Goal: Information Seeking & Learning: Learn about a topic

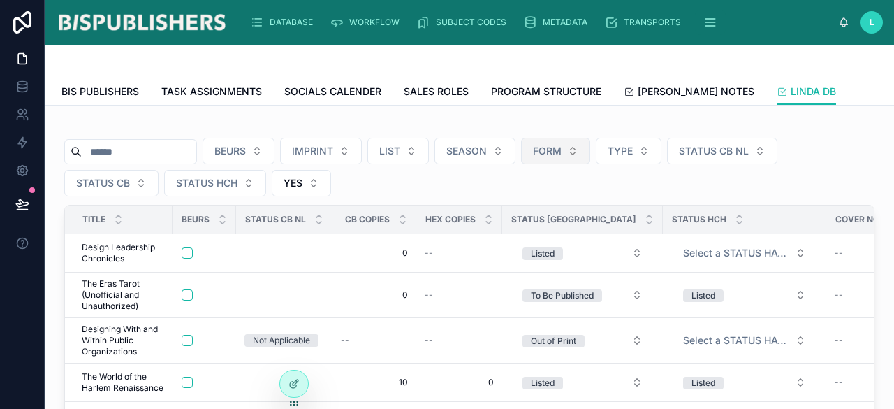
click at [578, 159] on button "FORM" at bounding box center [555, 151] width 69 height 27
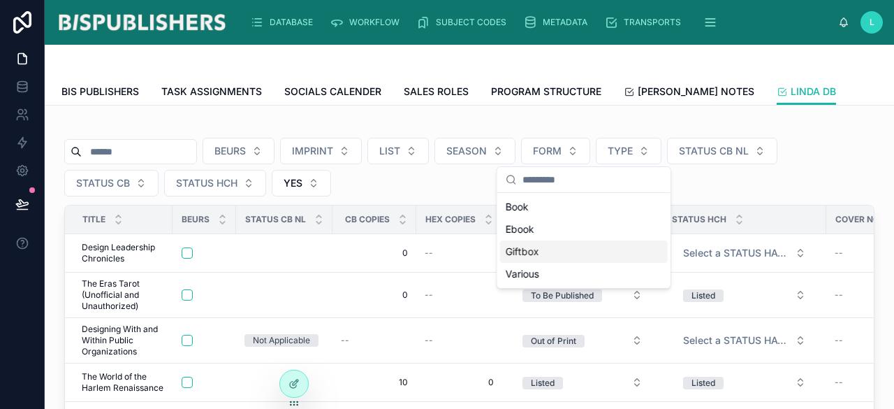
click at [538, 252] on div "Giftbox" at bounding box center [584, 251] width 168 height 22
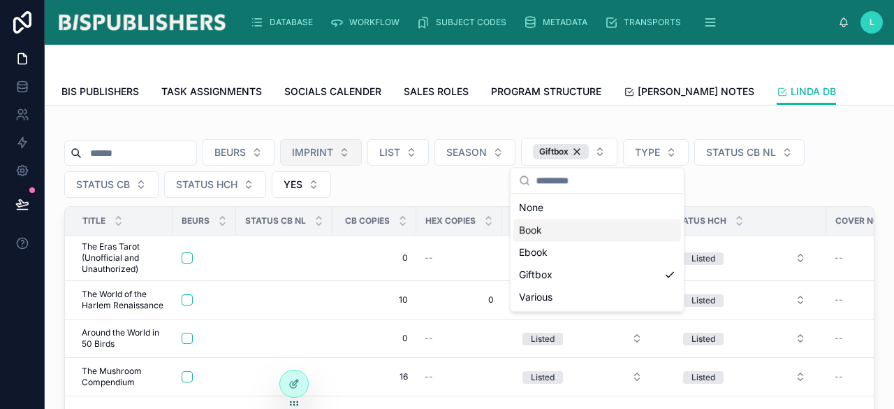
click at [362, 161] on button "IMPRINT" at bounding box center [321, 152] width 82 height 27
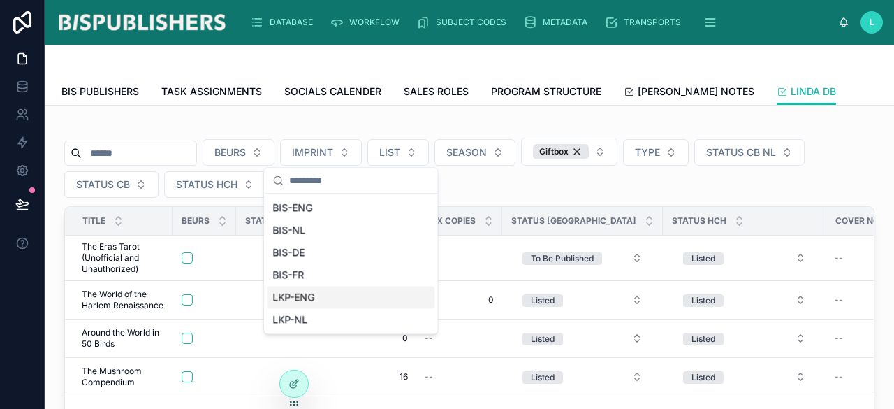
click at [324, 303] on div "LKP-ENG" at bounding box center [351, 297] width 168 height 22
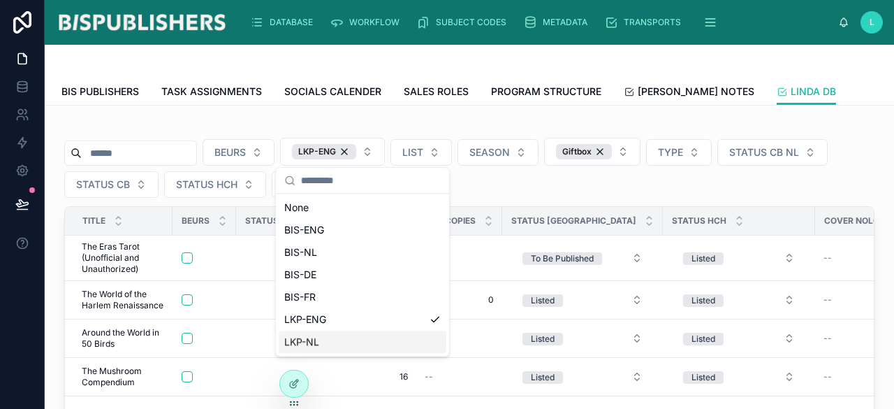
click at [422, 339] on div "LKP-NL" at bounding box center [363, 341] width 168 height 22
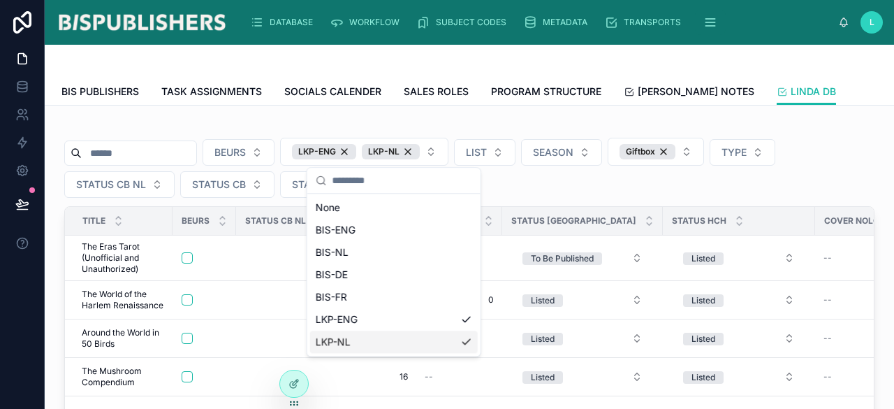
click at [866, 157] on div "BEURS LKP-ENG LKP-NL LIST SEASON Giftbox TYPE STATUS CB NL STATUS CB STATUS HCH…" at bounding box center [469, 318] width 827 height 403
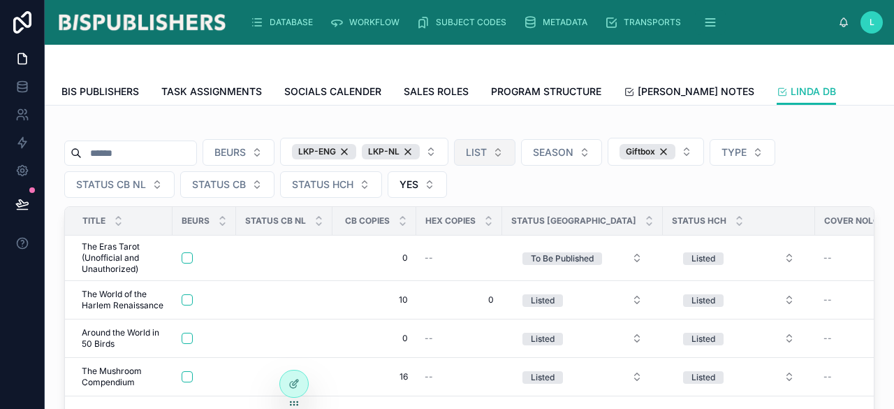
click at [487, 154] on span "LIST" at bounding box center [476, 152] width 21 height 14
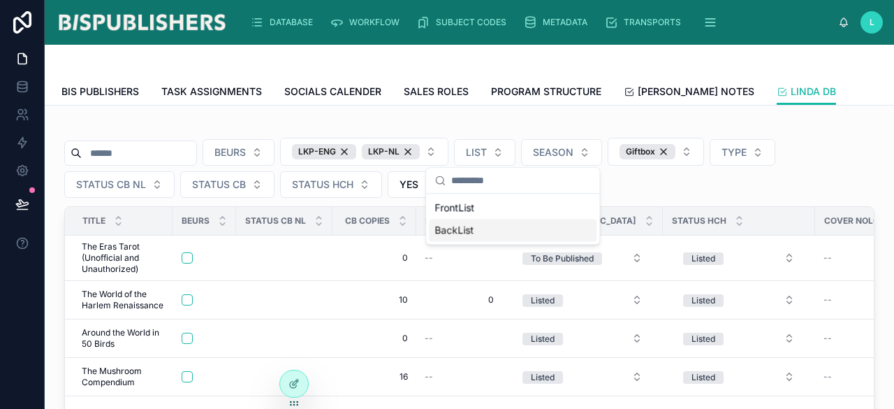
click at [478, 227] on div "BackList" at bounding box center [513, 230] width 168 height 22
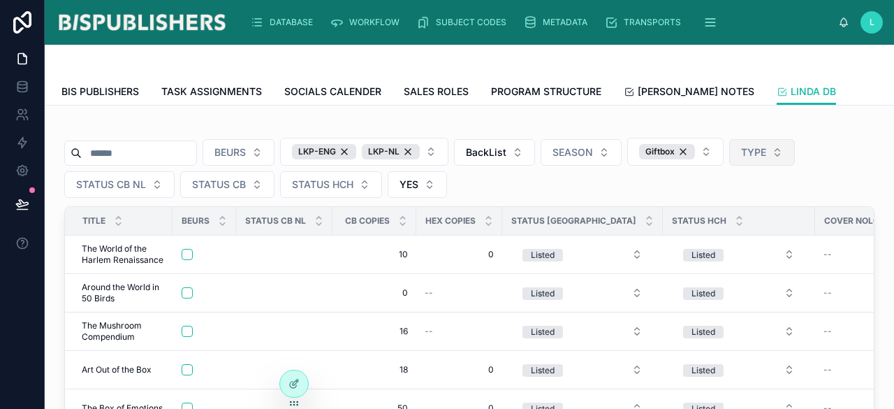
click at [795, 158] on button "TYPE" at bounding box center [762, 152] width 66 height 27
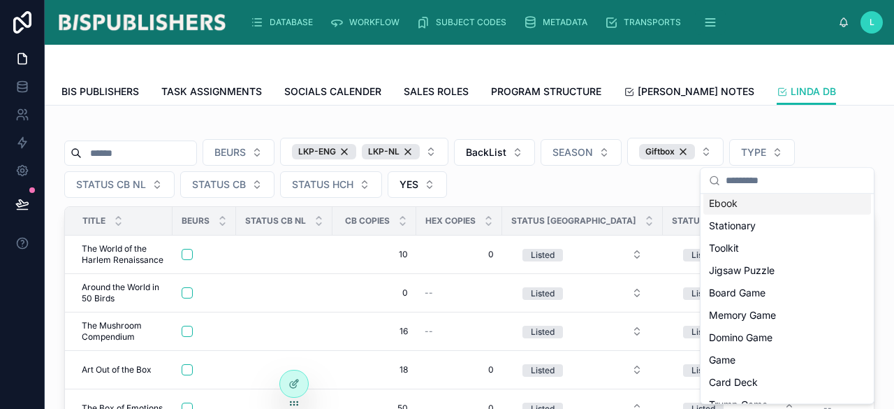
scroll to position [198, 0]
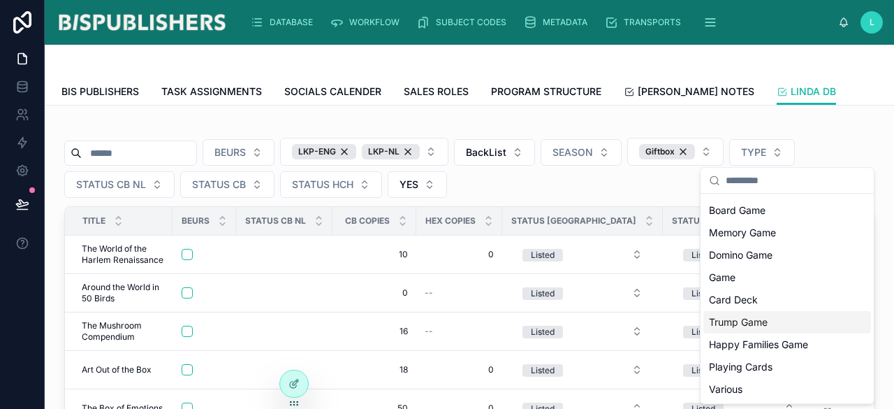
click at [766, 319] on div "Trump Game" at bounding box center [788, 322] width 168 height 22
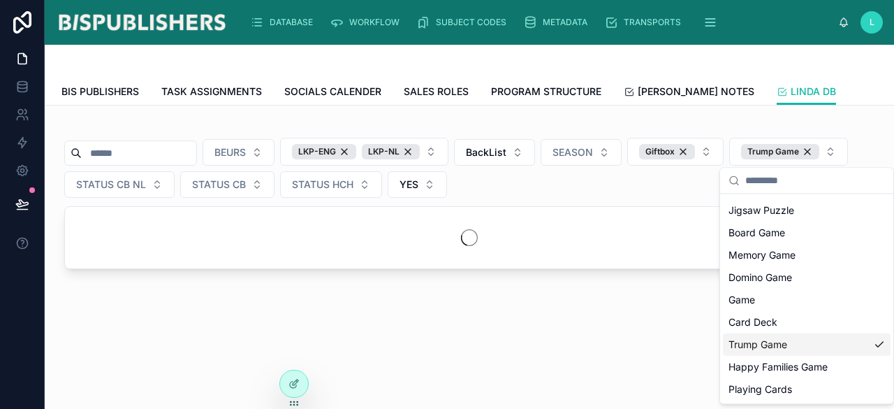
scroll to position [221, 0]
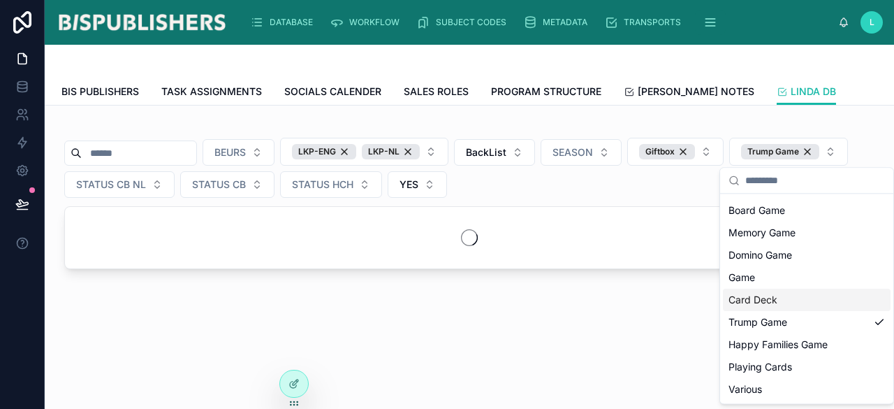
click at [768, 301] on div "Card Deck" at bounding box center [807, 300] width 168 height 22
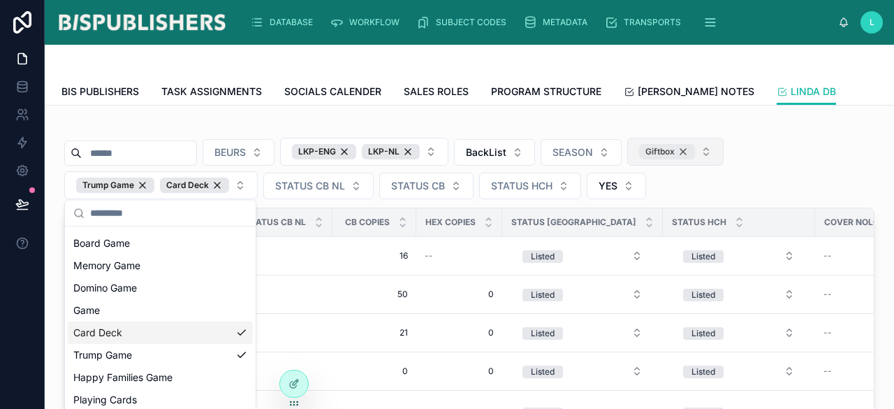
click at [695, 157] on div "Giftbox" at bounding box center [667, 151] width 56 height 15
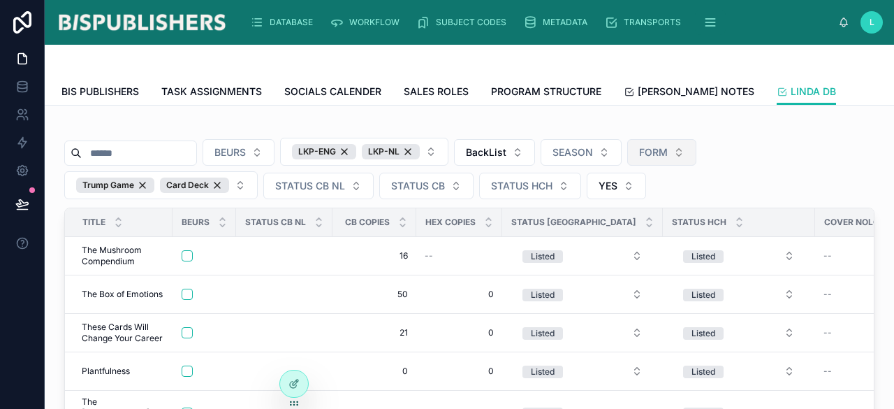
click at [697, 156] on button "FORM" at bounding box center [661, 152] width 69 height 27
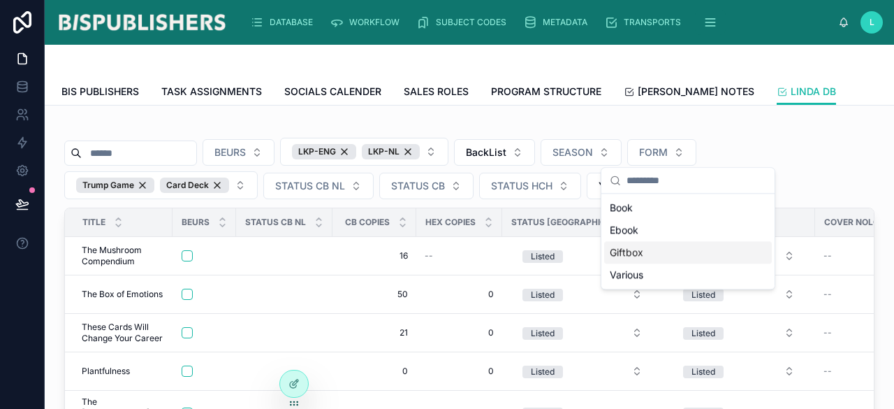
click at [649, 262] on div "Giftbox" at bounding box center [688, 252] width 168 height 22
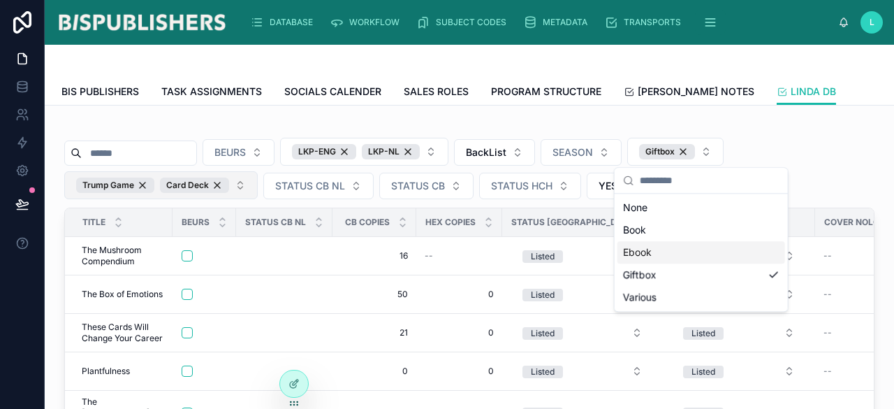
click at [238, 185] on button "Trump Game Card Deck" at bounding box center [161, 185] width 194 height 28
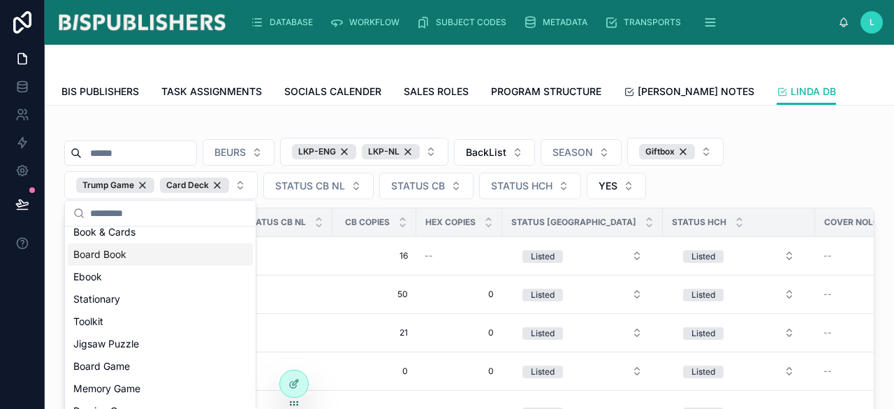
scroll to position [221, 0]
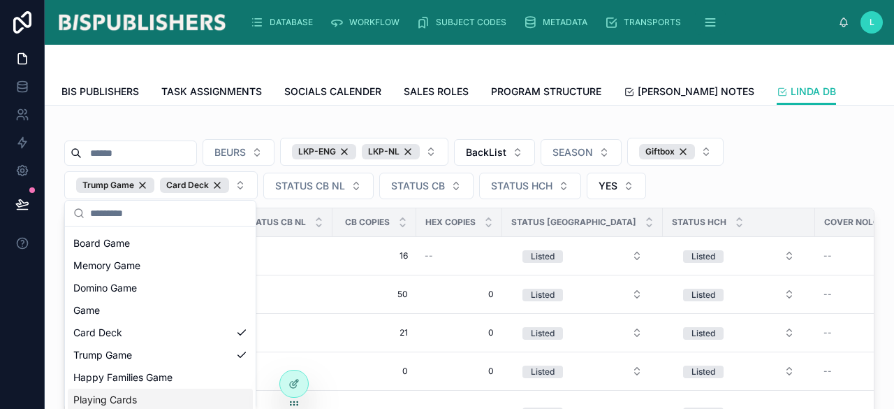
click at [223, 397] on div "Playing Cards" at bounding box center [160, 399] width 185 height 22
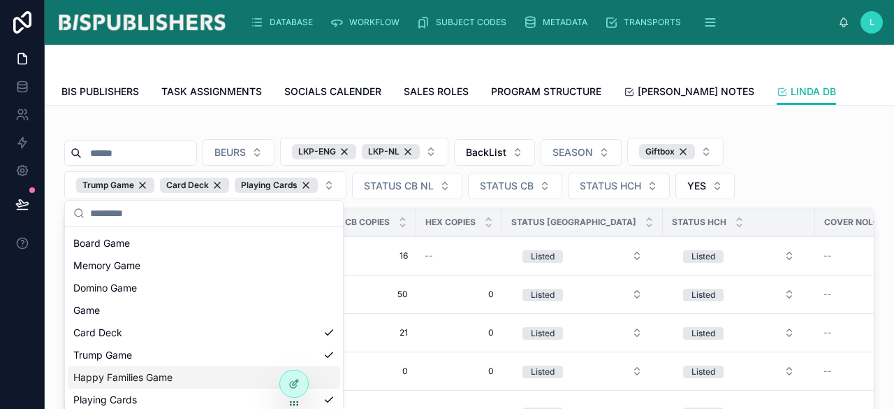
click at [322, 379] on div "Happy Families Game" at bounding box center [204, 377] width 273 height 22
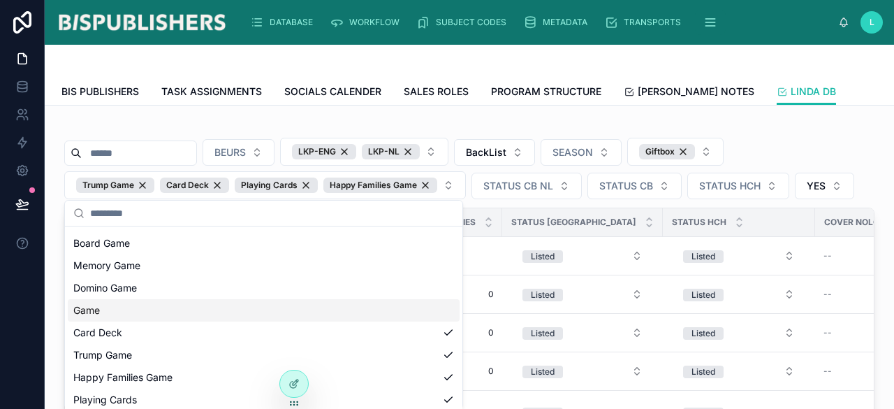
click at [212, 303] on div "Game" at bounding box center [264, 310] width 392 height 22
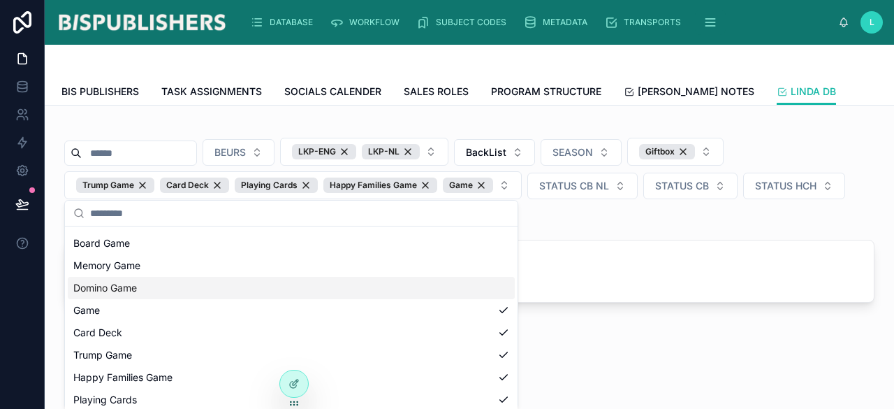
click at [209, 284] on div "Domino Game" at bounding box center [291, 288] width 447 height 22
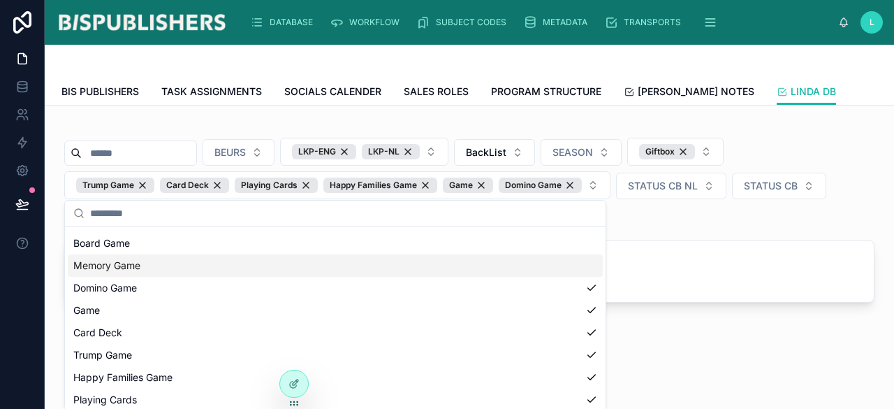
click at [207, 265] on div "Memory Game" at bounding box center [335, 265] width 535 height 22
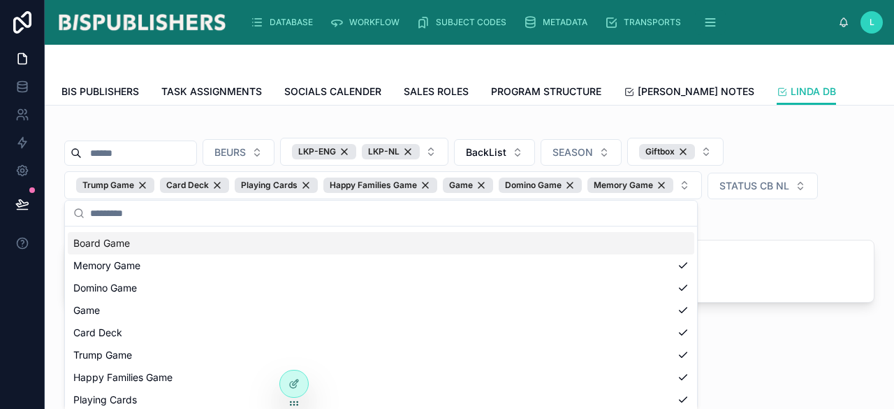
click at [212, 244] on div "Board Game" at bounding box center [381, 243] width 627 height 22
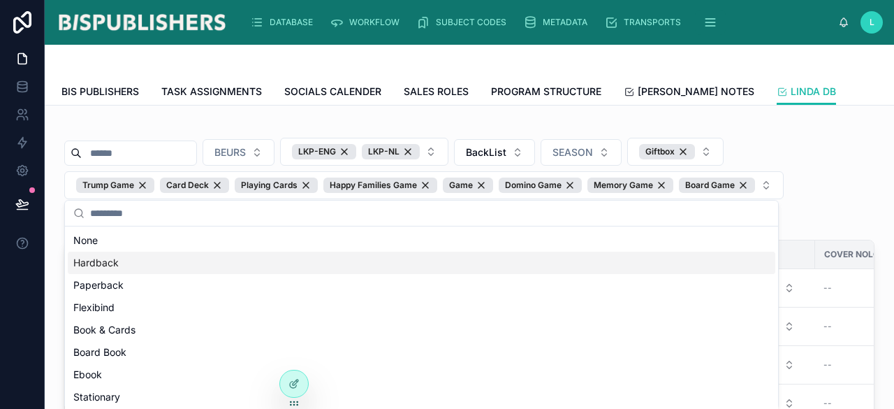
click at [827, 168] on div "BEURS LKP-ENG LKP-NL BackList SEASON Giftbox Trump Game Card Deck Playing Cards…" at bounding box center [469, 185] width 811 height 94
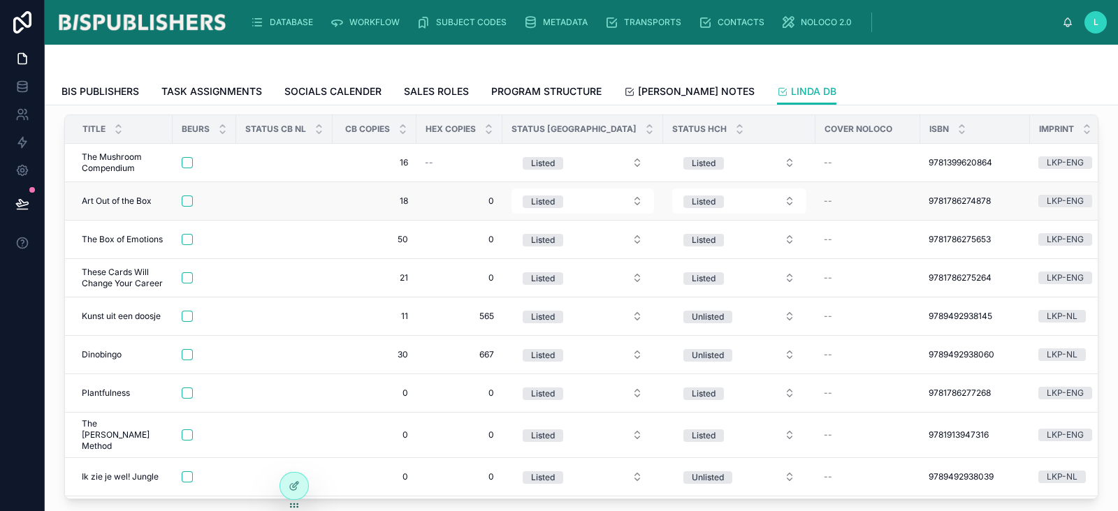
scroll to position [87, 0]
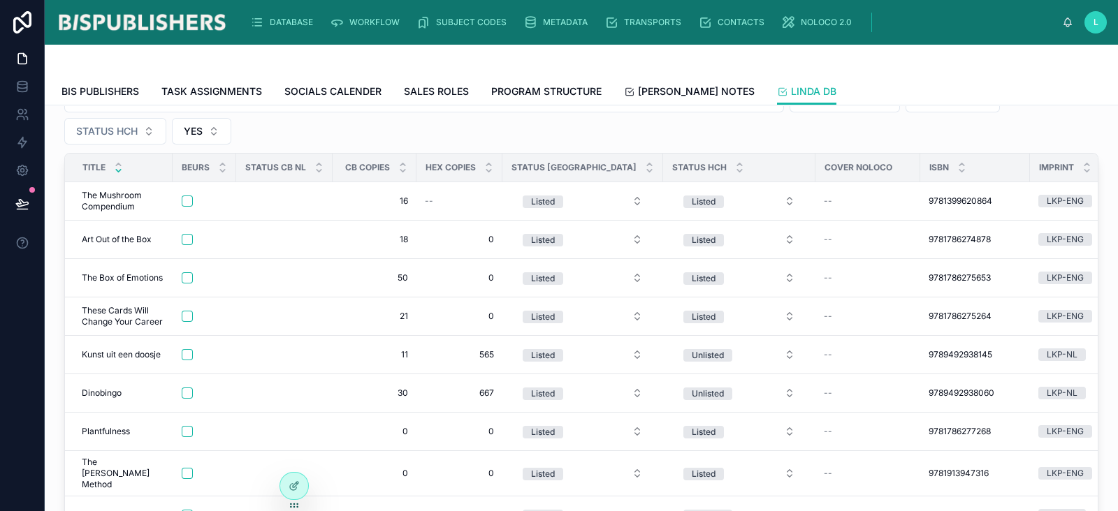
click at [118, 170] on icon at bounding box center [118, 170] width 9 height 9
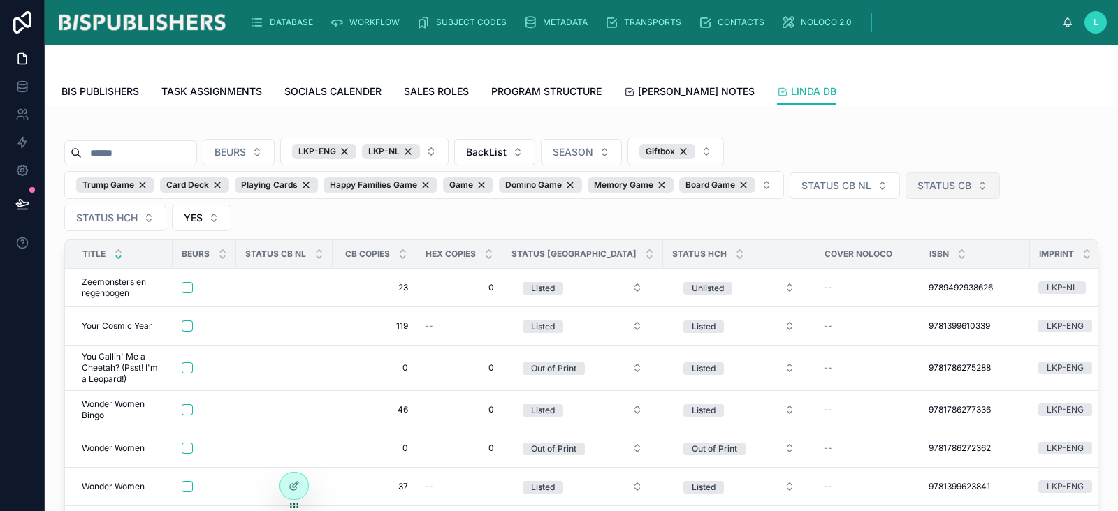
click at [894, 187] on span "STATUS CB" at bounding box center [944, 186] width 54 height 14
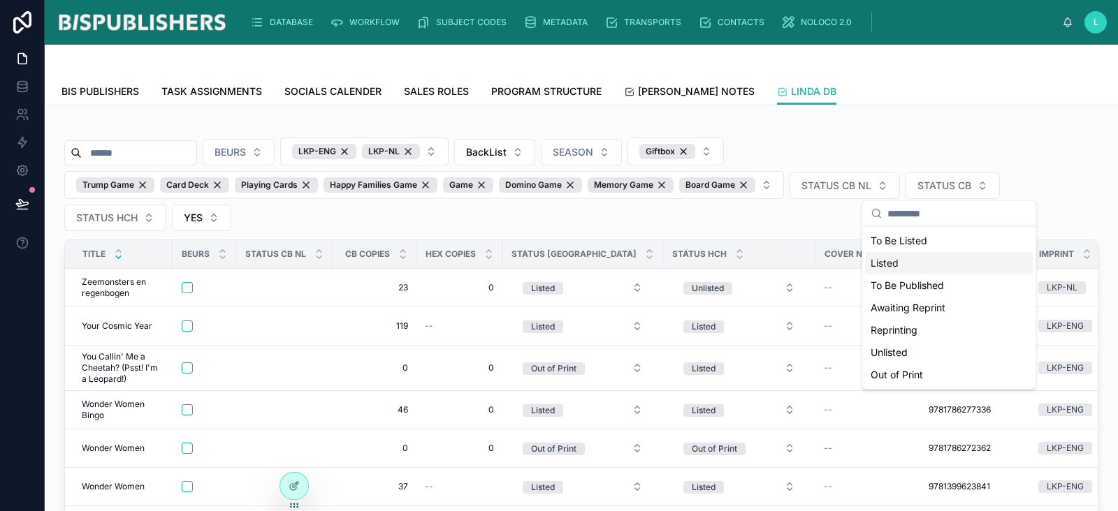
click at [894, 268] on div "Listed" at bounding box center [949, 263] width 168 height 22
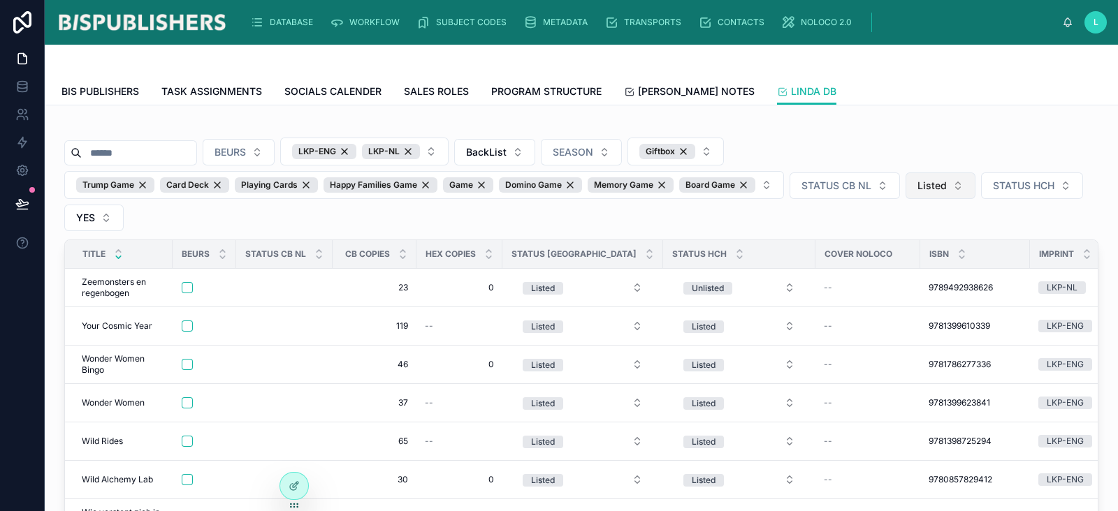
click at [894, 190] on button "Listed" at bounding box center [941, 186] width 70 height 27
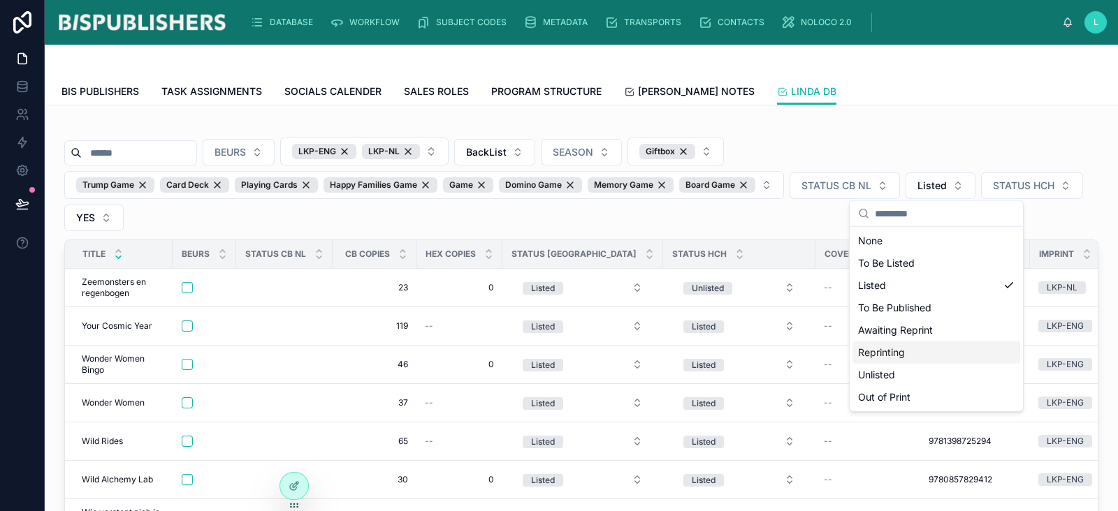
click at [894, 351] on div "Reprinting" at bounding box center [936, 353] width 168 height 22
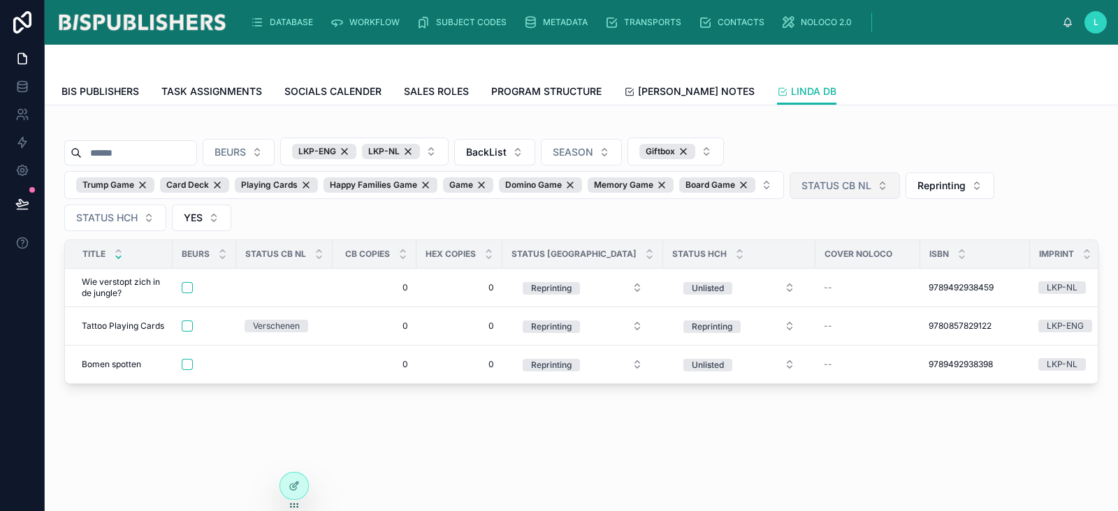
click at [875, 189] on button "STATUS CB NL" at bounding box center [845, 186] width 110 height 27
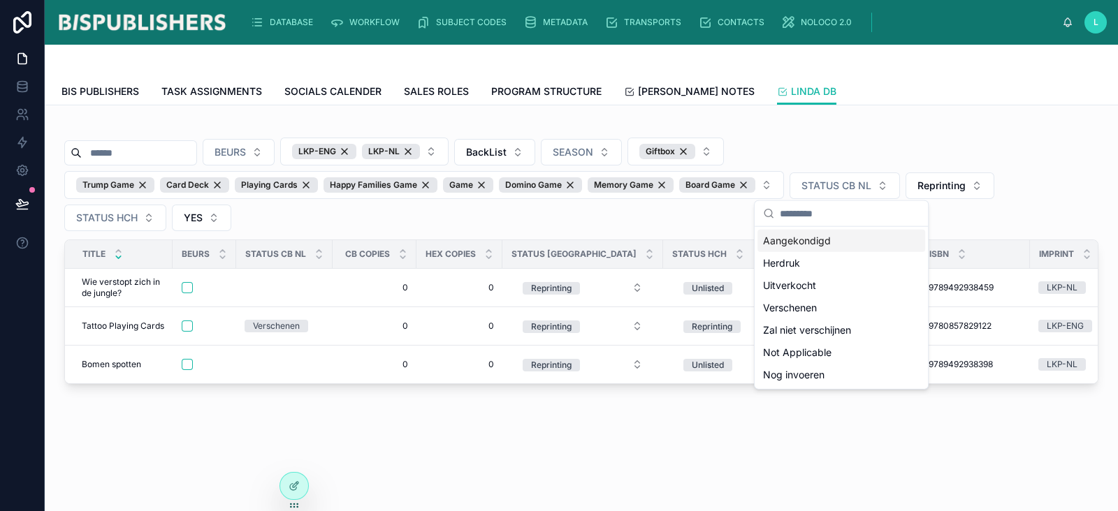
click at [894, 224] on div "BEURS LKP-ENG LKP-NL BackList SEASON Giftbox Trump Game Card Deck Playing Cards…" at bounding box center [581, 185] width 1034 height 94
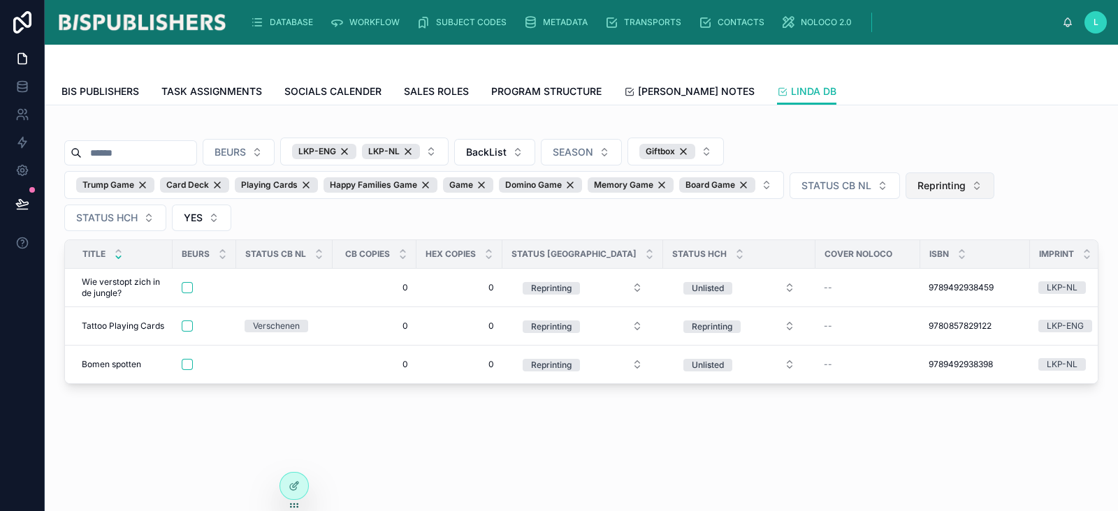
click at [894, 187] on button "Reprinting" at bounding box center [950, 186] width 89 height 27
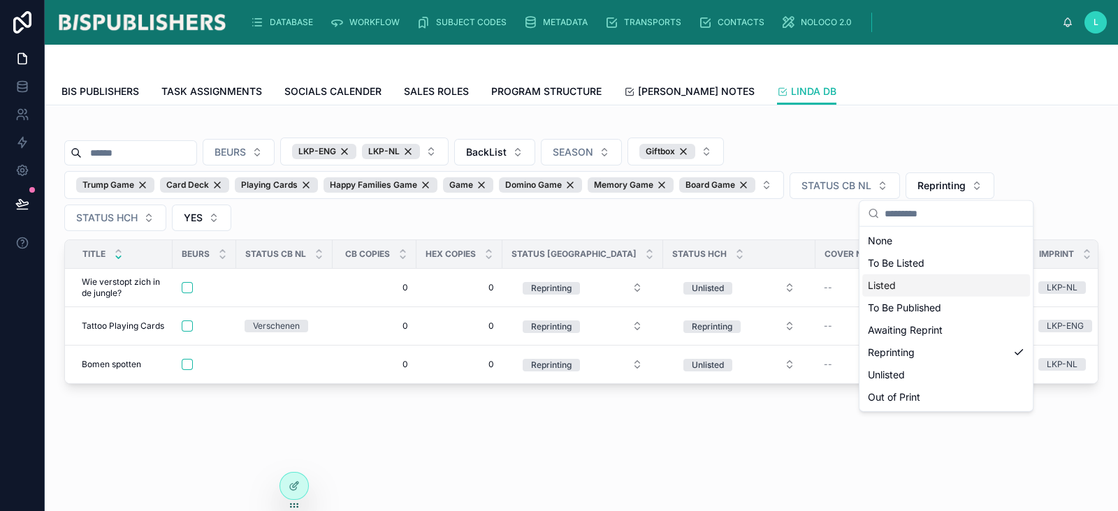
click at [894, 283] on div "Listed" at bounding box center [946, 286] width 168 height 22
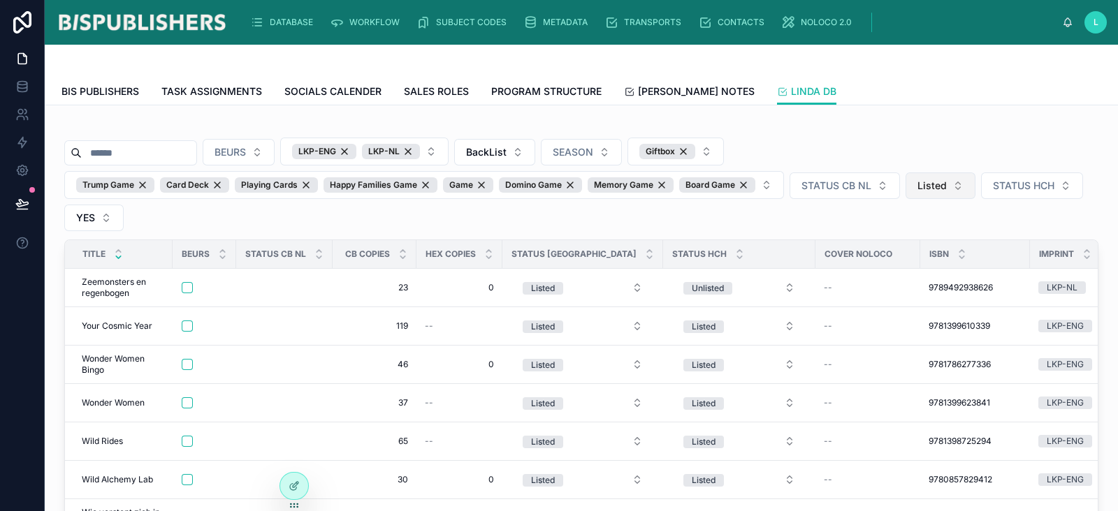
click at [894, 180] on button "Listed" at bounding box center [941, 186] width 70 height 27
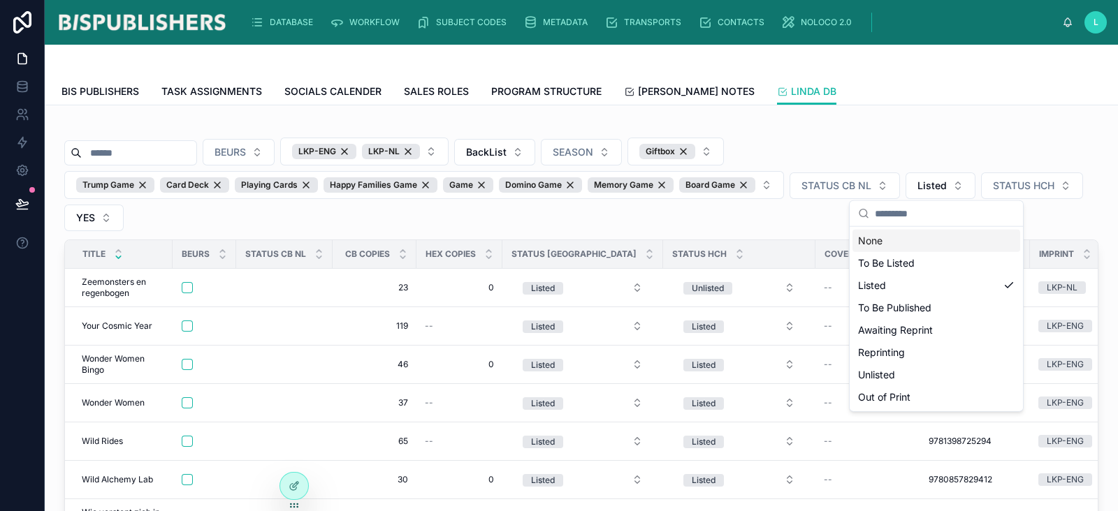
click at [894, 134] on div "BEURS LKP-ENG LKP-NL BackList SEASON Giftbox Trump Game Card Deck Playing Cards…" at bounding box center [581, 373] width 1034 height 502
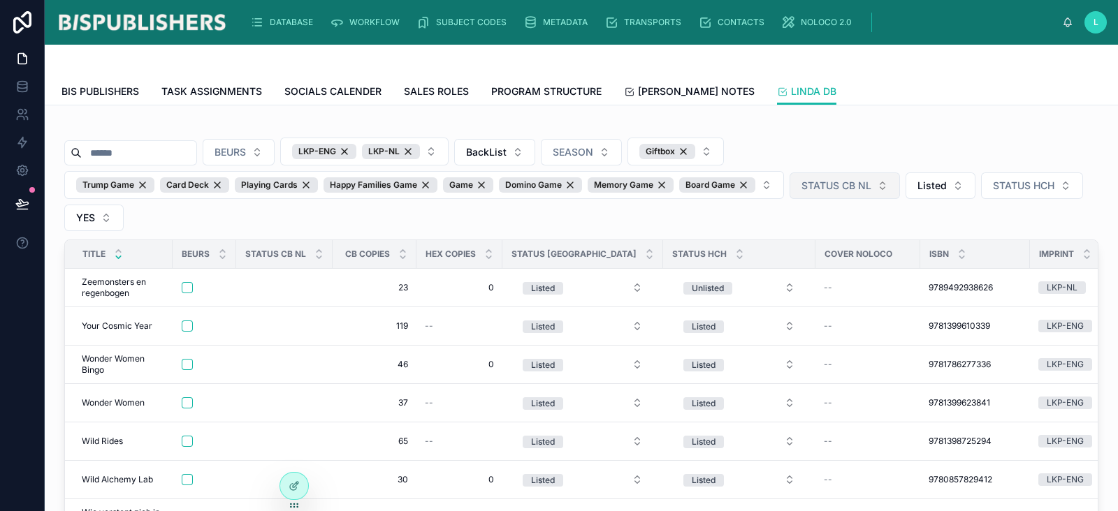
click at [878, 187] on button "STATUS CB NL" at bounding box center [845, 186] width 110 height 27
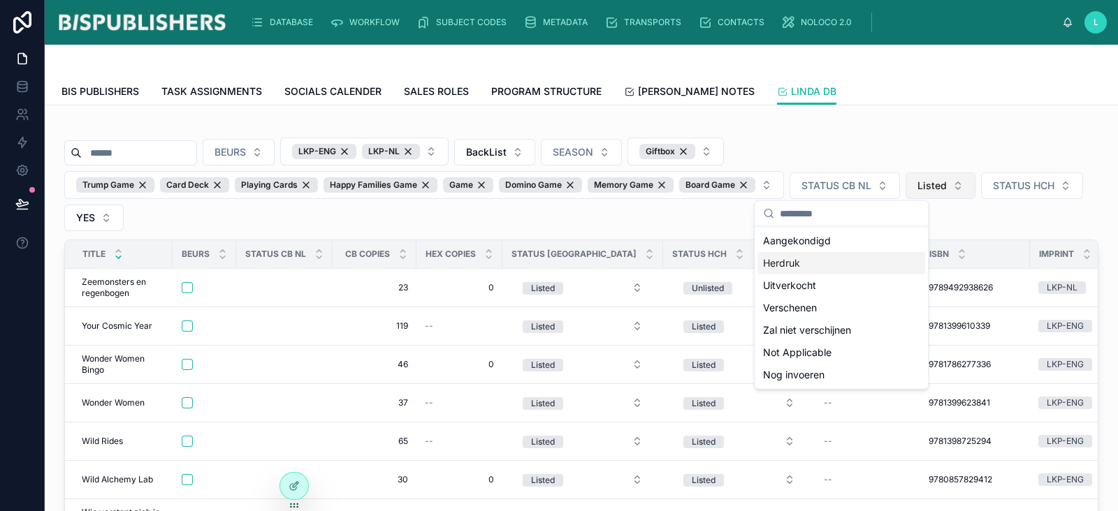
click at [894, 187] on button "Listed" at bounding box center [941, 186] width 70 height 27
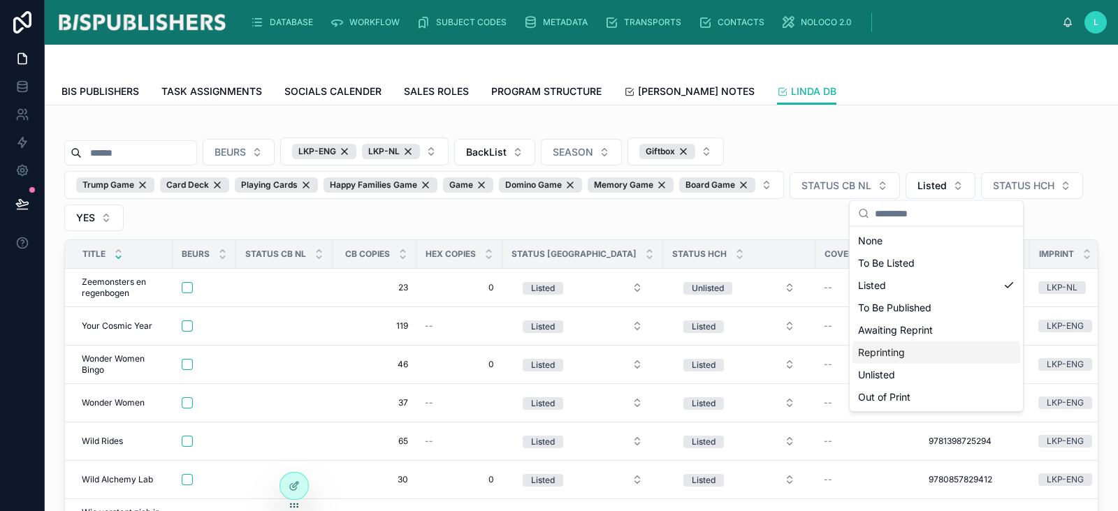
click at [894, 351] on div "Reprinting" at bounding box center [936, 353] width 168 height 22
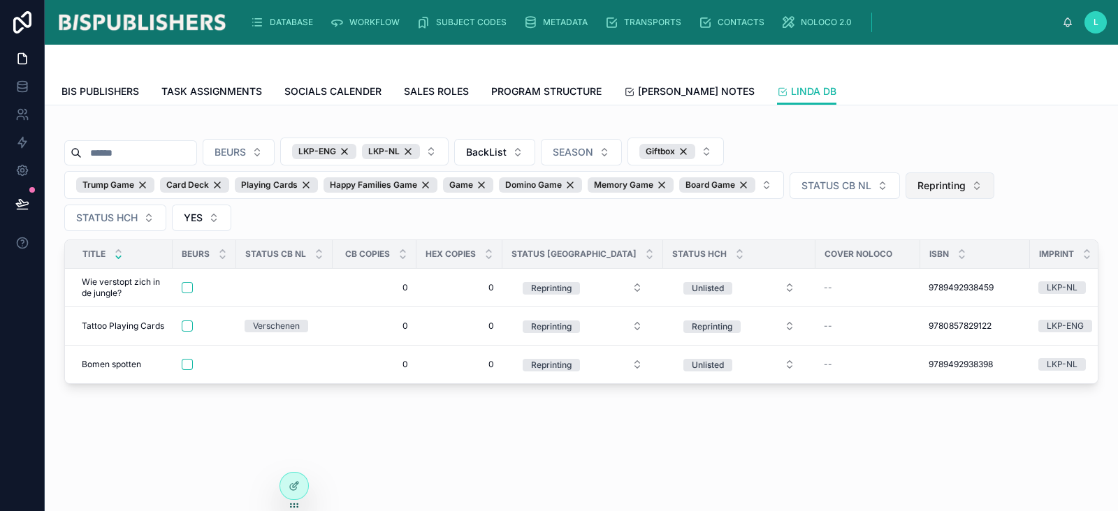
click at [894, 189] on span "Reprinting" at bounding box center [941, 186] width 48 height 14
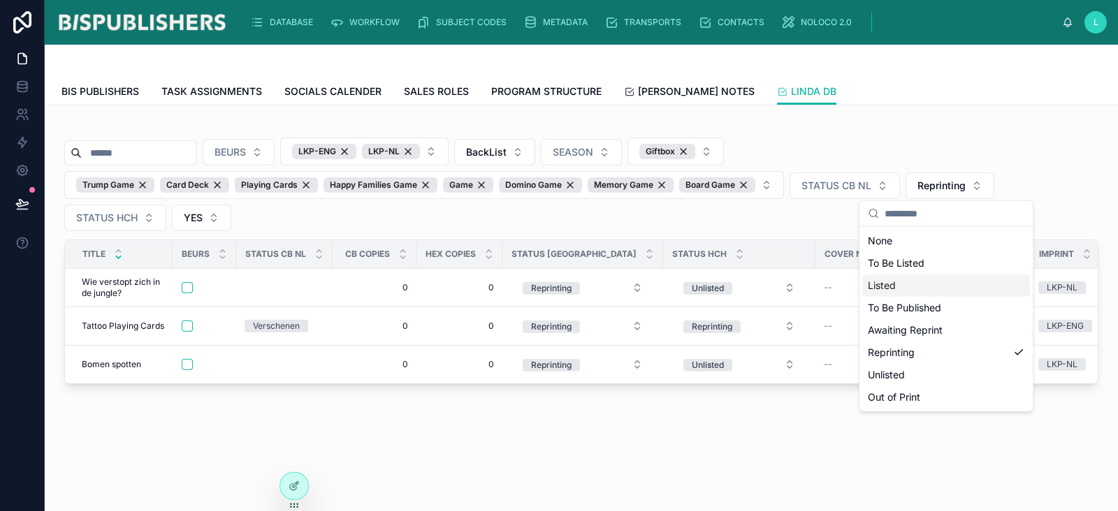
click at [894, 283] on div "Listed" at bounding box center [946, 286] width 168 height 22
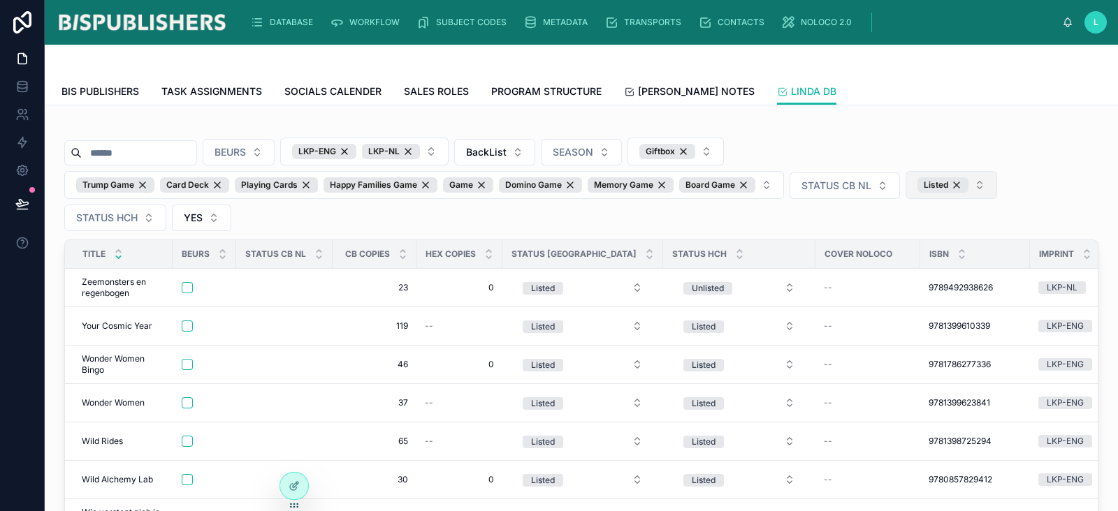
click at [981, 184] on button "Listed" at bounding box center [952, 185] width 92 height 28
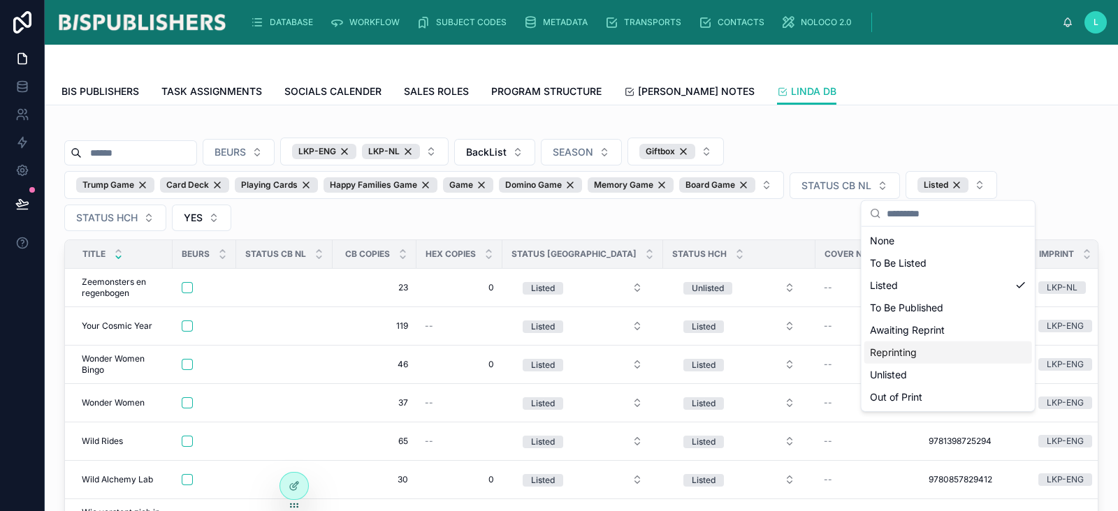
click at [1019, 355] on div "Reprinting" at bounding box center [948, 353] width 168 height 22
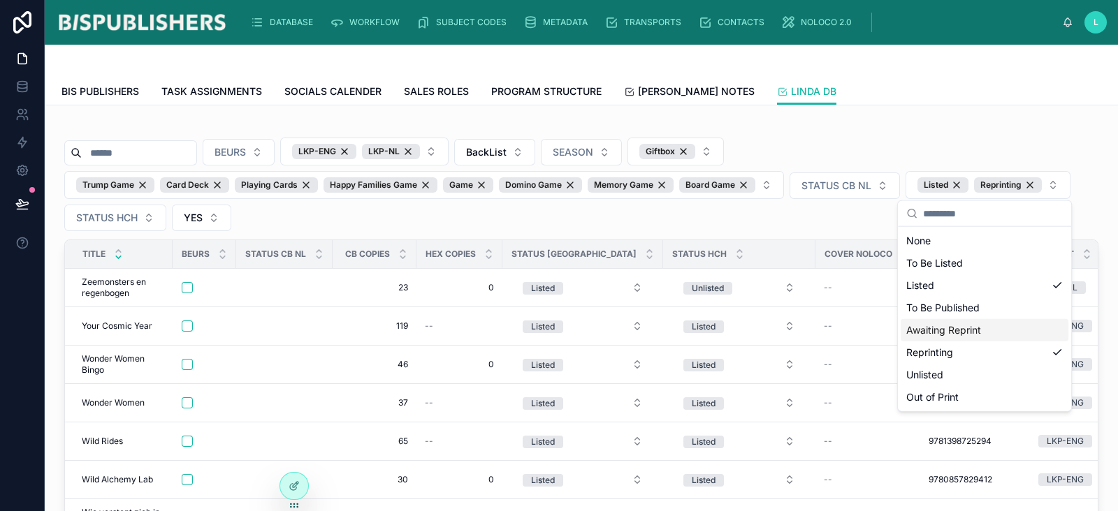
click at [1055, 337] on div "Awaiting Reprint" at bounding box center [985, 330] width 168 height 22
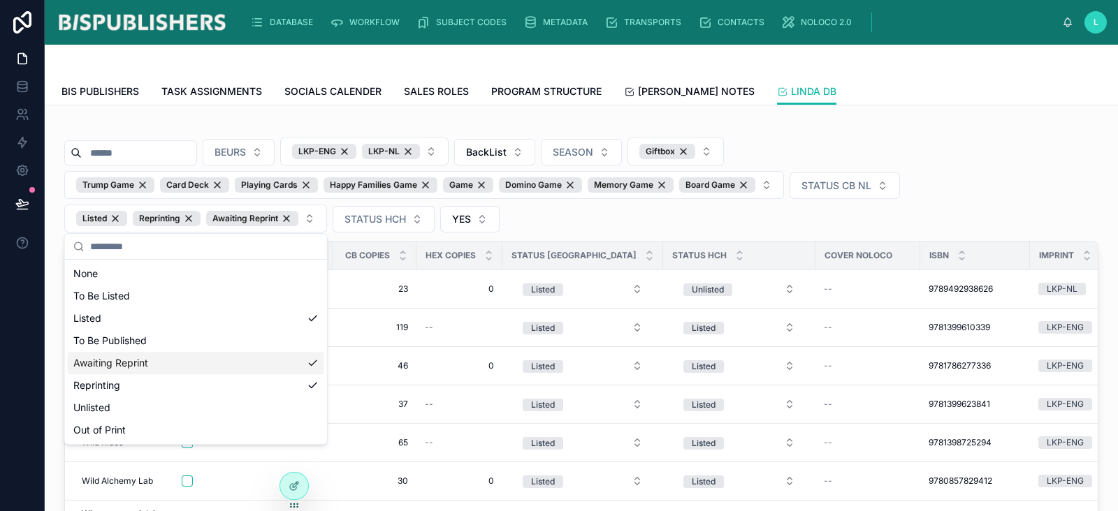
click at [1001, 203] on div "BEURS LKP-ENG LKP-NL BackList SEASON Giftbox Trump Game Card Deck Playing Cards…" at bounding box center [581, 185] width 1034 height 95
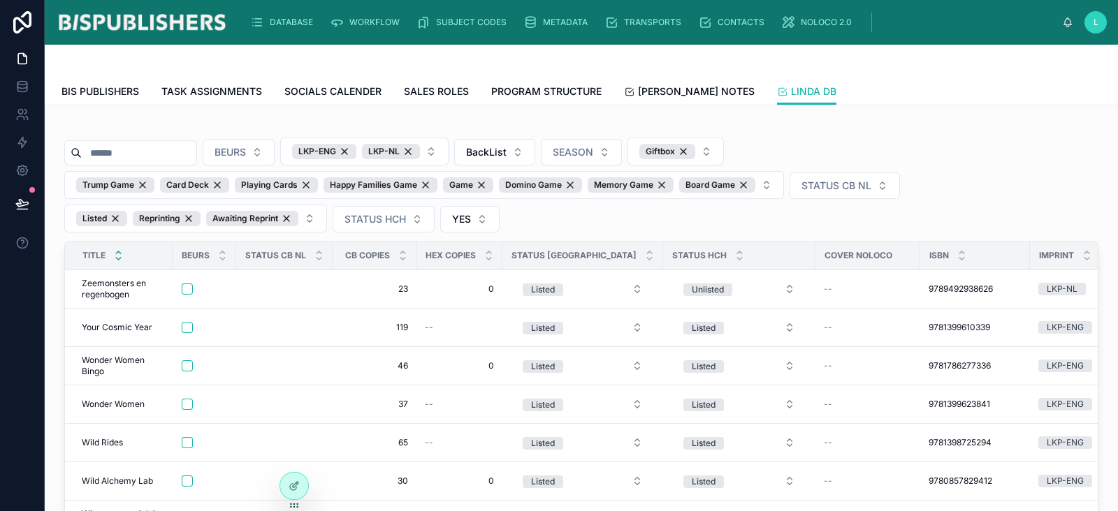
click at [120, 252] on icon at bounding box center [118, 253] width 5 height 2
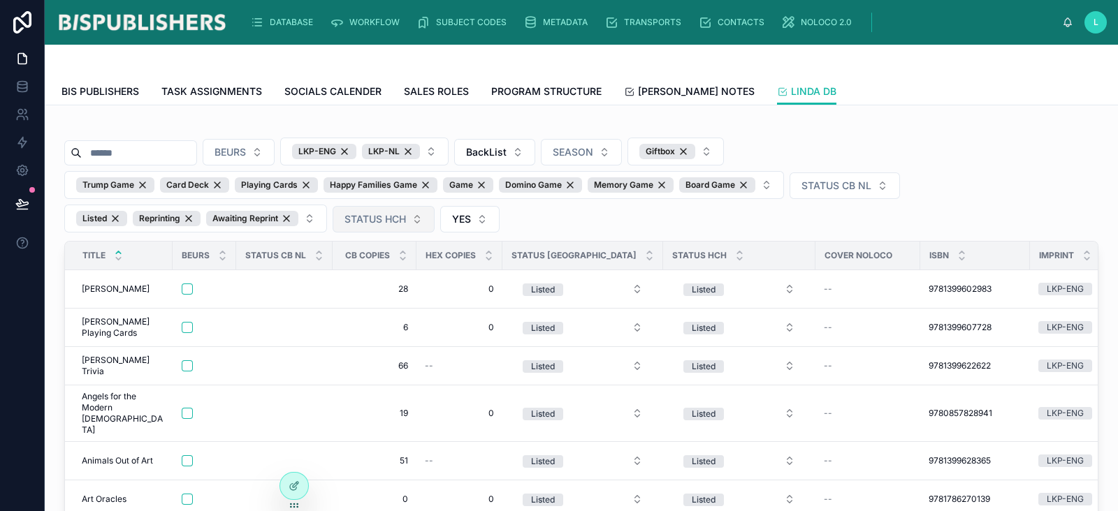
click at [405, 223] on span "STATUS HCH" at bounding box center [374, 219] width 61 height 14
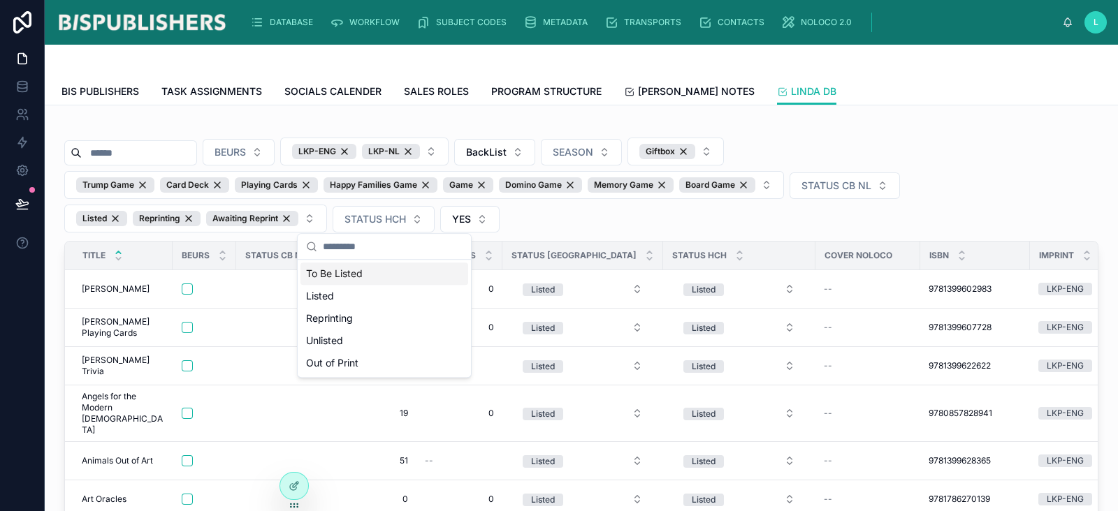
click at [1066, 157] on div "BEURS LKP-ENG LKP-NL BackList SEASON Giftbox Trump Game Card Deck Playing Cards…" at bounding box center [581, 185] width 1034 height 95
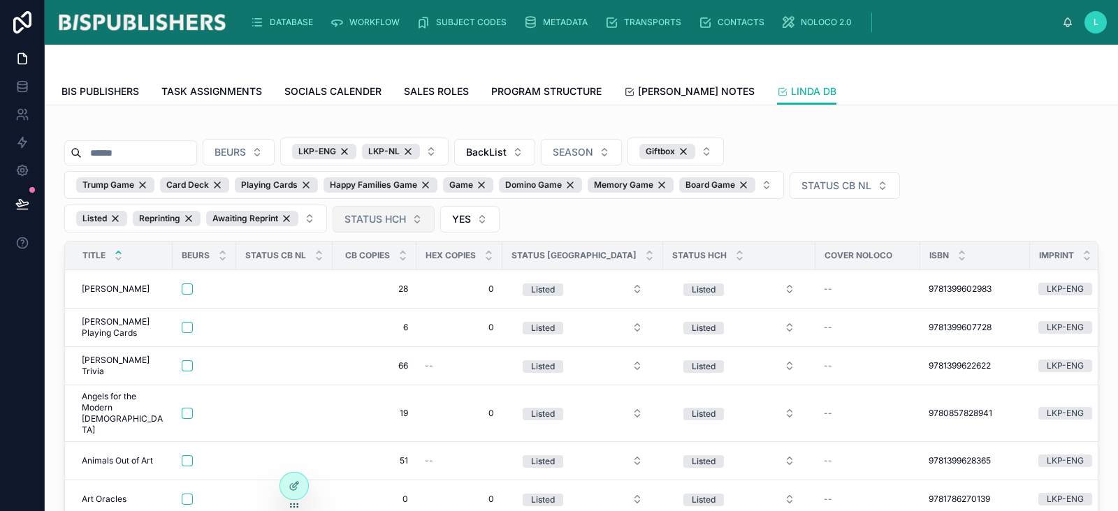
click at [402, 216] on span "STATUS HCH" at bounding box center [374, 219] width 61 height 14
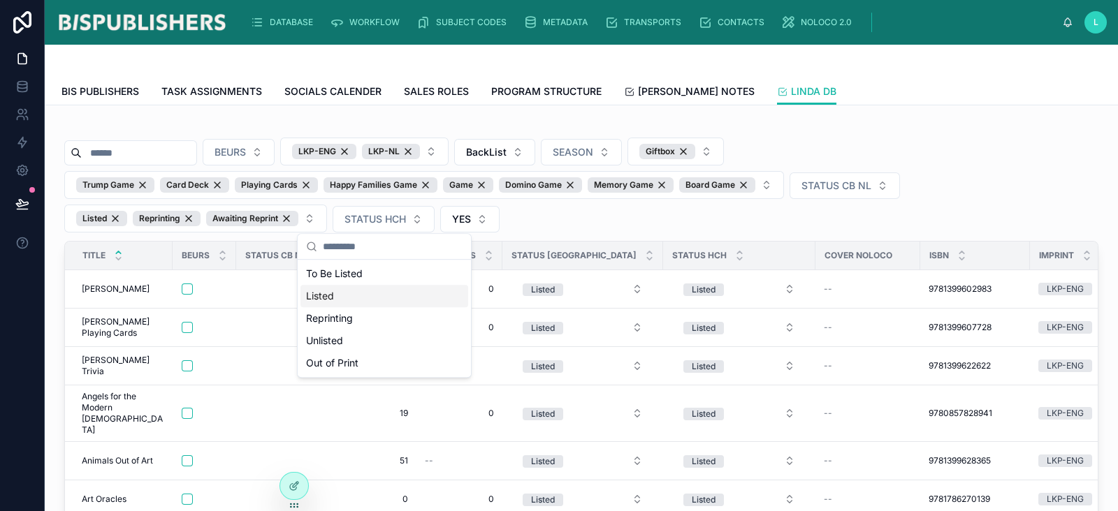
click at [346, 296] on div "Listed" at bounding box center [384, 296] width 168 height 22
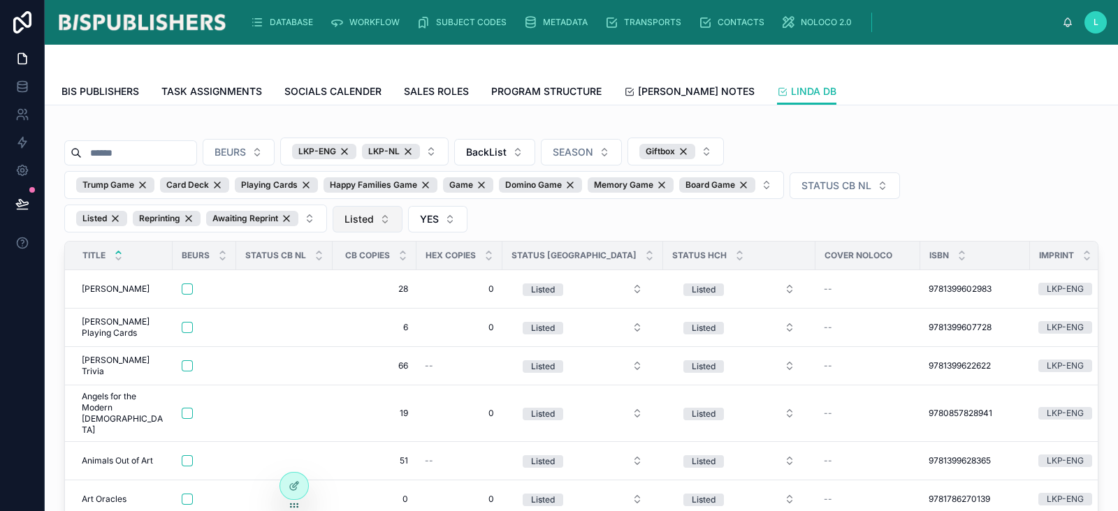
click at [378, 215] on button "Listed" at bounding box center [368, 219] width 70 height 27
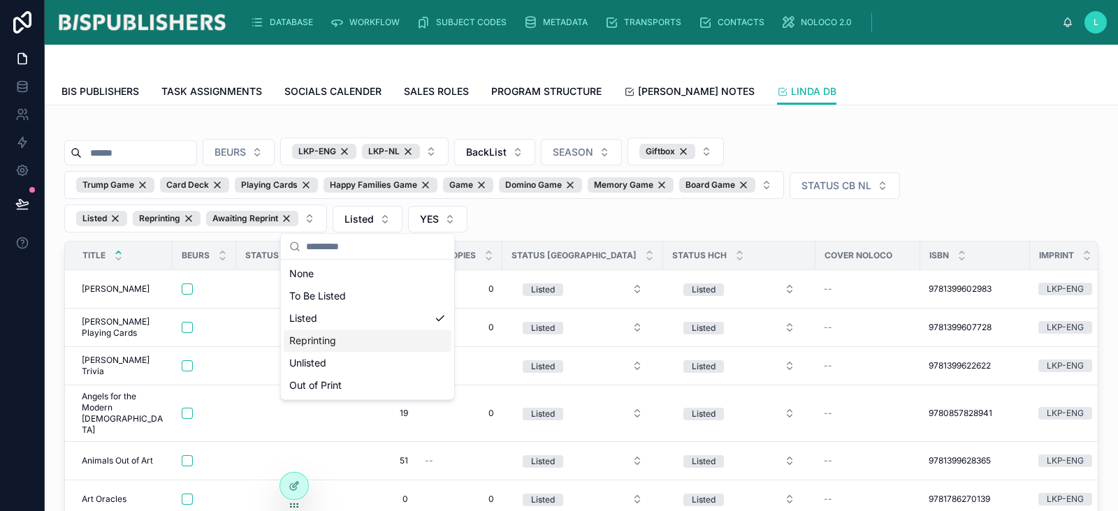
click at [342, 344] on div "Reprinting" at bounding box center [368, 341] width 168 height 22
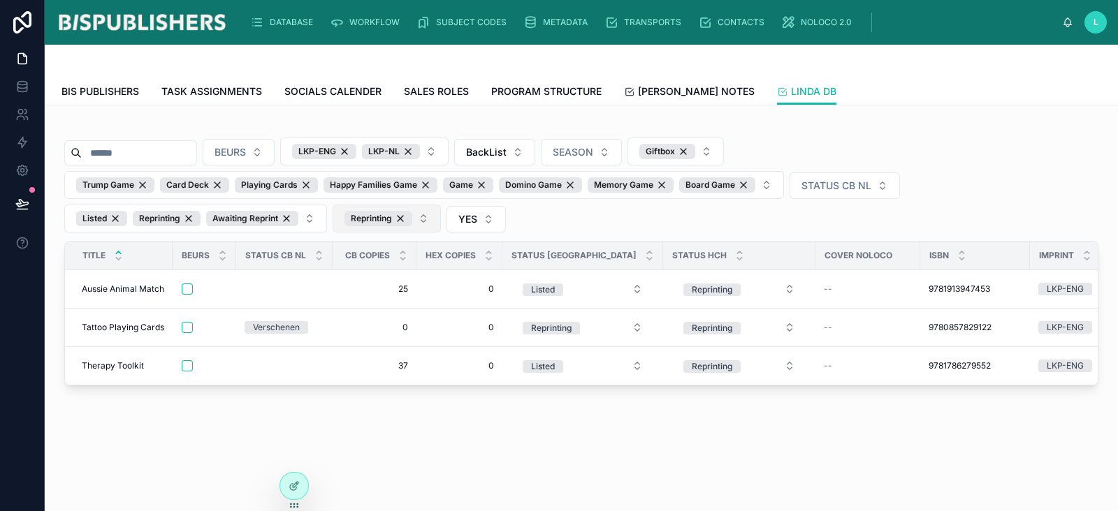
click at [428, 224] on button "Reprinting" at bounding box center [387, 219] width 108 height 28
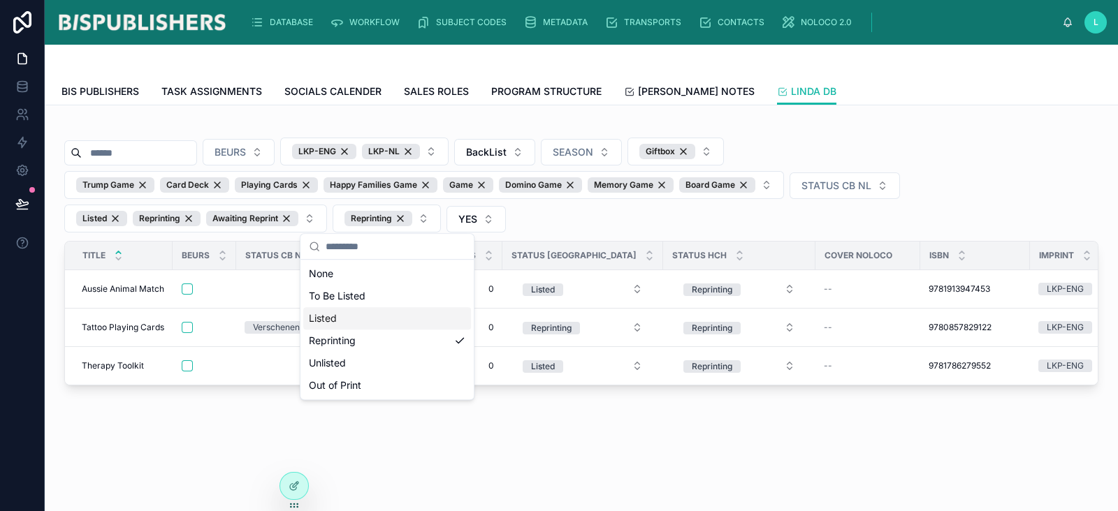
click at [395, 318] on div "Listed" at bounding box center [387, 318] width 168 height 22
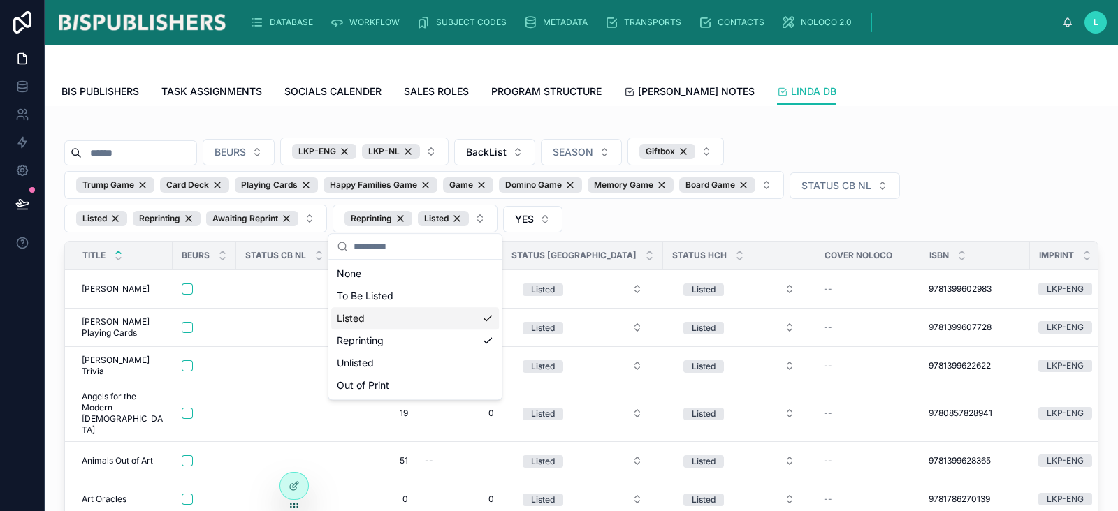
click at [870, 228] on div "BEURS LKP-ENG LKP-NL BackList SEASON Giftbox Trump Game Card Deck Playing Cards…" at bounding box center [581, 185] width 1034 height 95
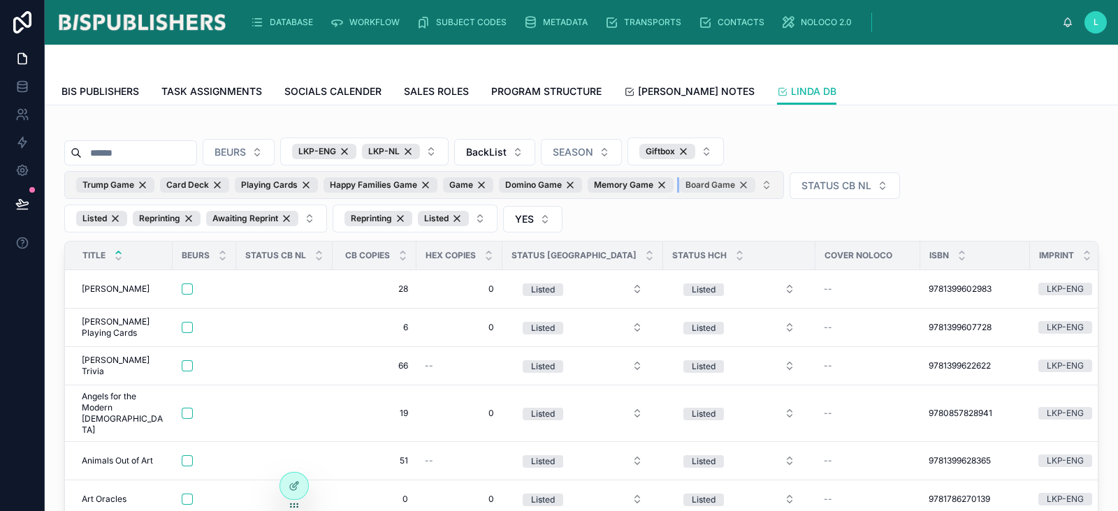
click at [743, 186] on div "Board Game" at bounding box center [717, 184] width 76 height 15
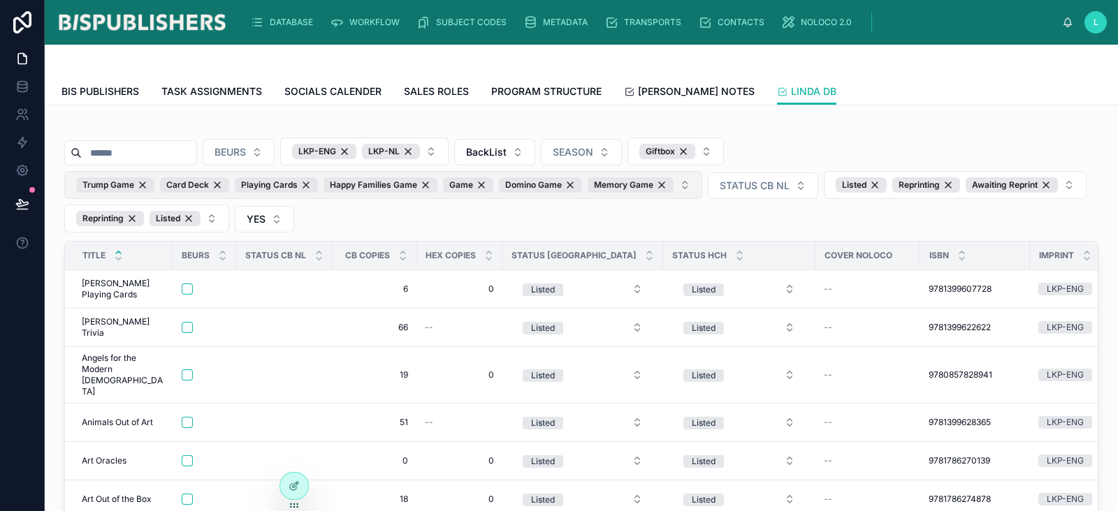
click at [154, 148] on input "text" at bounding box center [139, 153] width 115 height 20
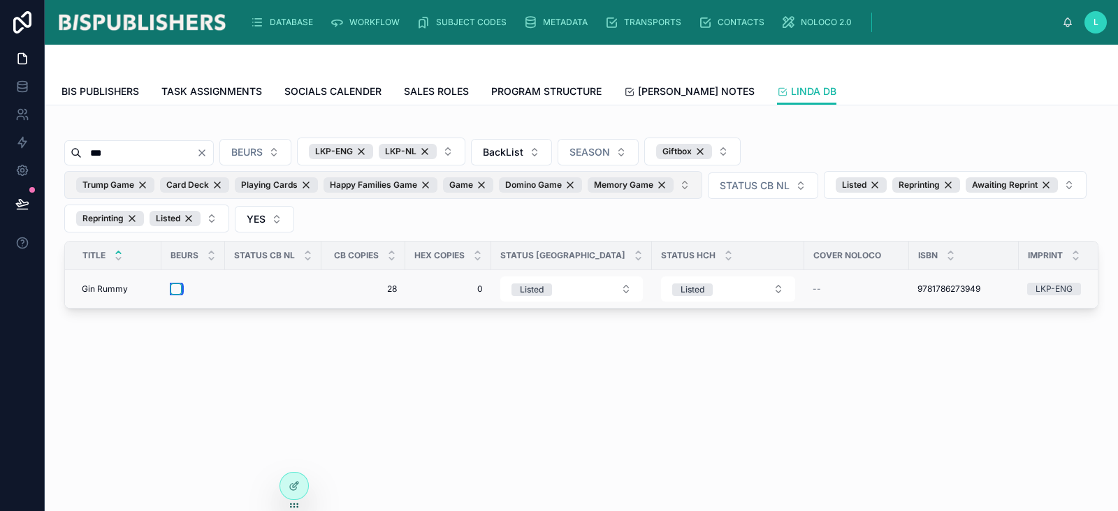
click at [176, 285] on button "button" at bounding box center [175, 289] width 11 height 11
drag, startPoint x: 116, startPoint y: 154, endPoint x: 42, endPoint y: 150, distance: 74.2
click at [42, 150] on div "DATABASE WORKFLOW SUBJECT CODES METADATA TRANSPORTS CONTACTS NOLOCO 2.0 L Linda…" at bounding box center [559, 255] width 1118 height 511
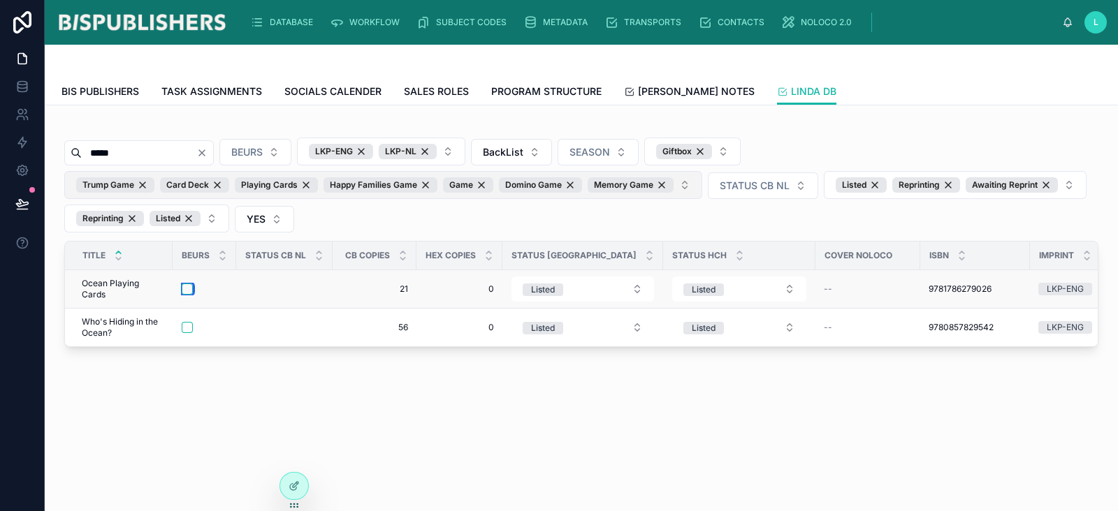
click at [188, 287] on button "button" at bounding box center [187, 289] width 11 height 11
drag, startPoint x: 69, startPoint y: 152, endPoint x: 13, endPoint y: 152, distance: 55.9
click at [14, 152] on div "Workflows DATABASE WORKFLOW SUBJECT CODES METADATA TRANSPORTS CONTACTS NOLOCO 2…" at bounding box center [559, 255] width 1118 height 511
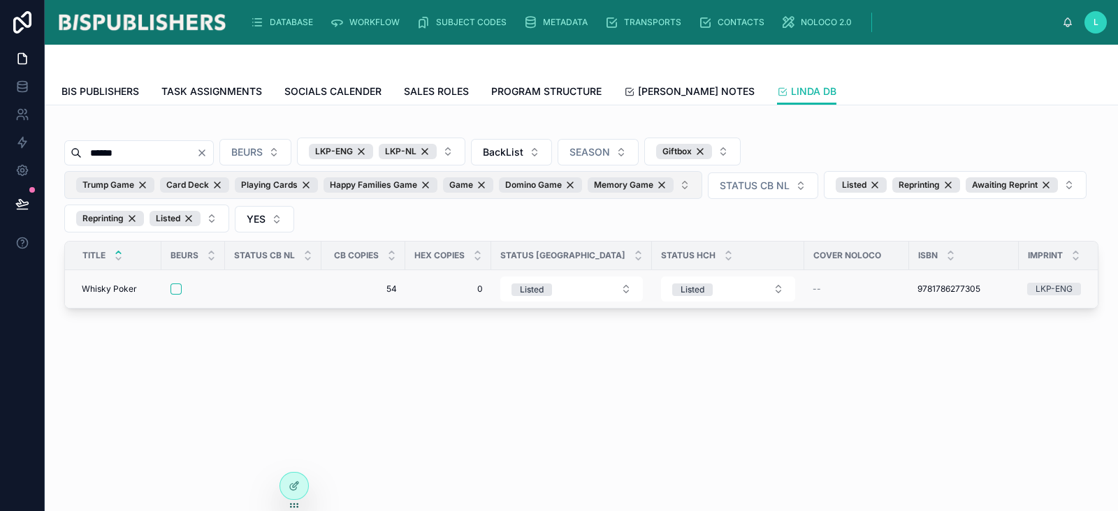
type input "******"
click at [184, 286] on div at bounding box center [192, 289] width 45 height 11
click at [174, 284] on button "button" at bounding box center [175, 289] width 11 height 11
click at [293, 486] on icon at bounding box center [296, 485] width 6 height 6
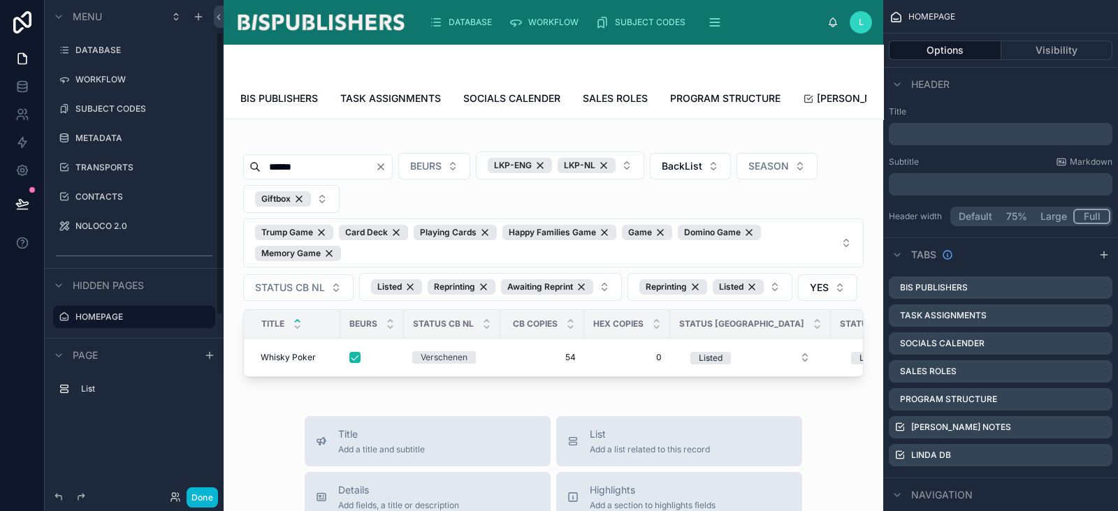
scroll to position [56, 0]
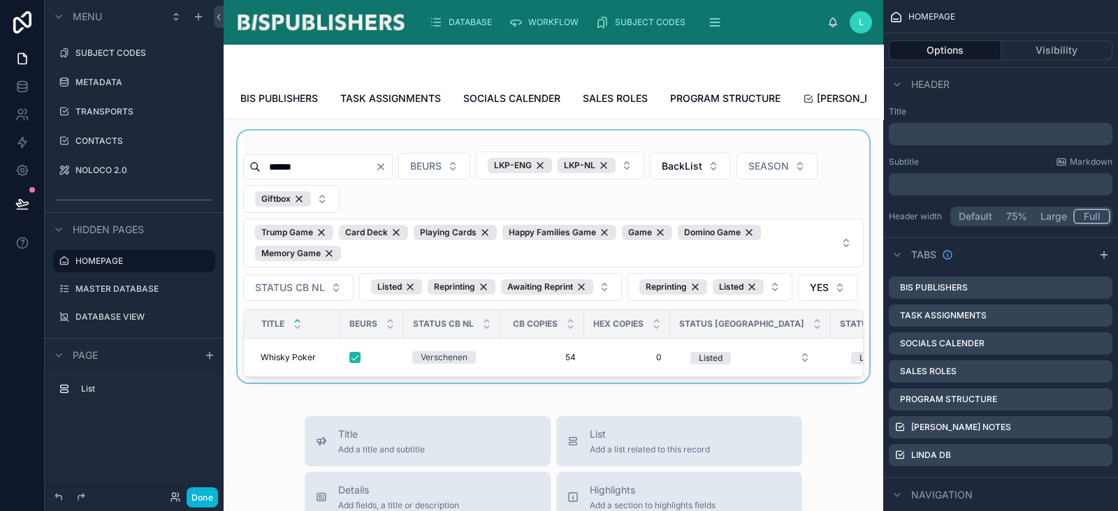
click at [305, 383] on div at bounding box center [553, 257] width 637 height 252
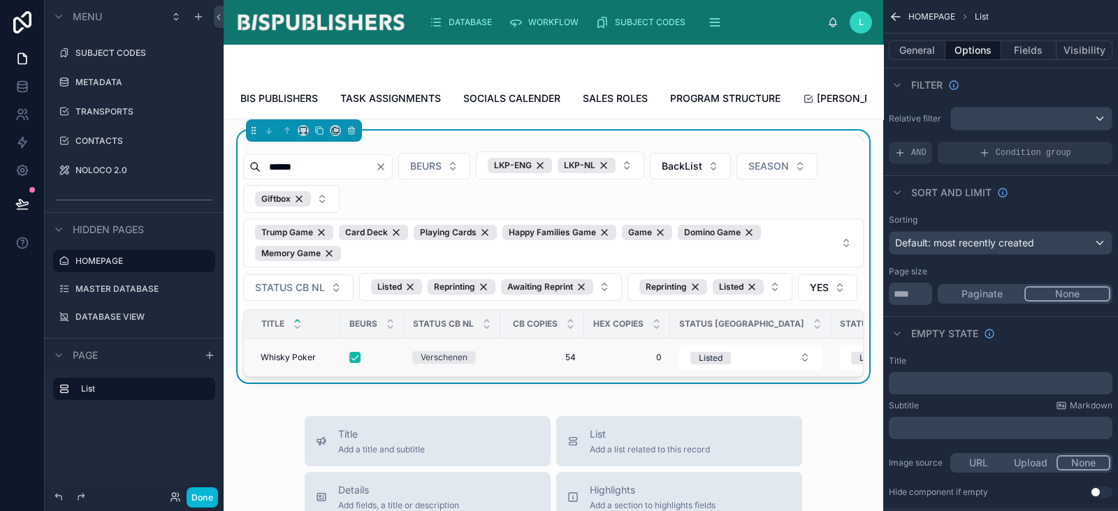
click at [449, 364] on div "Verschenen" at bounding box center [444, 357] width 47 height 13
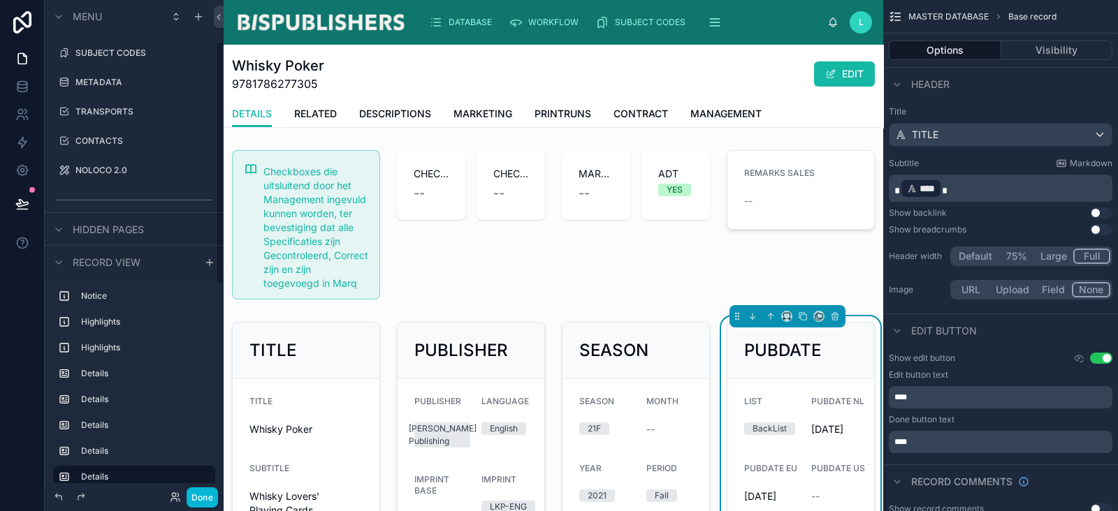
scroll to position [83, 0]
click at [1101, 210] on button "Use setting" at bounding box center [1101, 213] width 22 height 11
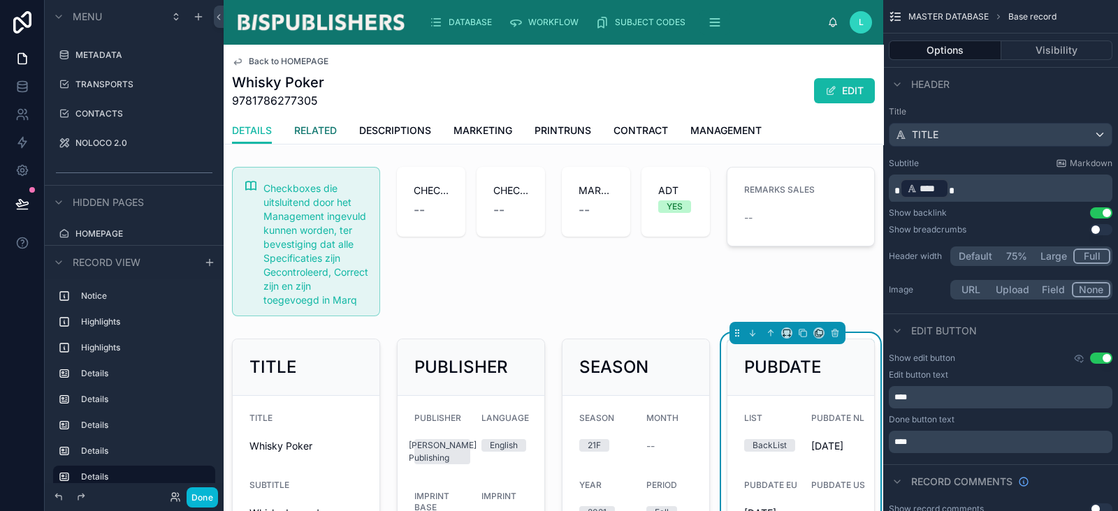
click at [319, 136] on span "RELATED" at bounding box center [315, 131] width 43 height 14
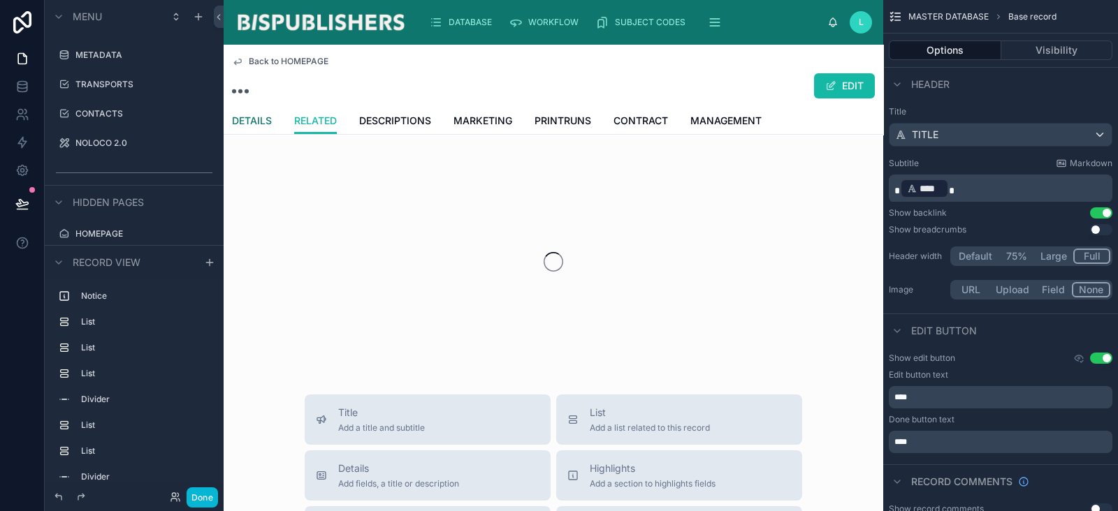
click at [254, 121] on link "DETAILS" at bounding box center [252, 122] width 40 height 28
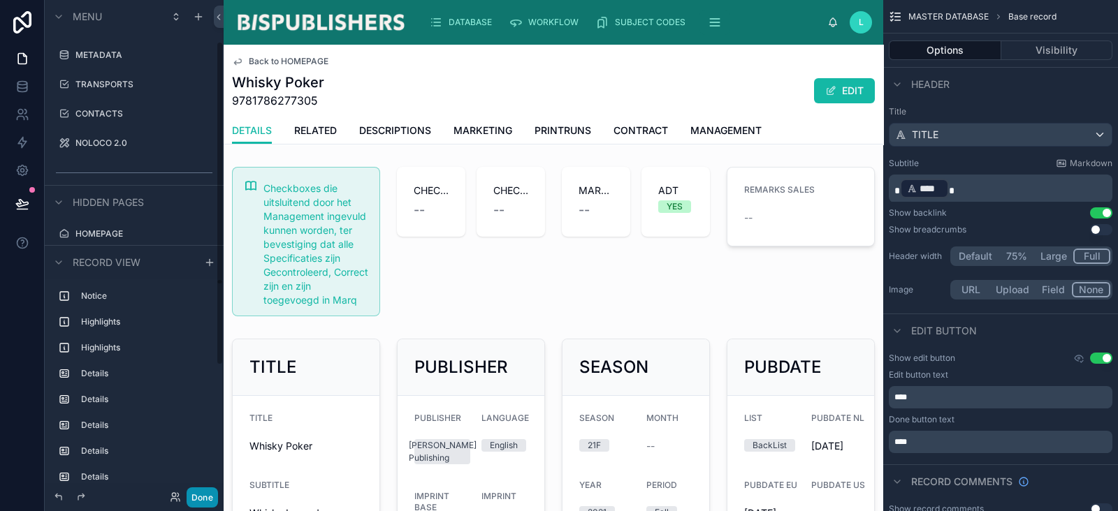
click at [217, 491] on div "Done" at bounding box center [134, 498] width 179 height 28
click at [203, 495] on button "Done" at bounding box center [202, 498] width 31 height 20
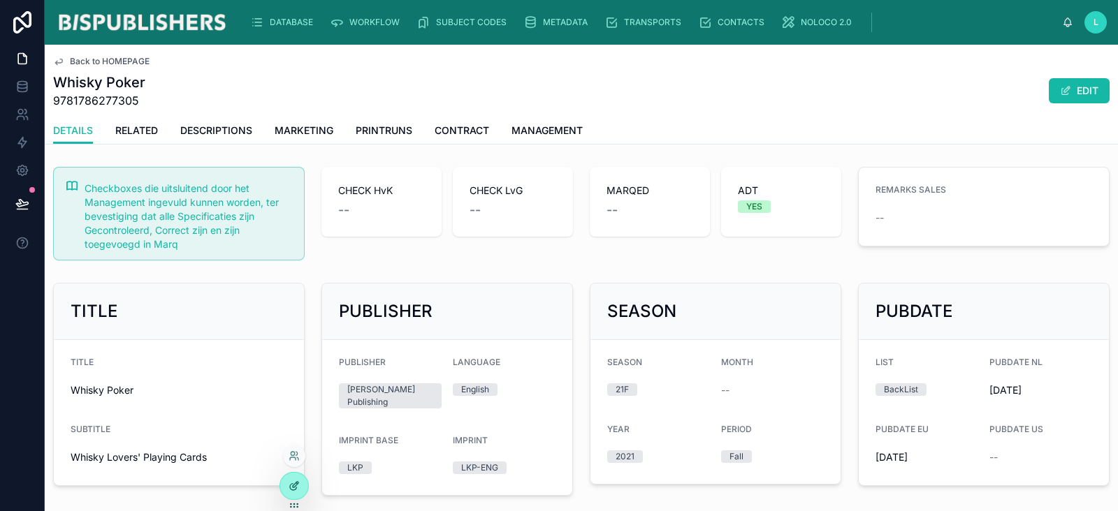
click at [293, 490] on icon at bounding box center [293, 487] width 6 height 6
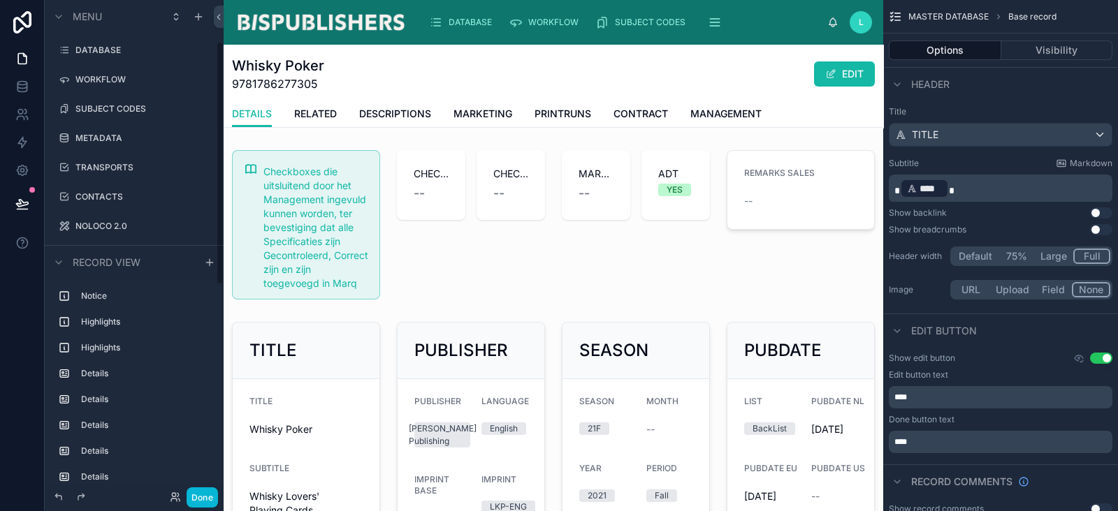
scroll to position [83, 0]
click at [512, 82] on div "Whisky Poker 9781786277305 EDIT" at bounding box center [553, 74] width 643 height 36
click at [1094, 213] on button "Use setting" at bounding box center [1101, 213] width 22 height 11
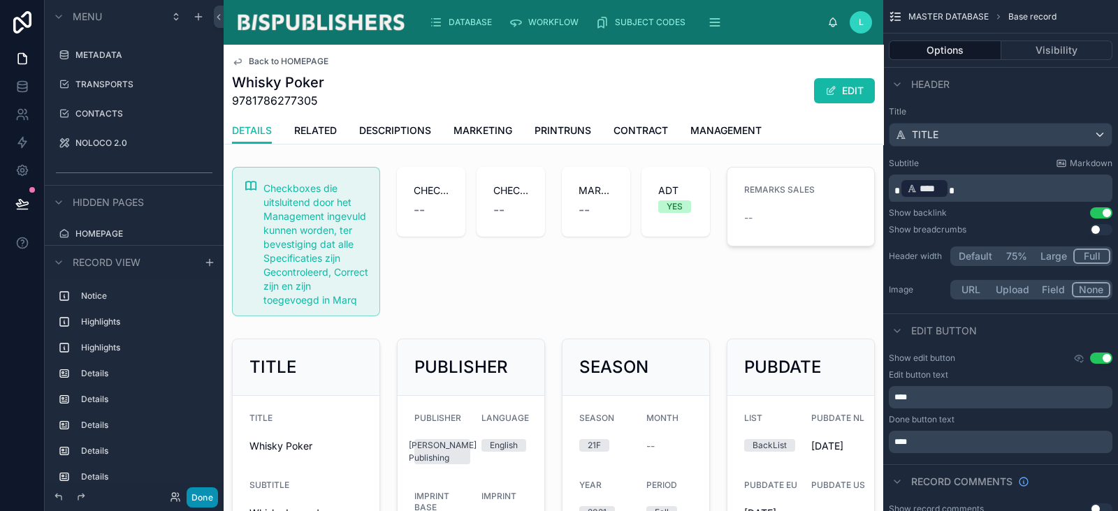
click at [203, 497] on button "Done" at bounding box center [202, 498] width 31 height 20
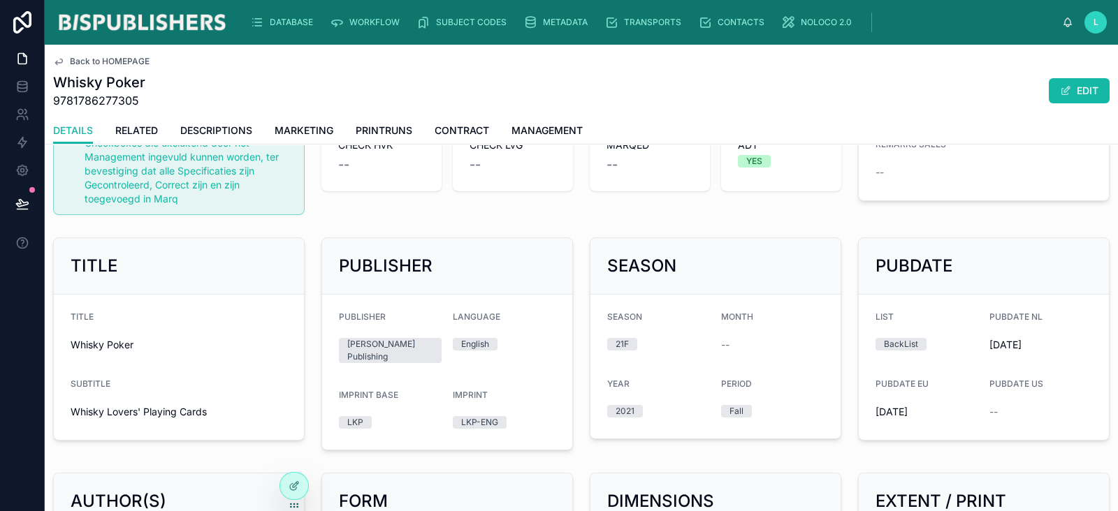
scroll to position [0, 0]
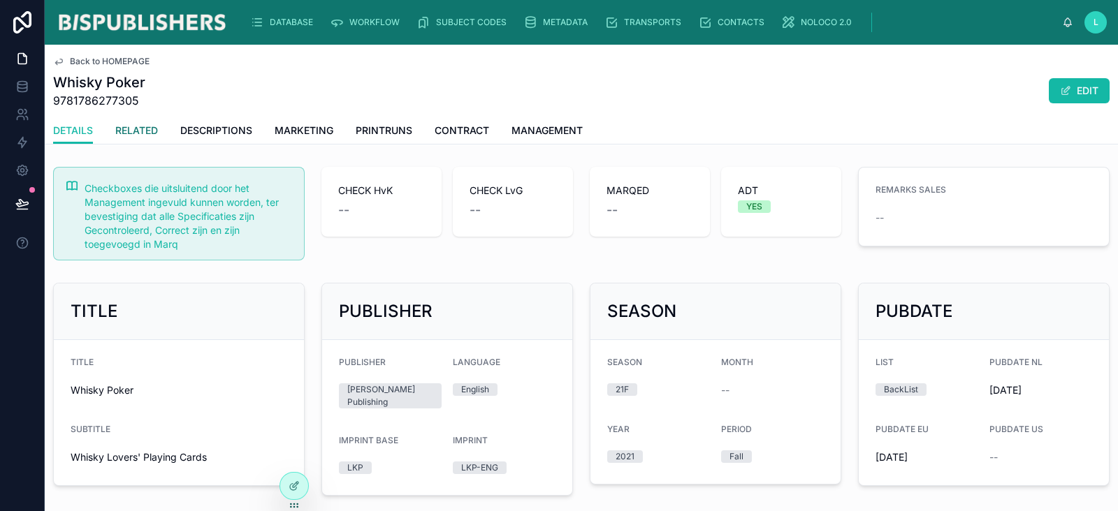
click at [153, 134] on span "RELATED" at bounding box center [136, 131] width 43 height 14
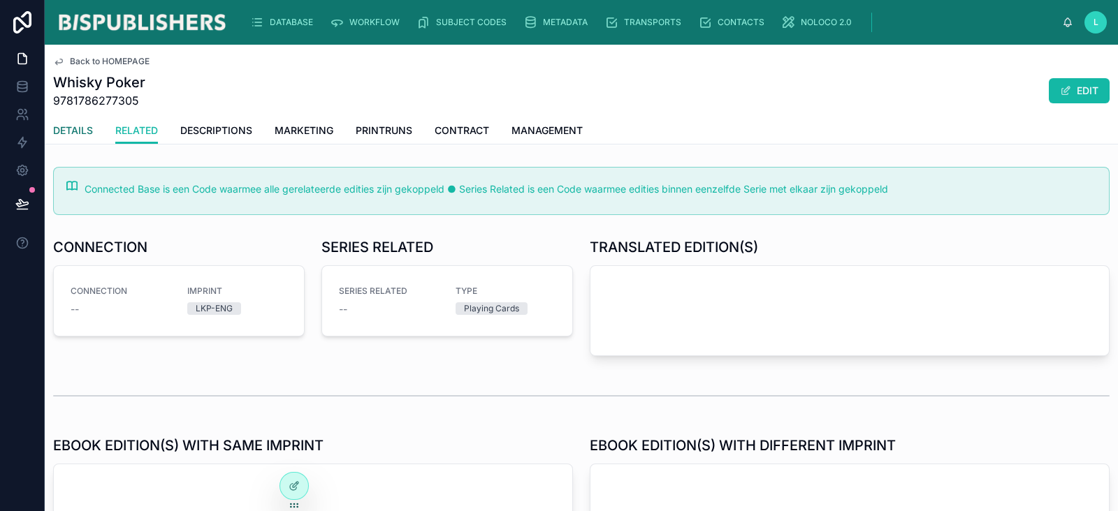
click at [79, 133] on span "DETAILS" at bounding box center [73, 131] width 40 height 14
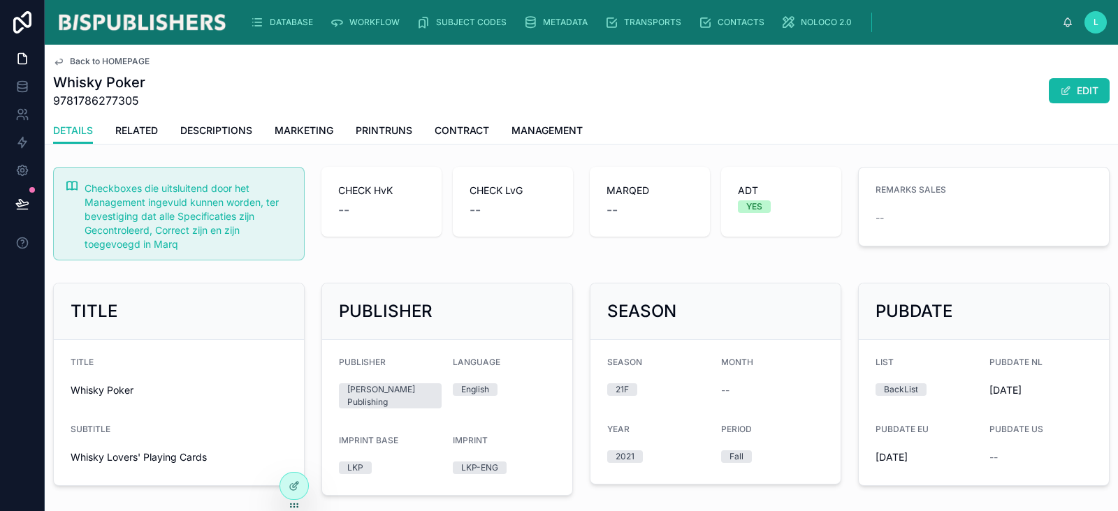
click at [93, 64] on span "Back to HOMEPAGE" at bounding box center [110, 61] width 80 height 11
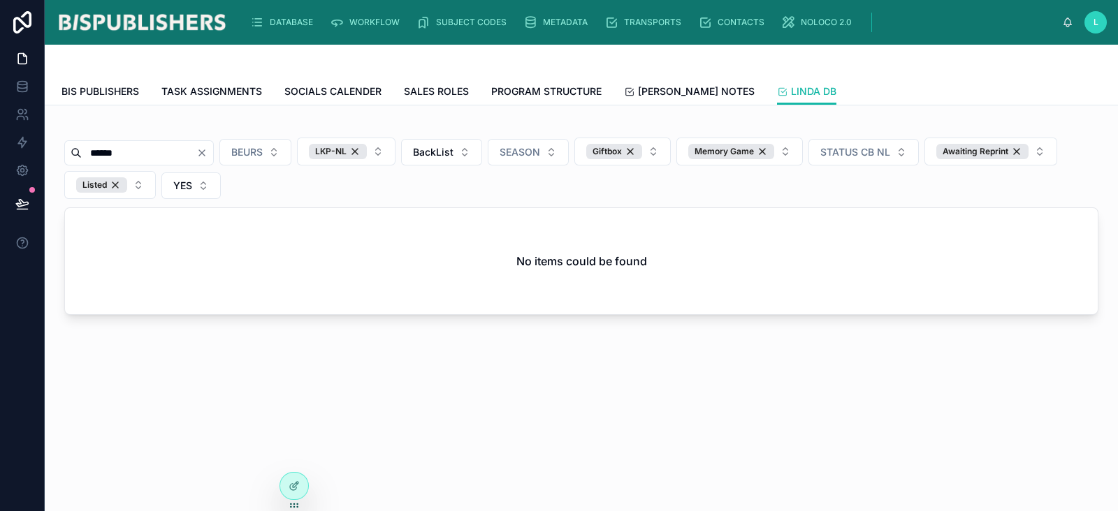
click at [196, 152] on input "******" at bounding box center [139, 153] width 115 height 20
click at [208, 152] on icon "Clear" at bounding box center [201, 152] width 11 height 11
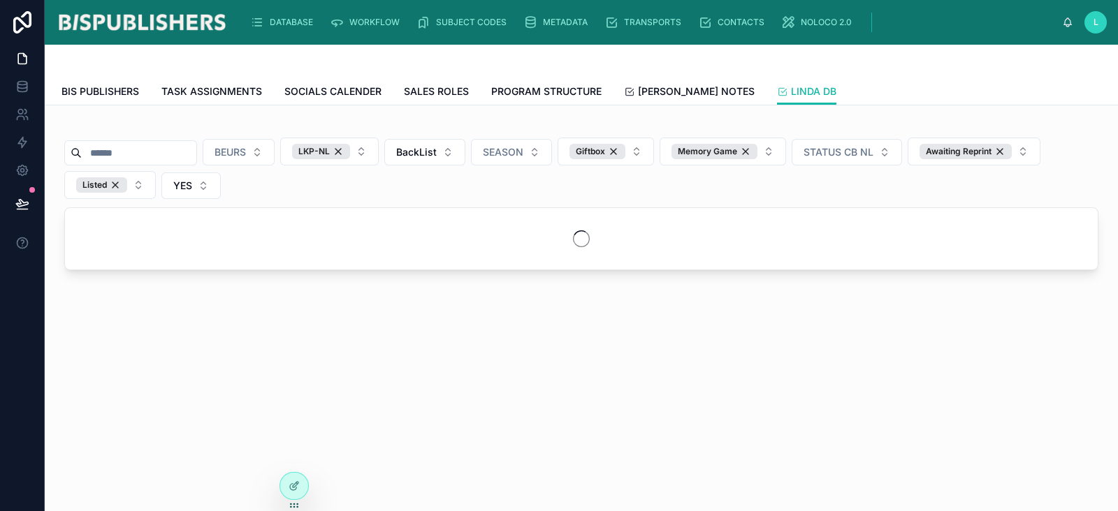
click at [131, 149] on input "text" at bounding box center [139, 153] width 115 height 20
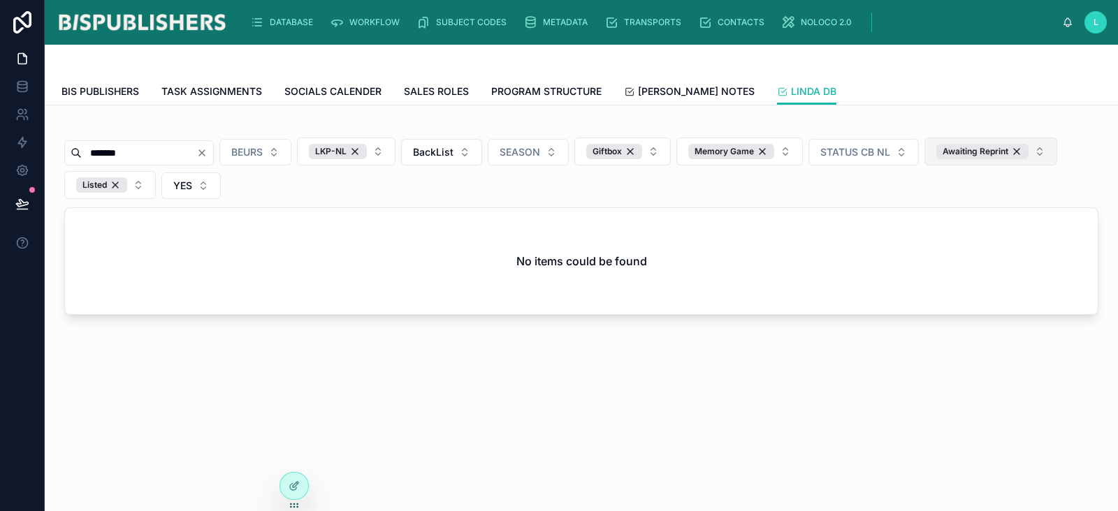
click at [1057, 151] on button "Awaiting Reprint" at bounding box center [990, 152] width 133 height 28
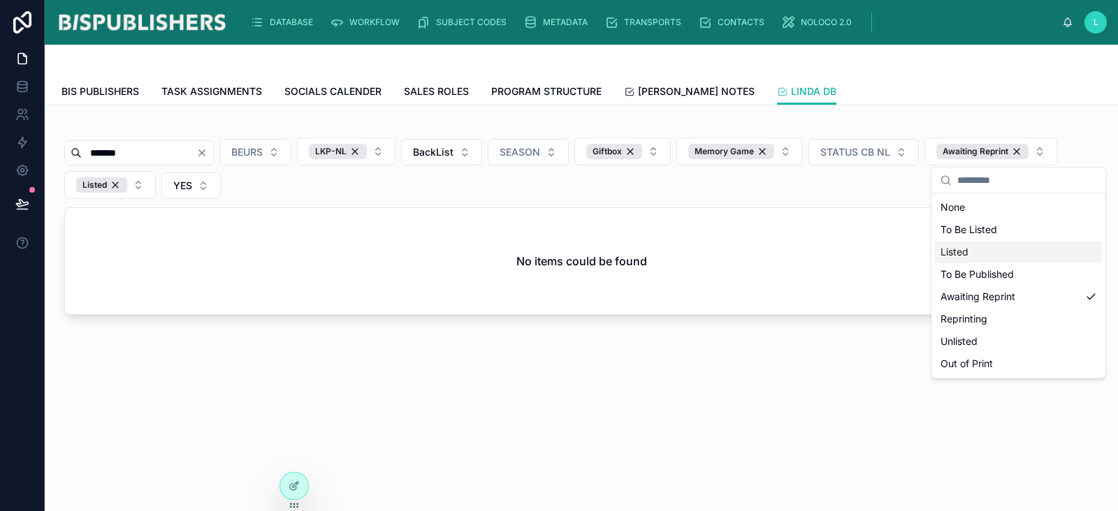
click at [1059, 256] on div "Listed" at bounding box center [1019, 252] width 168 height 22
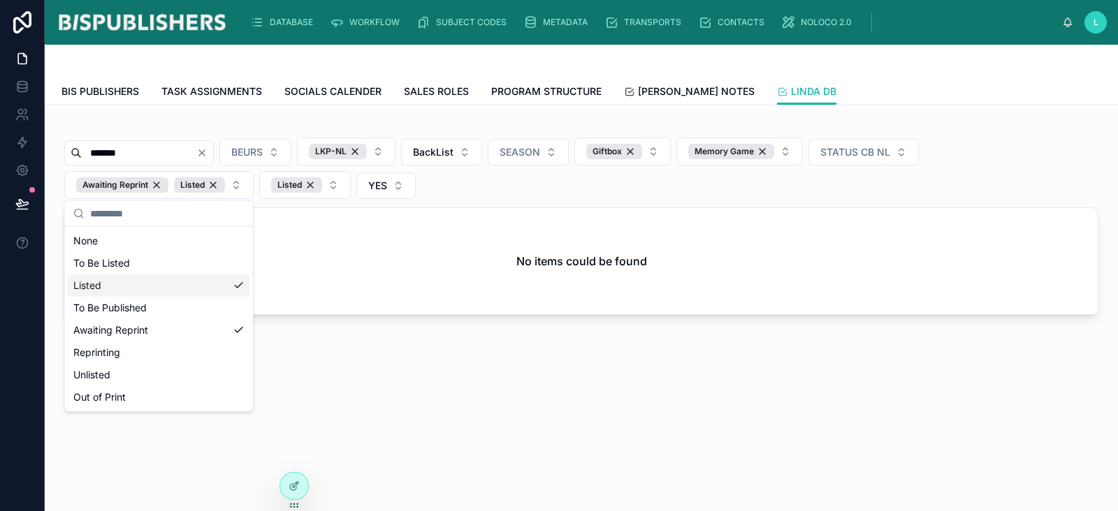
click at [347, 379] on div "******* BEURS LKP-NL BackList SEASON Giftbox Memory Game STATUS CB NL Awaiting …" at bounding box center [581, 258] width 1073 height 305
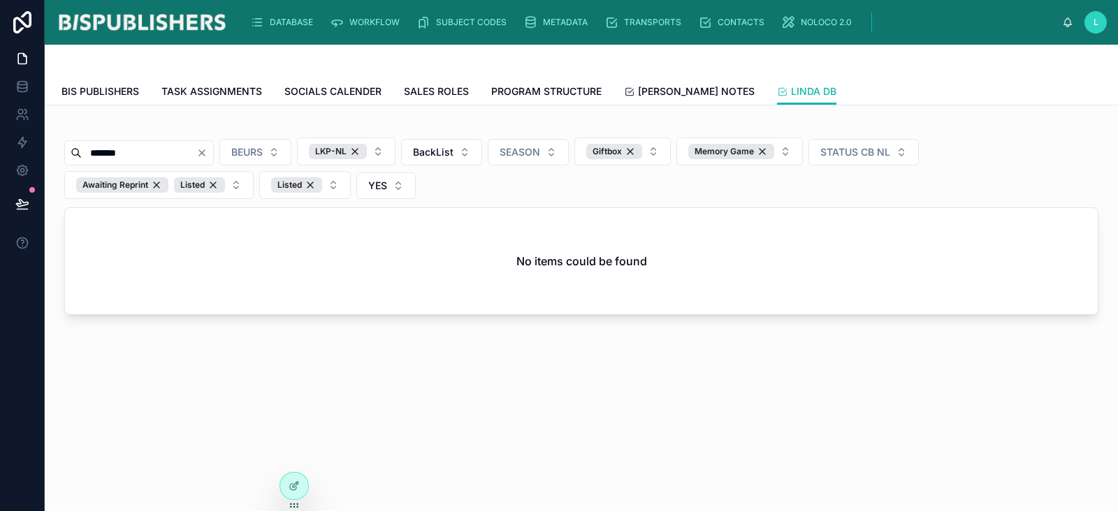
click at [142, 150] on input "*******" at bounding box center [139, 153] width 115 height 20
click at [395, 147] on button "LKP-NL" at bounding box center [346, 152] width 99 height 28
click at [421, 318] on div "LKP-ENG" at bounding box center [377, 319] width 168 height 22
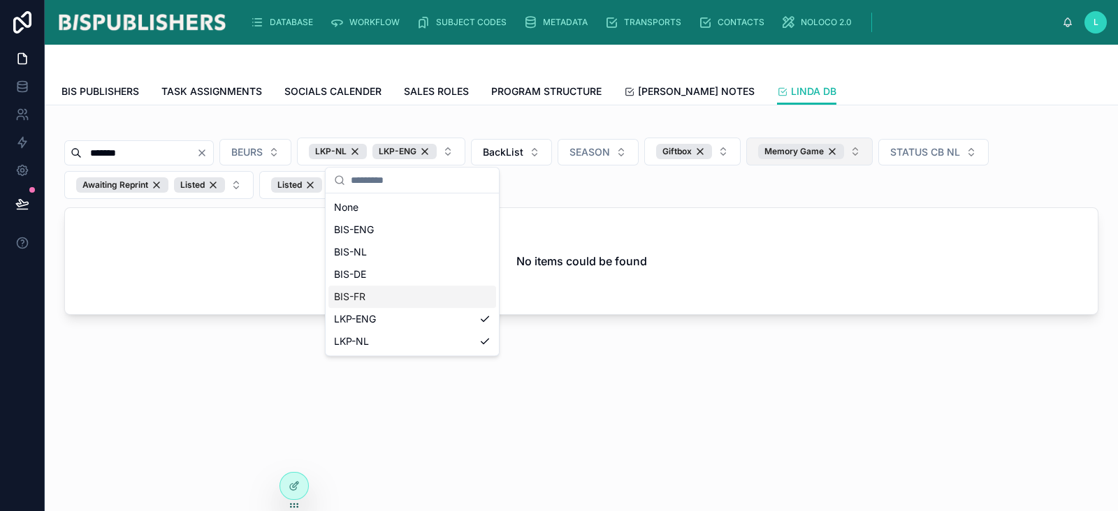
click at [873, 152] on button "Memory Game" at bounding box center [809, 152] width 126 height 28
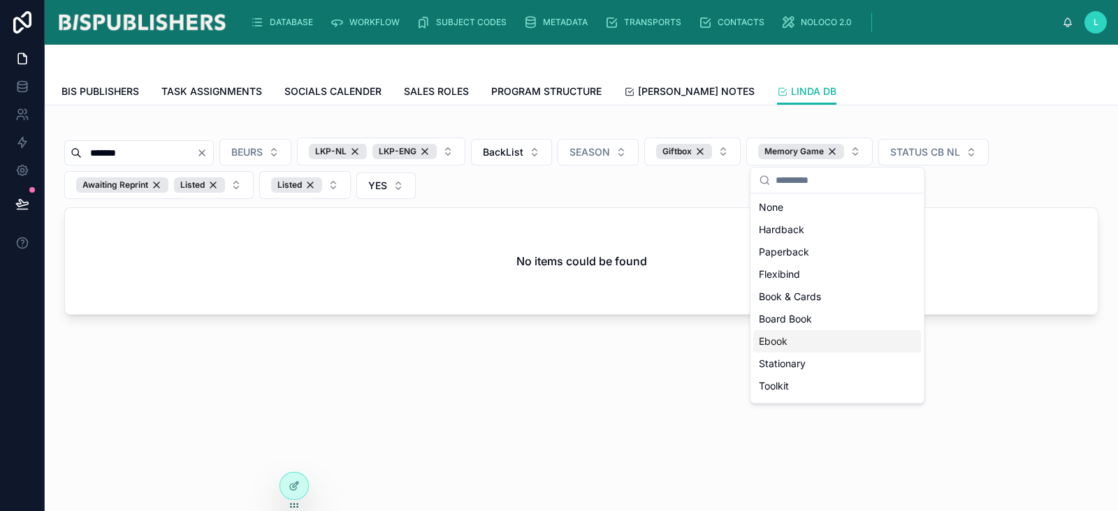
scroll to position [220, 0]
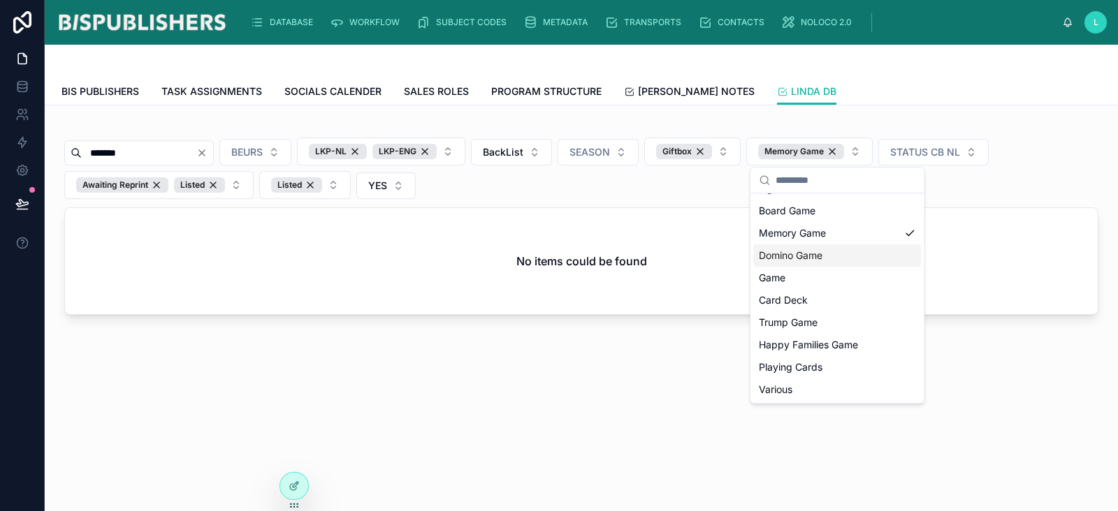
click at [882, 256] on div "Domino Game" at bounding box center [837, 256] width 168 height 22
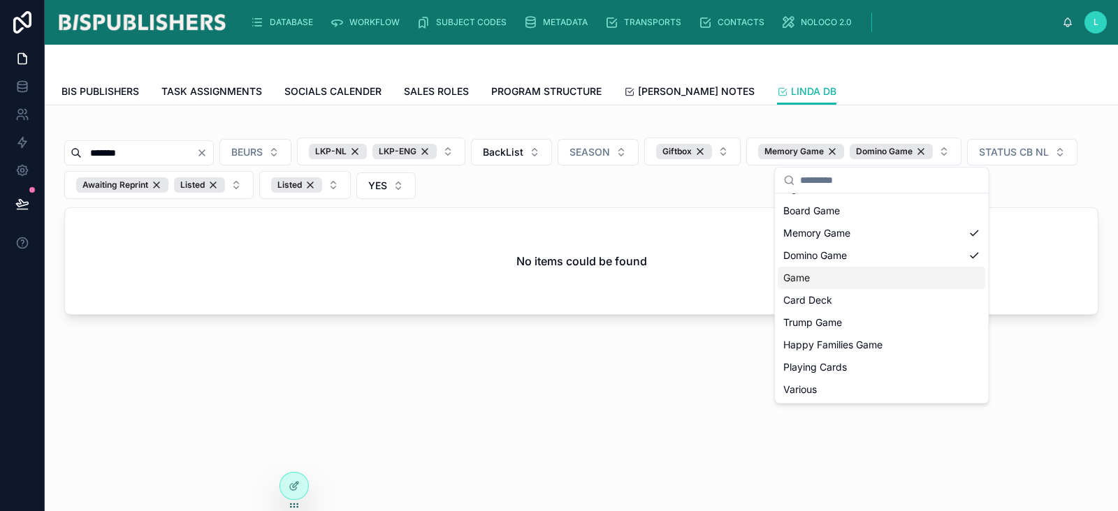
click at [919, 282] on div "Game" at bounding box center [882, 278] width 208 height 22
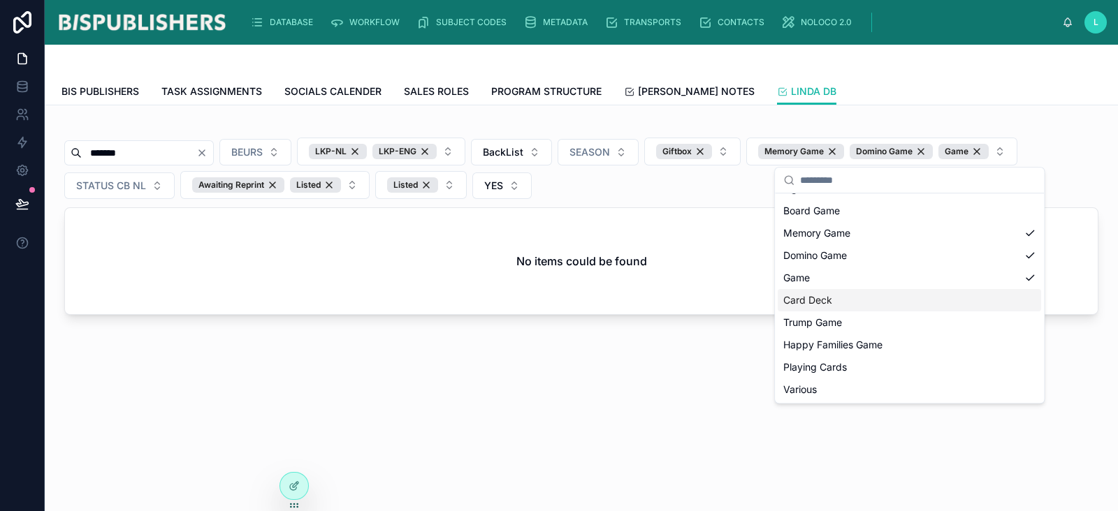
click at [912, 298] on div "Card Deck" at bounding box center [909, 300] width 263 height 22
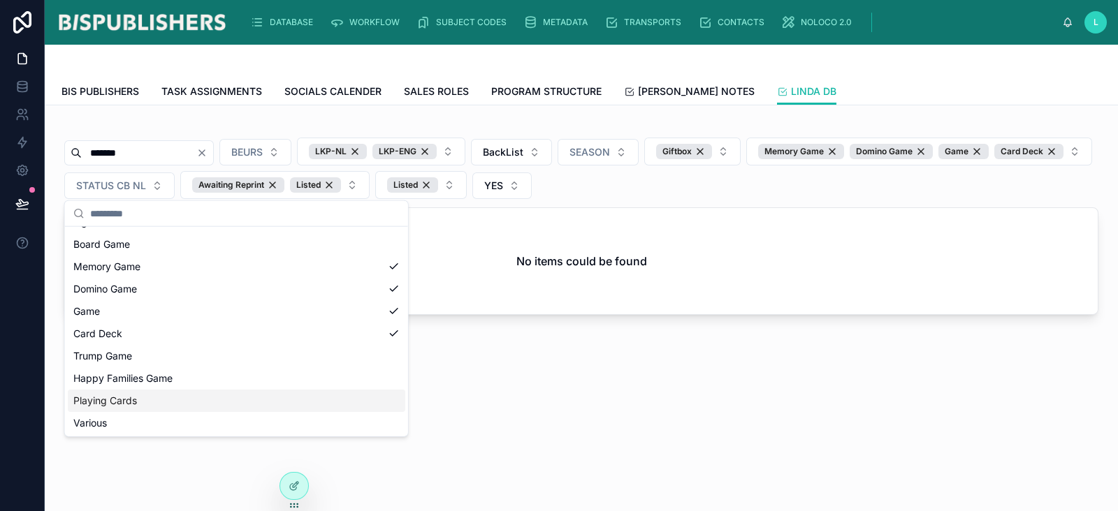
click at [342, 398] on div "Playing Cards" at bounding box center [236, 401] width 337 height 22
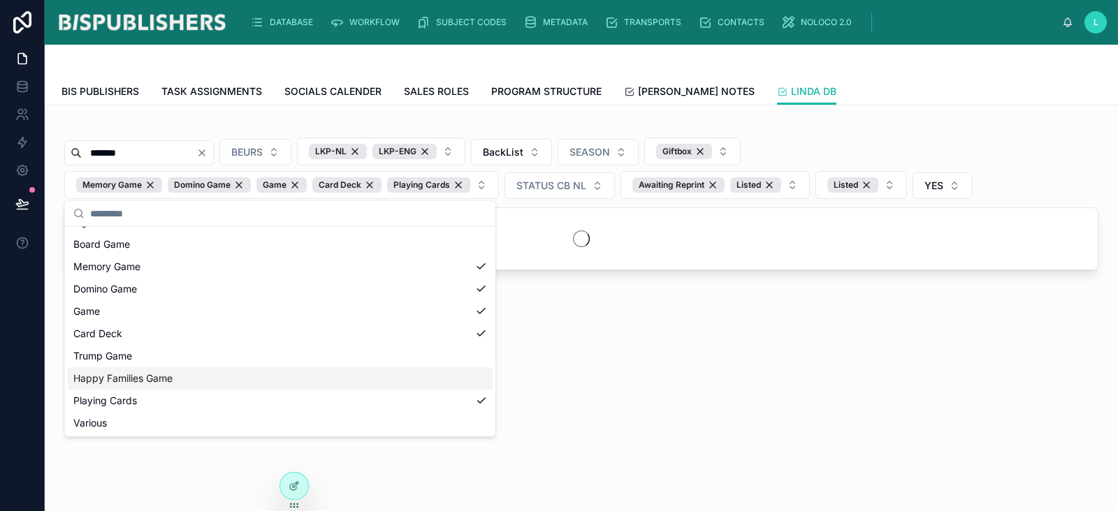
click at [356, 386] on div "Happy Families Game" at bounding box center [280, 379] width 425 height 22
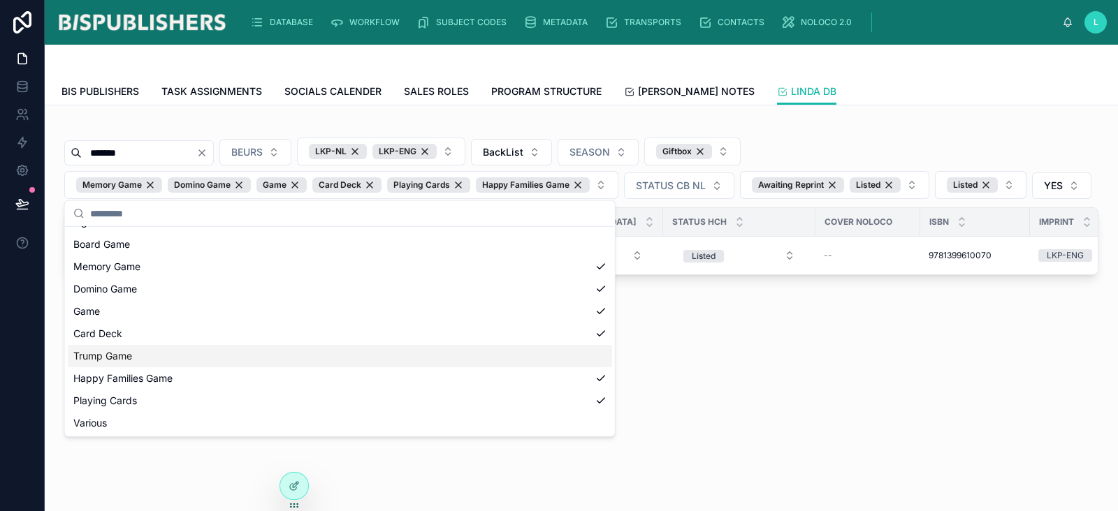
click at [415, 359] on div "Trump Game" at bounding box center [340, 356] width 544 height 22
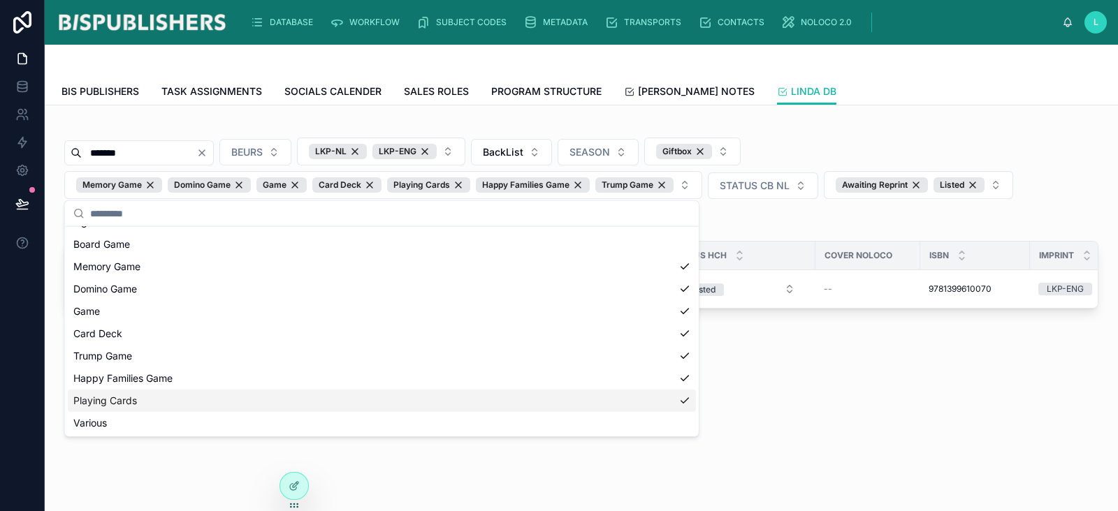
click at [873, 417] on div "LINDA DB BIS PUBLISHERS TASK ASSIGNMENTS SOCIALS CALENDER SALES ROLES PROGRAM S…" at bounding box center [581, 236] width 1073 height 382
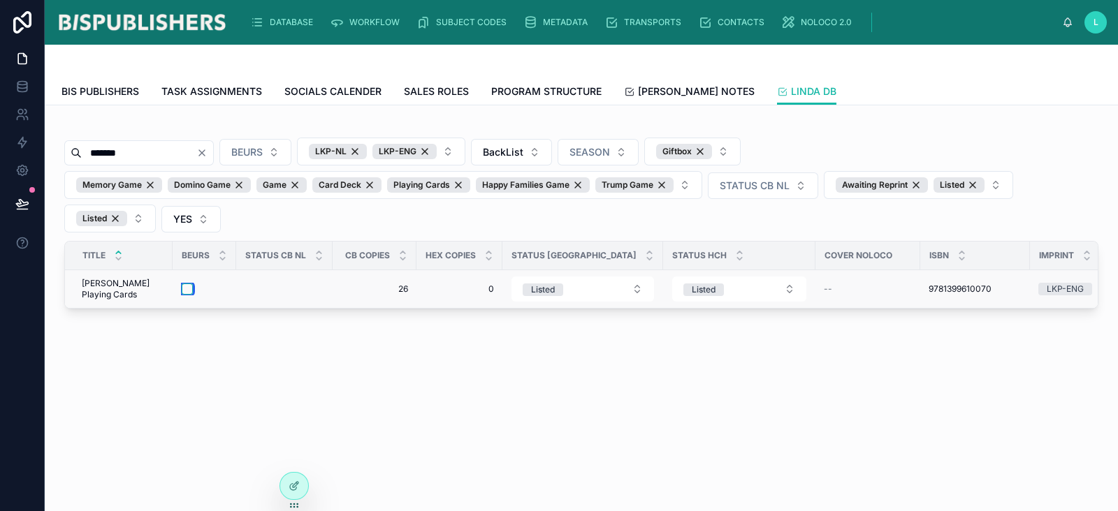
click at [189, 286] on button "button" at bounding box center [187, 289] width 11 height 11
drag, startPoint x: 142, startPoint y: 151, endPoint x: 70, endPoint y: 145, distance: 72.2
click at [71, 147] on div "*******" at bounding box center [139, 152] width 150 height 25
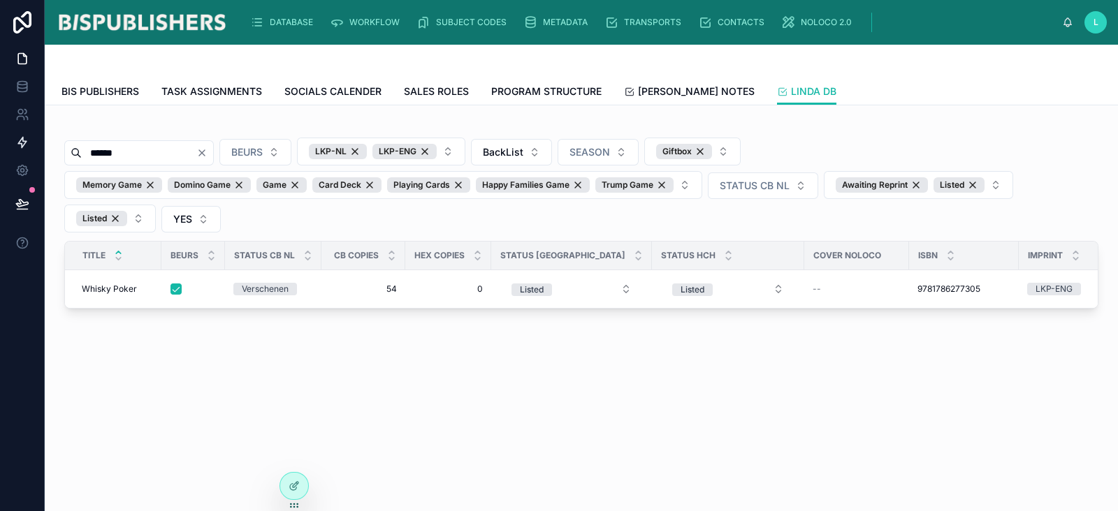
drag, startPoint x: 154, startPoint y: 153, endPoint x: 41, endPoint y: 149, distance: 113.3
click at [41, 149] on div "DATABASE WORKFLOW SUBJECT CODES METADATA TRANSPORTS CONTACTS NOLOCO 2.0 L Linda…" at bounding box center [559, 255] width 1118 height 511
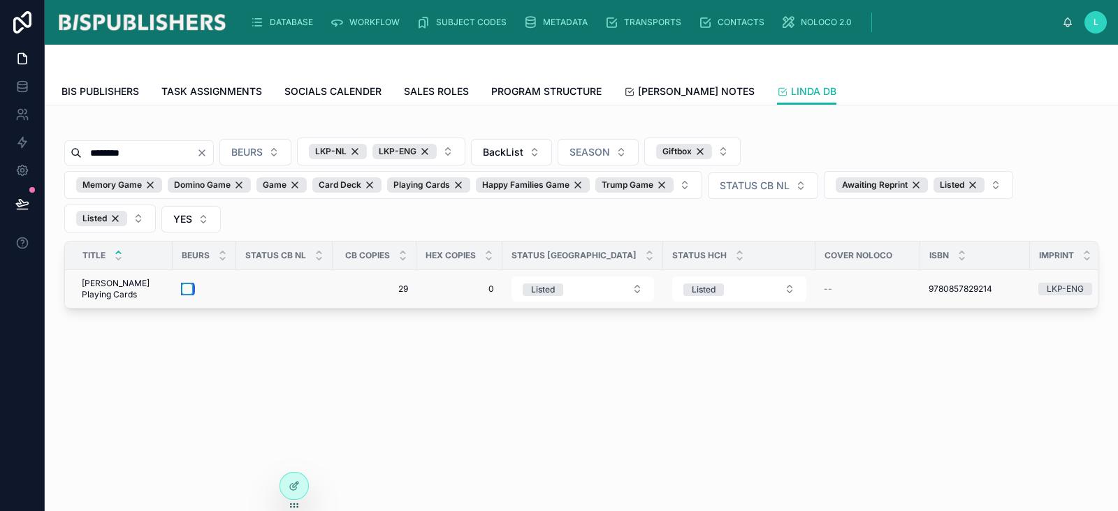
click at [188, 288] on button "button" at bounding box center [187, 289] width 11 height 11
drag, startPoint x: 52, startPoint y: 151, endPoint x: 43, endPoint y: 152, distance: 8.5
click at [43, 151] on div "DATABASE WORKFLOW SUBJECT CODES METADATA TRANSPORTS CONTACTS NOLOCO 2.0 L Linda…" at bounding box center [559, 255] width 1118 height 511
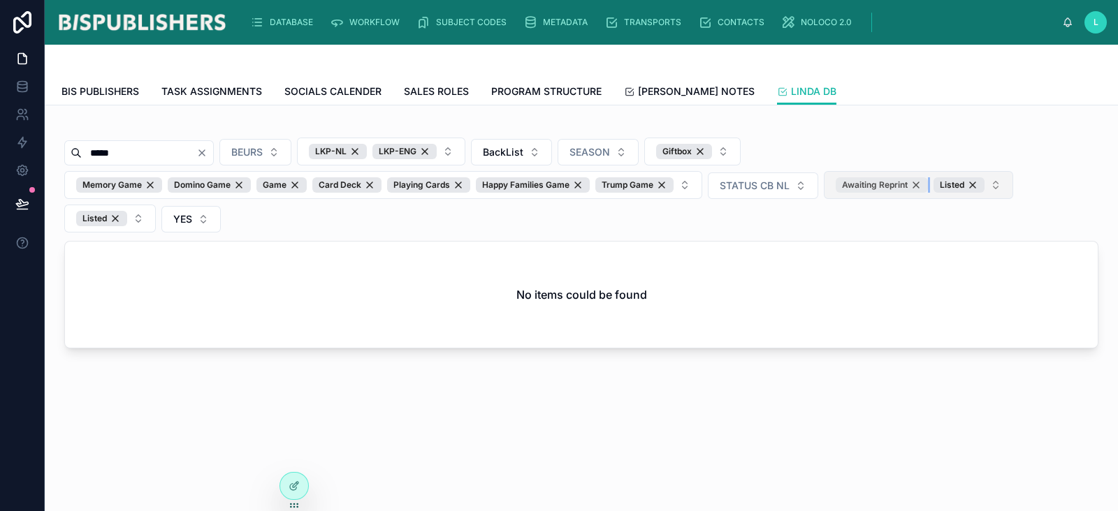
click at [917, 182] on div "Awaiting Reprint" at bounding box center [882, 184] width 92 height 15
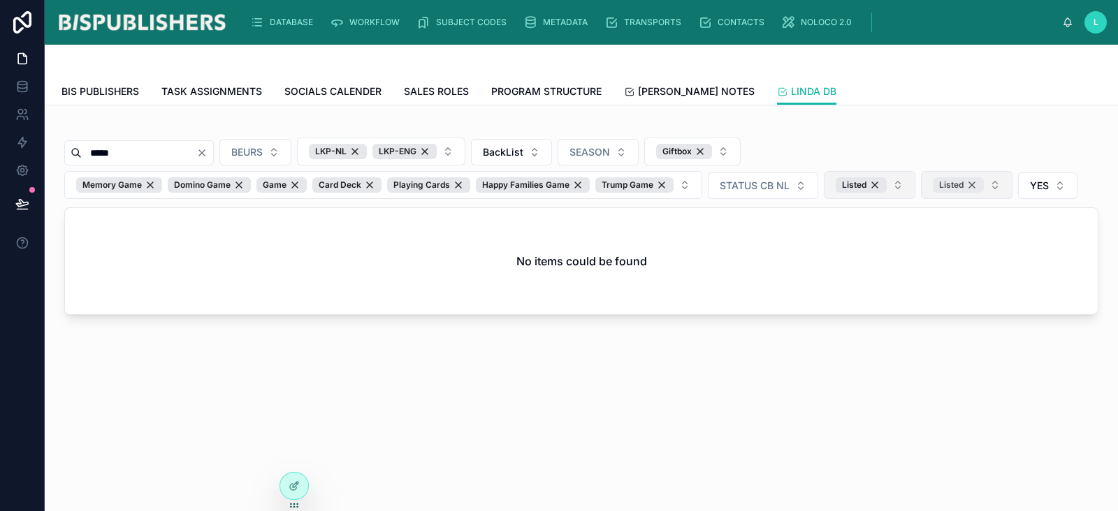
click at [972, 183] on div "Listed" at bounding box center [958, 184] width 51 height 15
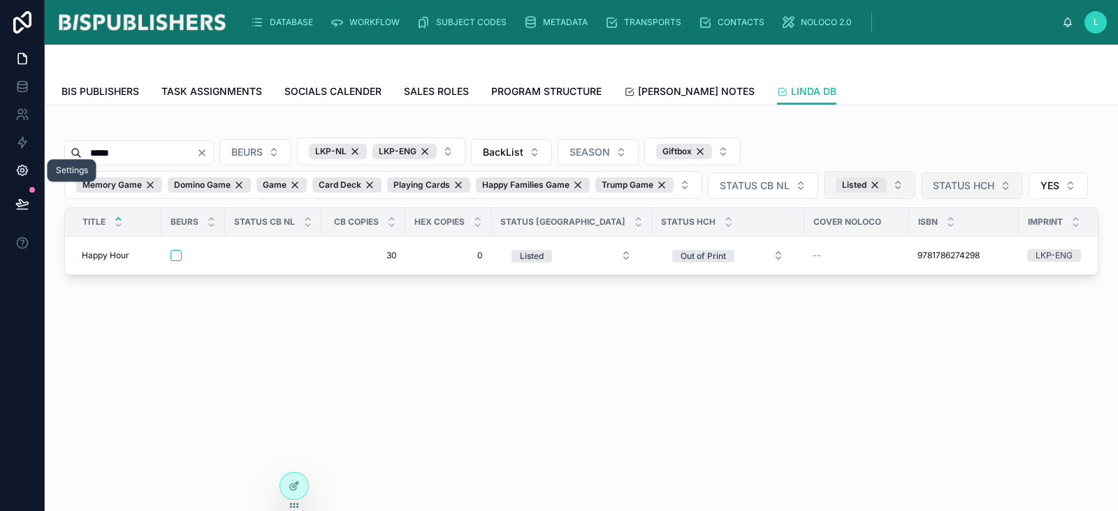
drag, startPoint x: 136, startPoint y: 152, endPoint x: 0, endPoint y: 159, distance: 135.7
click at [0, 159] on div "Settings DATABASE WORKFLOW SUBJECT CODES METADATA TRANSPORTS CONTACTS NOLOCO 2.…" at bounding box center [559, 255] width 1118 height 511
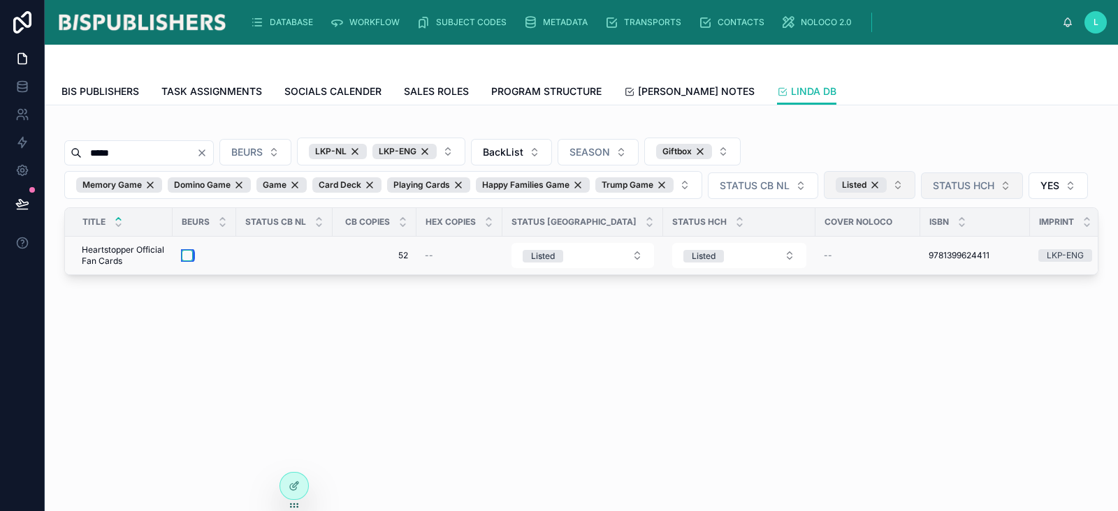
click at [182, 252] on button "button" at bounding box center [187, 255] width 11 height 11
drag, startPoint x: 139, startPoint y: 154, endPoint x: 71, endPoint y: 153, distance: 68.5
click at [71, 153] on div "*****" at bounding box center [139, 152] width 150 height 25
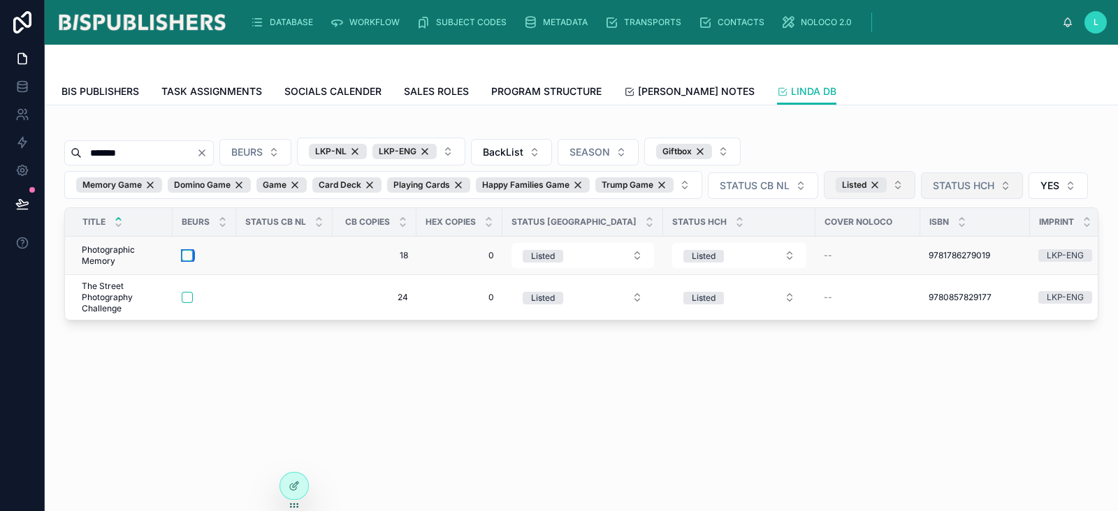
click at [184, 254] on button "button" at bounding box center [187, 255] width 11 height 11
drag, startPoint x: 145, startPoint y: 155, endPoint x: 3, endPoint y: 149, distance: 142.0
click at [0, 151] on div "DATABASE WORKFLOW SUBJECT CODES METADATA TRANSPORTS CONTACTS NOLOCO 2.0 L Linda…" at bounding box center [559, 255] width 1118 height 511
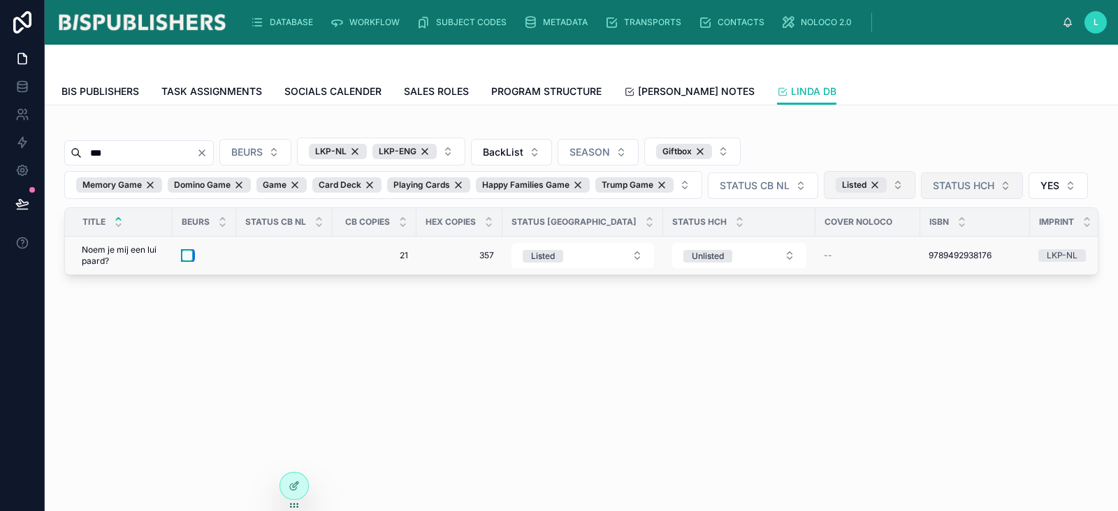
click at [187, 257] on button "button" at bounding box center [187, 255] width 11 height 11
drag, startPoint x: 134, startPoint y: 150, endPoint x: 54, endPoint y: 147, distance: 80.4
click at [54, 147] on div "*** BEURS LKP-NL LKP-ENG BackList SEASON Giftbox Memory Game Domino Game Game C…" at bounding box center [581, 238] width 1073 height 265
click at [185, 253] on button "button" at bounding box center [181, 255] width 11 height 11
drag, startPoint x: 119, startPoint y: 150, endPoint x: 4, endPoint y: 145, distance: 115.4
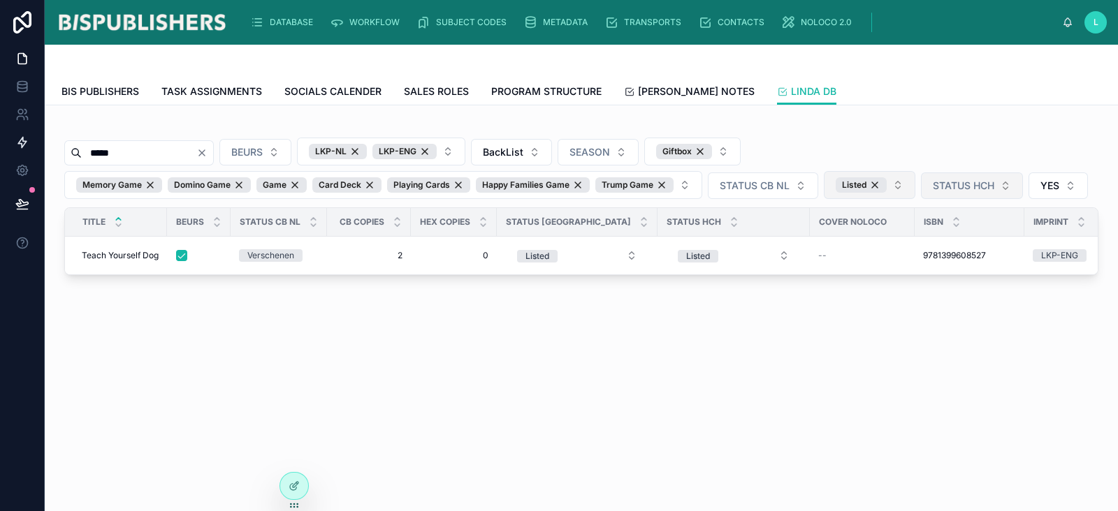
click at [4, 145] on div "DATABASE WORKFLOW SUBJECT CODES METADATA TRANSPORTS CONTACTS NOLOCO 2.0 L Linda…" at bounding box center [559, 255] width 1118 height 511
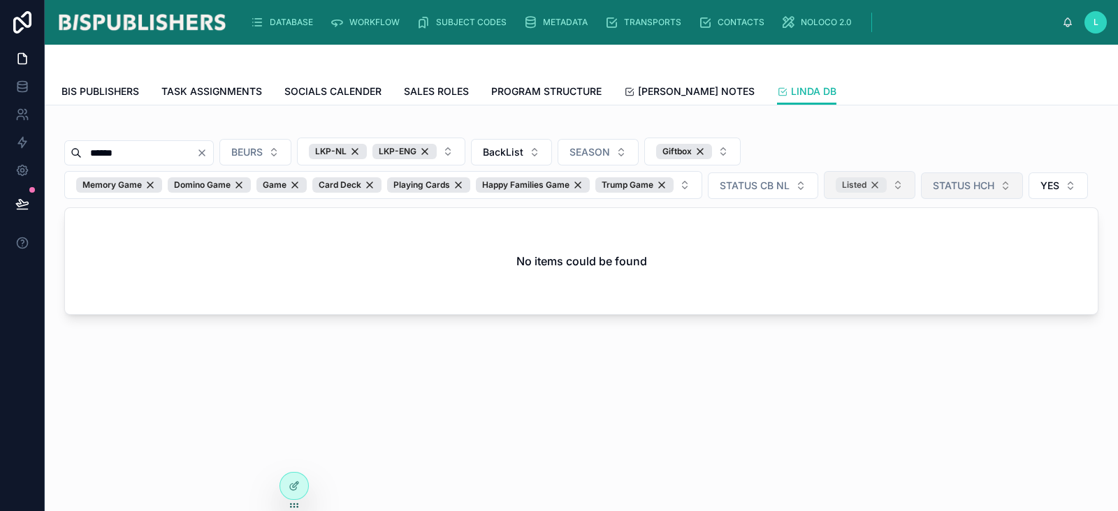
click at [873, 186] on div "Listed" at bounding box center [861, 184] width 51 height 15
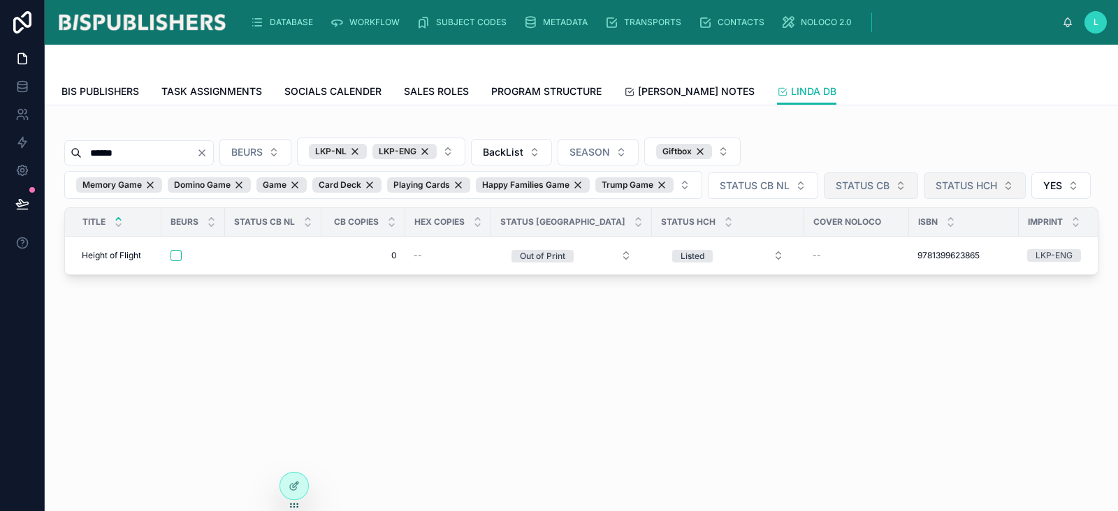
drag, startPoint x: 145, startPoint y: 154, endPoint x: 66, endPoint y: 150, distance: 79.1
click at [65, 148] on div "******" at bounding box center [139, 152] width 150 height 25
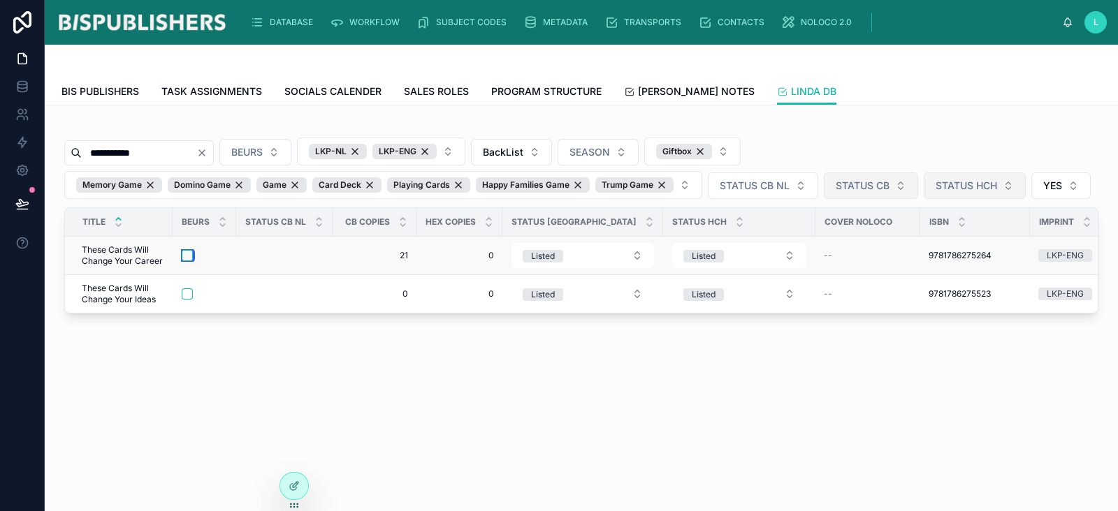
click at [188, 253] on button "button" at bounding box center [187, 255] width 11 height 11
drag, startPoint x: 171, startPoint y: 154, endPoint x: 15, endPoint y: 150, distance: 155.9
click at [15, 150] on div "**********" at bounding box center [559, 255] width 1118 height 511
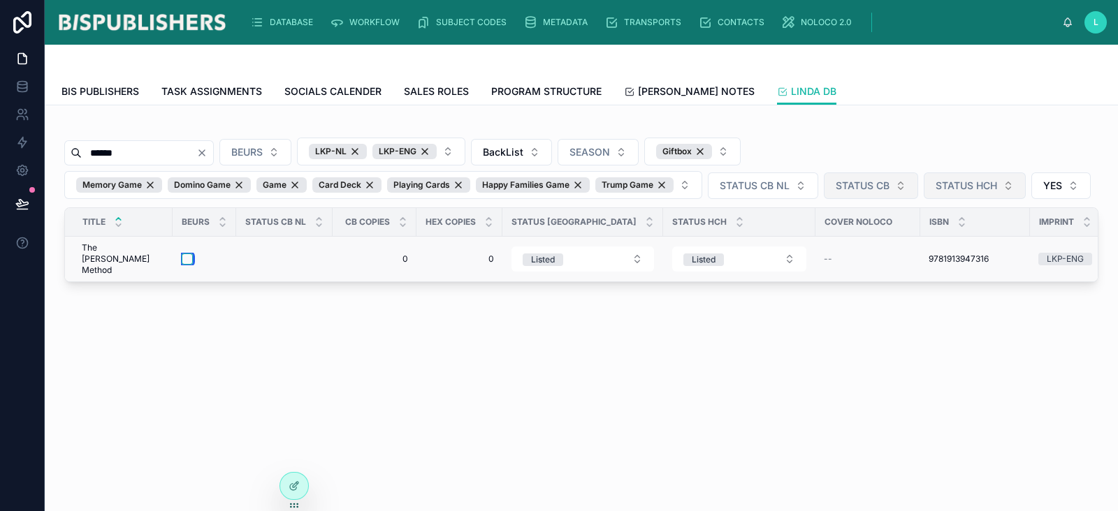
click at [188, 255] on button "button" at bounding box center [187, 259] width 11 height 11
drag, startPoint x: 143, startPoint y: 155, endPoint x: 56, endPoint y: 161, distance: 87.6
click at [35, 153] on div "DATABASE WORKFLOW SUBJECT CODES METADATA TRANSPORTS CONTACTS NOLOCO 2.0 L Linda…" at bounding box center [559, 255] width 1118 height 511
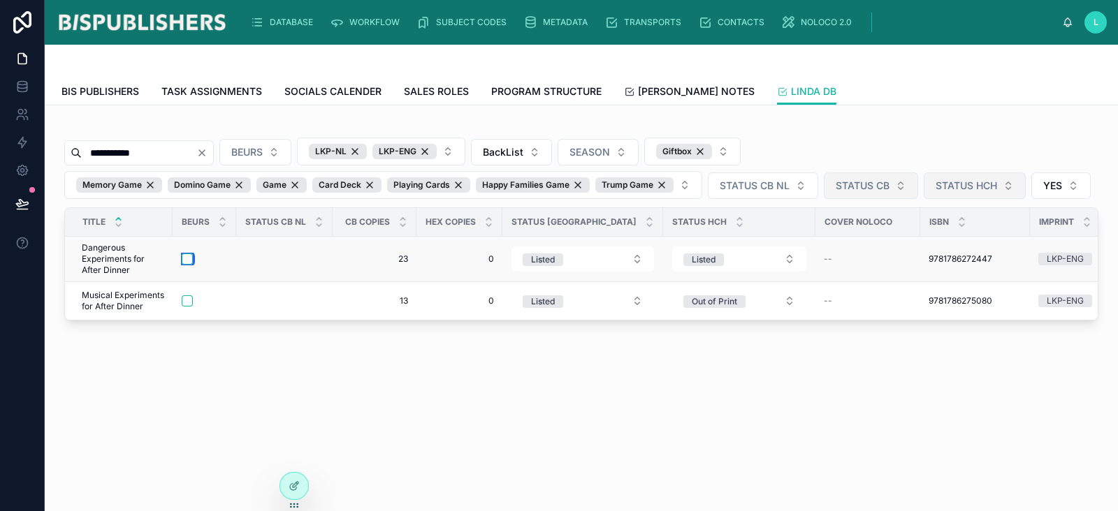
click at [187, 256] on button "button" at bounding box center [187, 259] width 11 height 11
drag, startPoint x: 133, startPoint y: 150, endPoint x: 68, endPoint y: 147, distance: 65.0
click at [68, 147] on div "**********" at bounding box center [139, 152] width 150 height 25
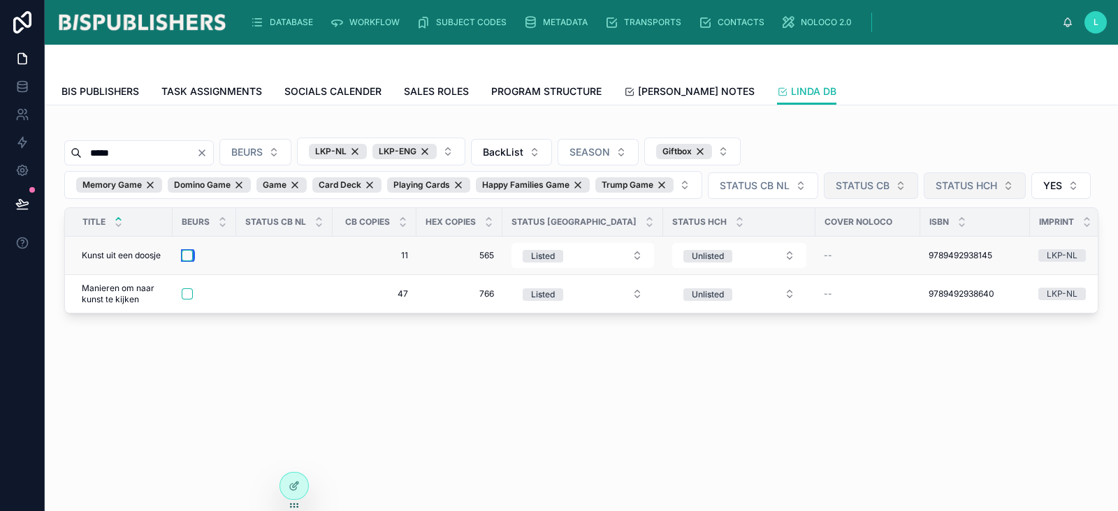
click at [191, 256] on button "button" at bounding box center [187, 255] width 11 height 11
drag, startPoint x: 133, startPoint y: 150, endPoint x: 0, endPoint y: 137, distance: 133.4
click at [0, 136] on div "DATABASE WORKFLOW SUBJECT CODES METADATA TRANSPORTS CONTACTS NOLOCO 2.0 L Linda…" at bounding box center [559, 255] width 1118 height 511
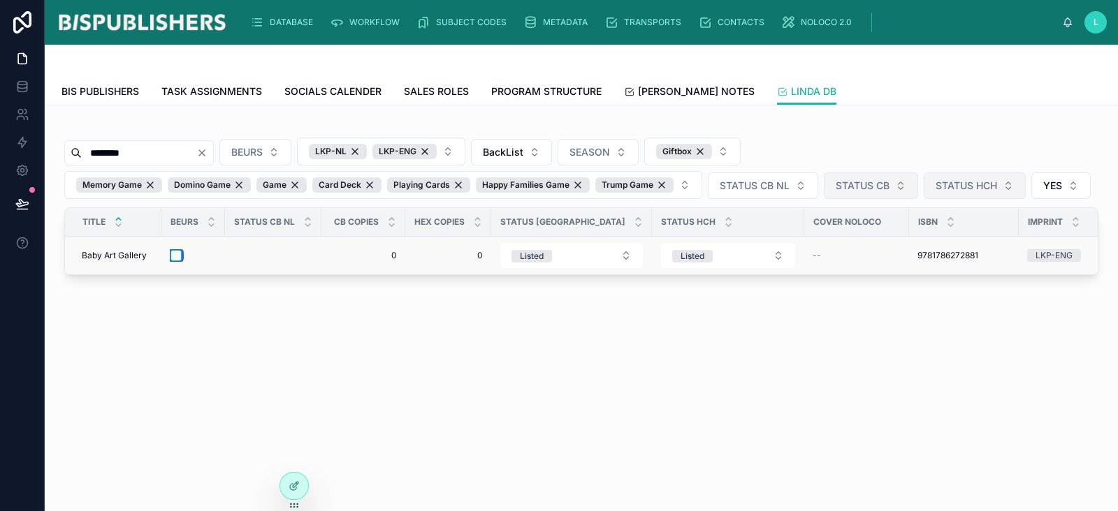
click at [177, 256] on button "button" at bounding box center [175, 255] width 11 height 11
drag, startPoint x: 166, startPoint y: 155, endPoint x: 8, endPoint y: 148, distance: 158.1
click at [8, 148] on div "Workflows DATABASE WORKFLOW SUBJECT CODES METADATA TRANSPORTS CONTACTS NOLOCO 2…" at bounding box center [559, 255] width 1118 height 511
click at [178, 256] on button "button" at bounding box center [175, 255] width 11 height 11
drag, startPoint x: 149, startPoint y: 156, endPoint x: 57, endPoint y: 145, distance: 92.8
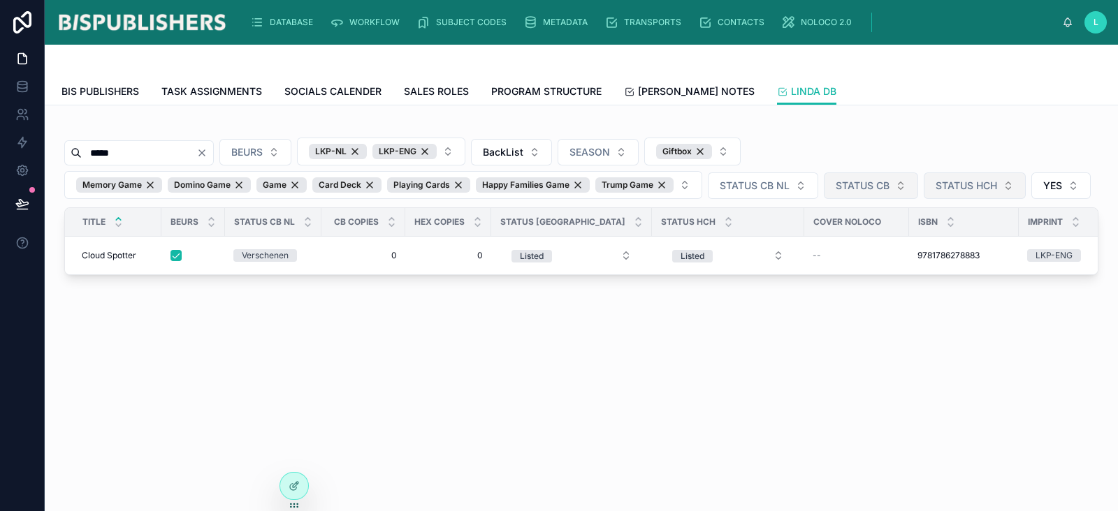
click at [53, 145] on div "***** BEURS LKP-NL LKP-ENG BackList SEASON Giftbox Memory Game Domino Game Game…" at bounding box center [581, 238] width 1073 height 265
type input "********"
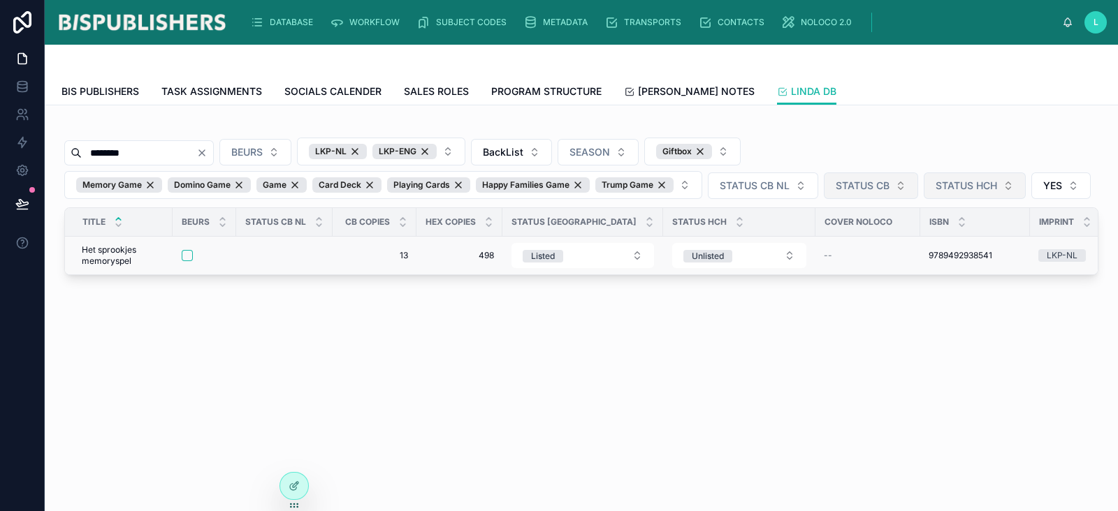
click at [193, 253] on div at bounding box center [204, 255] width 45 height 11
click at [187, 254] on button "button" at bounding box center [187, 255] width 11 height 11
drag, startPoint x: 143, startPoint y: 148, endPoint x: 27, endPoint y: 143, distance: 116.1
click at [26, 143] on div "DATABASE WORKFLOW SUBJECT CODES METADATA TRANSPORTS CONTACTS NOLOCO 2.0 L Linda…" at bounding box center [559, 255] width 1118 height 511
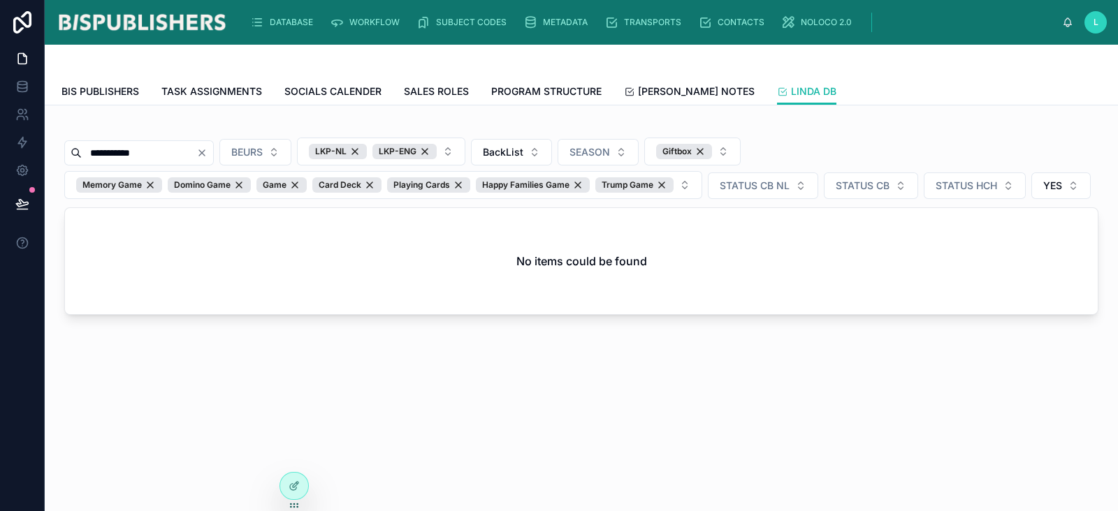
click at [119, 158] on input "**********" at bounding box center [139, 153] width 115 height 20
drag, startPoint x: 154, startPoint y: 154, endPoint x: 32, endPoint y: 146, distance: 121.8
click at [32, 146] on div "**********" at bounding box center [559, 255] width 1118 height 511
type input "**********"
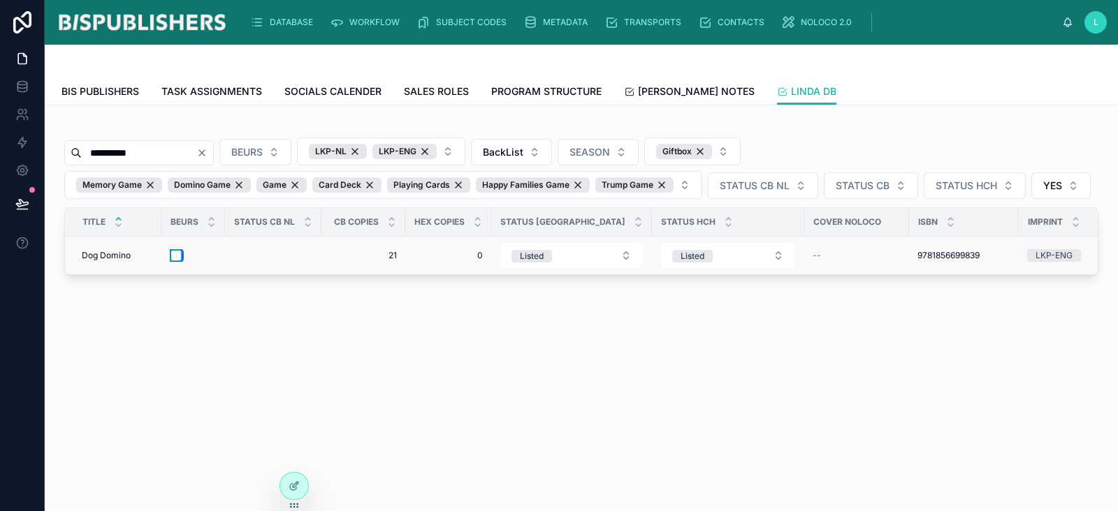
click at [174, 253] on button "button" at bounding box center [175, 255] width 11 height 11
click at [297, 487] on icon at bounding box center [294, 486] width 11 height 11
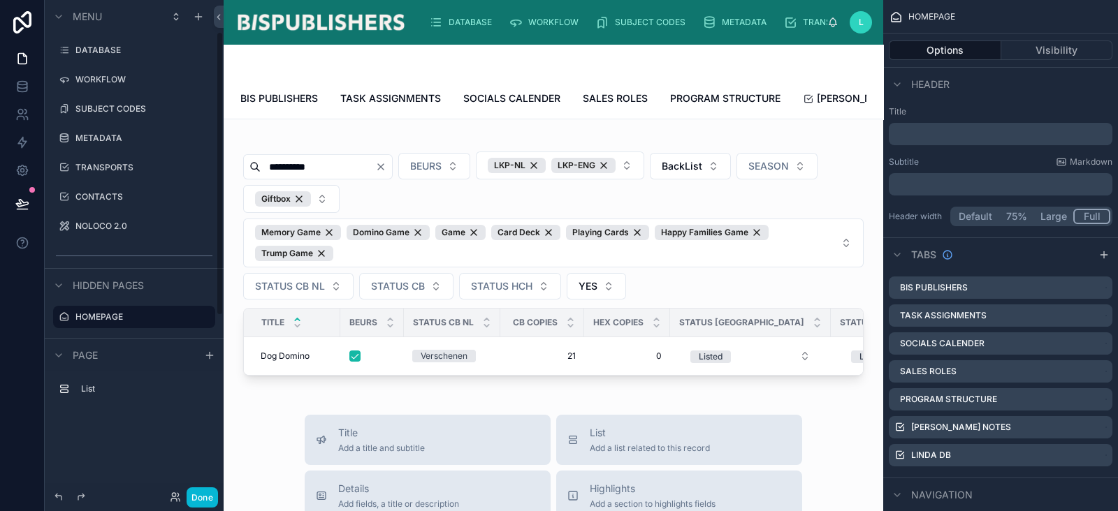
scroll to position [56, 0]
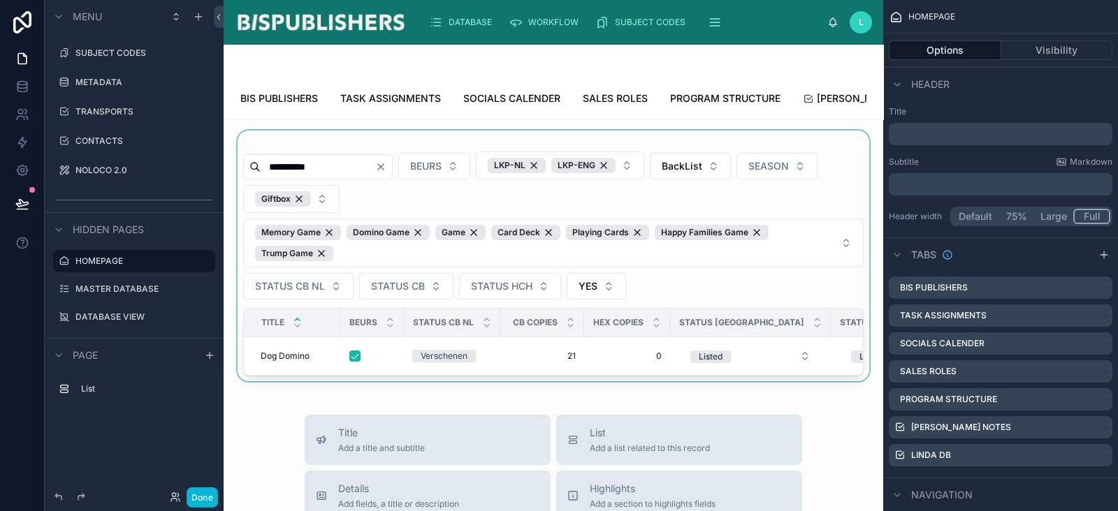
click at [374, 151] on div at bounding box center [553, 256] width 637 height 251
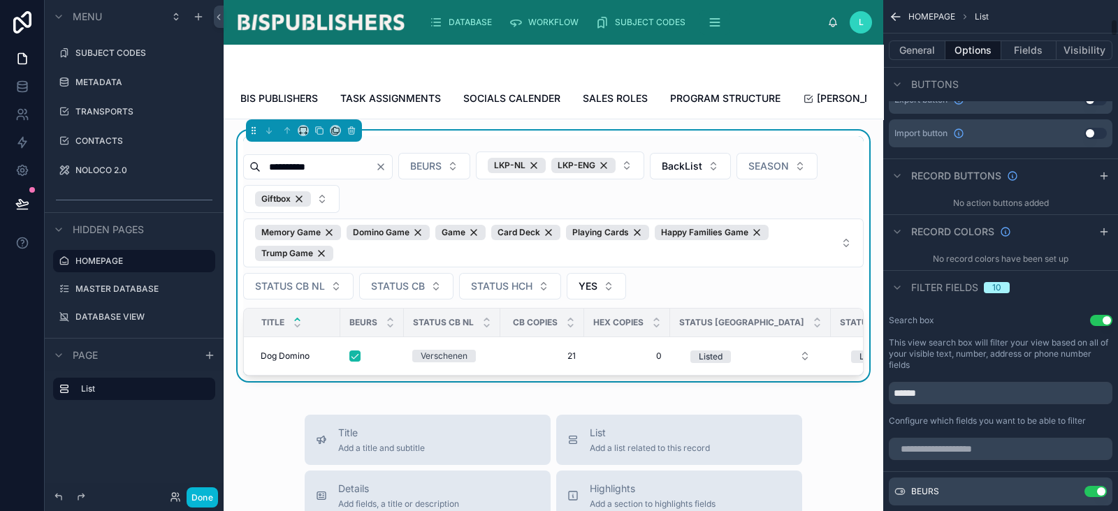
scroll to position [611, 0]
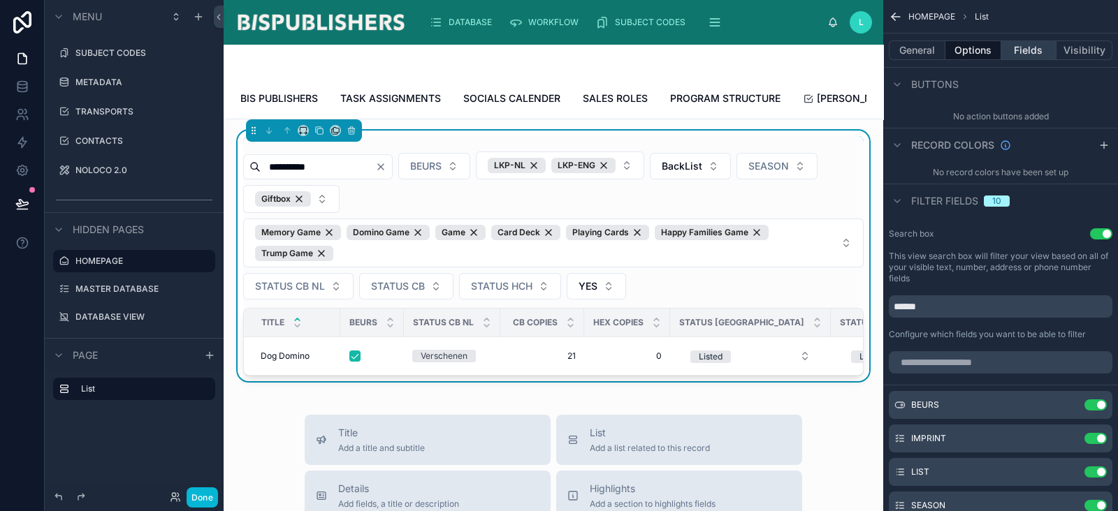
click at [1024, 54] on button "Fields" at bounding box center [1029, 51] width 56 height 20
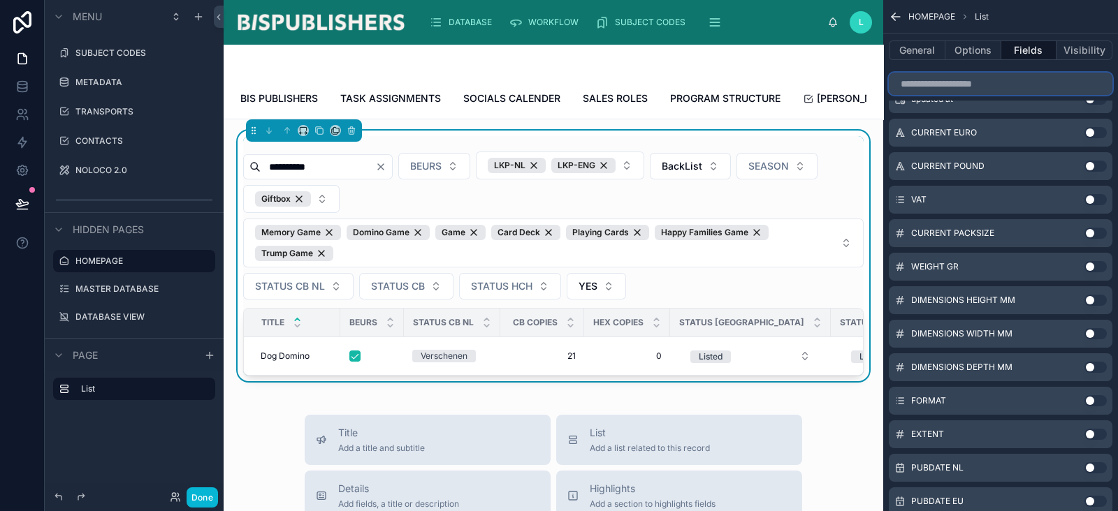
click at [937, 90] on input "scrollable content" at bounding box center [1001, 84] width 224 height 22
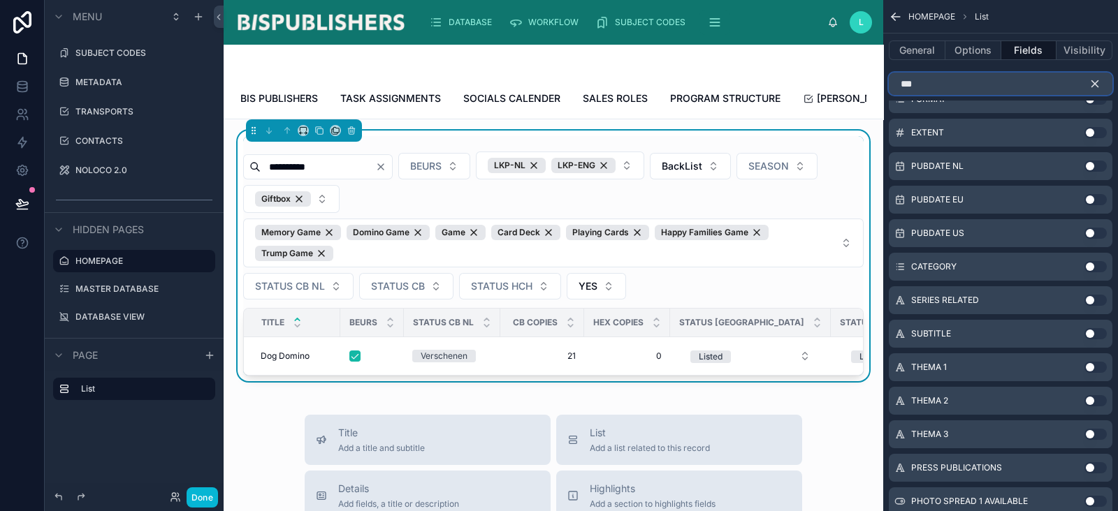
scroll to position [0, 0]
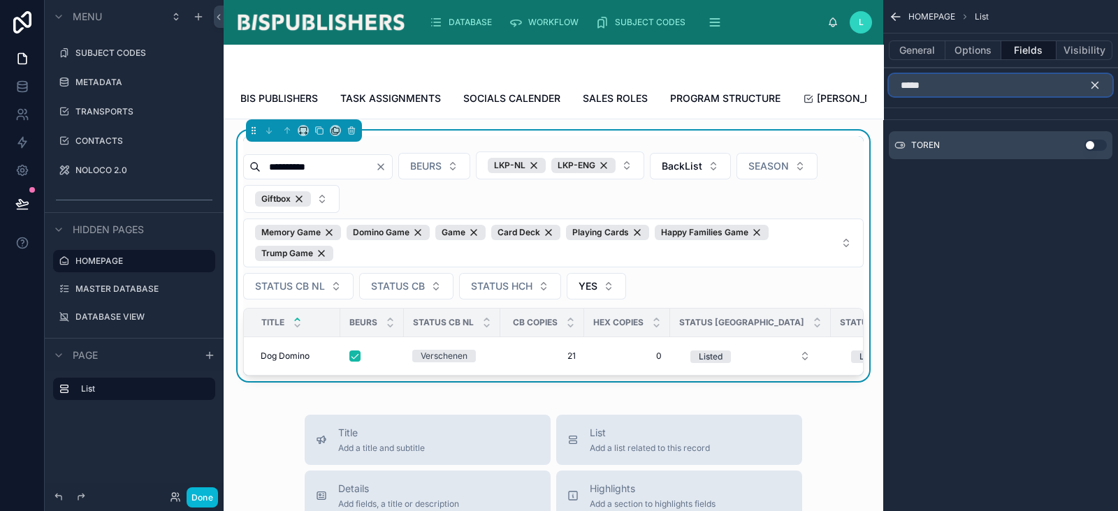
type input "*****"
click at [1094, 148] on button "Use setting" at bounding box center [1095, 145] width 22 height 11
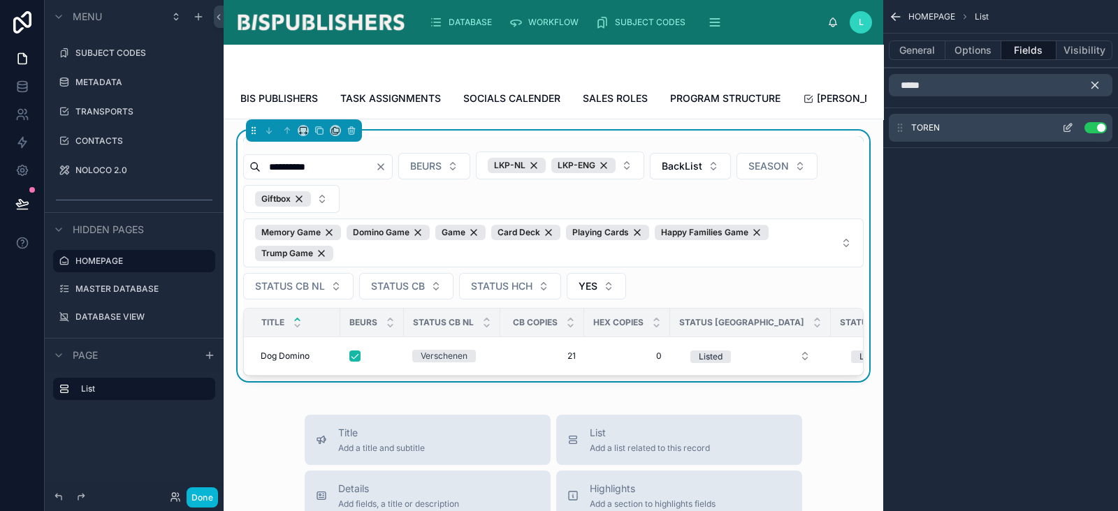
click at [1070, 125] on icon "scrollable content" at bounding box center [1070, 124] width 1 height 1
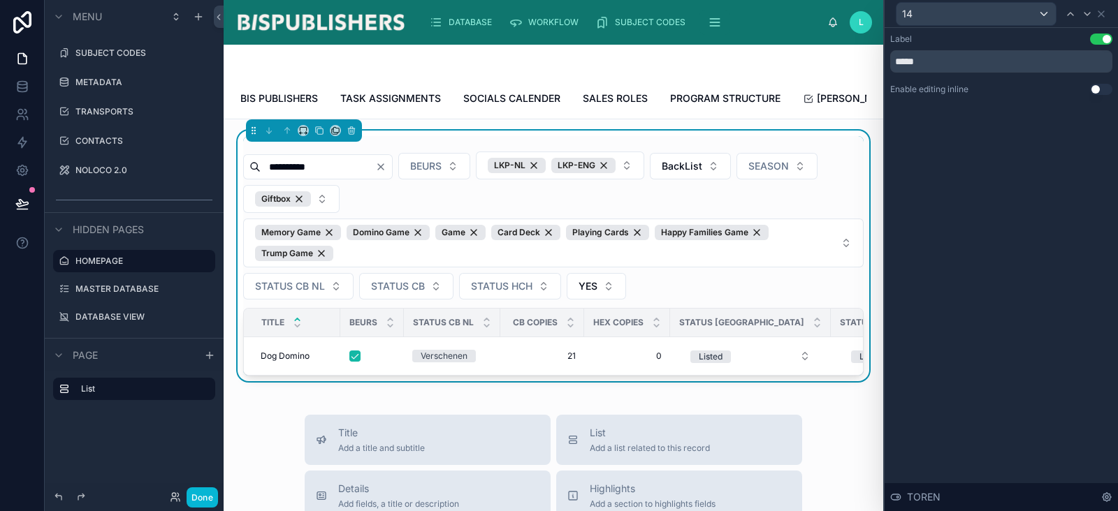
click at [1094, 90] on button "Use setting" at bounding box center [1101, 89] width 22 height 11
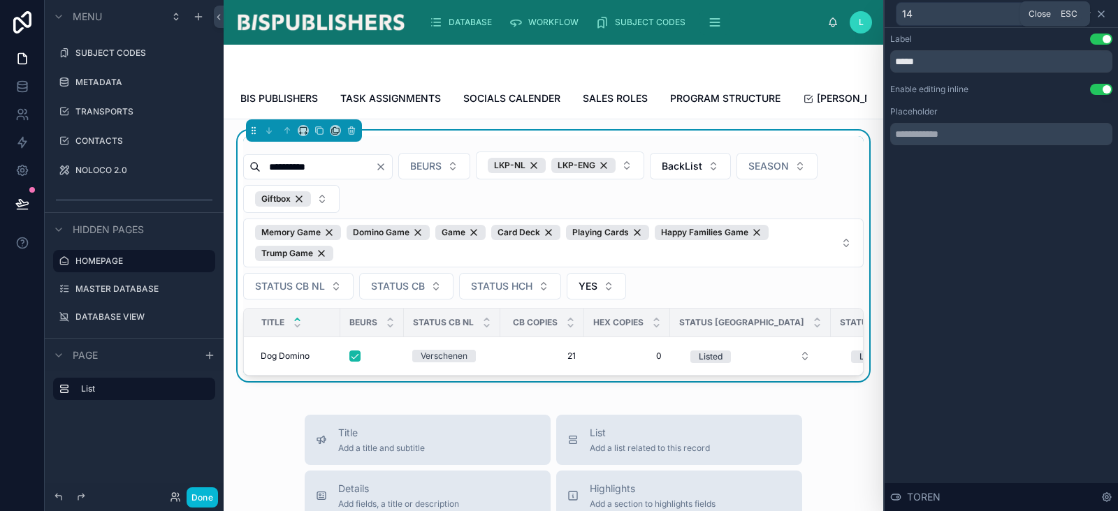
click at [1100, 13] on icon at bounding box center [1101, 14] width 6 height 6
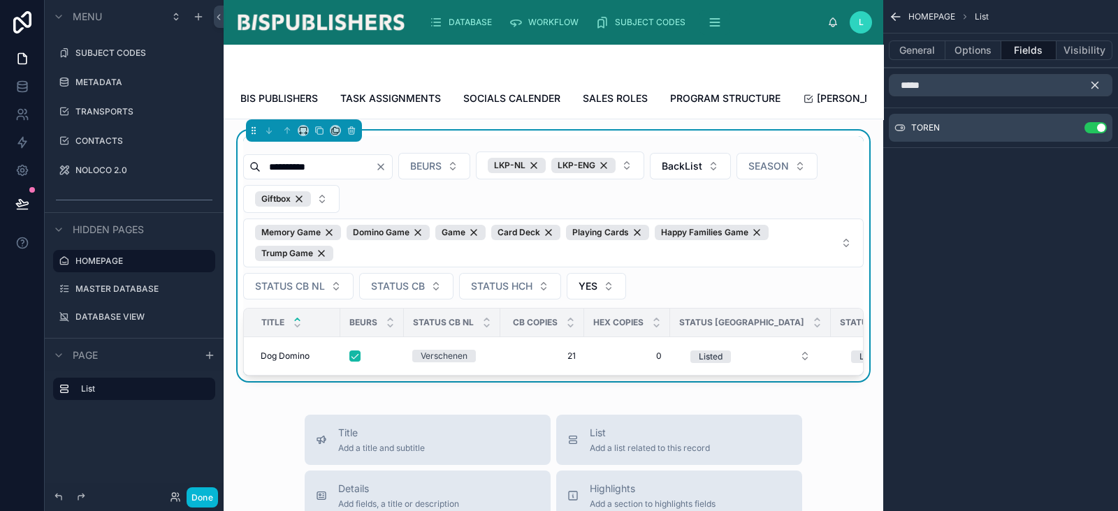
click at [891, 13] on icon "scrollable content" at bounding box center [896, 17] width 14 height 14
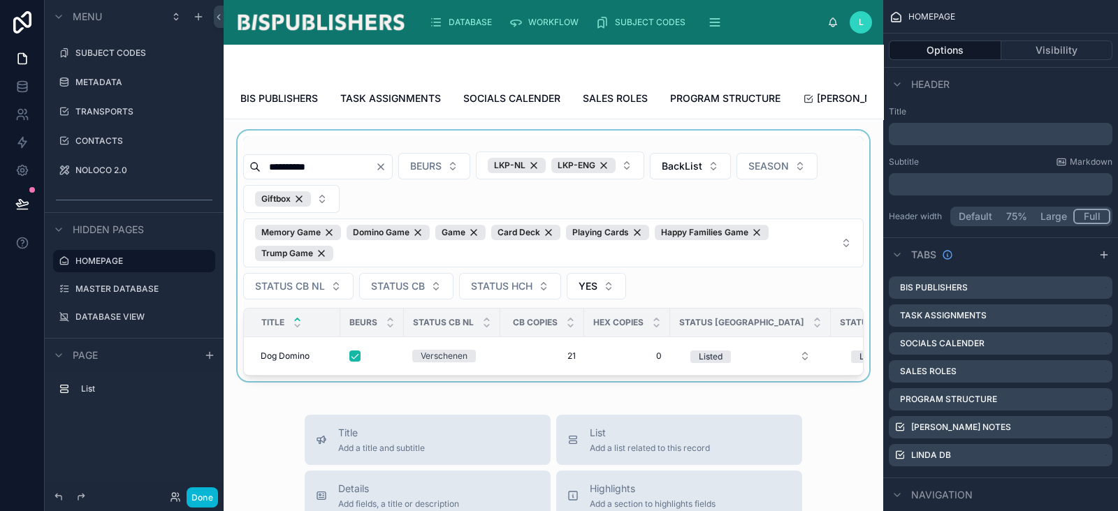
click at [627, 216] on div at bounding box center [553, 256] width 637 height 251
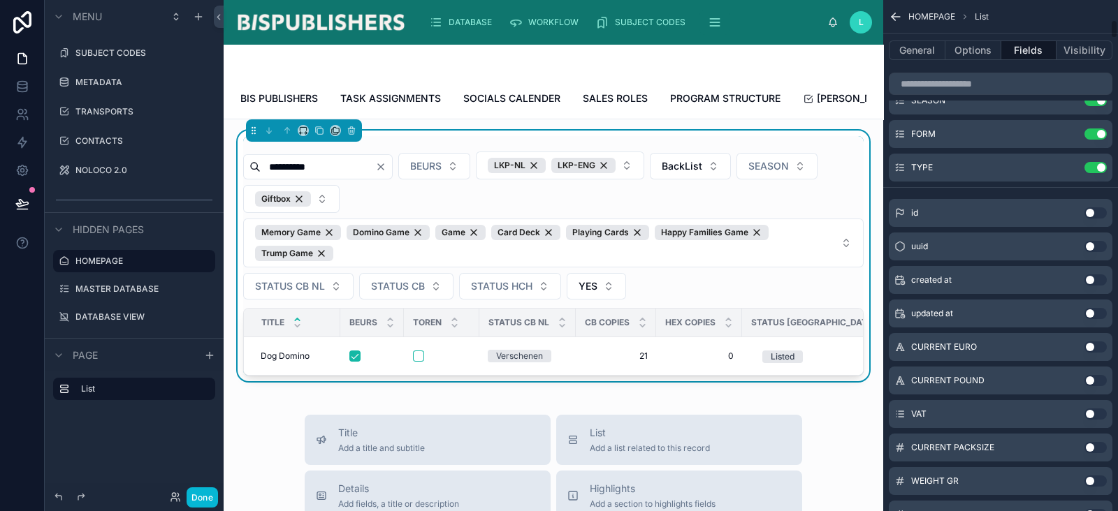
scroll to position [524, 0]
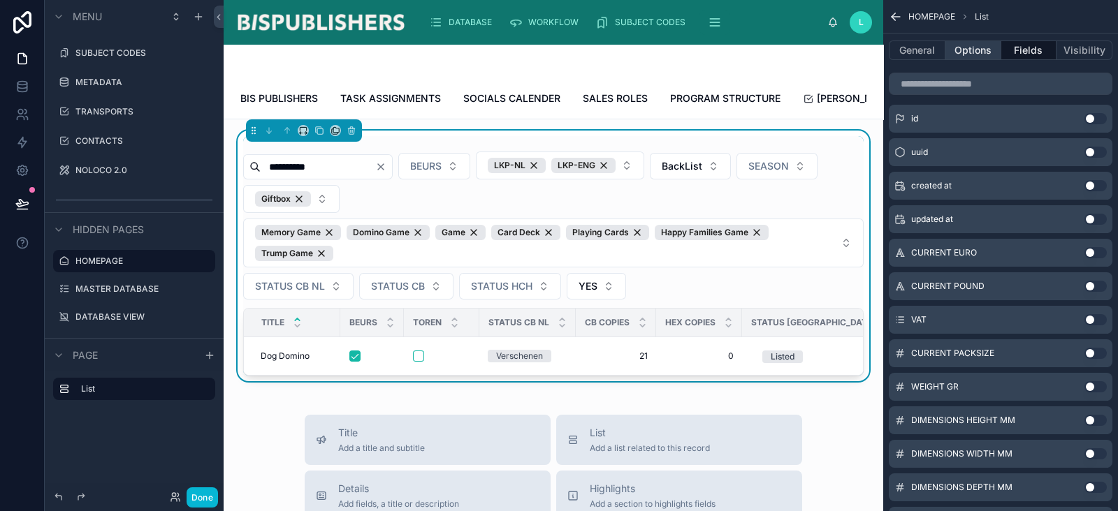
click at [969, 48] on button "Options" at bounding box center [973, 51] width 56 height 20
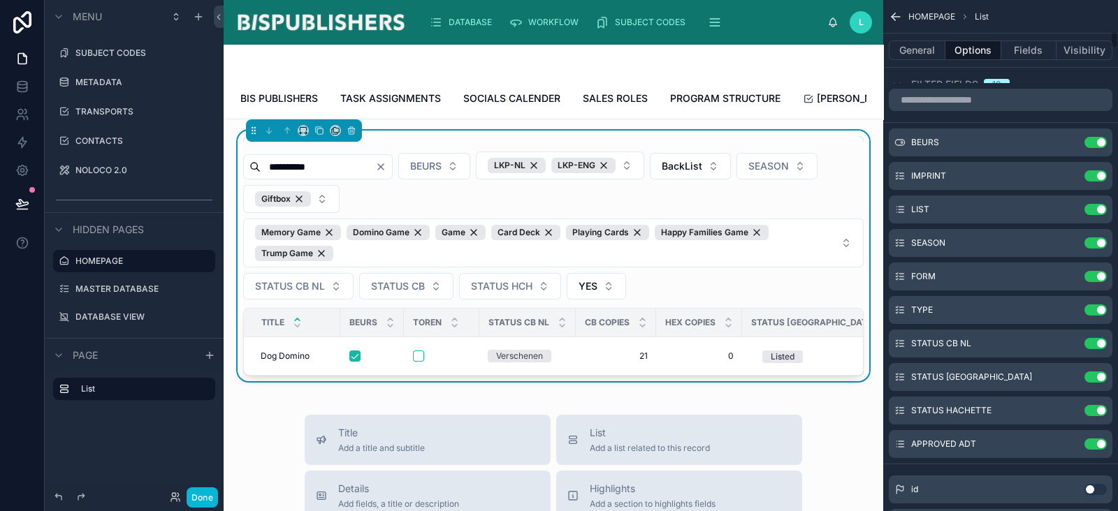
scroll to position [786, 0]
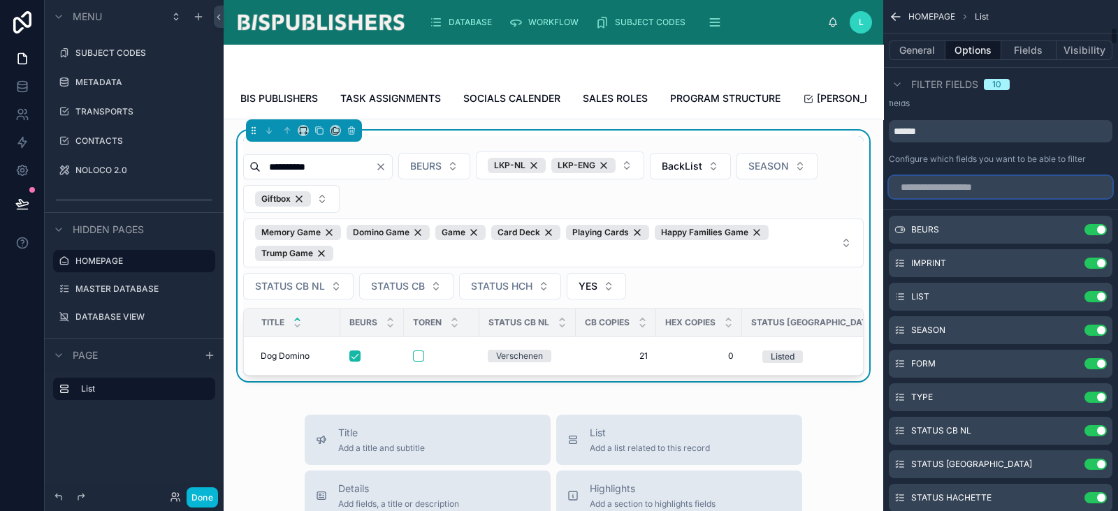
click at [929, 196] on input "scrollable content" at bounding box center [1001, 187] width 224 height 22
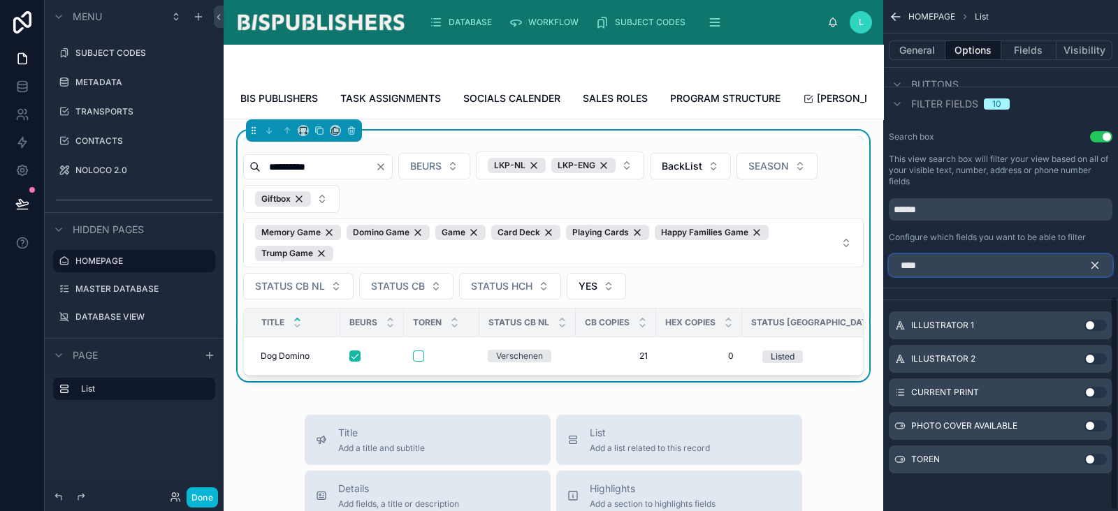
scroll to position [607, 0]
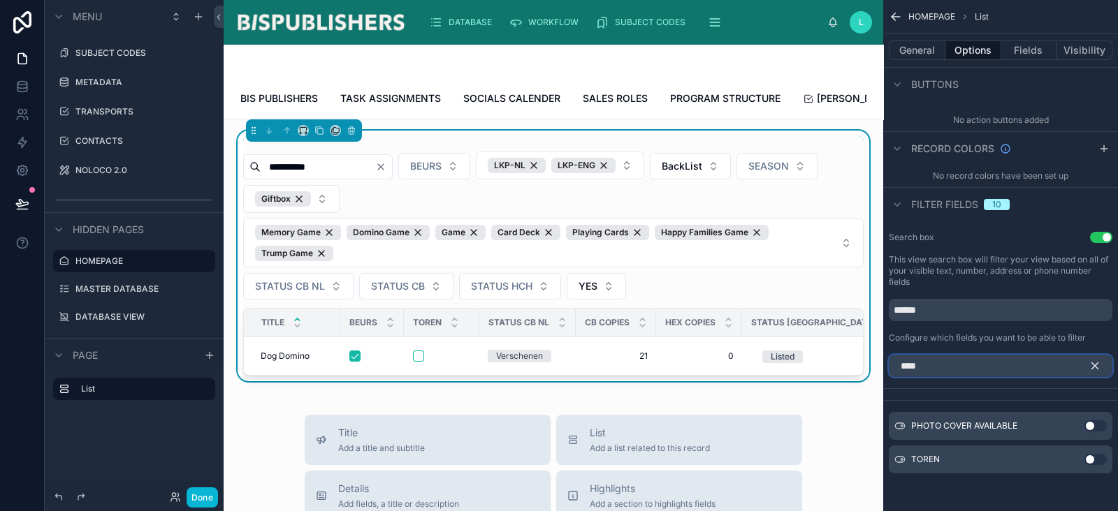
type input "****"
click at [1089, 458] on button "Use setting" at bounding box center [1095, 459] width 22 height 11
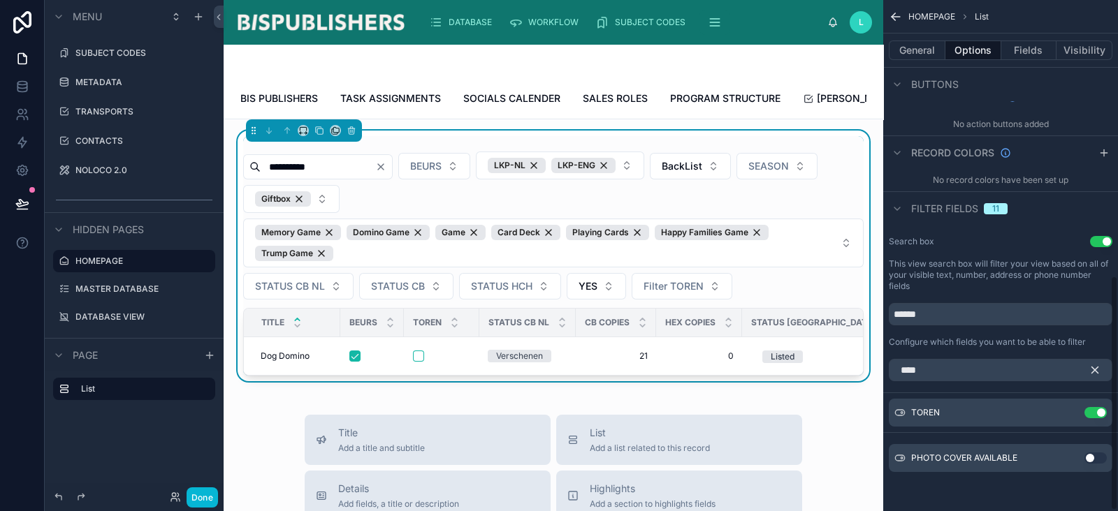
scroll to position [602, 0]
click at [1094, 372] on icon "scrollable content" at bounding box center [1095, 372] width 6 height 6
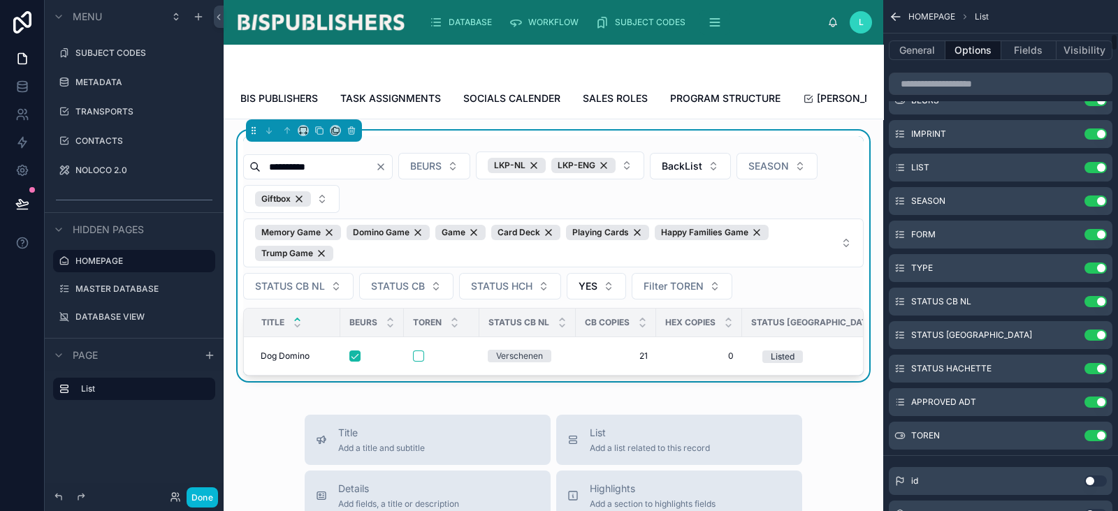
scroll to position [951, 0]
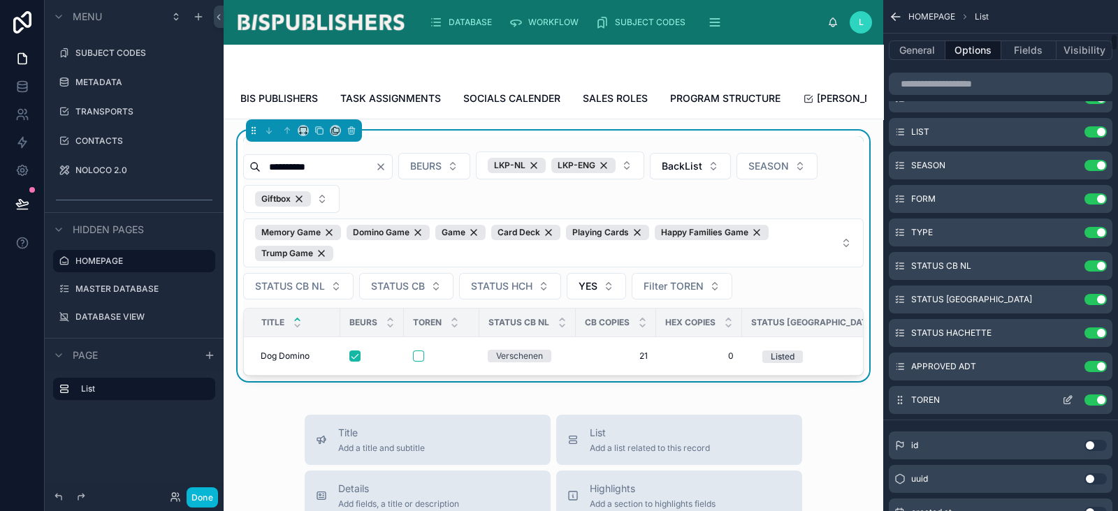
click at [1069, 397] on icon "scrollable content" at bounding box center [1067, 400] width 11 height 11
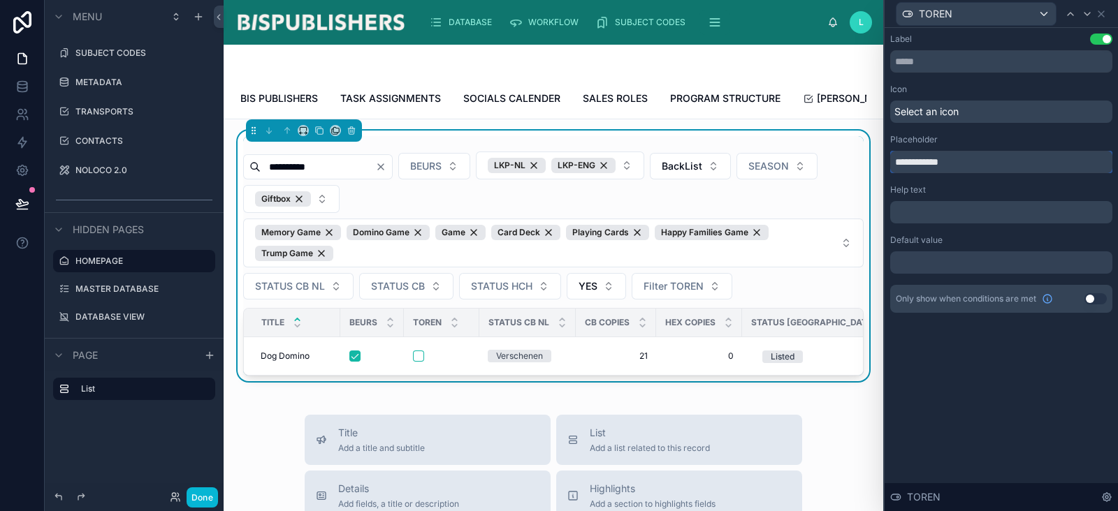
drag, startPoint x: 919, startPoint y: 161, endPoint x: 790, endPoint y: 152, distance: 128.9
click at [790, 152] on div "**********" at bounding box center [559, 255] width 1118 height 511
type input "*****"
click at [1104, 15] on icon at bounding box center [1101, 14] width 6 height 6
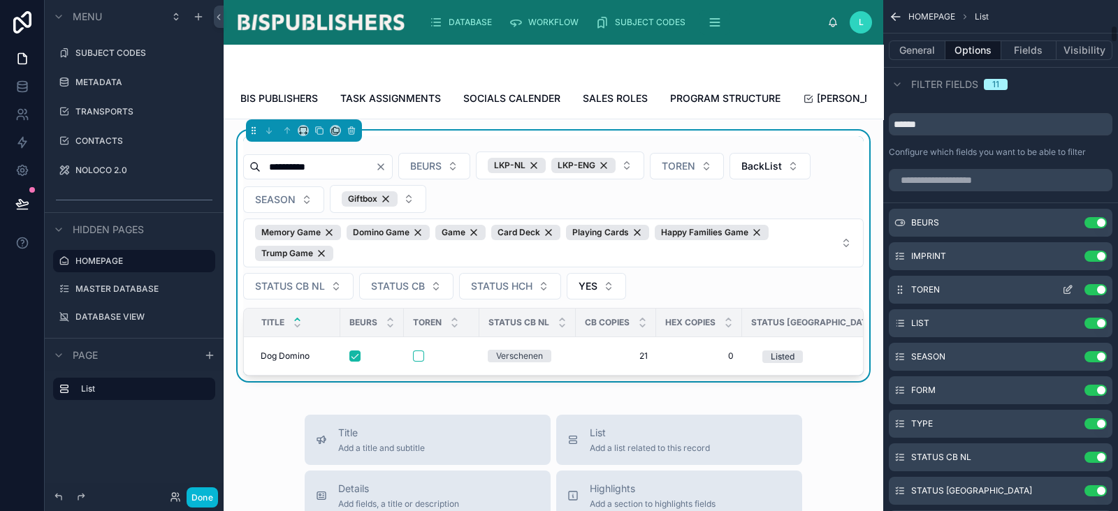
scroll to position [689, 0]
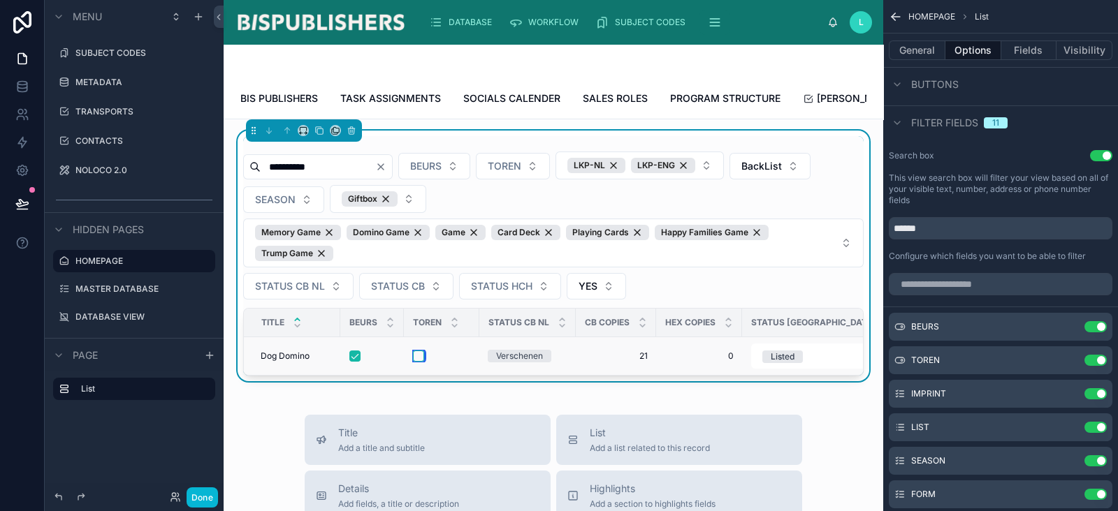
click at [417, 362] on button "button" at bounding box center [418, 356] width 11 height 11
drag, startPoint x: 342, startPoint y: 180, endPoint x: 51, endPoint y: 184, distance: 290.7
click at [0, 180] on div "**********" at bounding box center [559, 255] width 1118 height 511
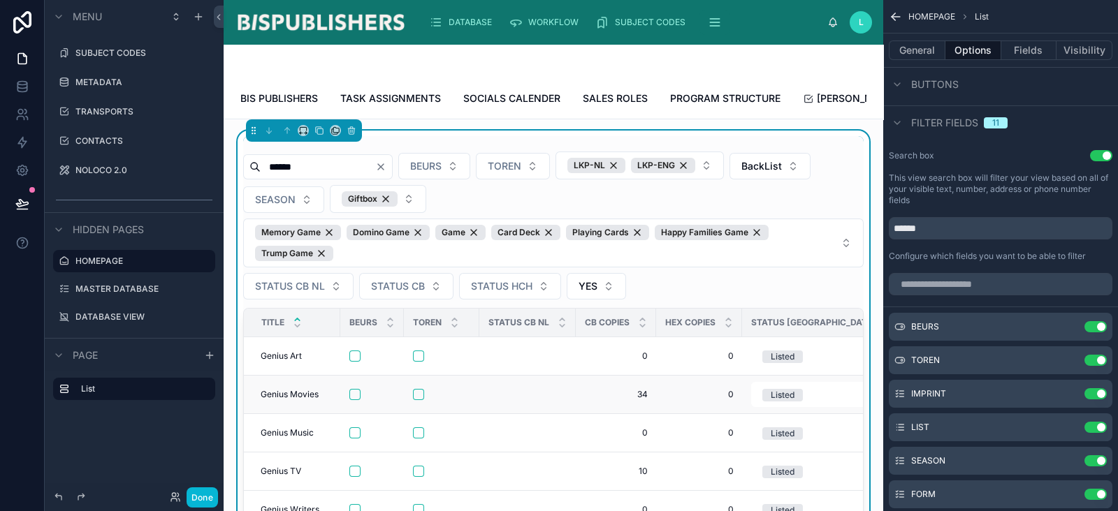
scroll to position [87, 0]
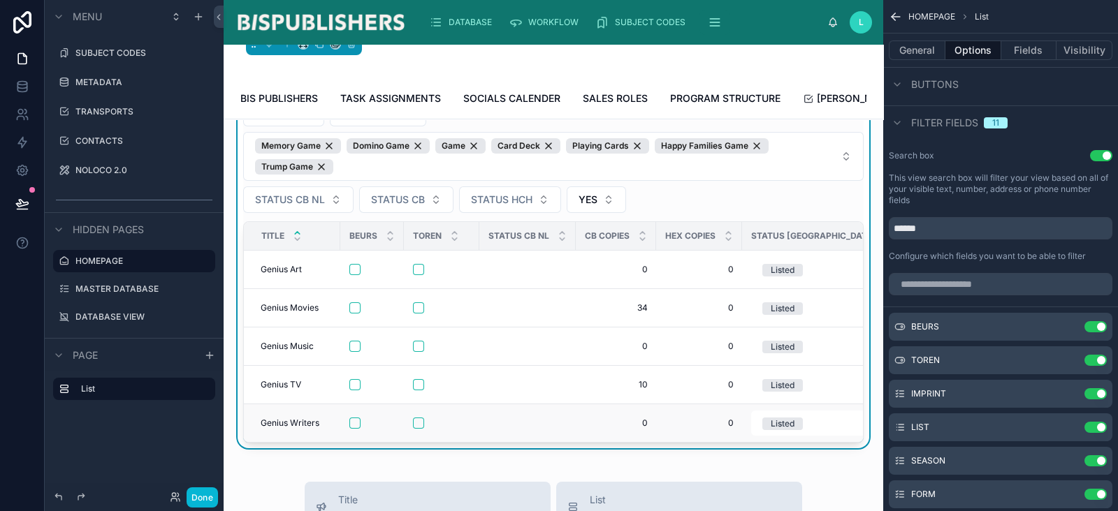
type input "******"
click at [356, 429] on button "button" at bounding box center [354, 423] width 11 height 11
click at [196, 500] on button "Done" at bounding box center [202, 498] width 31 height 20
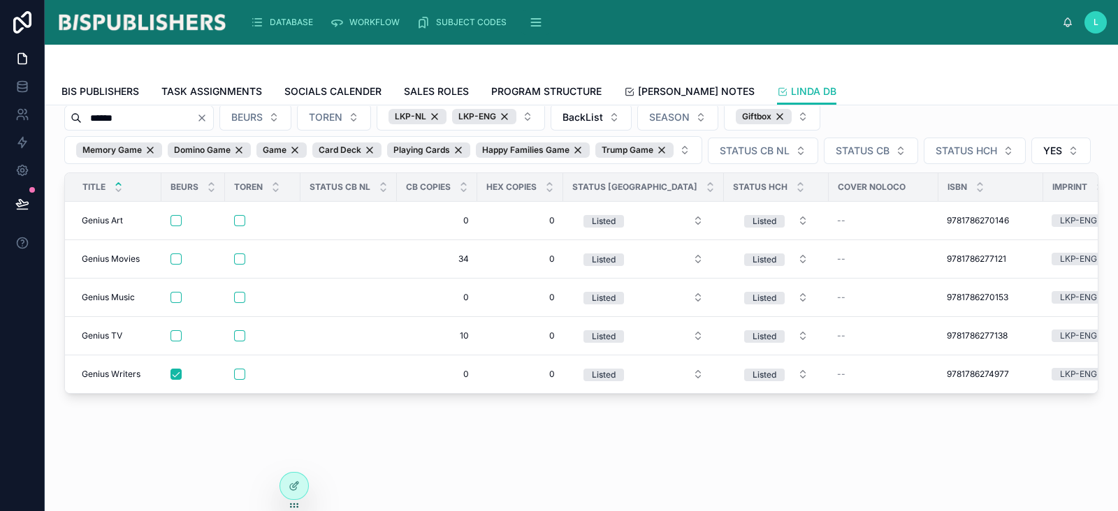
scroll to position [78, 0]
click at [177, 254] on button "button" at bounding box center [175, 259] width 11 height 11
click at [173, 292] on button "button" at bounding box center [175, 297] width 11 height 11
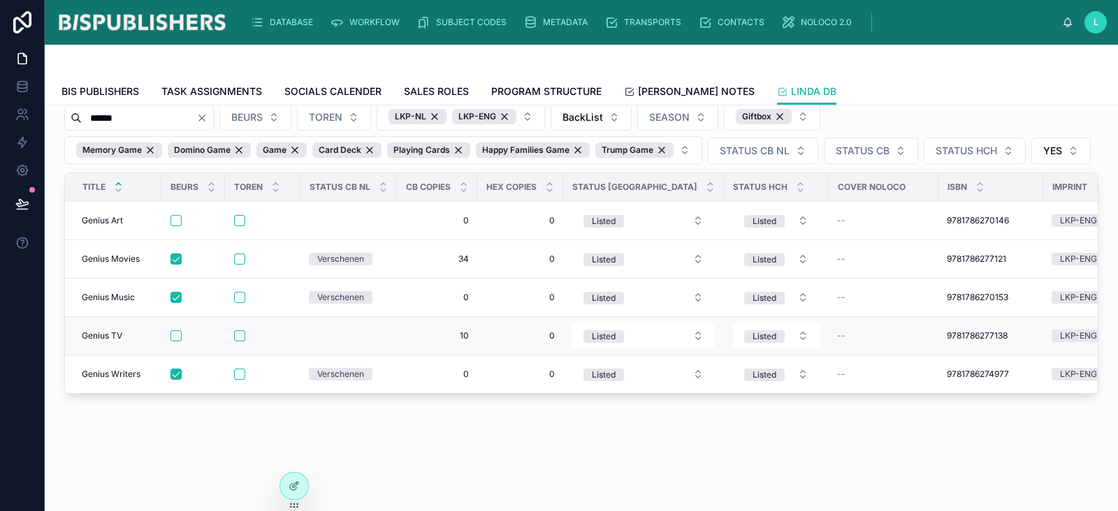
click at [182, 330] on div at bounding box center [192, 335] width 45 height 11
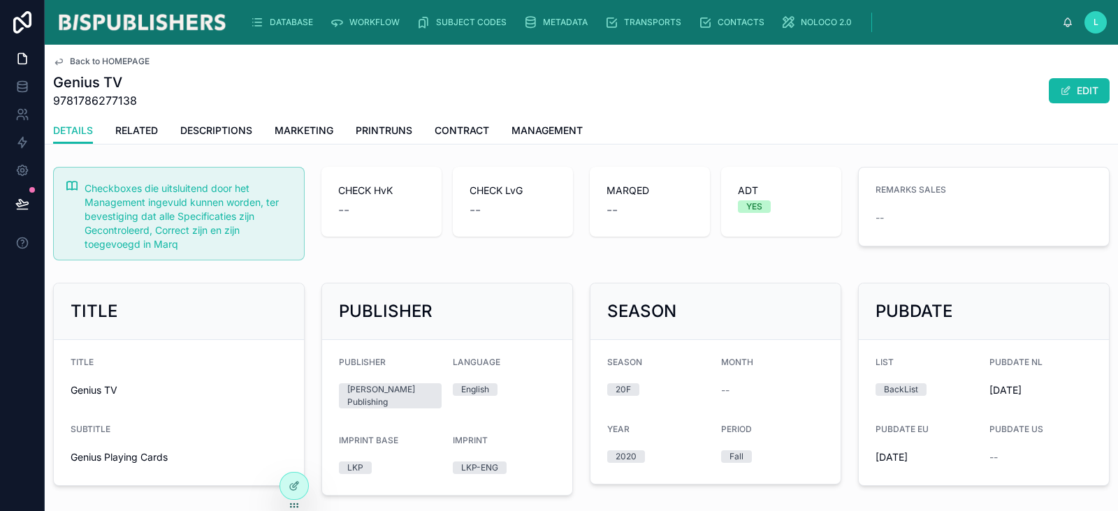
click at [102, 68] on div "Back to HOMEPAGE Genius TV 9781786277138 EDIT" at bounding box center [581, 81] width 1056 height 73
click at [84, 51] on div "Back to HOMEPAGE Genius TV 9781786277138 EDIT" at bounding box center [581, 81] width 1056 height 73
click at [84, 64] on span "Back to HOMEPAGE" at bounding box center [110, 61] width 80 height 11
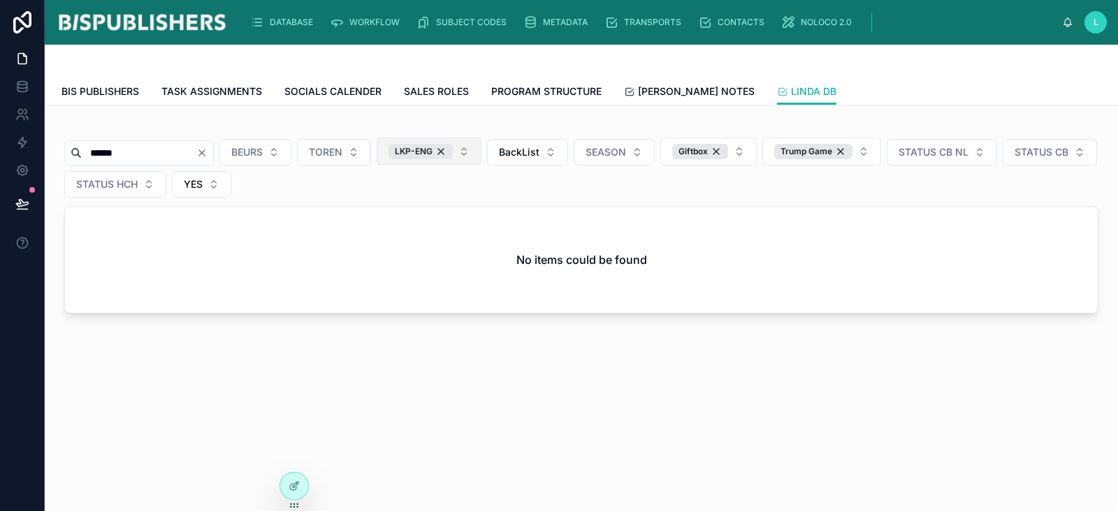
click at [481, 152] on button "LKP-ENG" at bounding box center [429, 152] width 105 height 28
click at [484, 342] on div "LKP-NL" at bounding box center [460, 341] width 168 height 22
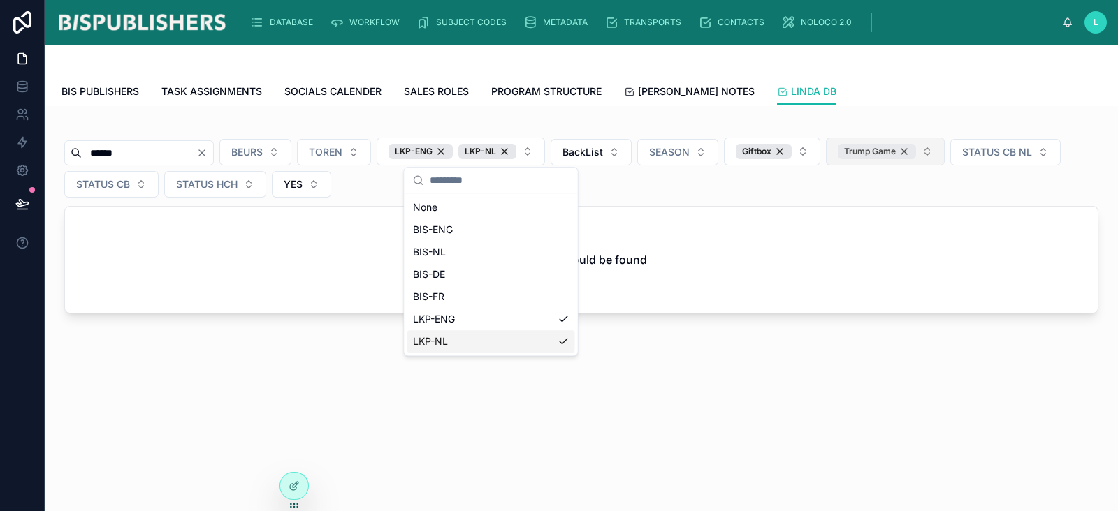
click at [916, 154] on div "Trump Game" at bounding box center [877, 151] width 78 height 15
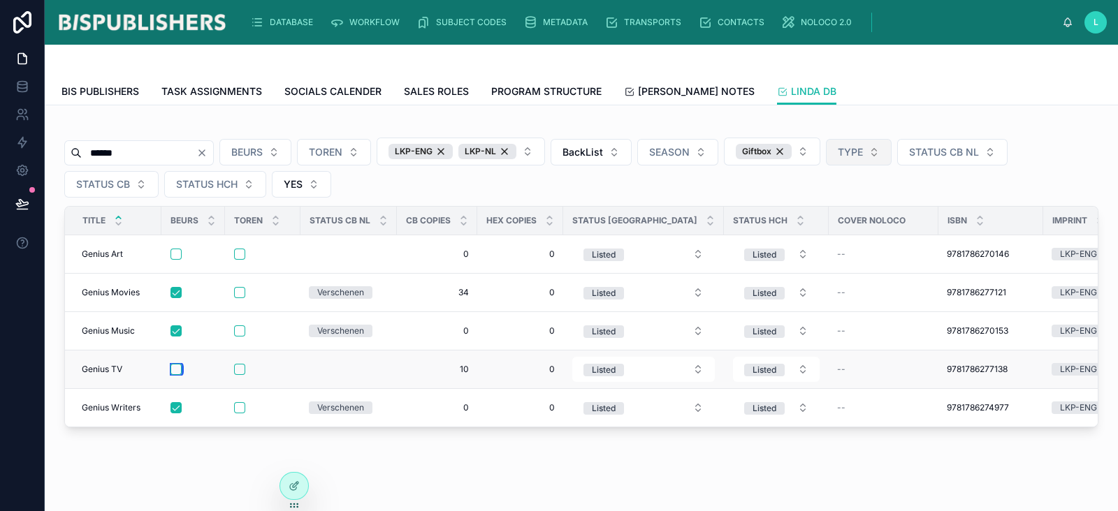
click at [175, 370] on button "button" at bounding box center [175, 369] width 11 height 11
drag, startPoint x: 141, startPoint y: 155, endPoint x: 49, endPoint y: 157, distance: 92.3
click at [49, 157] on div "****** BEURS TOREN LKP-ENG LKP-NL BackList SEASON Giftbox TYPE STATUS CB NL STA…" at bounding box center [581, 314] width 1073 height 417
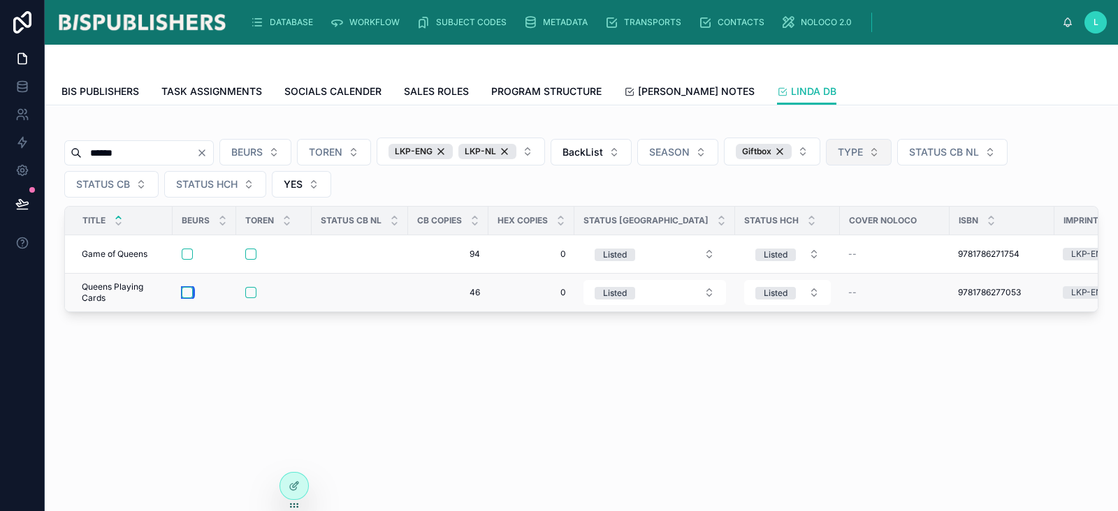
click at [185, 291] on button "button" at bounding box center [187, 292] width 11 height 11
drag, startPoint x: 152, startPoint y: 158, endPoint x: 55, endPoint y: 161, distance: 96.5
click at [57, 160] on div "****** BEURS TOREN LKP-ENG LKP-NL BackList SEASON Giftbox TYPE STATUS CB NL STA…" at bounding box center [581, 217] width 1051 height 201
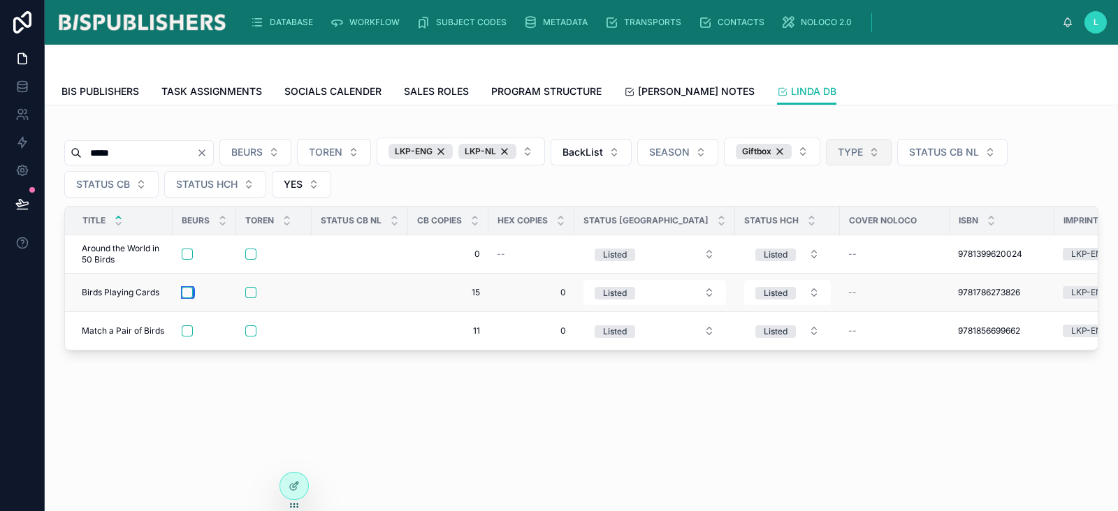
click at [184, 293] on button "button" at bounding box center [187, 292] width 11 height 11
drag, startPoint x: 124, startPoint y: 152, endPoint x: 45, endPoint y: 146, distance: 79.2
click at [45, 146] on div "***** BEURS TOREN LKP-ENG LKP-NL BackList SEASON Giftbox TYPE STATUS CB NL STAT…" at bounding box center [581, 276] width 1073 height 340
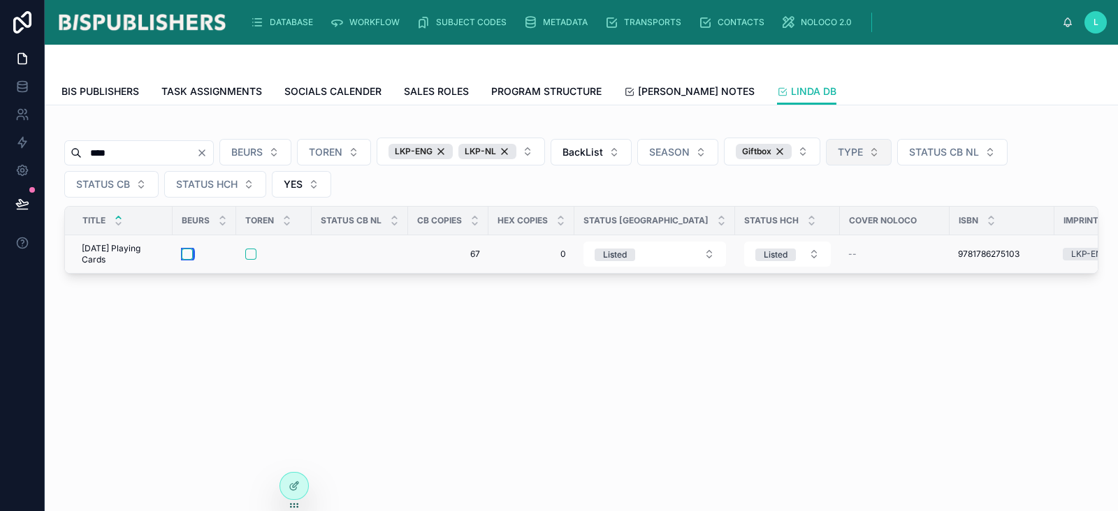
click at [185, 252] on button "button" at bounding box center [187, 254] width 11 height 11
drag, startPoint x: 143, startPoint y: 154, endPoint x: 29, endPoint y: 160, distance: 114.1
click at [33, 152] on div "DATABASE WORKFLOW SUBJECT CODES METADATA TRANSPORTS CONTACTS NOLOCO 2.0 L Linda…" at bounding box center [559, 255] width 1118 height 511
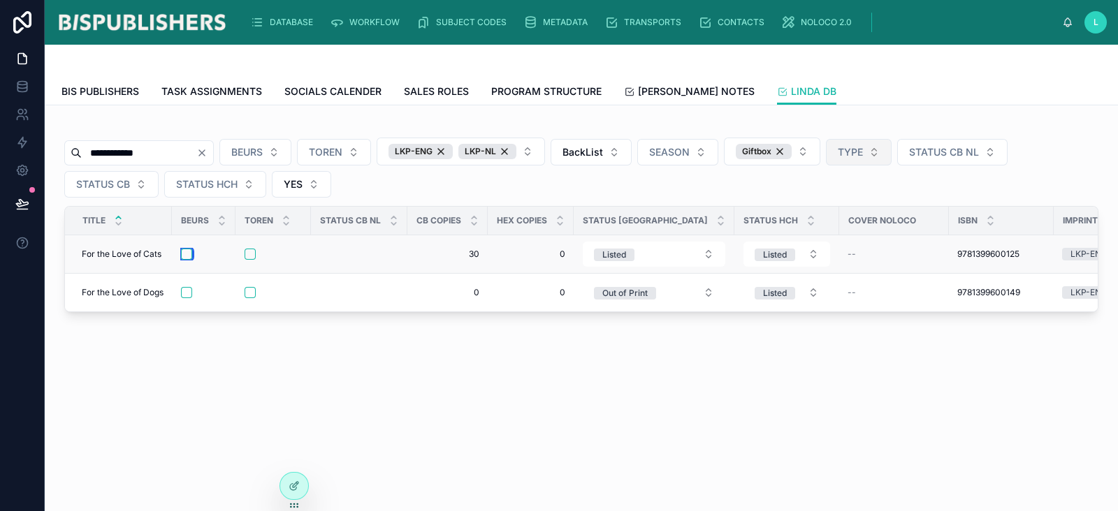
click at [185, 256] on button "button" at bounding box center [186, 254] width 11 height 11
drag, startPoint x: 164, startPoint y: 148, endPoint x: 0, endPoint y: 141, distance: 164.3
click at [0, 161] on div "**********" at bounding box center [559, 255] width 1118 height 511
drag, startPoint x: 168, startPoint y: 157, endPoint x: 66, endPoint y: 157, distance: 102.0
click at [66, 157] on div "**********" at bounding box center [139, 152] width 150 height 25
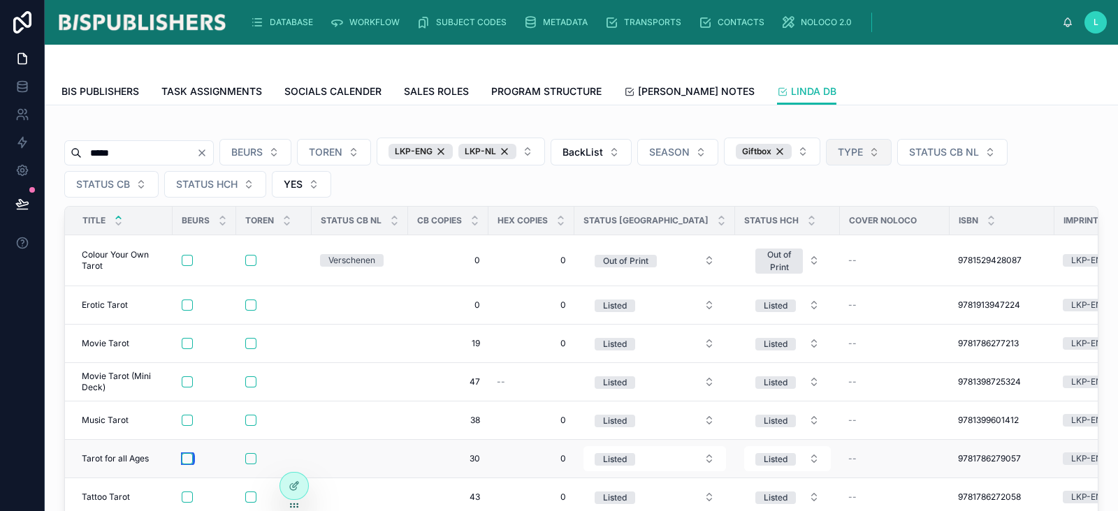
click at [189, 458] on button "button" at bounding box center [187, 458] width 11 height 11
click at [190, 303] on button "button" at bounding box center [187, 305] width 11 height 11
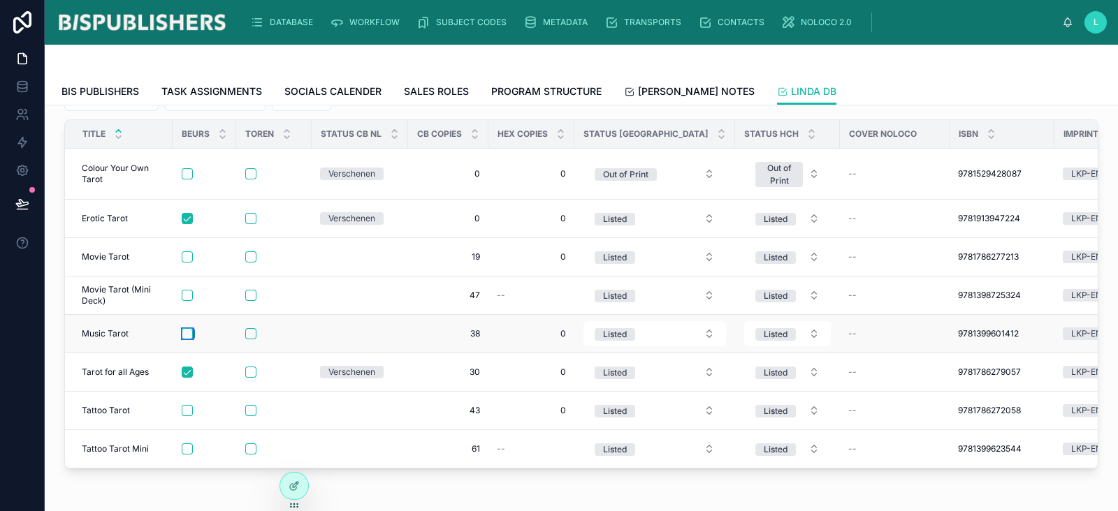
click at [192, 330] on button "button" at bounding box center [187, 333] width 11 height 11
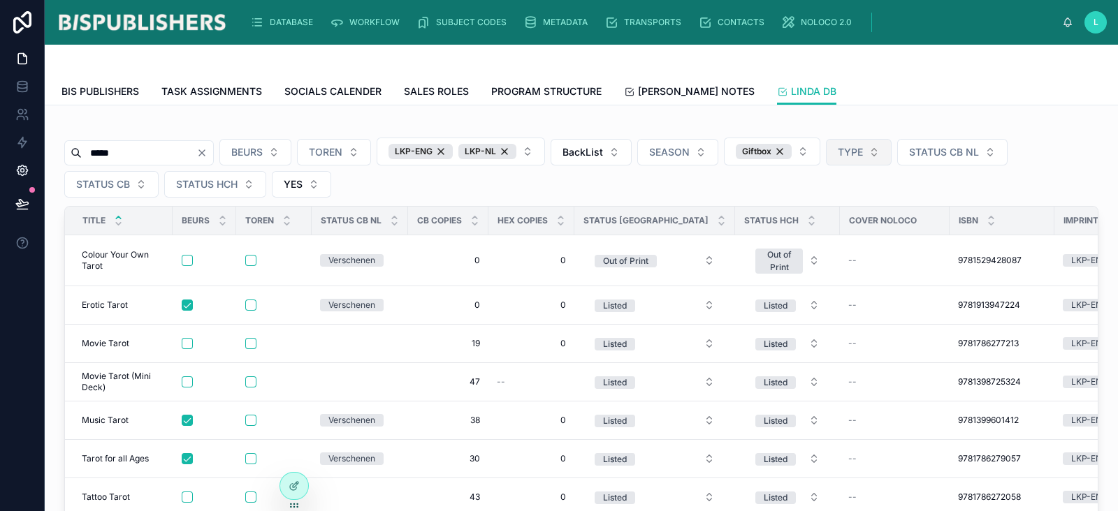
drag, startPoint x: 131, startPoint y: 146, endPoint x: 36, endPoint y: 159, distance: 96.5
click at [36, 159] on div "DATABASE WORKFLOW SUBJECT CODES METADATA TRANSPORTS CONTACTS NOLOCO 2.0 L Linda…" at bounding box center [559, 255] width 1118 height 511
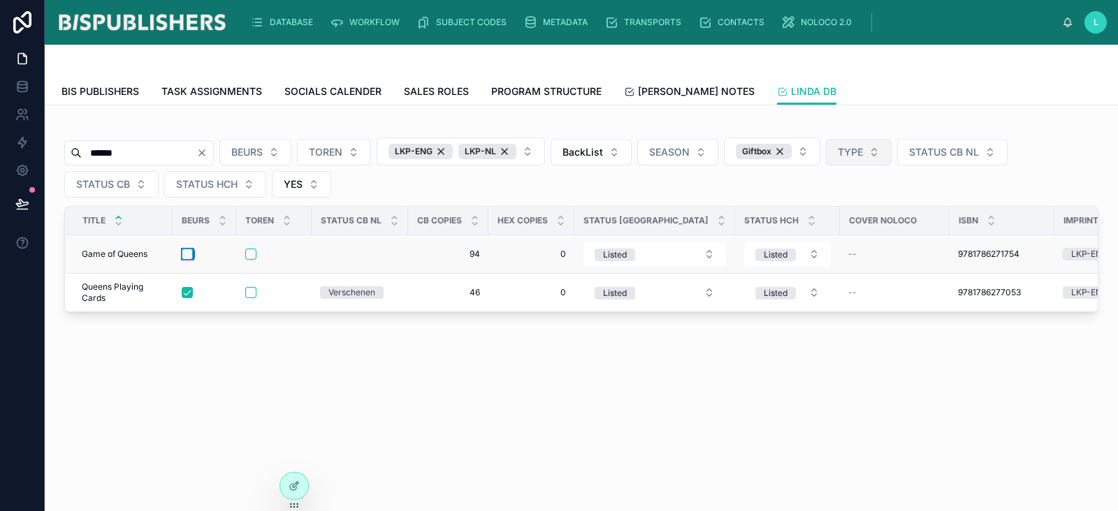
click at [190, 254] on button "button" at bounding box center [187, 254] width 11 height 11
drag, startPoint x: 147, startPoint y: 152, endPoint x: 66, endPoint y: 158, distance: 81.3
click at [55, 149] on div "****** BEURS TOREN LKP-ENG LKP-NL BackList SEASON Giftbox TYPE STATUS CB NL STA…" at bounding box center [581, 257] width 1073 height 302
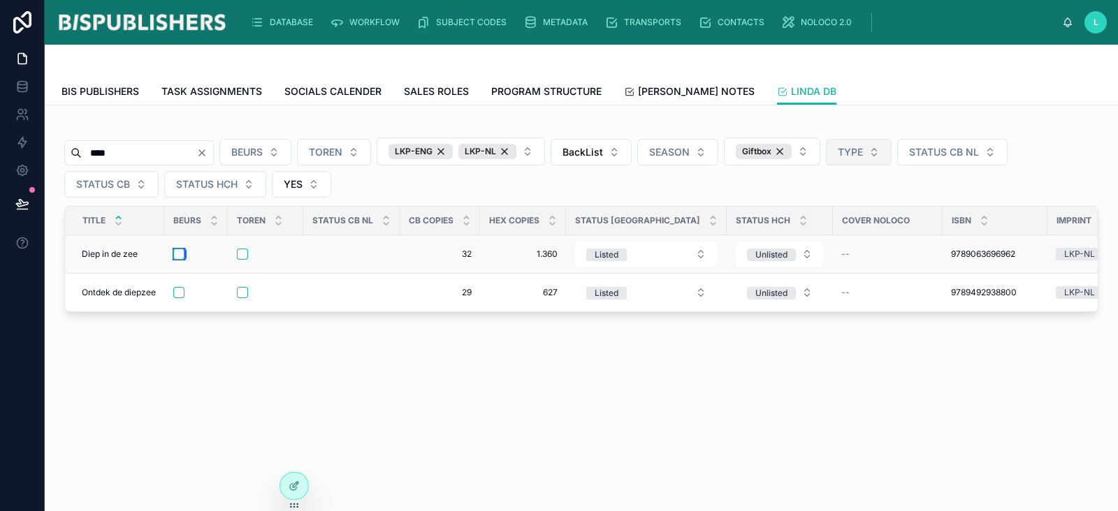
click at [179, 250] on button "button" at bounding box center [178, 254] width 11 height 11
drag, startPoint x: 130, startPoint y: 149, endPoint x: 49, endPoint y: 152, distance: 81.1
click at [49, 152] on div "**** BEURS TOREN LKP-ENG LKP-NL BackList SEASON Giftbox TYPE STATUS CB NL STATU…" at bounding box center [581, 257] width 1073 height 302
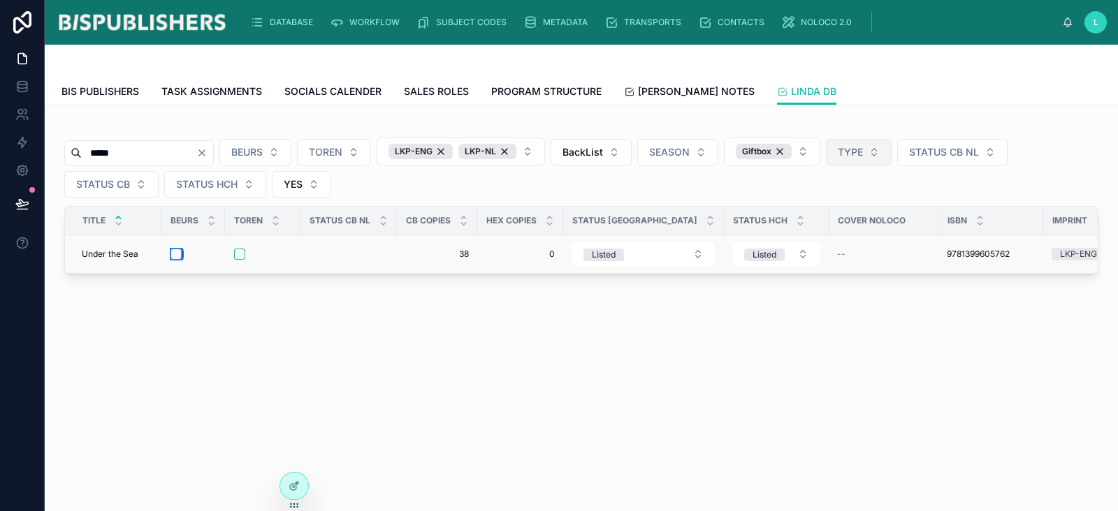
click at [177, 253] on button "button" at bounding box center [175, 254] width 11 height 11
drag, startPoint x: 133, startPoint y: 154, endPoint x: 42, endPoint y: 150, distance: 90.9
click at [42, 150] on div "DATABASE WORKFLOW SUBJECT CODES METADATA TRANSPORTS CONTACTS NOLOCO 2.0 L Linda…" at bounding box center [559, 255] width 1118 height 511
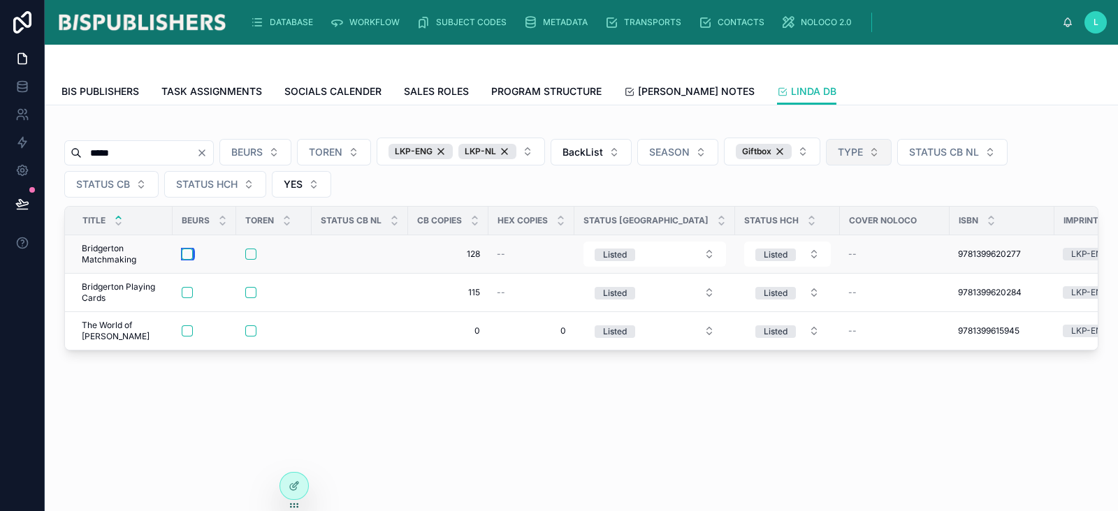
click at [189, 249] on button "button" at bounding box center [187, 254] width 11 height 11
drag, startPoint x: 100, startPoint y: 154, endPoint x: 63, endPoint y: 154, distance: 37.0
click at [63, 154] on div "***** BEURS TOREN LKP-ENG LKP-NL BackList SEASON Giftbox TYPE STATUS CB NL STAT…" at bounding box center [581, 237] width 1051 height 240
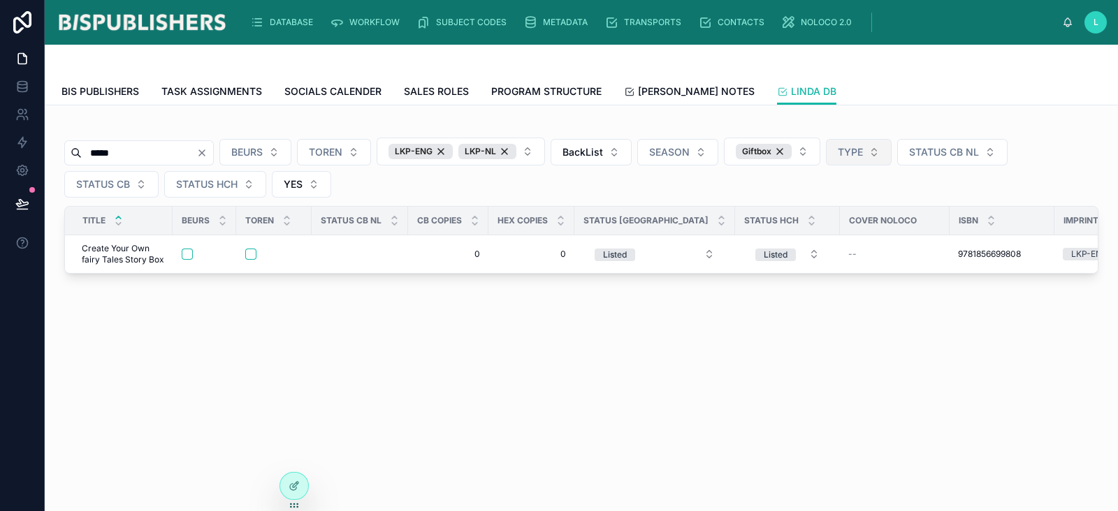
drag, startPoint x: 131, startPoint y: 160, endPoint x: 73, endPoint y: 157, distance: 58.8
click at [73, 157] on div "*****" at bounding box center [139, 152] width 150 height 25
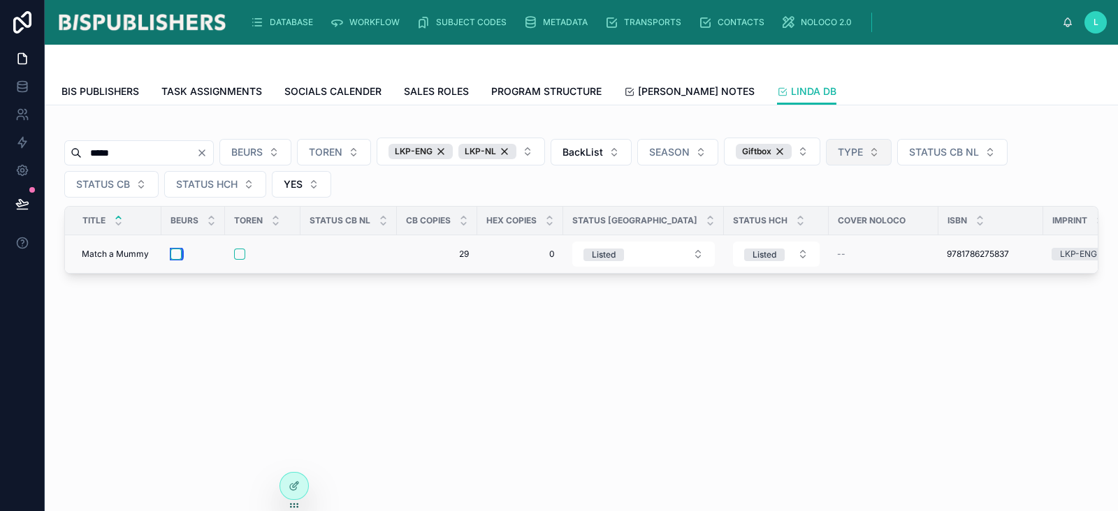
click at [180, 254] on button "button" at bounding box center [175, 254] width 11 height 11
drag, startPoint x: 143, startPoint y: 152, endPoint x: 19, endPoint y: 146, distance: 124.5
click at [10, 145] on div "DATABASE WORKFLOW SUBJECT CODES METADATA TRANSPORTS CONTACTS NOLOCO 2.0 L Linda…" at bounding box center [559, 255] width 1118 height 511
click at [175, 255] on button "button" at bounding box center [175, 254] width 11 height 11
drag, startPoint x: 76, startPoint y: 157, endPoint x: 45, endPoint y: 159, distance: 30.8
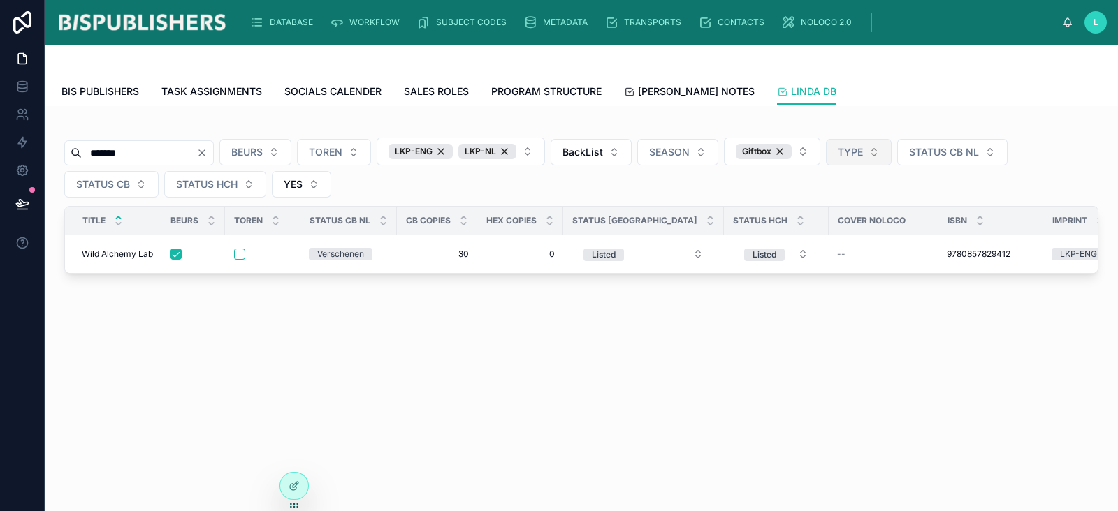
click at [42, 157] on div "DATABASE WORKFLOW SUBJECT CODES METADATA TRANSPORTS CONTACTS NOLOCO 2.0 L Linda…" at bounding box center [559, 255] width 1118 height 511
click at [175, 256] on button "button" at bounding box center [177, 254] width 11 height 11
drag, startPoint x: 120, startPoint y: 154, endPoint x: 3, endPoint y: 156, distance: 116.7
click at [0, 156] on div "DATABASE WORKFLOW SUBJECT CODES METADATA TRANSPORTS CONTACTS NOLOCO 2.0 L Linda…" at bounding box center [559, 255] width 1118 height 511
click at [180, 256] on button "button" at bounding box center [175, 254] width 11 height 11
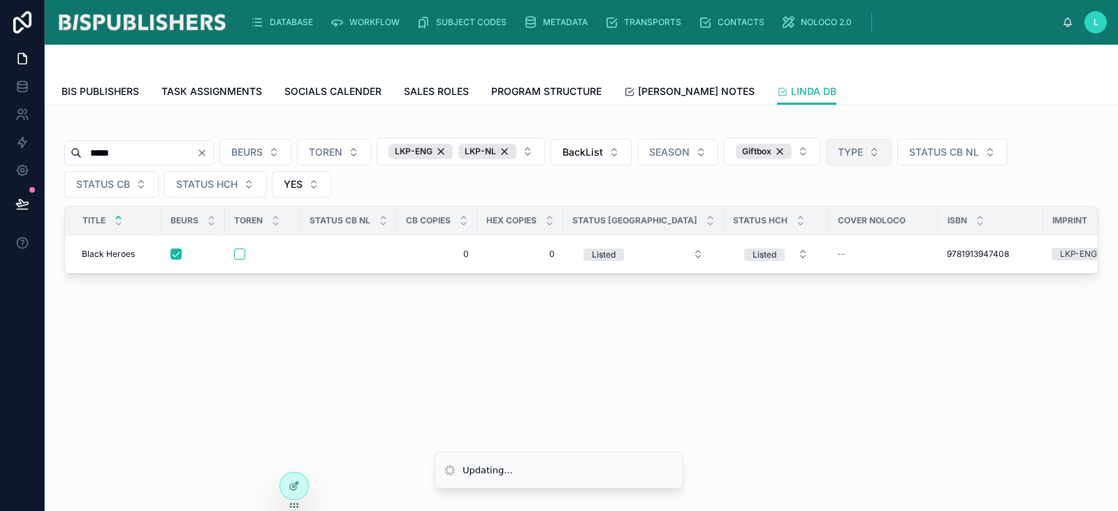
drag, startPoint x: 135, startPoint y: 155, endPoint x: 45, endPoint y: 152, distance: 89.5
click at [45, 152] on div "***** BEURS TOREN LKP-ENG LKP-NL BackList SEASON Giftbox TYPE STATUS CB NL STAT…" at bounding box center [581, 237] width 1073 height 263
click at [108, 155] on input "******" at bounding box center [139, 153] width 115 height 20
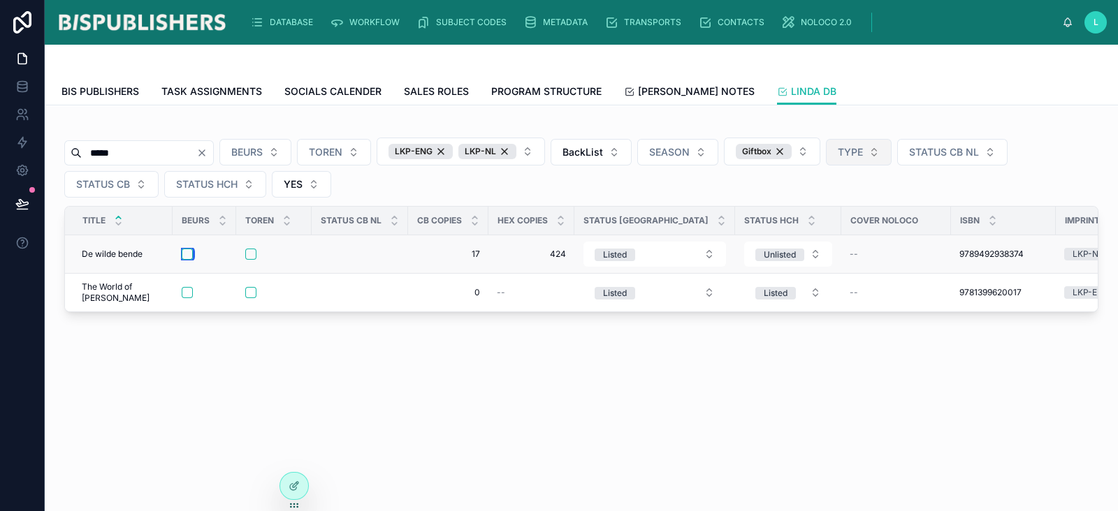
click at [189, 254] on button "button" at bounding box center [187, 254] width 11 height 11
drag, startPoint x: 124, startPoint y: 148, endPoint x: 69, endPoint y: 148, distance: 54.5
click at [70, 148] on div "*****" at bounding box center [139, 152] width 150 height 25
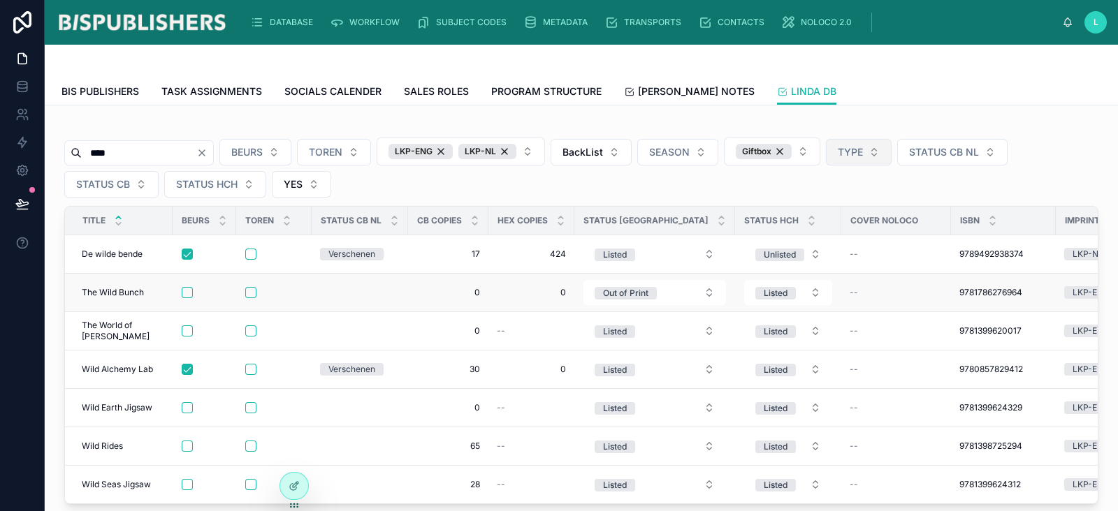
type input "****"
click at [189, 288] on button "button" at bounding box center [187, 292] width 11 height 11
drag, startPoint x: 129, startPoint y: 157, endPoint x: 66, endPoint y: 154, distance: 62.9
click at [66, 154] on div "****" at bounding box center [139, 152] width 150 height 25
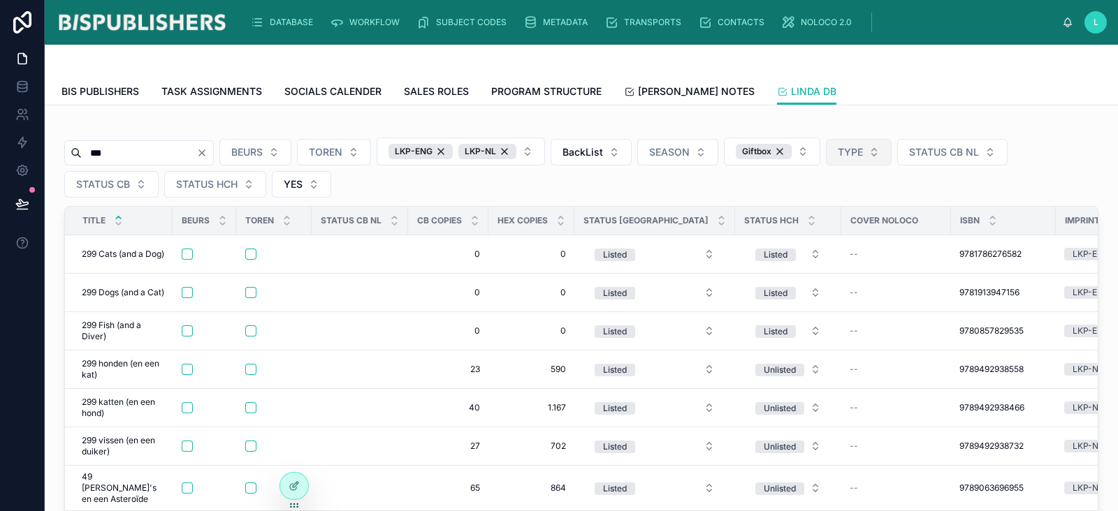
type input "****"
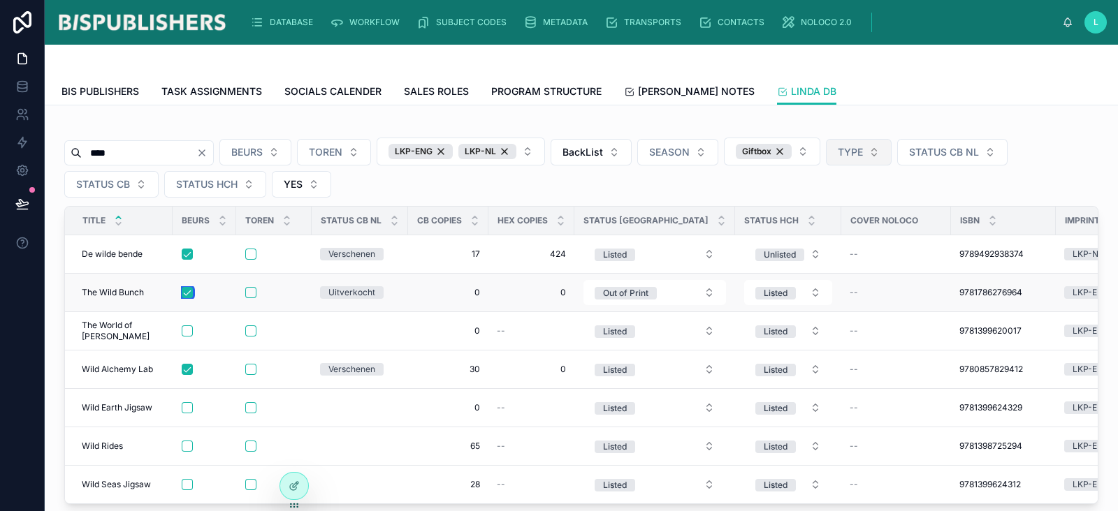
click at [190, 290] on button "button" at bounding box center [187, 292] width 11 height 11
drag, startPoint x: 119, startPoint y: 149, endPoint x: 52, endPoint y: 147, distance: 66.4
click at [52, 147] on div "**** BEURS TOREN LKP-ENG LKP-NL BackList SEASON Giftbox TYPE STATUS CB NL STATU…" at bounding box center [581, 353] width 1073 height 494
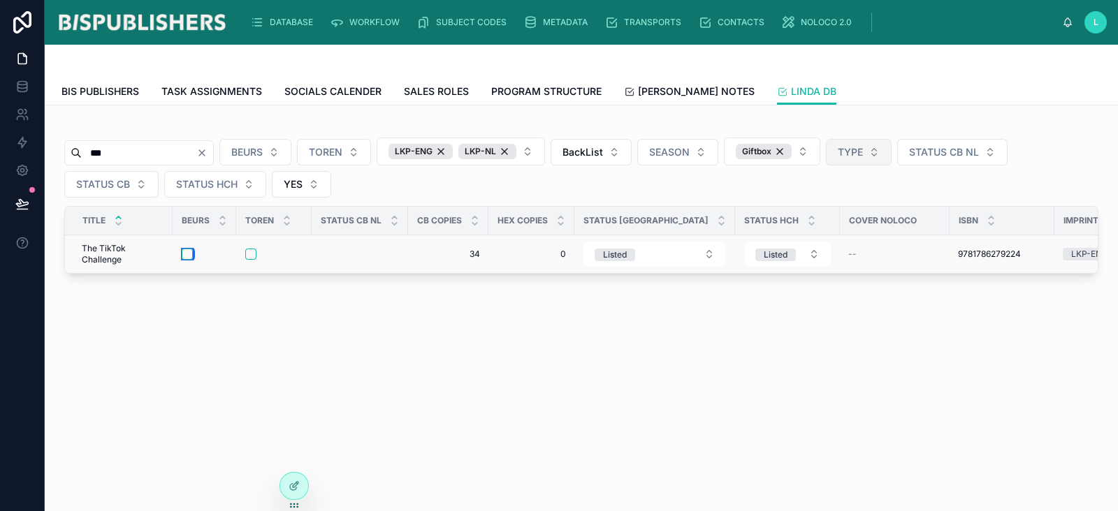
click at [191, 250] on button "button" at bounding box center [187, 254] width 11 height 11
drag, startPoint x: 118, startPoint y: 154, endPoint x: 66, endPoint y: 150, distance: 52.6
click at [66, 150] on div "***" at bounding box center [139, 152] width 150 height 25
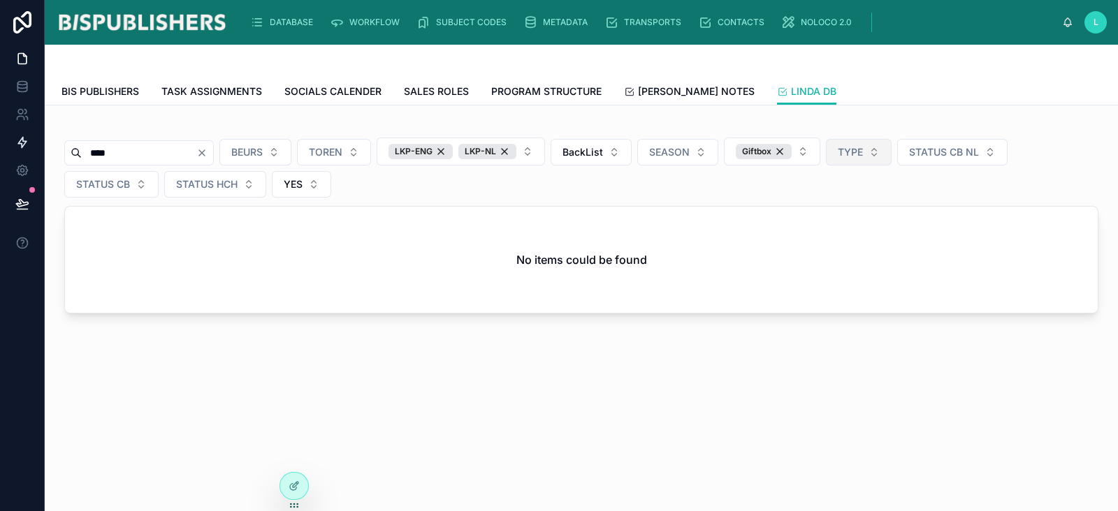
drag, startPoint x: 146, startPoint y: 152, endPoint x: 36, endPoint y: 149, distance: 109.8
click at [35, 149] on div "DATABASE WORKFLOW SUBJECT CODES METADATA TRANSPORTS CONTACTS NOLOCO 2.0 L Linda…" at bounding box center [559, 255] width 1118 height 511
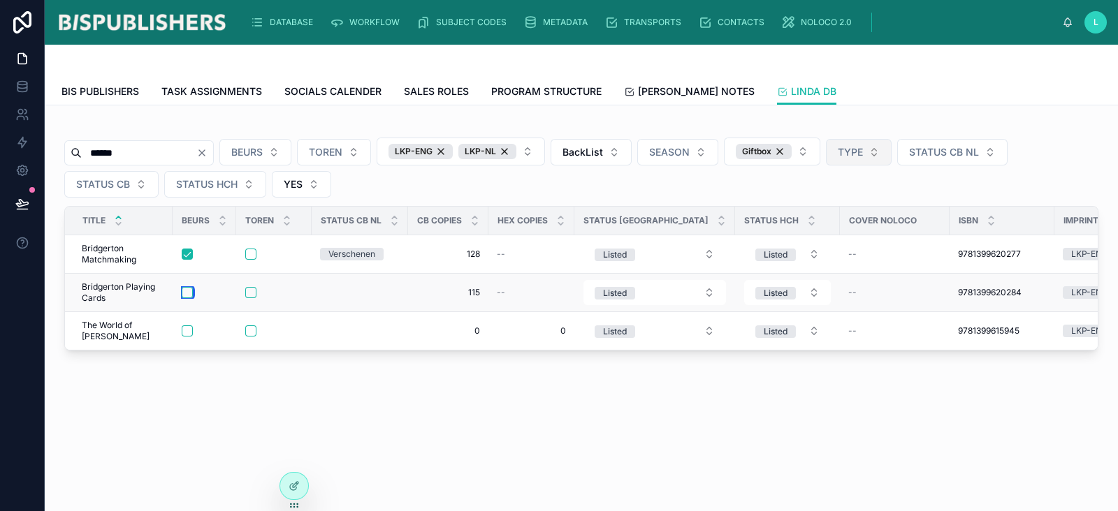
click at [189, 291] on button "button" at bounding box center [187, 292] width 11 height 11
drag, startPoint x: 94, startPoint y: 152, endPoint x: 71, endPoint y: 152, distance: 23.1
click at [71, 152] on div "******" at bounding box center [139, 152] width 150 height 25
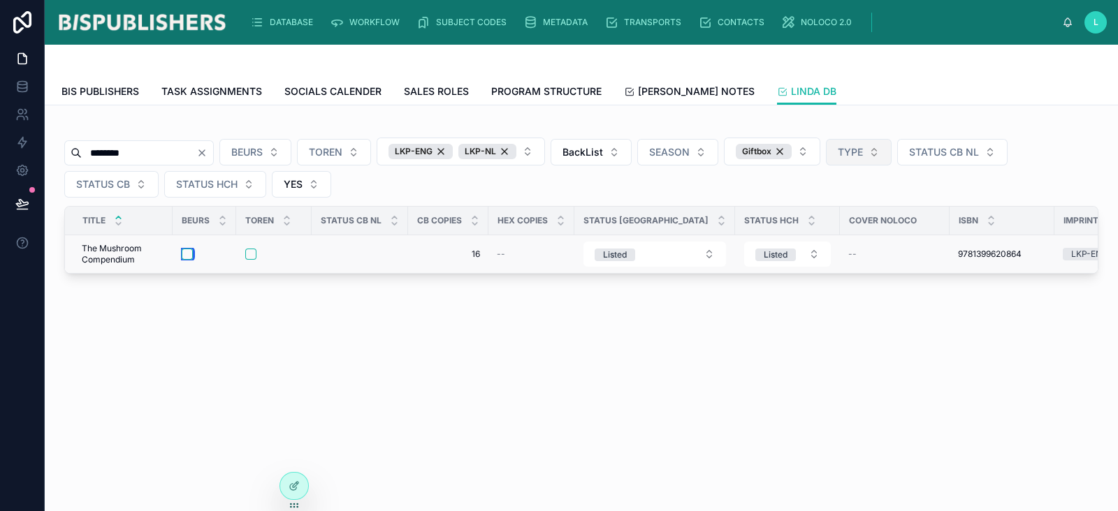
click at [186, 254] on button "button" at bounding box center [187, 254] width 11 height 11
drag, startPoint x: 151, startPoint y: 150, endPoint x: 69, endPoint y: 150, distance: 81.8
click at [69, 150] on div "********" at bounding box center [139, 152] width 150 height 25
click at [182, 254] on button "button" at bounding box center [178, 254] width 11 height 11
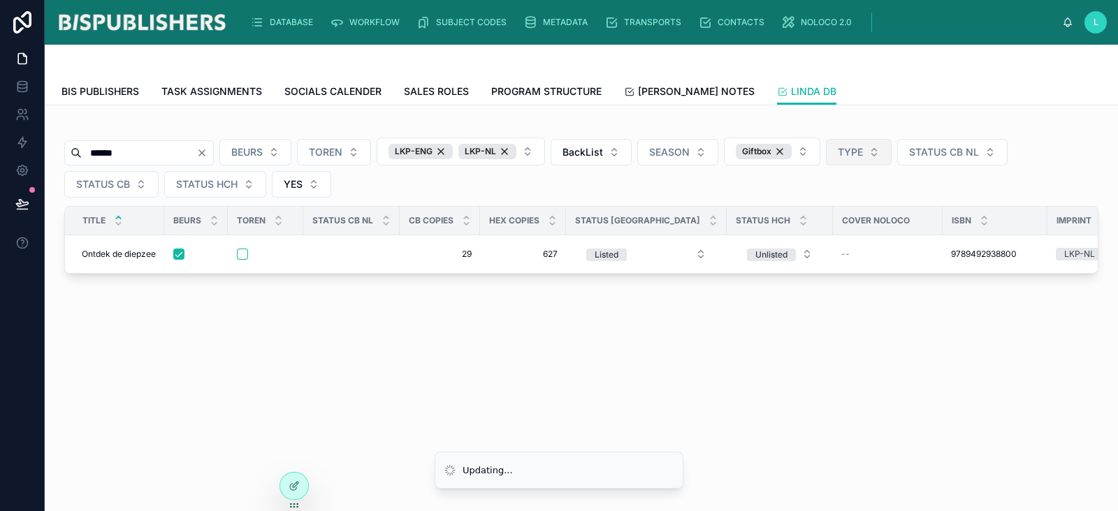
drag, startPoint x: 143, startPoint y: 151, endPoint x: 73, endPoint y: 149, distance: 69.2
click at [59, 150] on div "****** BEURS TOREN LKP-ENG LKP-NL BackList SEASON Giftbox TYPE STATUS CB NL STA…" at bounding box center [581, 198] width 1051 height 163
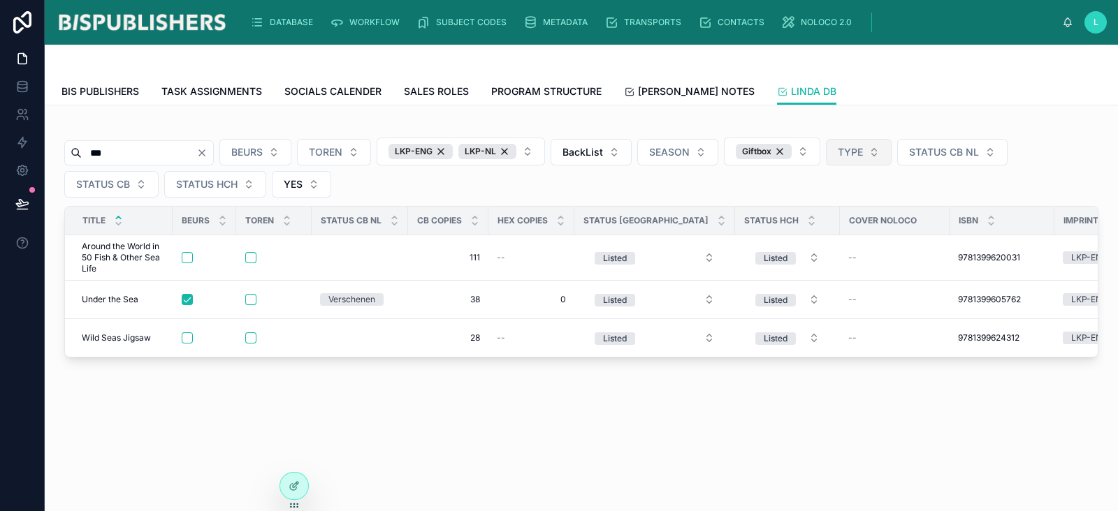
drag, startPoint x: 126, startPoint y: 155, endPoint x: 61, endPoint y: 154, distance: 64.3
click at [61, 154] on div "*** BEURS TOREN LKP-ENG LKP-NL BackList SEASON Giftbox TYPE STATUS CB NL STATUS…" at bounding box center [581, 240] width 1051 height 247
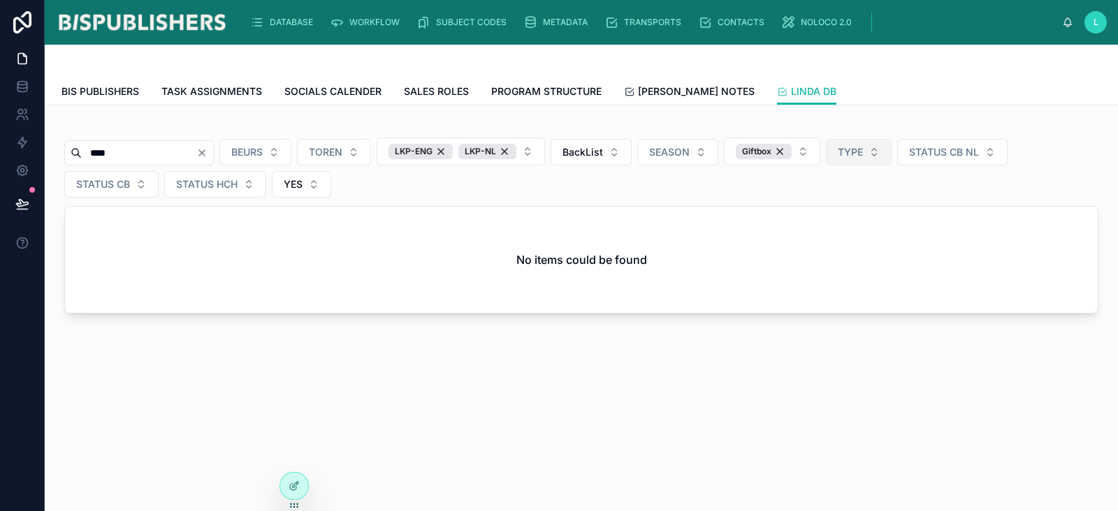
drag, startPoint x: 126, startPoint y: 152, endPoint x: 71, endPoint y: 152, distance: 54.5
click at [71, 152] on div "****" at bounding box center [139, 152] width 150 height 25
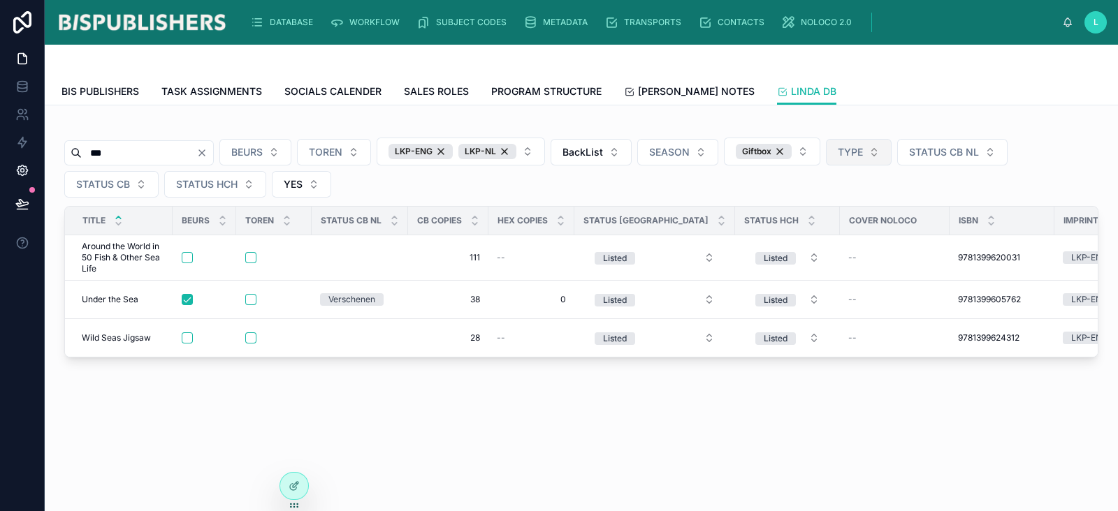
drag, startPoint x: 127, startPoint y: 148, endPoint x: 24, endPoint y: 159, distance: 104.0
click at [0, 148] on div "DATABASE WORKFLOW SUBJECT CODES METADATA TRANSPORTS CONTACTS NOLOCO 2.0 L Linda…" at bounding box center [559, 255] width 1118 height 511
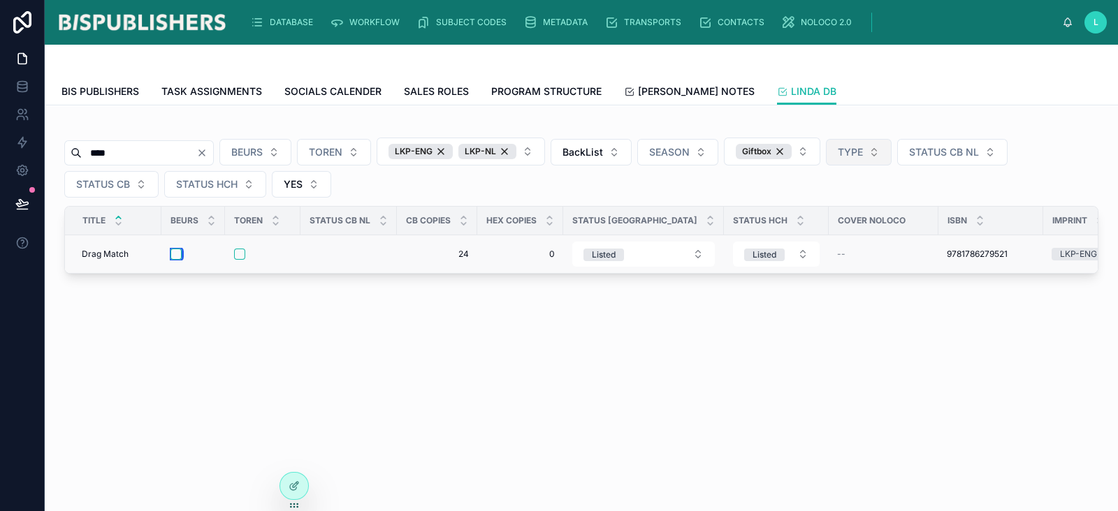
click at [174, 253] on button "button" at bounding box center [175, 254] width 11 height 11
drag, startPoint x: 125, startPoint y: 149, endPoint x: 37, endPoint y: 150, distance: 88.0
click at [37, 150] on div "DATABASE WORKFLOW SUBJECT CODES METADATA TRANSPORTS CONTACTS NOLOCO 2.0 L Linda…" at bounding box center [559, 255] width 1118 height 511
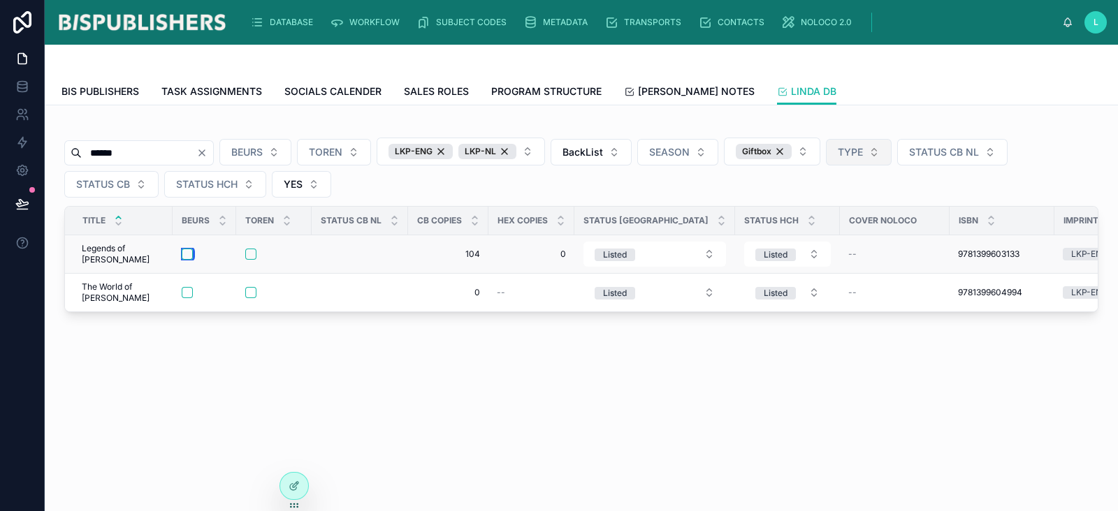
click at [186, 254] on button "button" at bounding box center [187, 254] width 11 height 11
drag, startPoint x: 127, startPoint y: 157, endPoint x: 52, endPoint y: 151, distance: 75.7
click at [52, 151] on div "****** BEURS TOREN LKP-ENG LKP-NL BackList SEASON Giftbox TYPE STATUS CB NL STA…" at bounding box center [581, 257] width 1073 height 302
click at [184, 256] on button "button" at bounding box center [187, 254] width 11 height 11
drag, startPoint x: 133, startPoint y: 152, endPoint x: 74, endPoint y: 159, distance: 59.8
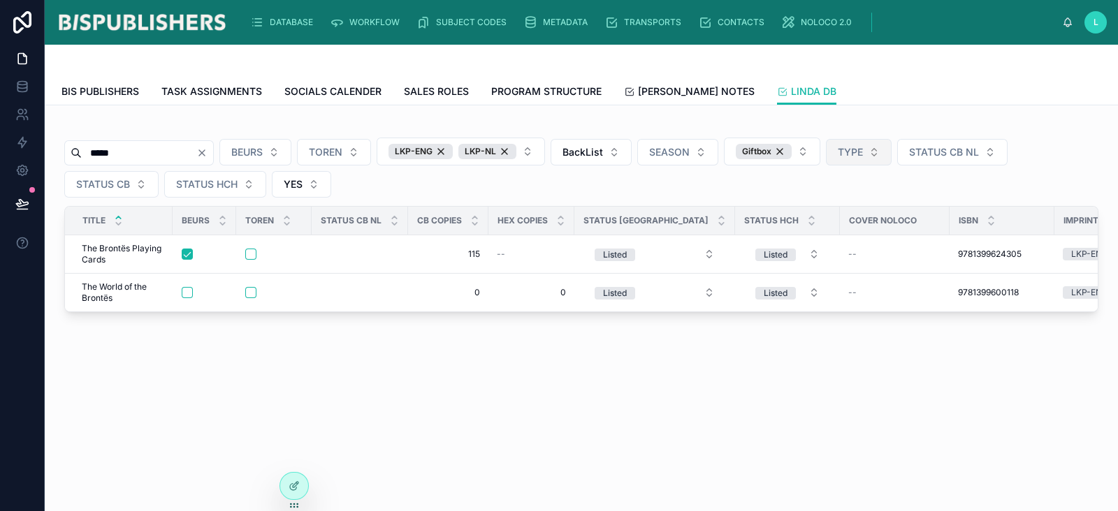
click at [73, 159] on div "*****" at bounding box center [139, 152] width 150 height 25
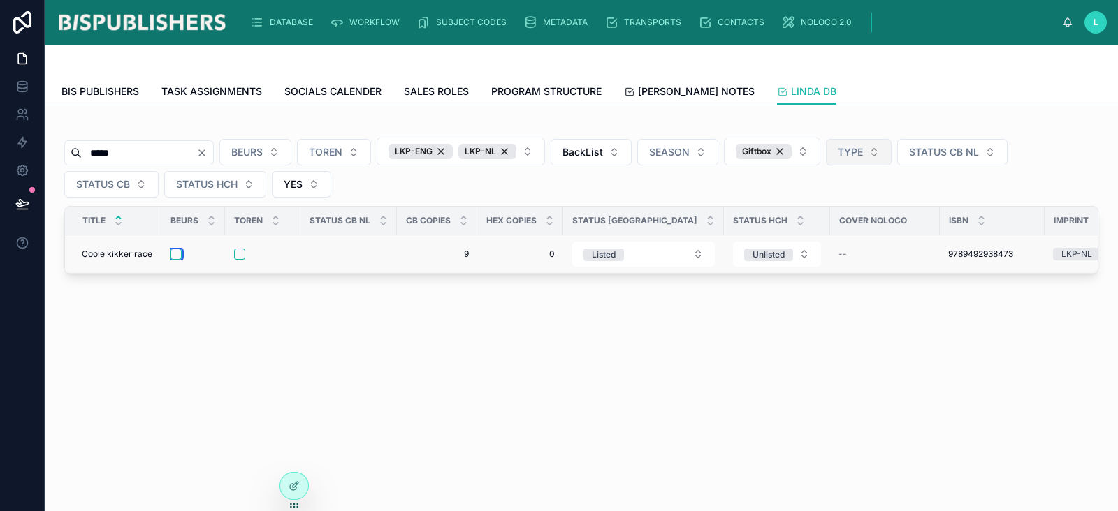
click at [175, 254] on button "button" at bounding box center [175, 254] width 11 height 11
drag, startPoint x: 119, startPoint y: 157, endPoint x: 66, endPoint y: 153, distance: 53.3
click at [66, 153] on div "*****" at bounding box center [139, 152] width 150 height 25
click at [181, 253] on button "button" at bounding box center [175, 254] width 11 height 11
drag, startPoint x: 126, startPoint y: 152, endPoint x: 40, endPoint y: 149, distance: 86.0
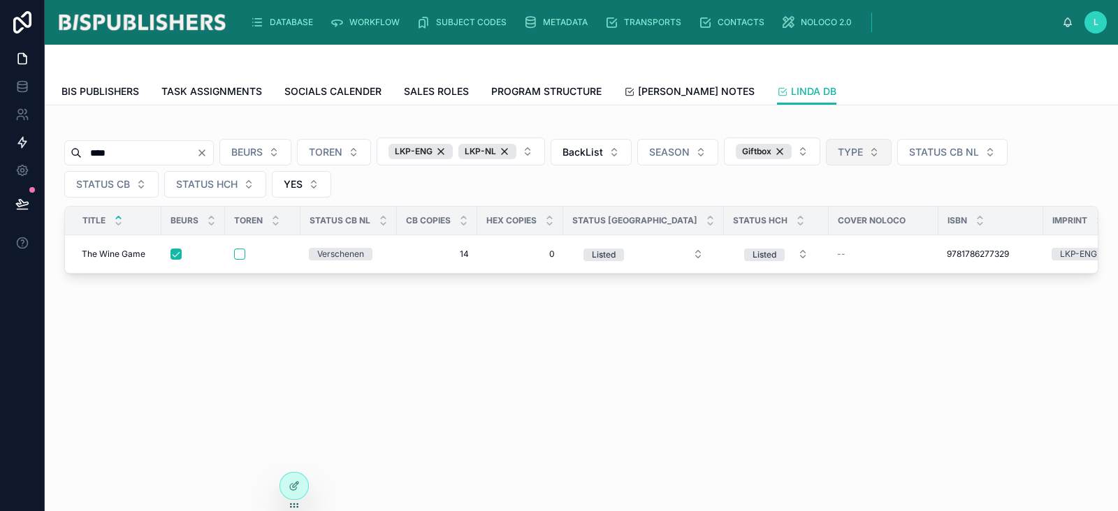
click at [40, 149] on div "DATABASE WORKFLOW SUBJECT CODES METADATA TRANSPORTS CONTACTS NOLOCO 2.0 L Linda…" at bounding box center [559, 255] width 1118 height 511
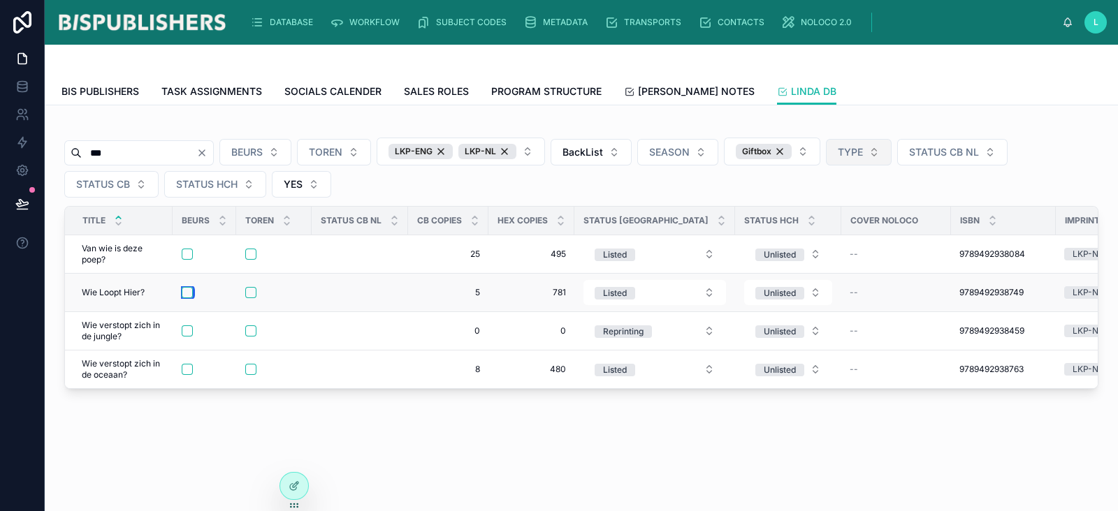
click at [189, 291] on button "button" at bounding box center [187, 292] width 11 height 11
drag, startPoint x: 106, startPoint y: 150, endPoint x: 67, endPoint y: 149, distance: 39.1
click at [67, 149] on div "***" at bounding box center [139, 152] width 150 height 25
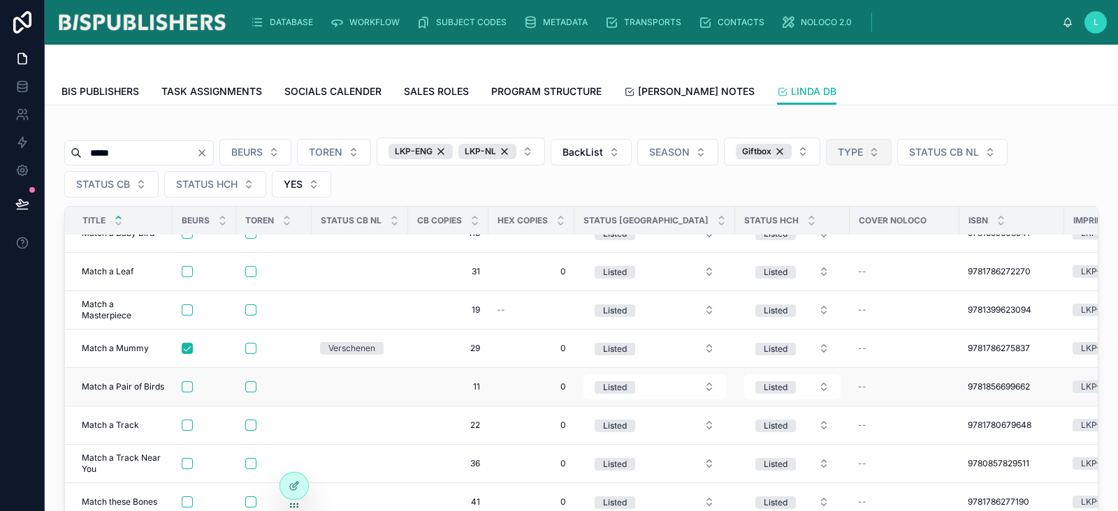
scroll to position [262, 0]
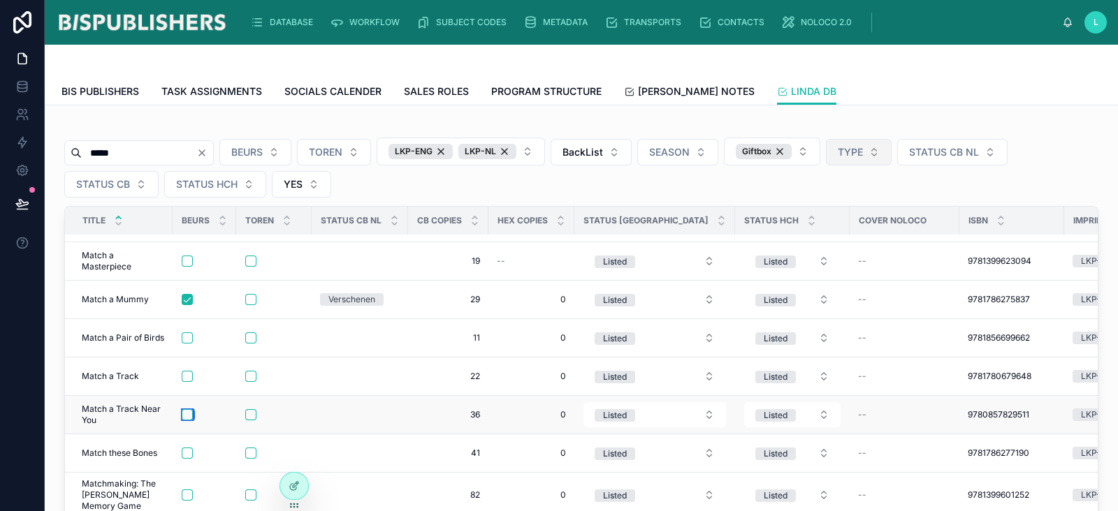
click at [189, 414] on button "button" at bounding box center [187, 414] width 11 height 11
drag, startPoint x: 131, startPoint y: 150, endPoint x: 49, endPoint y: 150, distance: 81.8
click at [49, 150] on div "***** BEURS TOREN LKP-ENG LKP-NL BackList SEASON Giftbox TYPE STATUS CB NL STAT…" at bounding box center [581, 396] width 1073 height 581
click at [189, 339] on button "button" at bounding box center [187, 338] width 11 height 11
click at [187, 375] on button "button" at bounding box center [187, 376] width 11 height 11
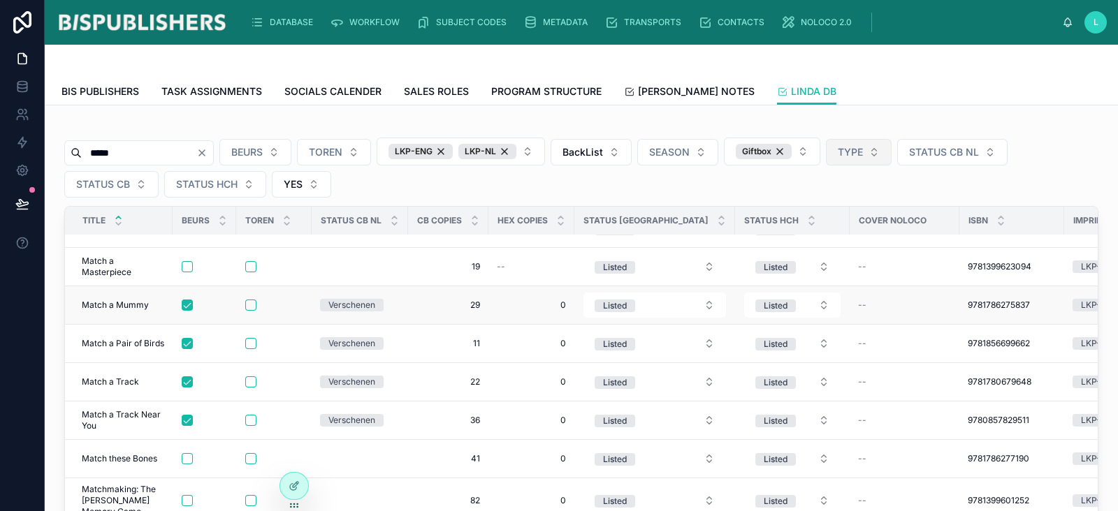
scroll to position [174, 0]
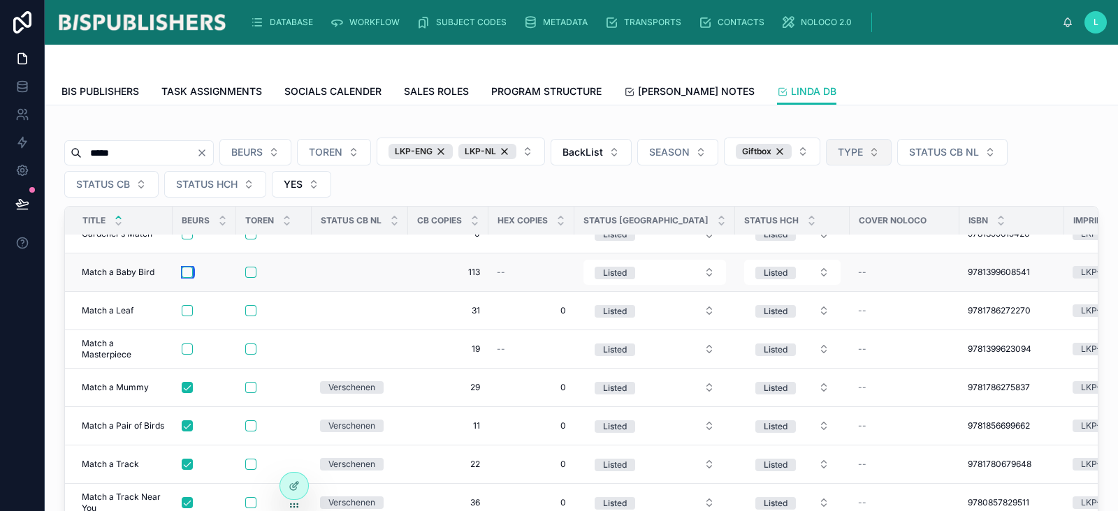
click at [188, 273] on button "button" at bounding box center [187, 272] width 11 height 11
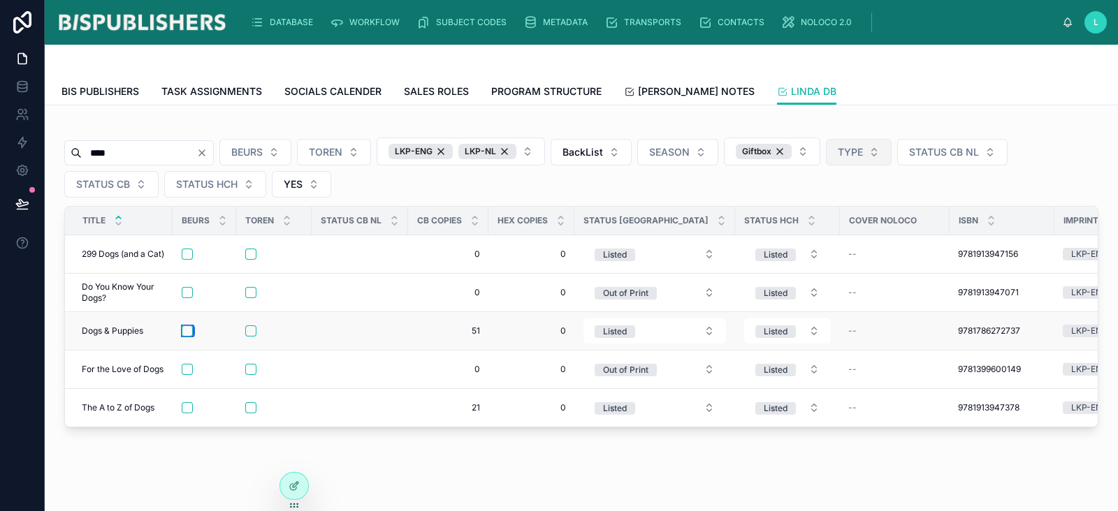
click at [188, 330] on button "button" at bounding box center [187, 331] width 11 height 11
drag, startPoint x: 144, startPoint y: 151, endPoint x: 52, endPoint y: 154, distance: 91.6
click at [57, 154] on div "**** BEURS TOREN LKP-ENG LKP-NL BackList SEASON Giftbox TYPE STATUS CB NL STATU…" at bounding box center [581, 275] width 1051 height 317
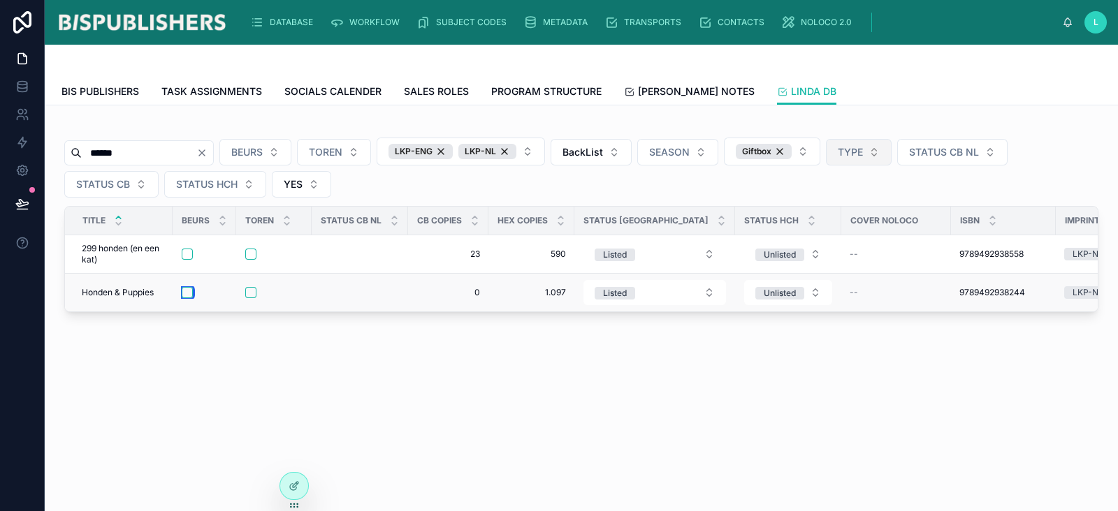
click at [183, 293] on button "button" at bounding box center [187, 292] width 11 height 11
drag, startPoint x: 140, startPoint y: 152, endPoint x: 17, endPoint y: 154, distance: 123.0
click at [19, 156] on div "DATABASE WORKFLOW SUBJECT CODES METADATA TRANSPORTS CONTACTS NOLOCO 2.0 L Linda…" at bounding box center [559, 255] width 1118 height 511
type input "*********"
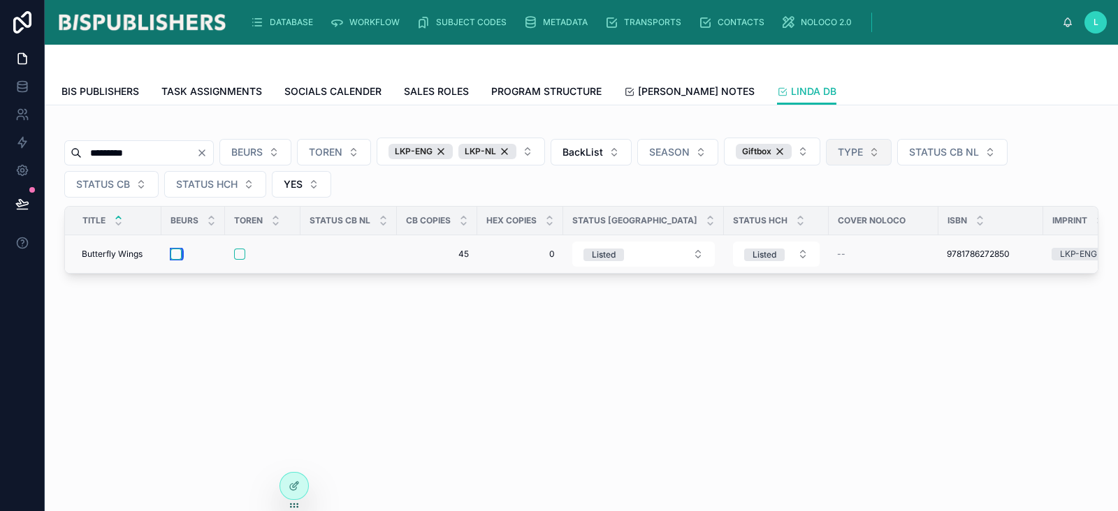
click at [175, 252] on button "button" at bounding box center [175, 254] width 11 height 11
click at [516, 150] on div "LKP-NL" at bounding box center [487, 151] width 58 height 15
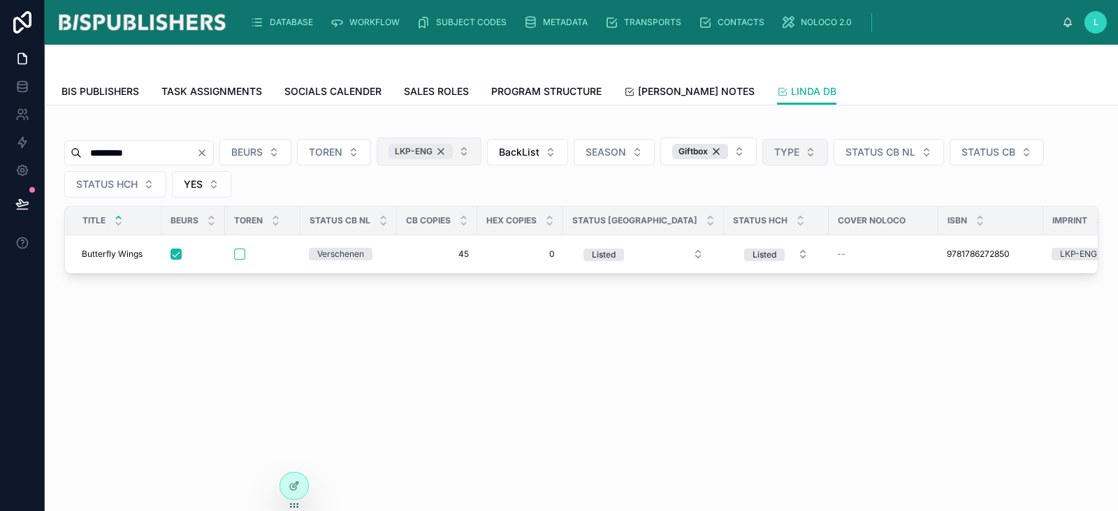
click at [453, 149] on div "LKP-ENG" at bounding box center [420, 151] width 64 height 15
click at [705, 150] on div "Giftbox" at bounding box center [677, 151] width 56 height 15
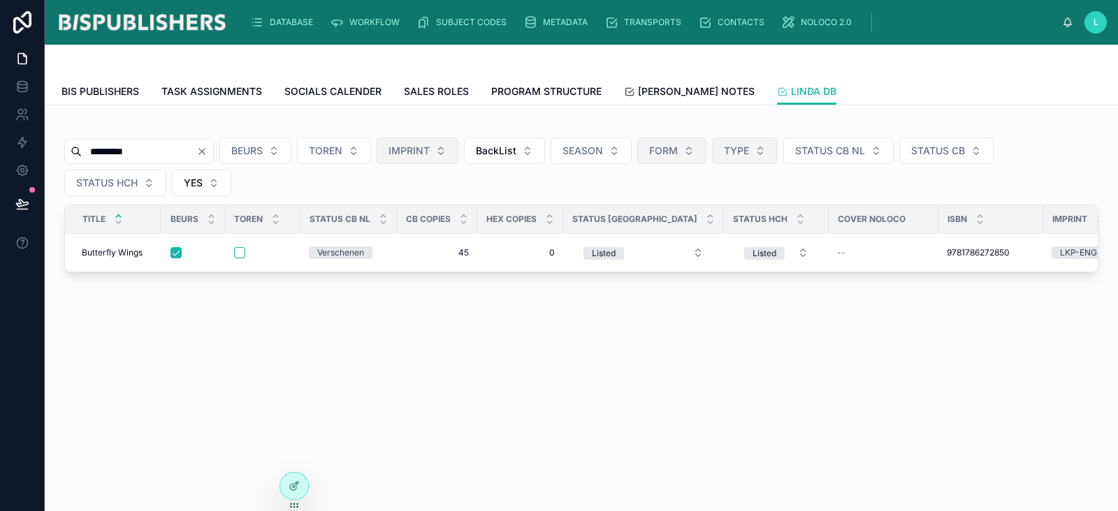
click at [208, 152] on icon "Clear" at bounding box center [201, 151] width 11 height 11
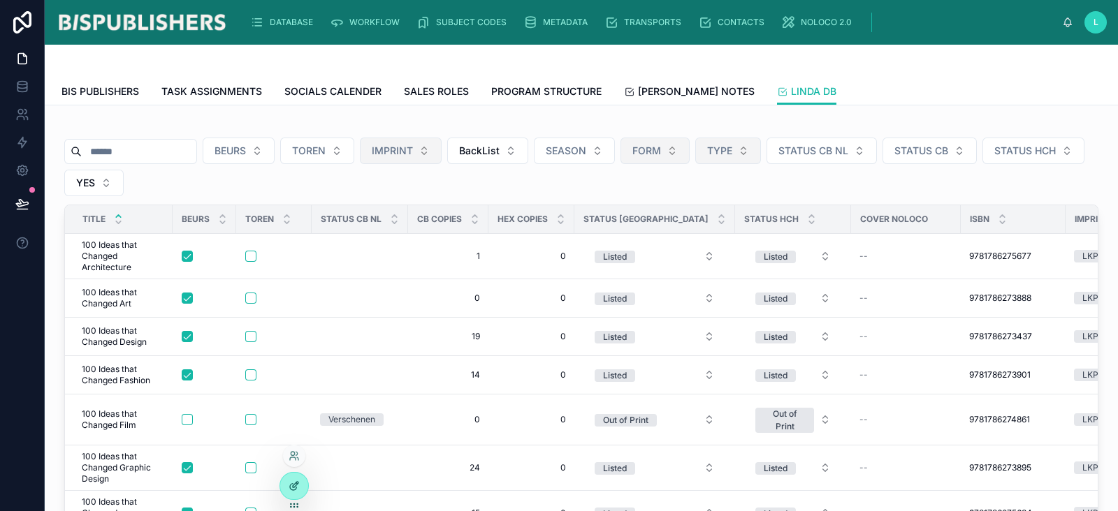
click at [283, 491] on div at bounding box center [294, 486] width 28 height 27
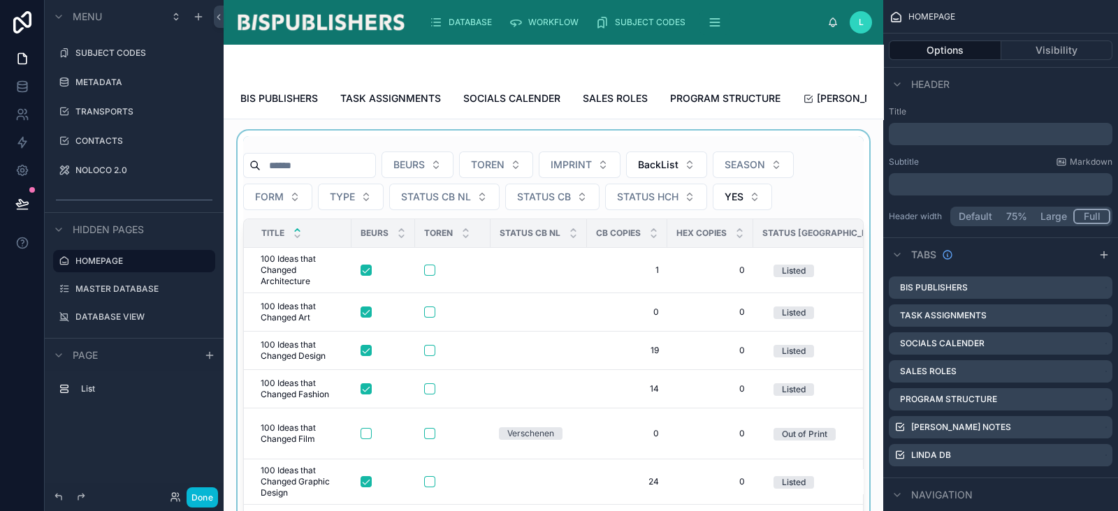
click at [849, 170] on div at bounding box center [553, 370] width 637 height 479
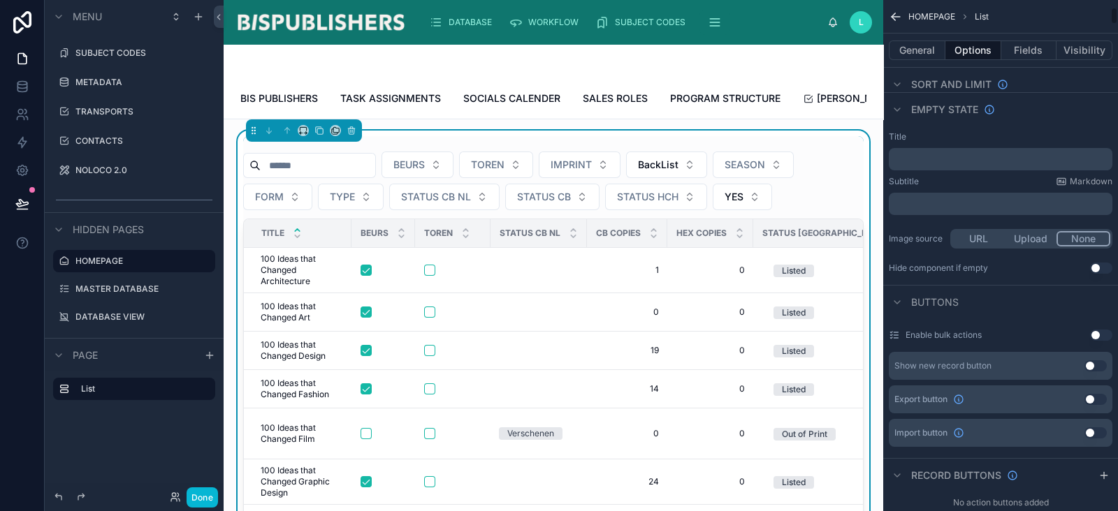
scroll to position [262, 0]
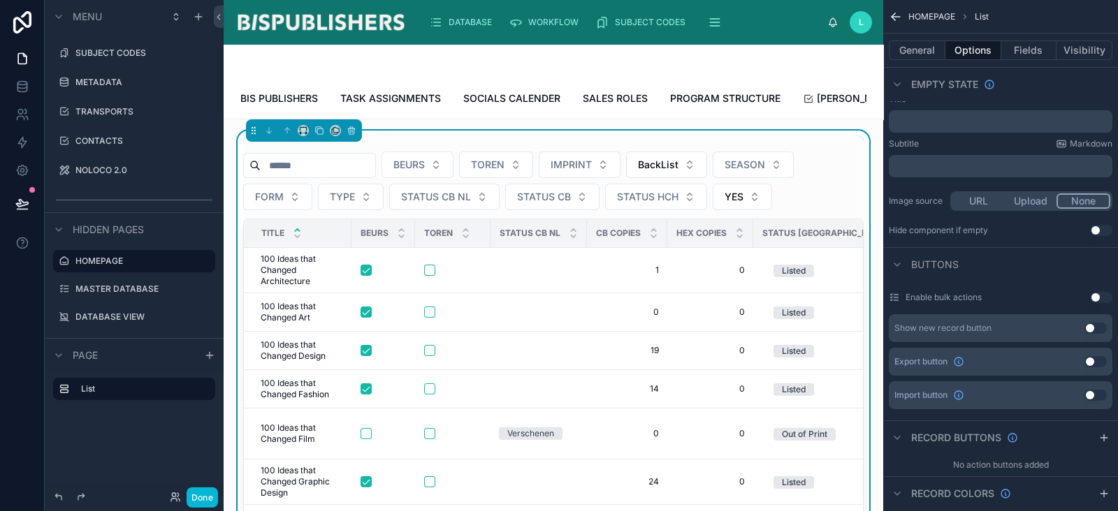
click at [1091, 361] on button "Use setting" at bounding box center [1095, 361] width 22 height 11
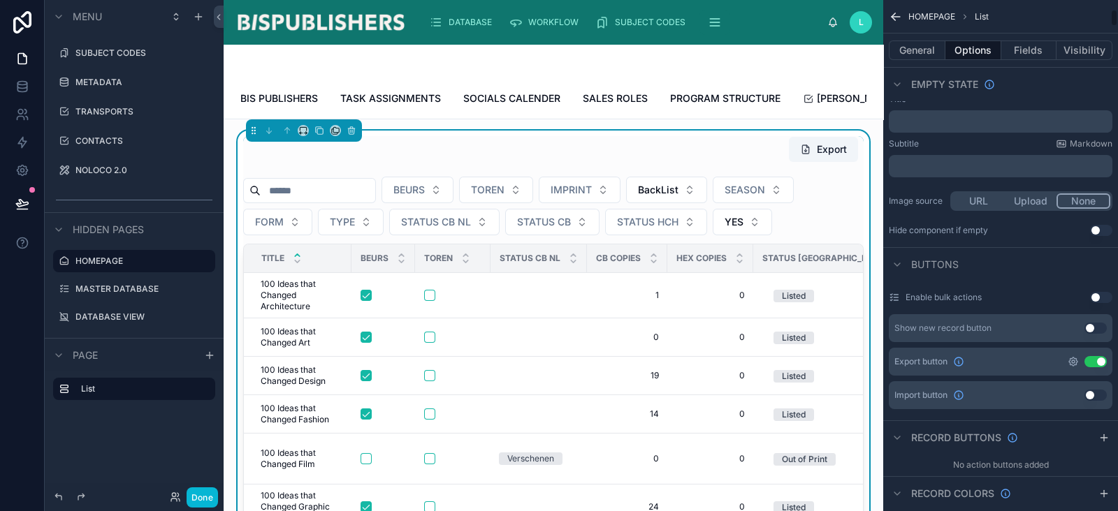
click at [1075, 361] on icon "scrollable content" at bounding box center [1073, 361] width 11 height 11
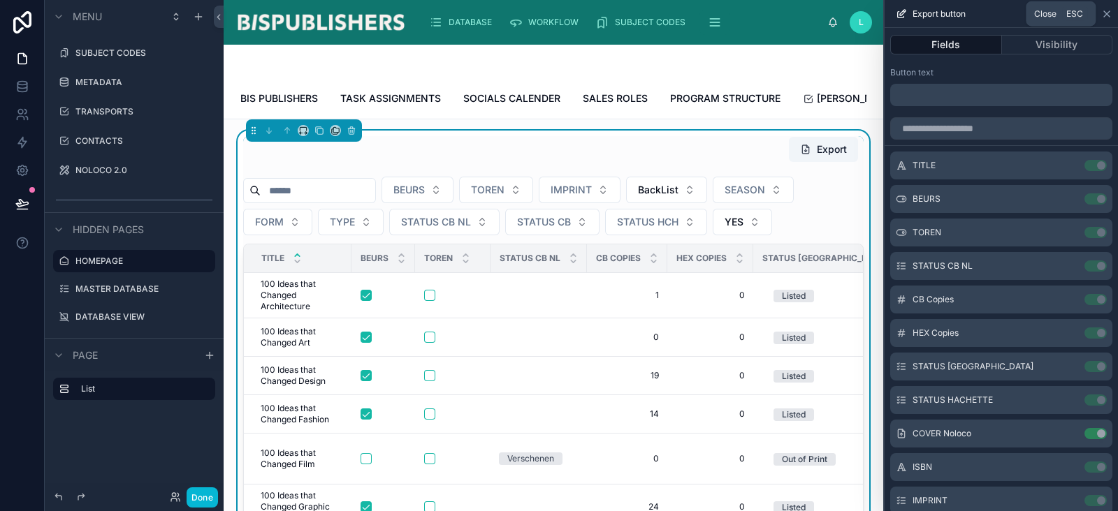
click at [1111, 16] on icon at bounding box center [1106, 13] width 11 height 11
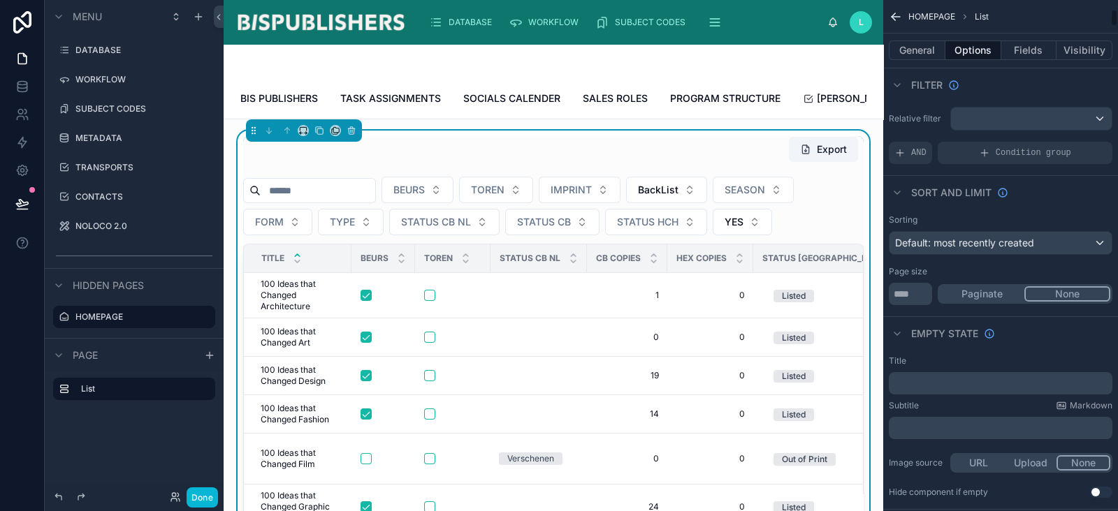
scroll to position [262, 0]
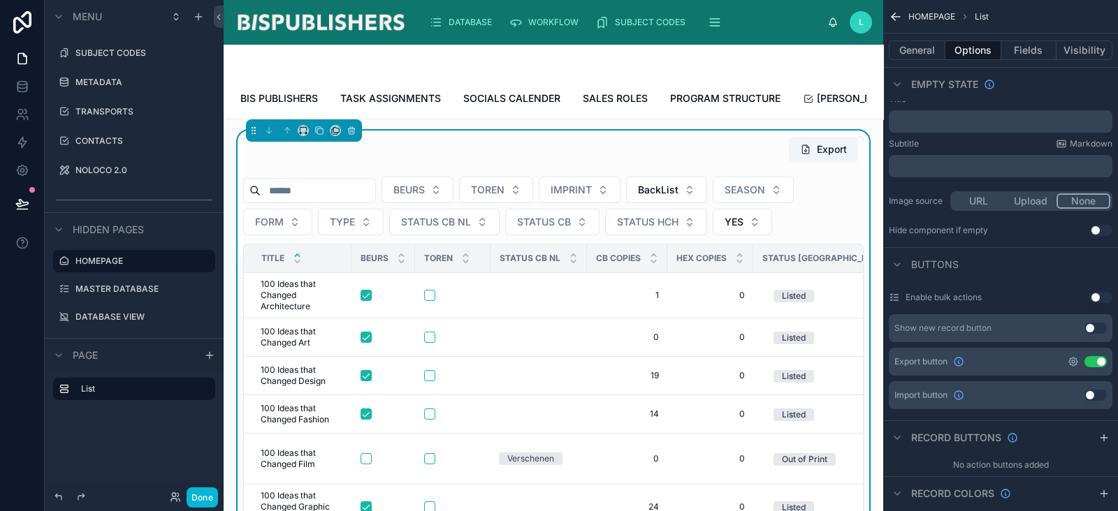
click at [1074, 361] on icon "scrollable content" at bounding box center [1073, 362] width 3 height 3
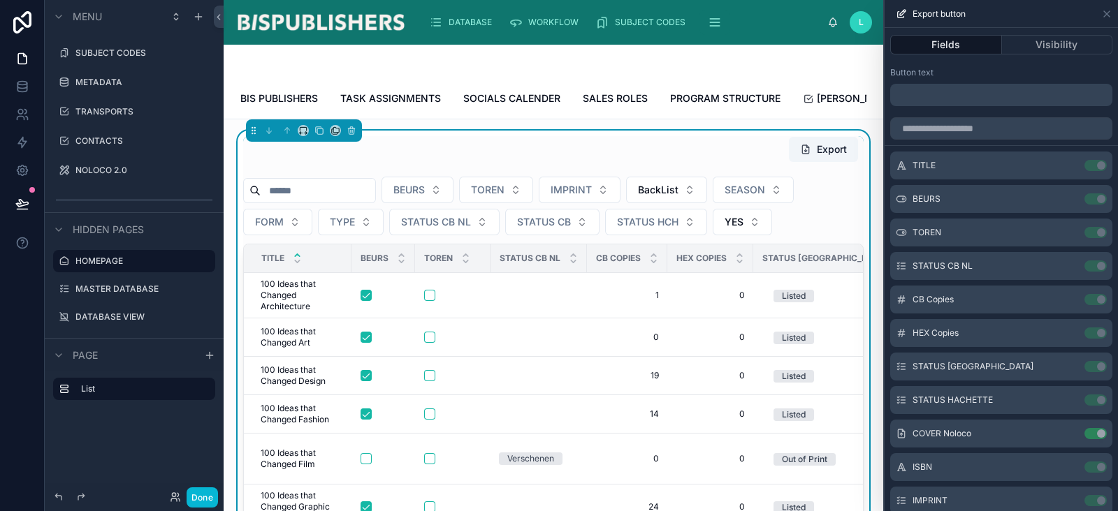
click at [940, 92] on p "﻿" at bounding box center [1003, 95] width 214 height 17
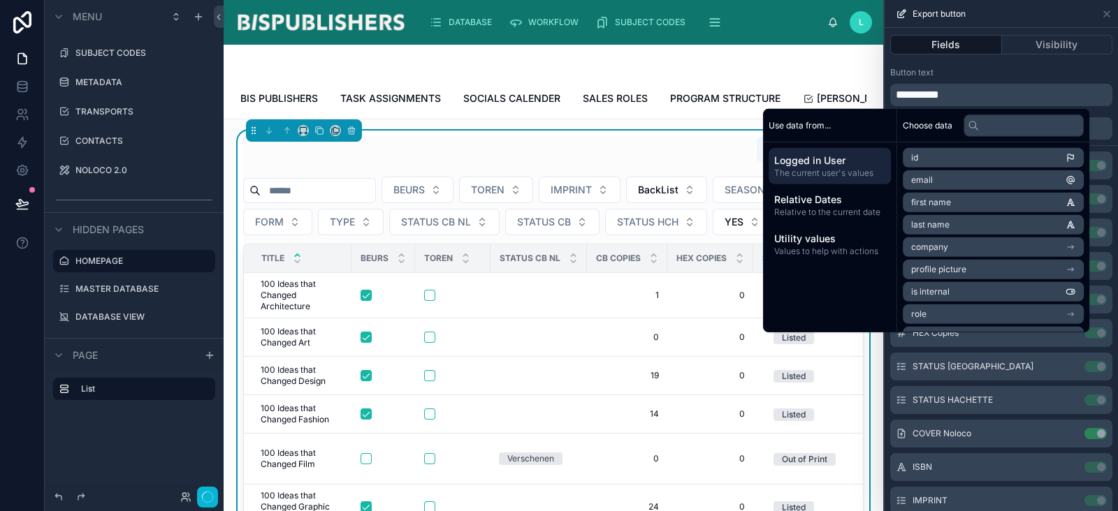
click at [493, 58] on div at bounding box center [553, 62] width 626 height 34
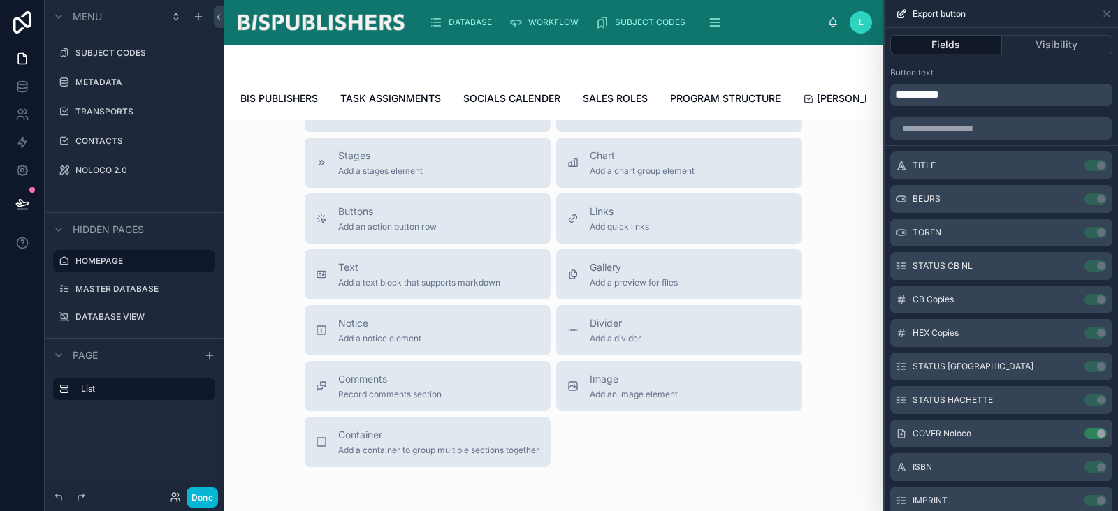
scroll to position [0, 0]
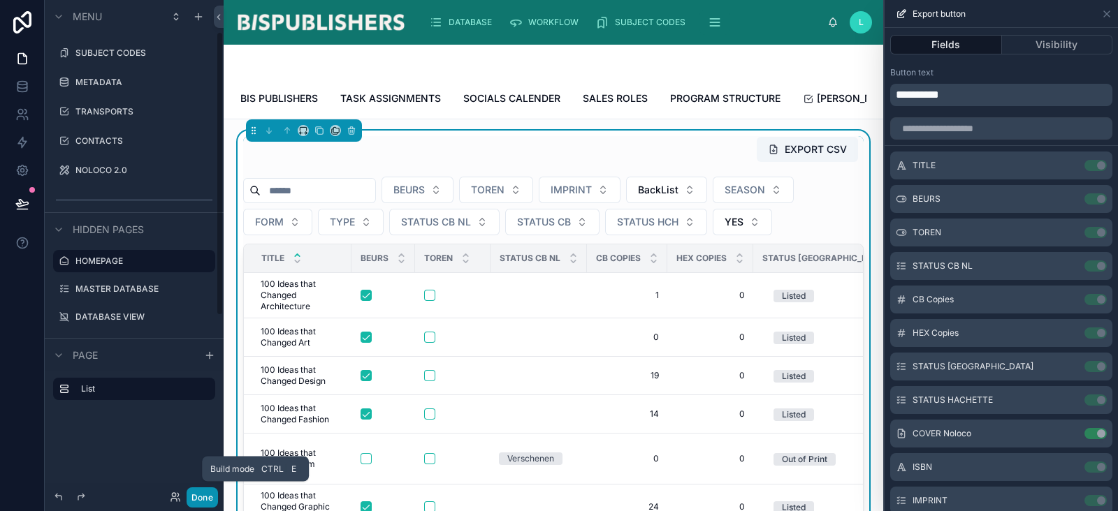
click at [198, 495] on button "Done" at bounding box center [202, 498] width 31 height 20
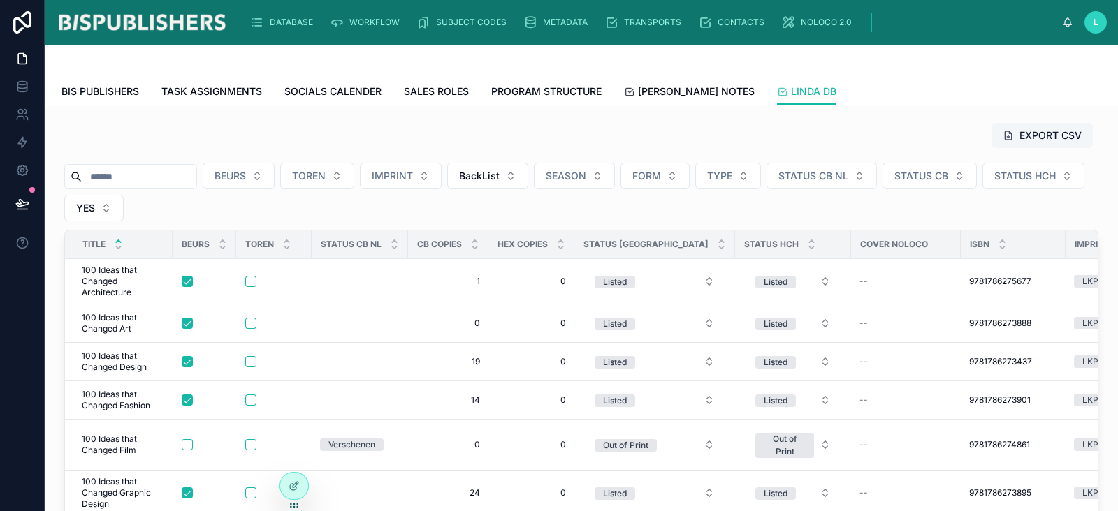
click at [1028, 139] on button "EXPORT CSV" at bounding box center [1041, 135] width 101 height 25
click at [158, 183] on input "text" at bounding box center [139, 177] width 115 height 20
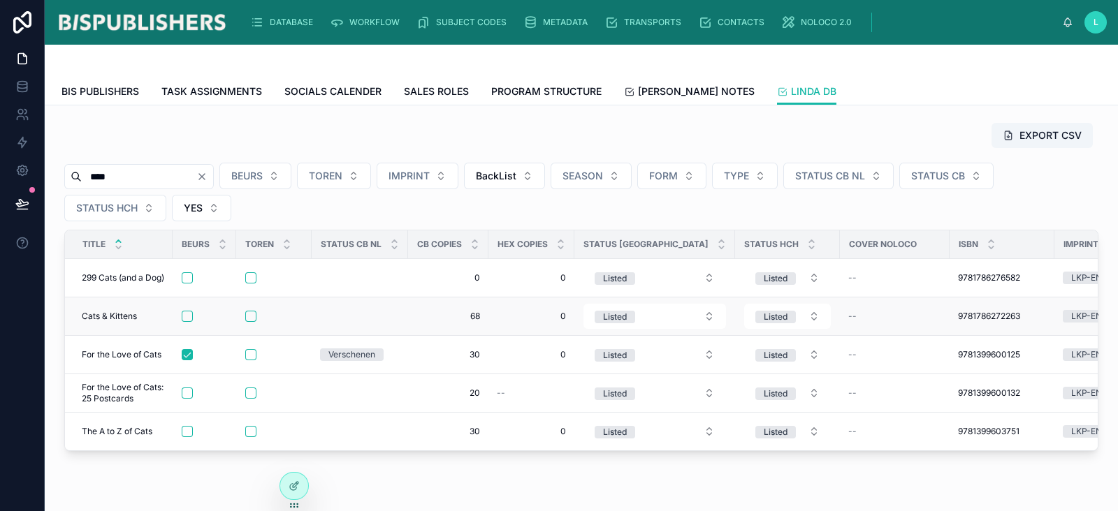
type input "****"
click at [194, 312] on div at bounding box center [204, 316] width 45 height 11
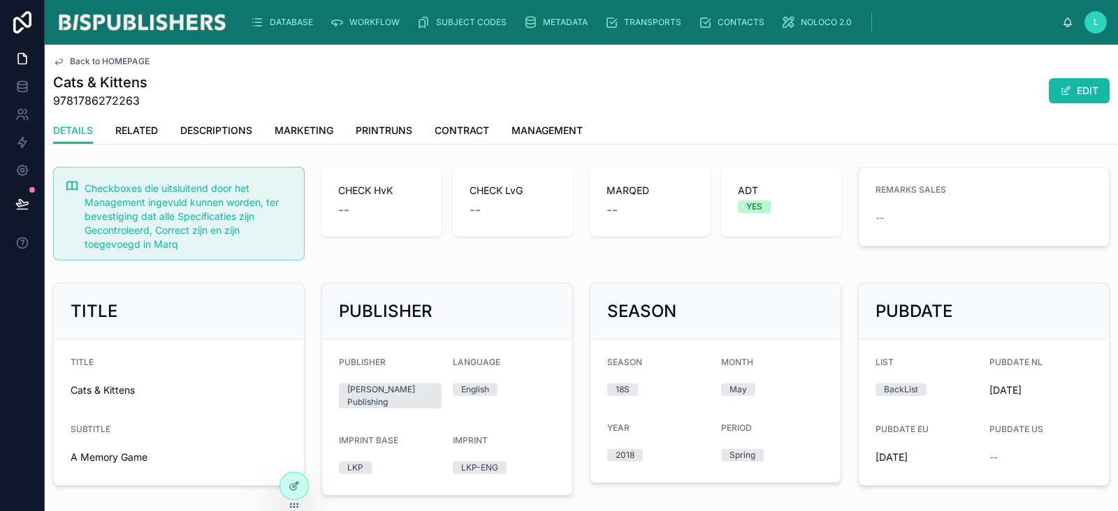
drag, startPoint x: 110, startPoint y: 50, endPoint x: 101, endPoint y: 61, distance: 14.4
click at [101, 61] on span "Back to HOMEPAGE" at bounding box center [110, 61] width 80 height 11
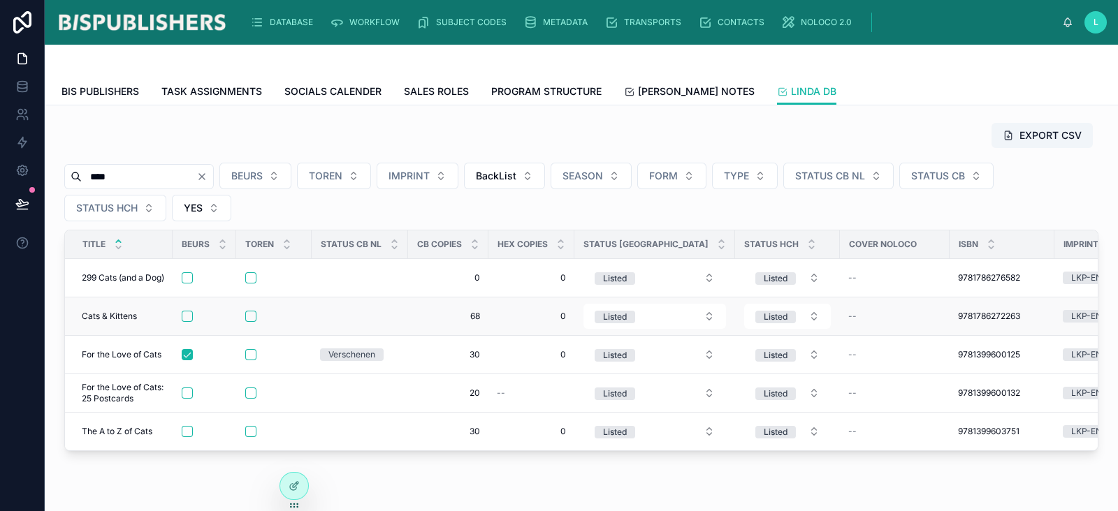
click at [195, 316] on div at bounding box center [204, 316] width 45 height 11
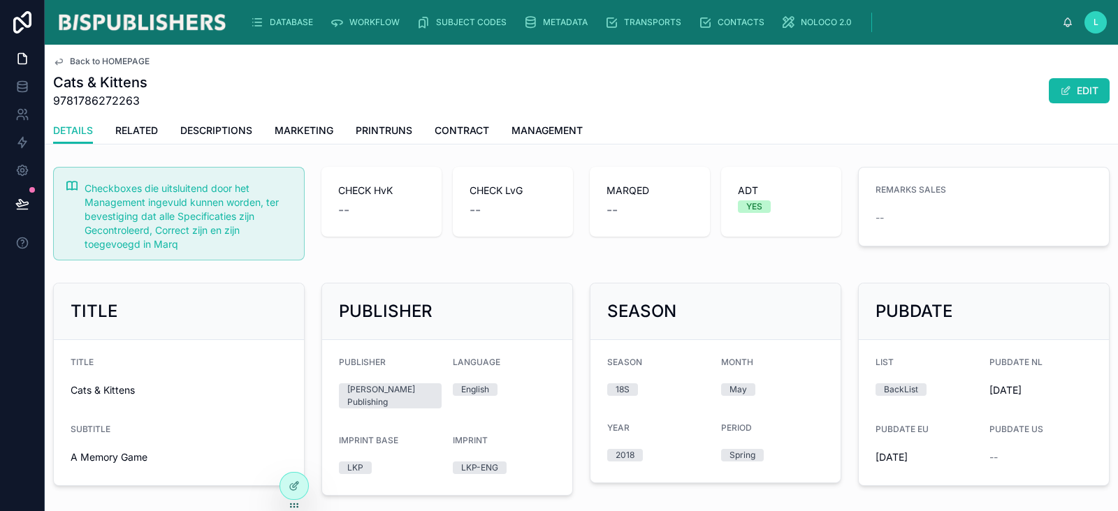
click at [81, 64] on span "Back to HOMEPAGE" at bounding box center [110, 61] width 80 height 11
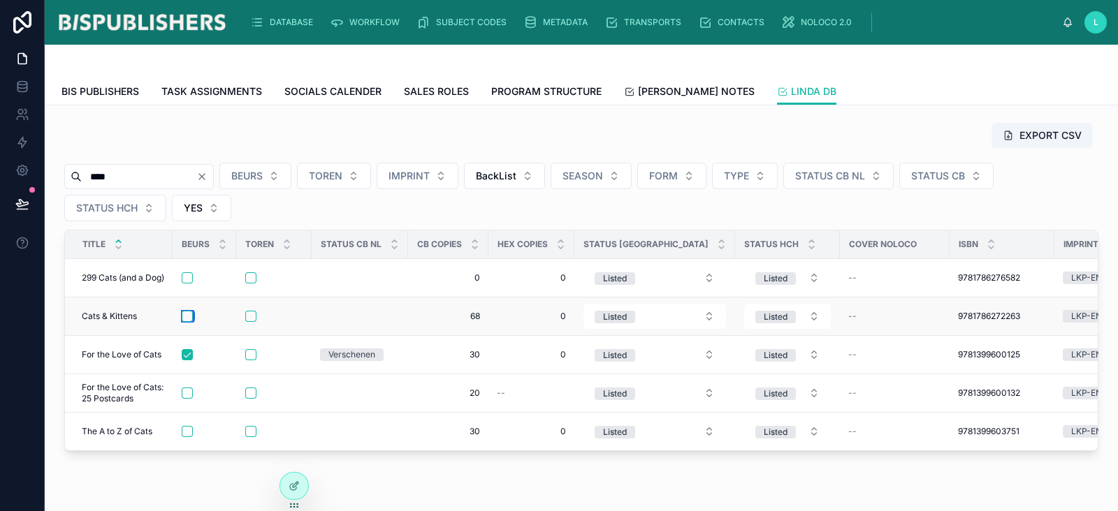
click at [187, 317] on button "button" at bounding box center [187, 316] width 11 height 11
drag, startPoint x: 126, startPoint y: 176, endPoint x: 41, endPoint y: 172, distance: 85.3
click at [41, 172] on div "DATABASE WORKFLOW SUBJECT CODES METADATA TRANSPORTS CONTACTS NOLOCO 2.0 L Linda…" at bounding box center [559, 255] width 1118 height 511
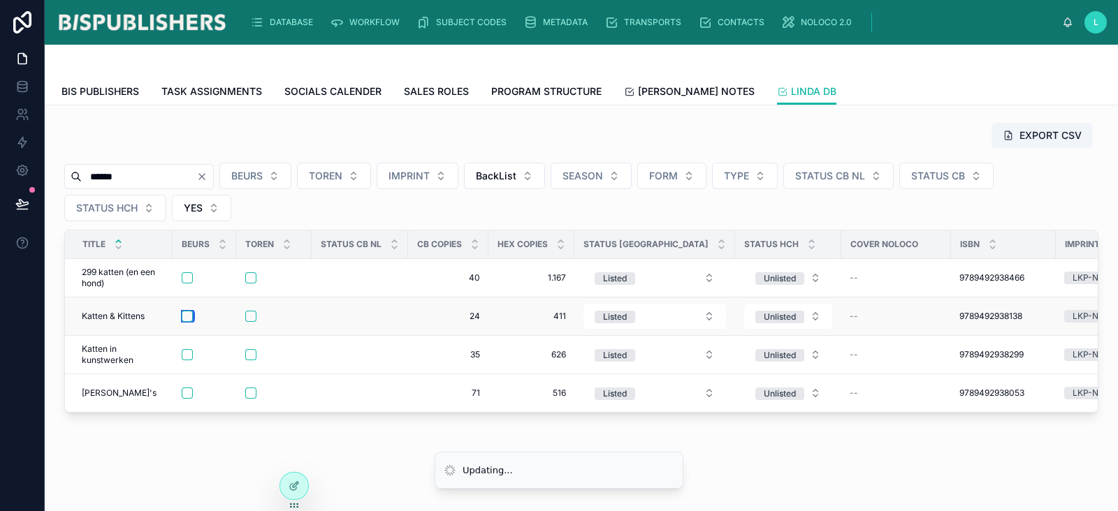
click at [189, 316] on button "button" at bounding box center [187, 316] width 11 height 11
drag, startPoint x: 96, startPoint y: 173, endPoint x: 20, endPoint y: 168, distance: 76.3
click at [20, 168] on div "Settings DATABASE WORKFLOW SUBJECT CODES METADATA TRANSPORTS CONTACTS NOLOCO 2.…" at bounding box center [559, 255] width 1118 height 511
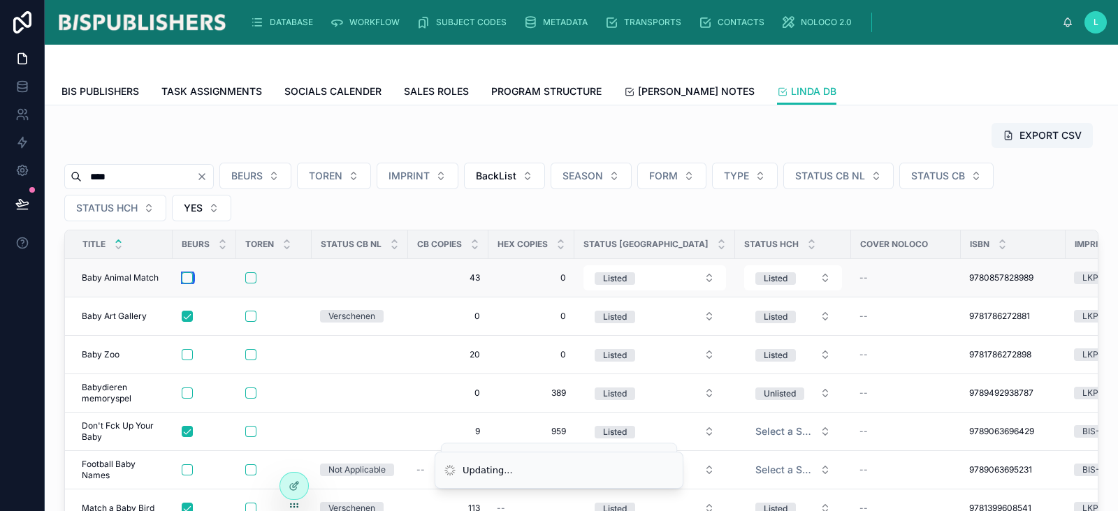
click at [189, 277] on button "button" at bounding box center [187, 278] width 11 height 11
click at [189, 389] on button "button" at bounding box center [187, 393] width 11 height 11
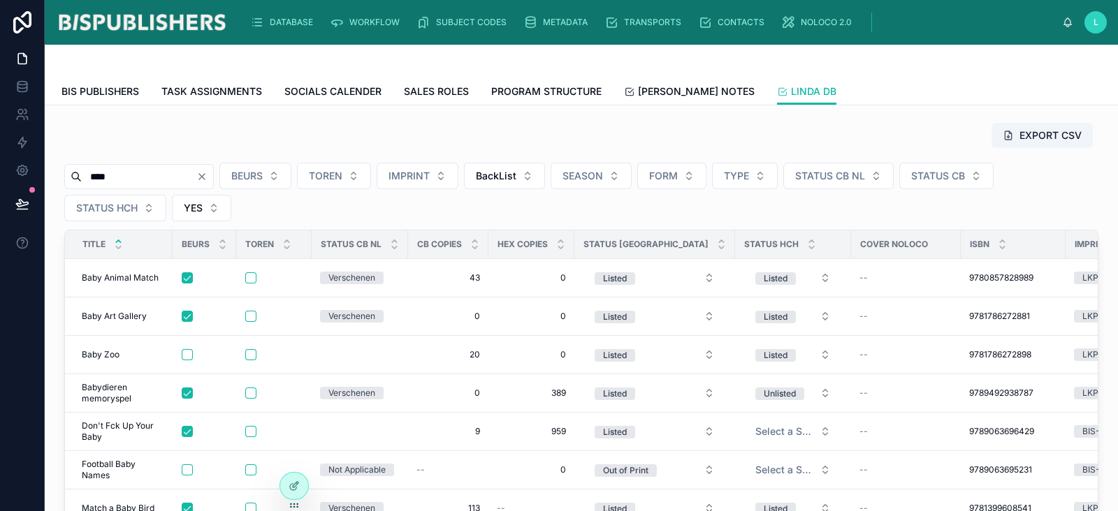
drag, startPoint x: 143, startPoint y: 177, endPoint x: 51, endPoint y: 177, distance: 91.5
click at [51, 176] on div "EXPORT CSV **** BEURS TOREN IMPRINT BackList SEASON FORM TYPE STATUS CB NL STAT…" at bounding box center [581, 365] width 1073 height 518
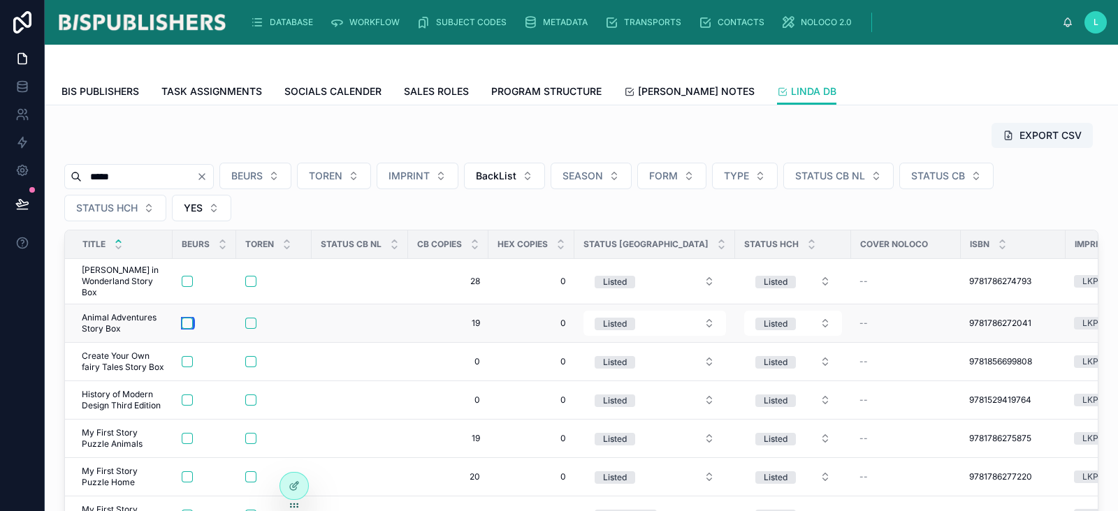
click at [185, 318] on button "button" at bounding box center [187, 323] width 11 height 11
click at [188, 356] on button "button" at bounding box center [187, 361] width 11 height 11
click at [189, 277] on button "button" at bounding box center [187, 281] width 11 height 11
drag, startPoint x: 119, startPoint y: 169, endPoint x: 42, endPoint y: 173, distance: 76.9
click at [23, 170] on div "DATABASE WORKFLOW SUBJECT CODES METADATA TRANSPORTS CONTACTS NOLOCO 2.0 L Linda…" at bounding box center [559, 255] width 1118 height 511
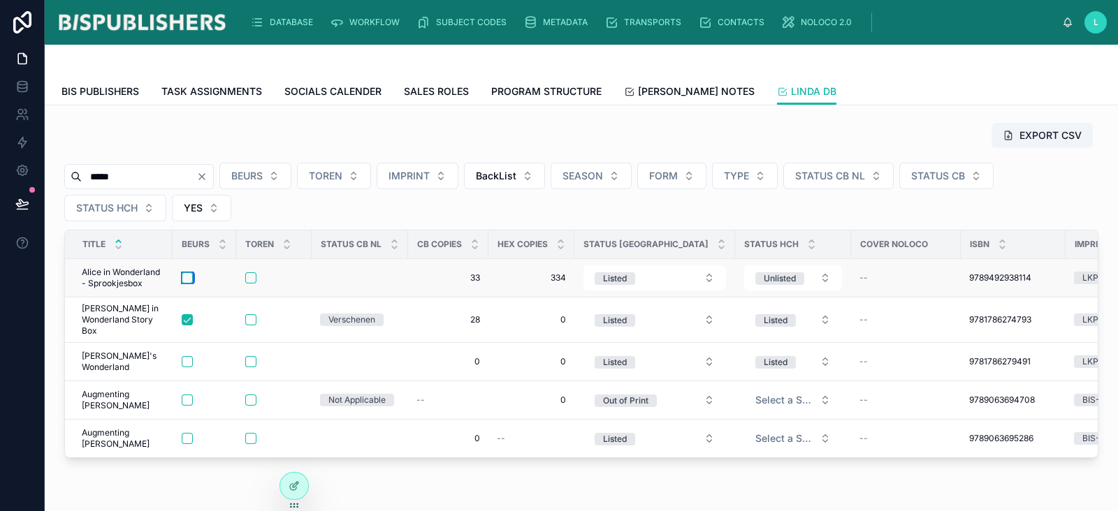
click at [189, 279] on button "button" at bounding box center [187, 278] width 11 height 11
drag, startPoint x: 101, startPoint y: 178, endPoint x: 76, endPoint y: 183, distance: 25.6
click at [77, 183] on div "*****" at bounding box center [139, 176] width 150 height 25
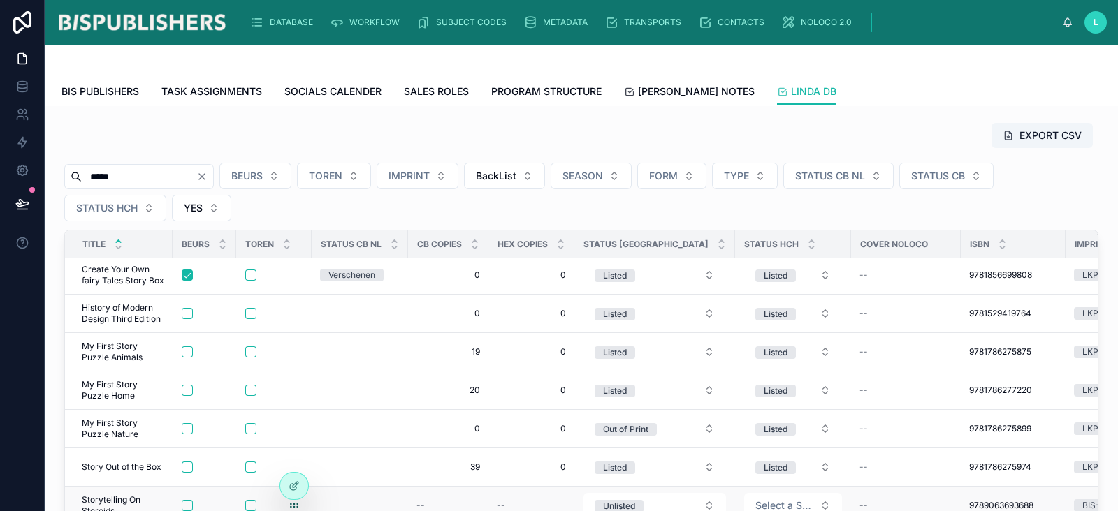
scroll to position [174, 0]
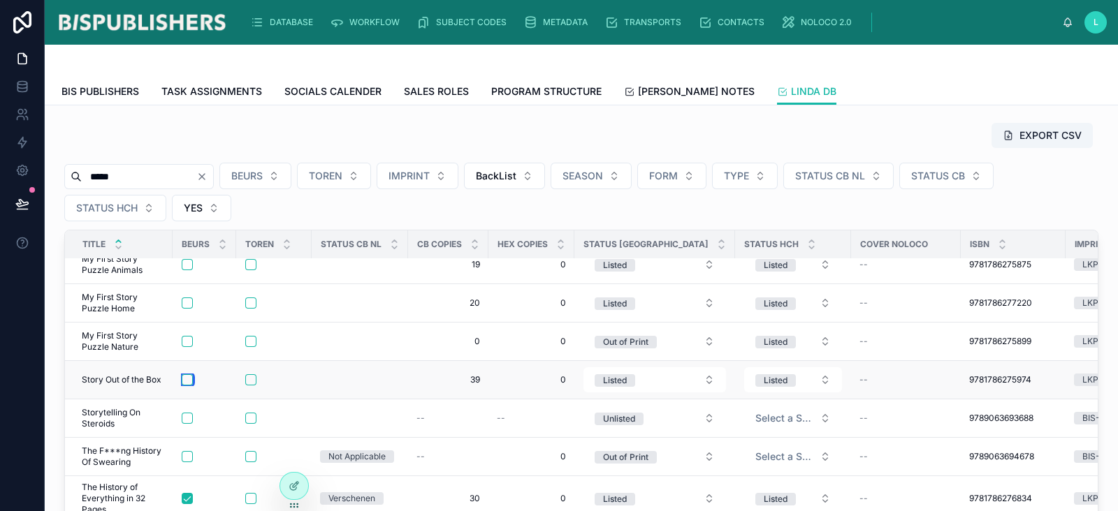
click at [183, 375] on button "button" at bounding box center [187, 380] width 11 height 11
drag, startPoint x: 131, startPoint y: 171, endPoint x: 52, endPoint y: 173, distance: 79.7
click at [52, 172] on div "EXPORT CSV ***** BEURS TOREN IMPRINT BackList SEASON FORM TYPE STATUS CB NL STA…" at bounding box center [581, 408] width 1073 height 604
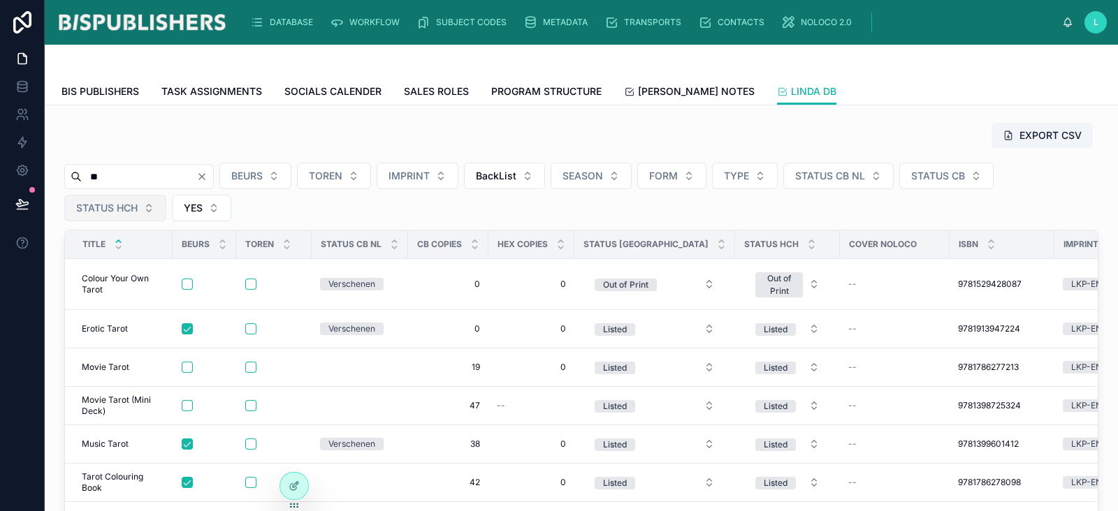
type input "*"
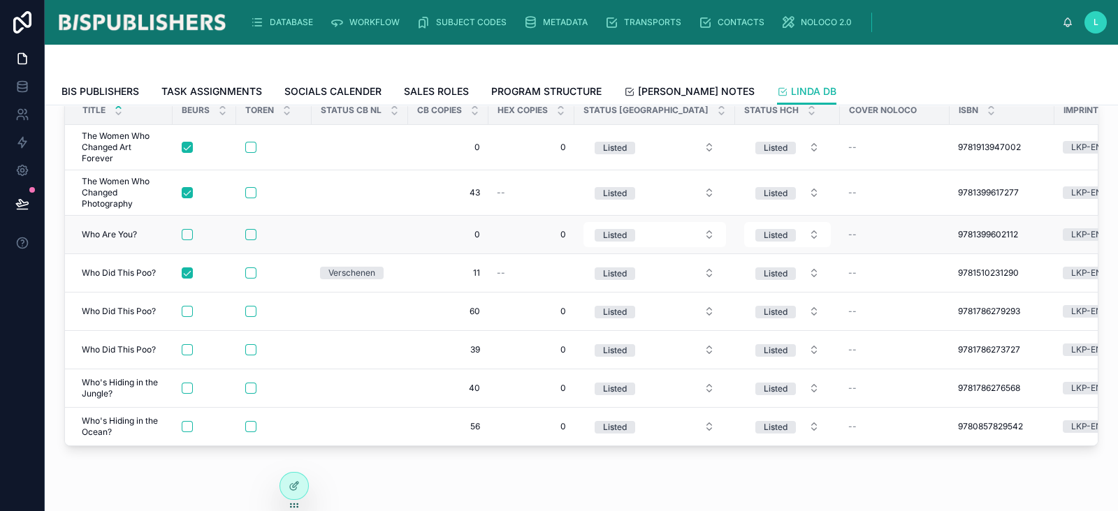
scroll to position [174, 0]
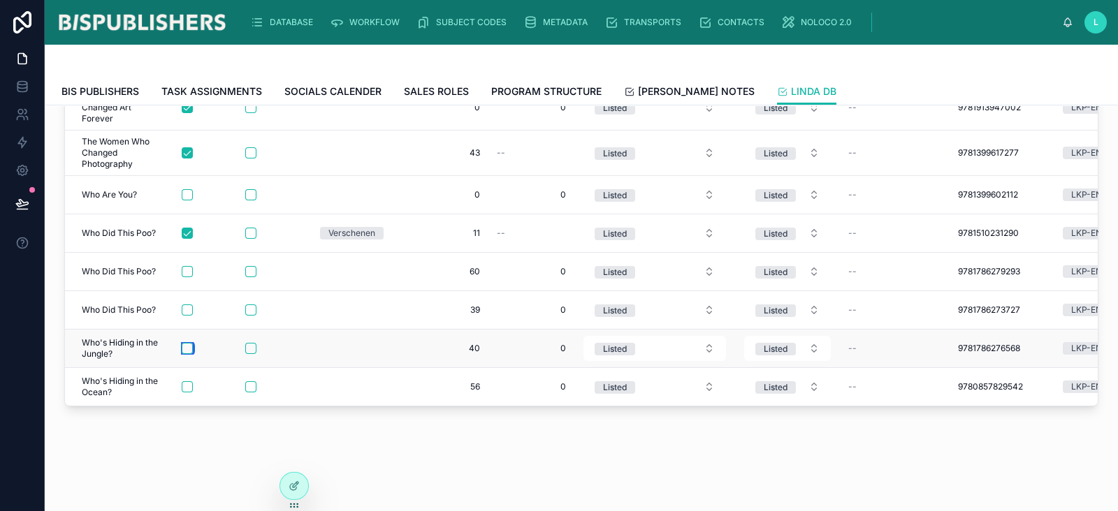
click at [189, 343] on button "button" at bounding box center [187, 348] width 11 height 11
click at [185, 382] on button "button" at bounding box center [187, 387] width 11 height 11
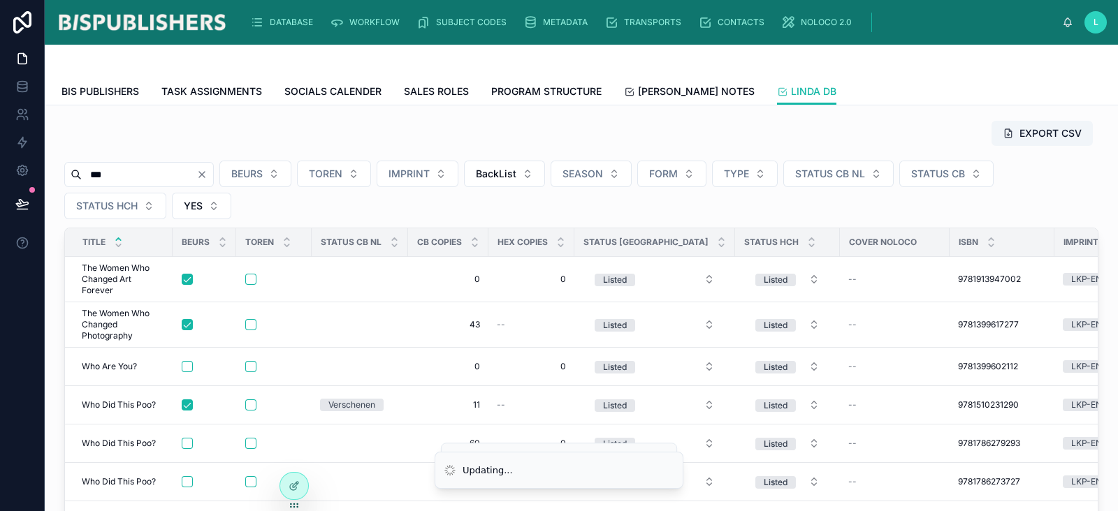
scroll to position [0, 0]
drag, startPoint x: 139, startPoint y: 179, endPoint x: 52, endPoint y: 174, distance: 87.5
click at [52, 174] on div "EXPORT CSV *** BEURS TOREN IMPRINT BackList SEASON FORM TYPE STATUS CB NL STATU…" at bounding box center [581, 391] width 1073 height 570
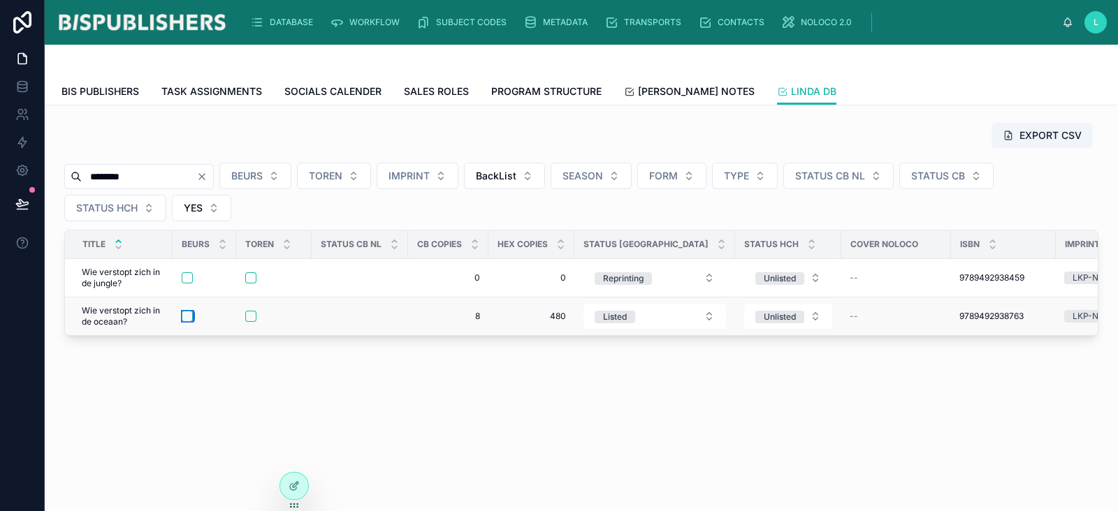
click at [190, 316] on button "button" at bounding box center [187, 316] width 11 height 11
click at [184, 275] on button "button" at bounding box center [187, 278] width 11 height 11
drag, startPoint x: 140, startPoint y: 178, endPoint x: 44, endPoint y: 168, distance: 96.2
click at [45, 168] on div "EXPORT CSV ******** BEURS TOREN IMPRINT BackList SEASON FORM TYPE STATUS CB NL …" at bounding box center [581, 269] width 1073 height 326
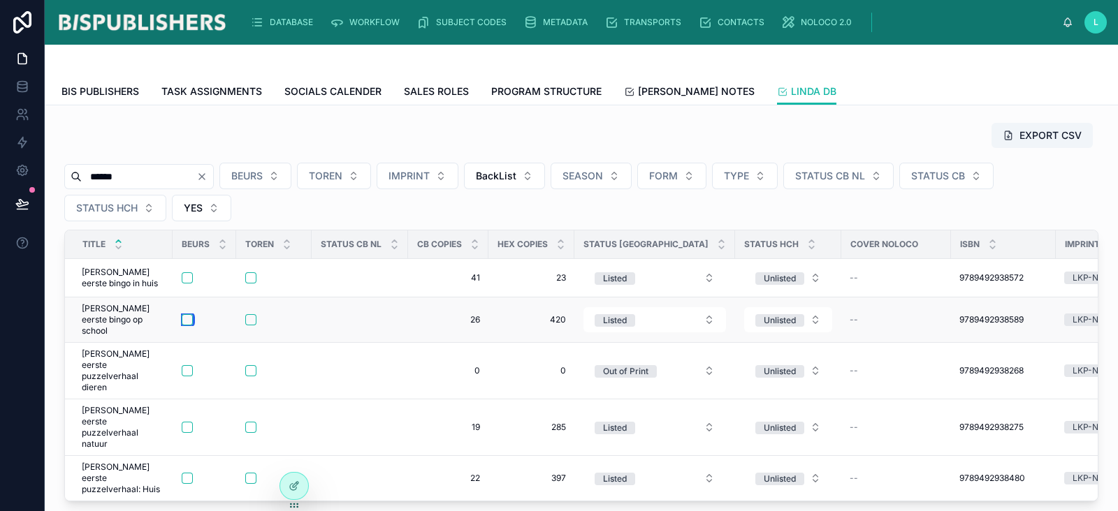
click at [187, 317] on button "button" at bounding box center [187, 319] width 11 height 11
click at [186, 277] on button "button" at bounding box center [187, 278] width 11 height 11
click at [187, 422] on button "button" at bounding box center [187, 427] width 11 height 11
drag, startPoint x: 132, startPoint y: 176, endPoint x: 31, endPoint y: 175, distance: 101.3
click at [24, 173] on div "DATABASE WORKFLOW SUBJECT CODES METADATA TRANSPORTS CONTACTS NOLOCO 2.0 L Linda…" at bounding box center [559, 255] width 1118 height 511
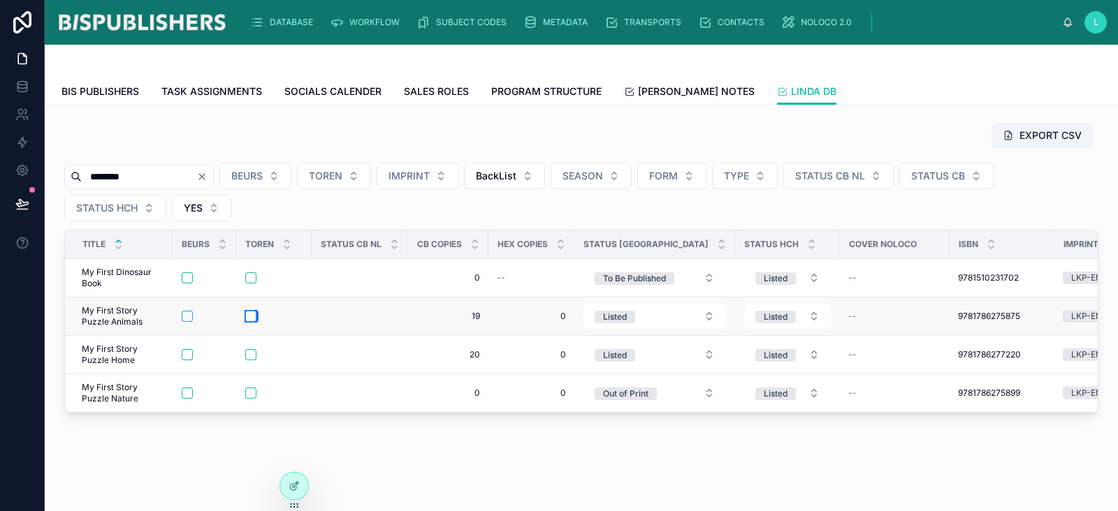
click at [250, 318] on button "button" at bounding box center [250, 316] width 11 height 11
click at [187, 316] on button "button" at bounding box center [187, 316] width 11 height 11
drag, startPoint x: 144, startPoint y: 174, endPoint x: 21, endPoint y: 173, distance: 123.0
click at [21, 173] on div "Settings DATABASE WORKFLOW SUBJECT CODES METADATA TRANSPORTS CONTACTS NOLOCO 2.…" at bounding box center [559, 255] width 1118 height 511
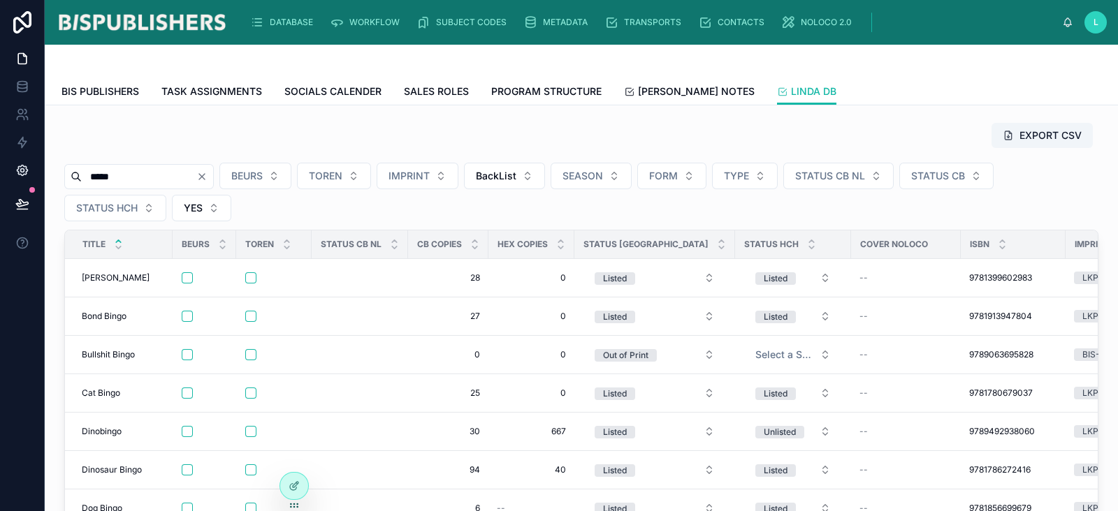
drag, startPoint x: 131, startPoint y: 180, endPoint x: 30, endPoint y: 173, distance: 101.6
click at [30, 173] on div "DATABASE WORKFLOW SUBJECT CODES METADATA TRANSPORTS CONTACTS NOLOCO 2.0 L Linda…" at bounding box center [559, 255] width 1118 height 511
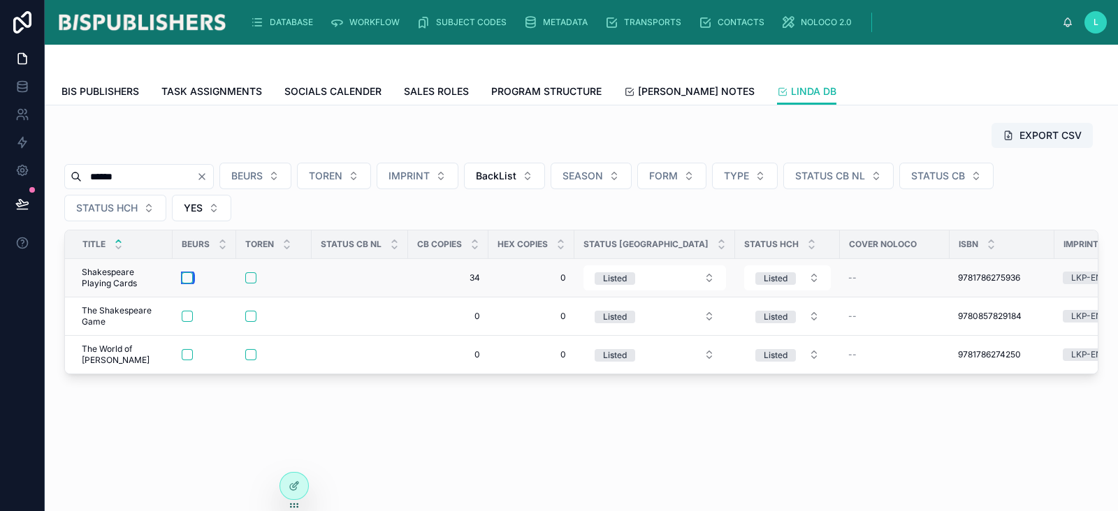
click at [186, 277] on button "button" at bounding box center [187, 278] width 11 height 11
drag, startPoint x: 147, startPoint y: 176, endPoint x: 41, endPoint y: 169, distance: 106.4
click at [41, 166] on div "Settings DATABASE WORKFLOW SUBJECT CODES METADATA TRANSPORTS CONTACTS NOLOCO 2.…" at bounding box center [559, 255] width 1118 height 511
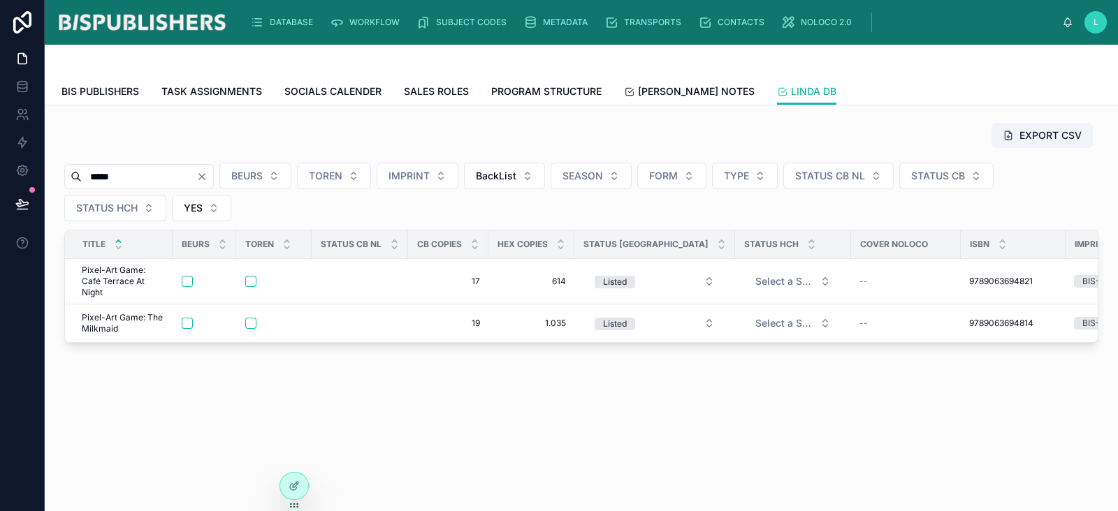
drag, startPoint x: 101, startPoint y: 177, endPoint x: 57, endPoint y: 181, distance: 44.2
click at [63, 181] on div "EXPORT CSV ***** BEURS TOREN IMPRINT BackList SEASON FORM TYPE STATUS CB NL STA…" at bounding box center [581, 233] width 1051 height 232
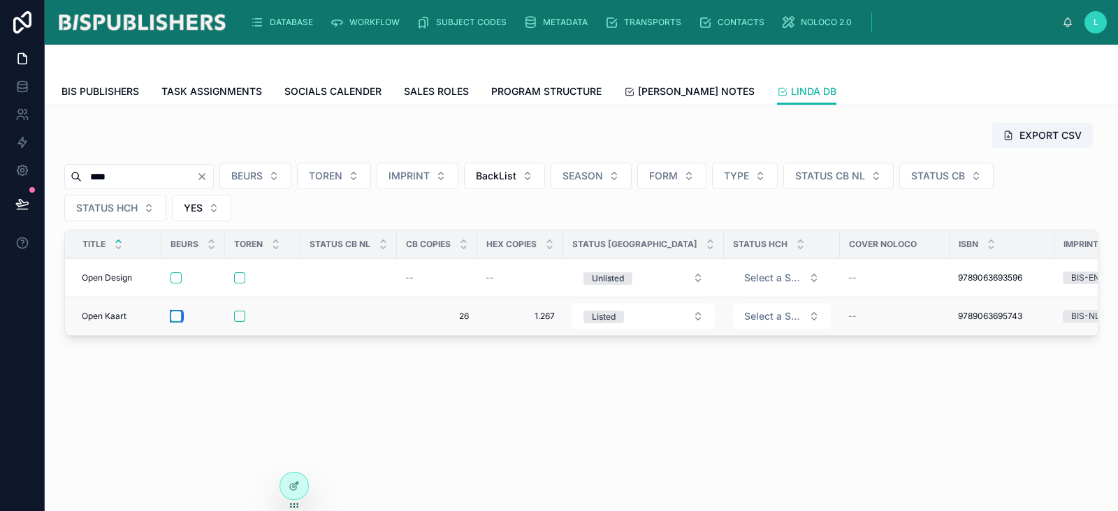
click at [180, 317] on button "button" at bounding box center [175, 316] width 11 height 11
drag, startPoint x: 122, startPoint y: 177, endPoint x: 66, endPoint y: 182, distance: 56.2
click at [66, 182] on div "****" at bounding box center [139, 176] width 150 height 25
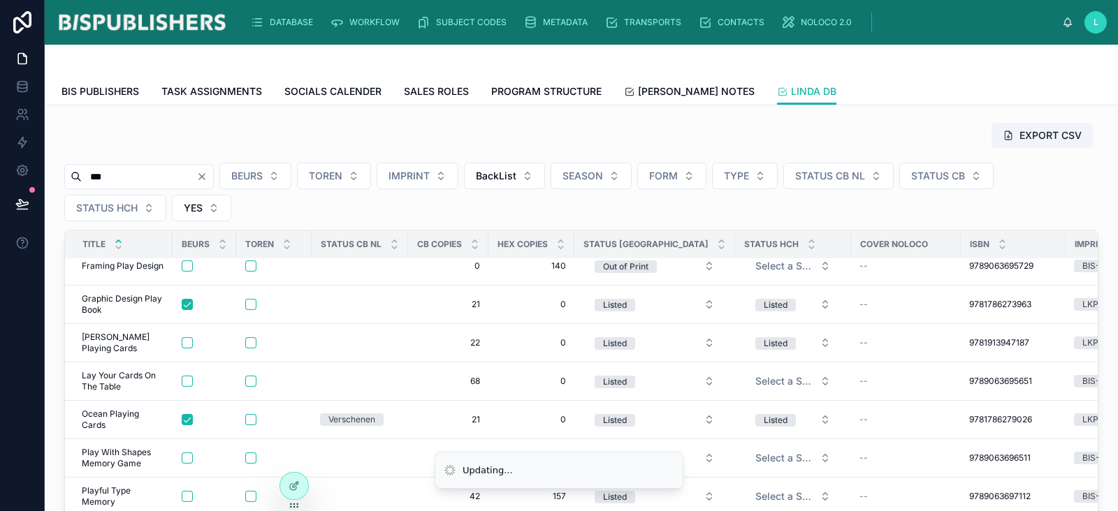
scroll to position [262, 0]
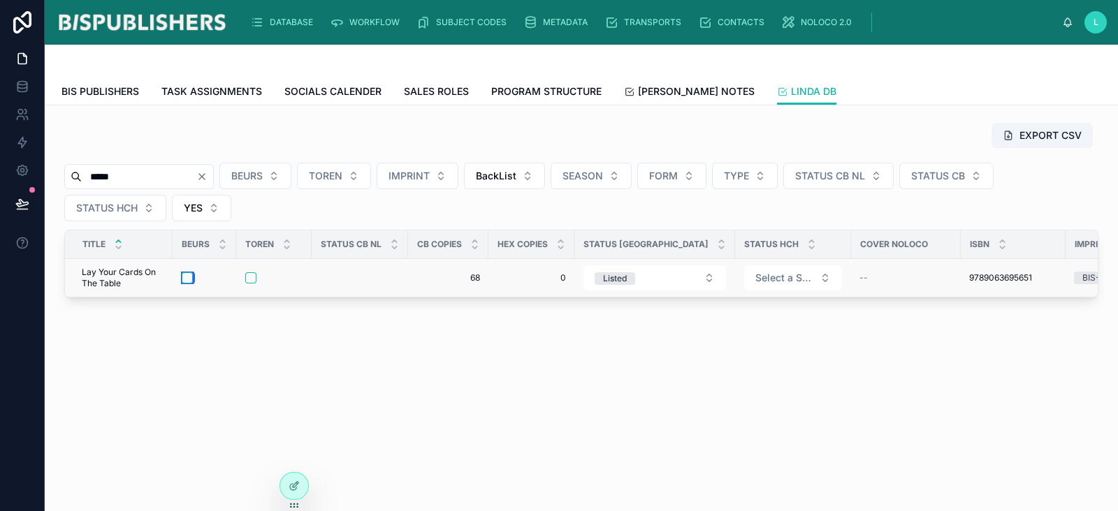
click at [187, 281] on button "button" at bounding box center [187, 278] width 11 height 11
drag, startPoint x: 121, startPoint y: 176, endPoint x: 0, endPoint y: 144, distance: 125.1
click at [0, 144] on div "DATABASE WORKFLOW SUBJECT CODES METADATA TRANSPORTS CONTACTS NOLOCO 2.0 L Linda…" at bounding box center [559, 255] width 1118 height 511
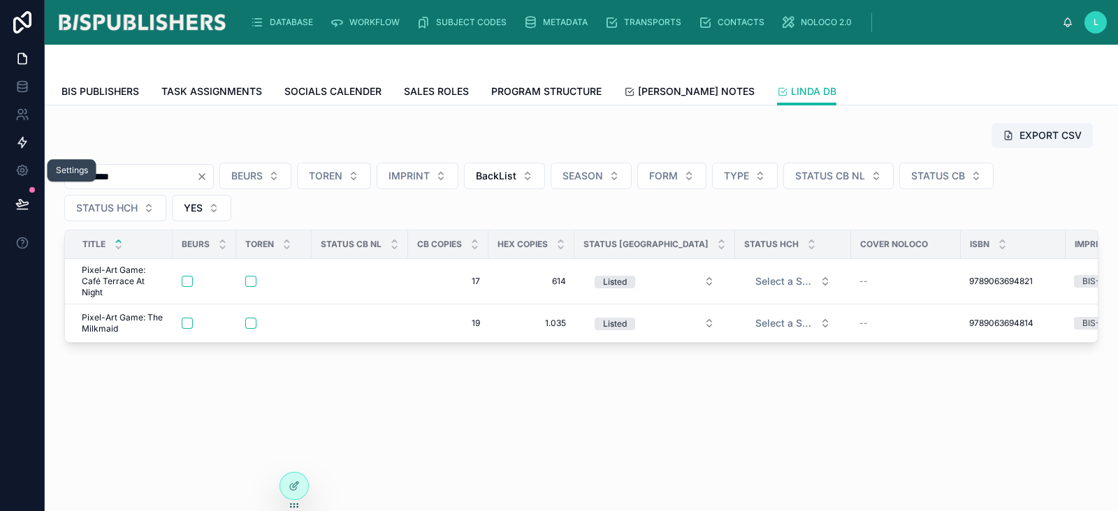
drag, startPoint x: 119, startPoint y: 173, endPoint x: 0, endPoint y: 148, distance: 122.1
click at [0, 148] on div "Settings DATABASE WORKFLOW SUBJECT CODES METADATA TRANSPORTS CONTACTS NOLOCO 2.…" at bounding box center [559, 255] width 1118 height 511
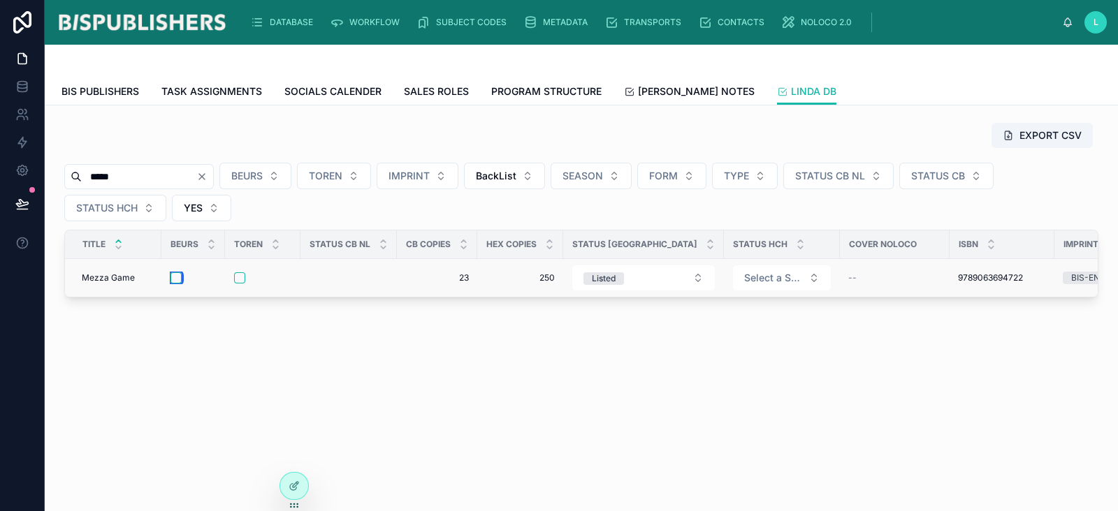
click at [177, 276] on button "button" at bounding box center [175, 278] width 11 height 11
drag, startPoint x: 124, startPoint y: 178, endPoint x: 59, endPoint y: 168, distance: 66.4
click at [59, 168] on div "EXPORT CSV ***** BEURS TOREN IMPRINT BackList SEASON FORM TYPE STATUS CB NL STA…" at bounding box center [581, 210] width 1051 height 187
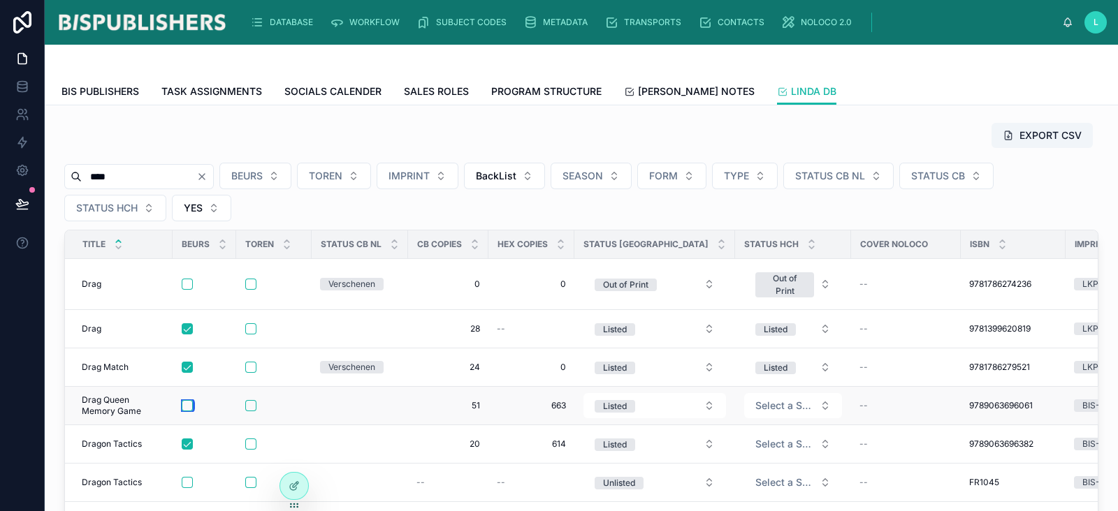
click at [187, 407] on button "button" at bounding box center [187, 405] width 11 height 11
drag, startPoint x: 133, startPoint y: 169, endPoint x: 71, endPoint y: 166, distance: 62.2
click at [75, 167] on div "****" at bounding box center [139, 176] width 150 height 25
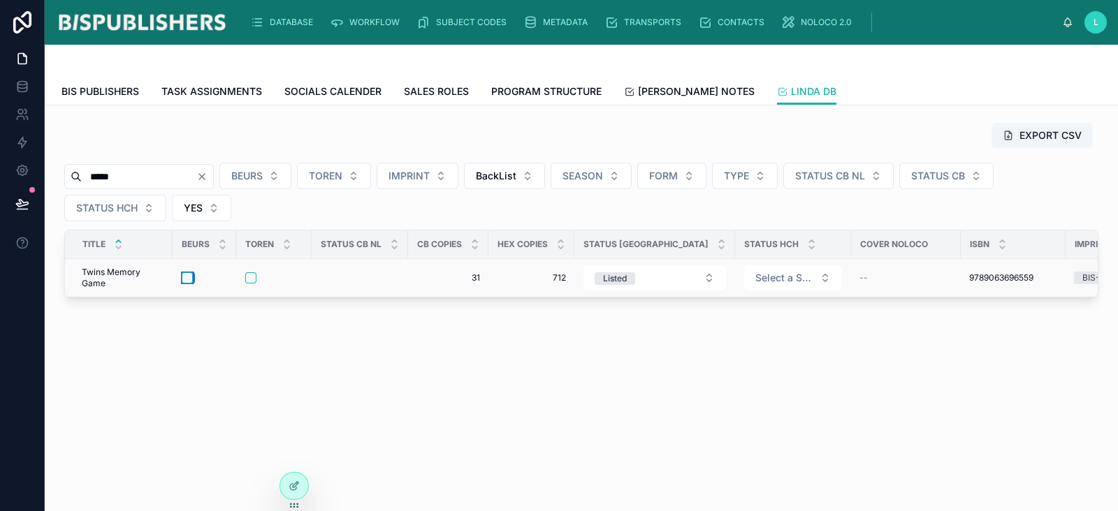
click at [190, 277] on button "button" at bounding box center [187, 278] width 11 height 11
drag, startPoint x: 133, startPoint y: 180, endPoint x: 17, endPoint y: 180, distance: 115.3
click at [17, 180] on div "DATABASE WORKFLOW SUBJECT CODES METADATA TRANSPORTS CONTACTS NOLOCO 2.0 L Linda…" at bounding box center [559, 255] width 1118 height 511
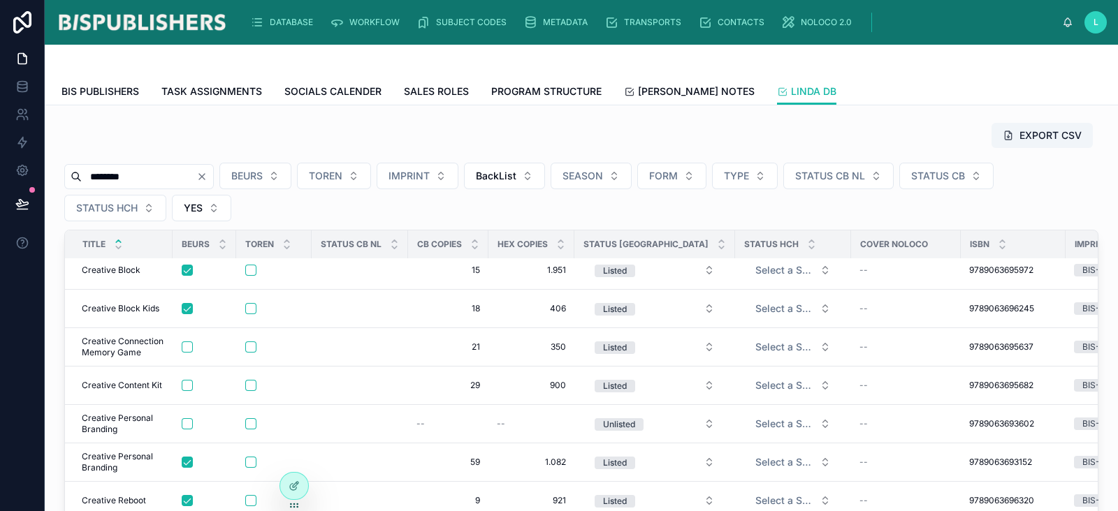
scroll to position [87, 0]
click at [185, 344] on button "button" at bounding box center [187, 345] width 11 height 11
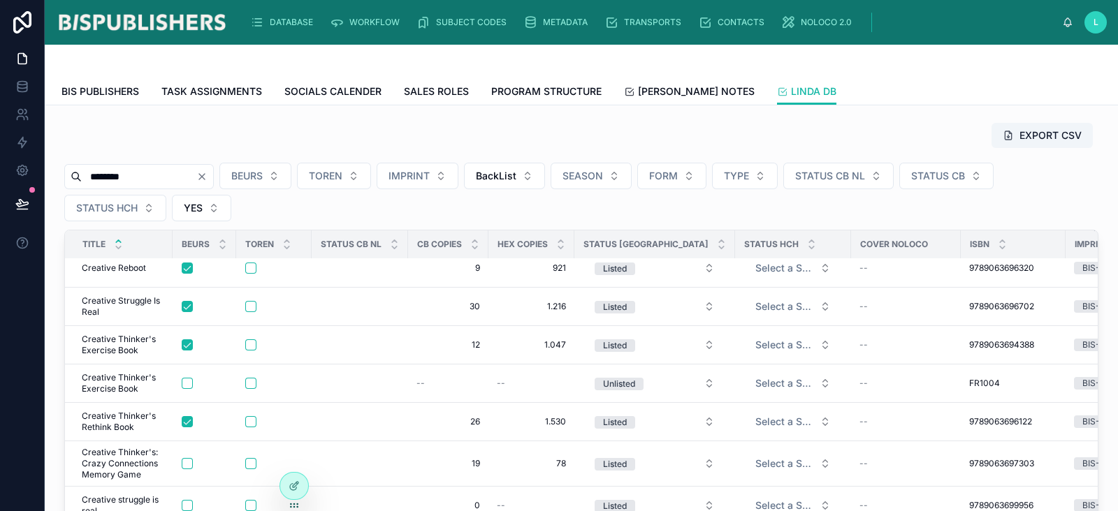
scroll to position [349, 0]
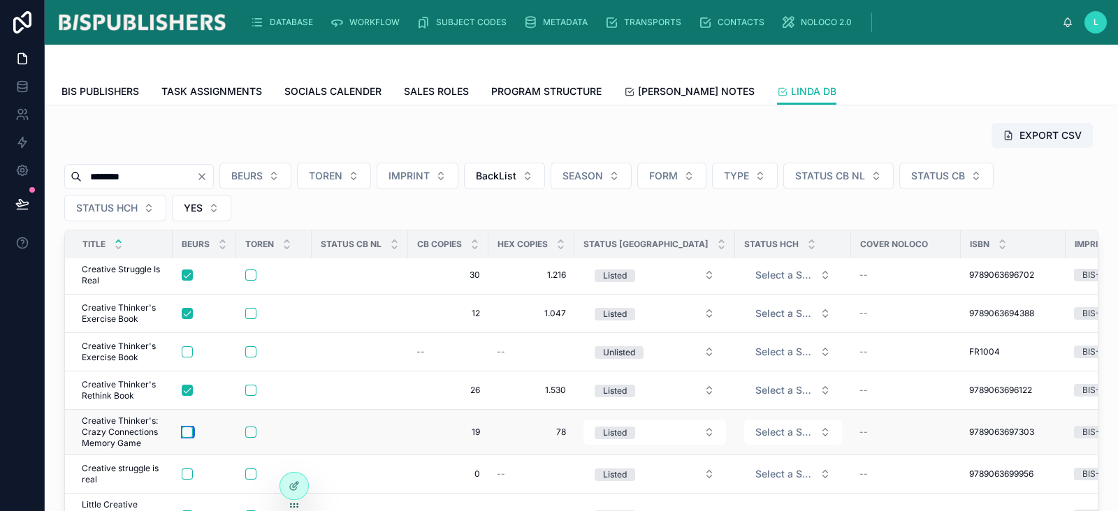
click at [189, 430] on button "button" at bounding box center [187, 432] width 11 height 11
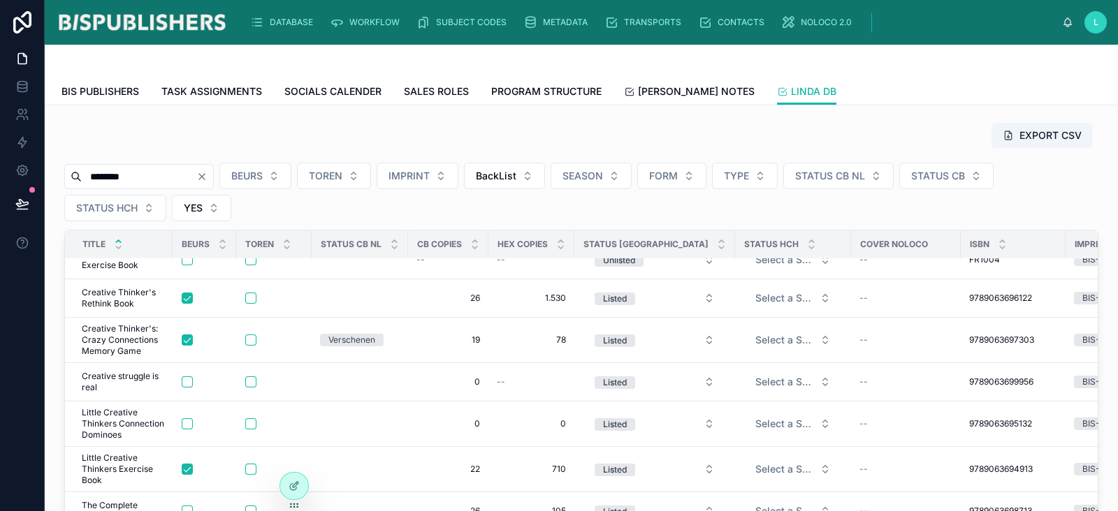
scroll to position [451, 0]
drag, startPoint x: 143, startPoint y: 177, endPoint x: 28, endPoint y: 170, distance: 115.5
click at [28, 170] on div "DATABASE WORKFLOW SUBJECT CODES METADATA TRANSPORTS CONTACTS NOLOCO 2.0 L Linda…" at bounding box center [559, 255] width 1118 height 511
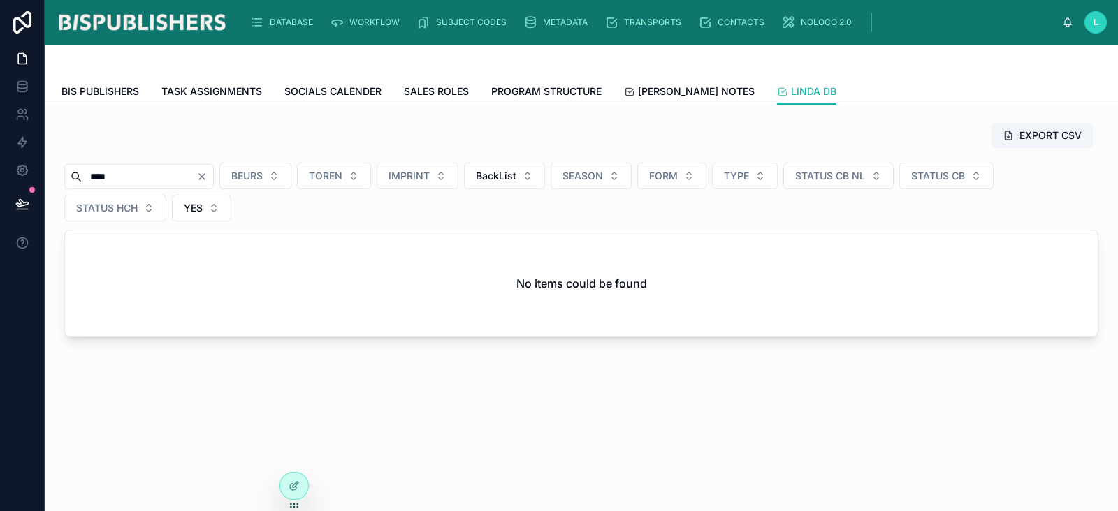
click at [97, 176] on input "****" at bounding box center [139, 177] width 115 height 20
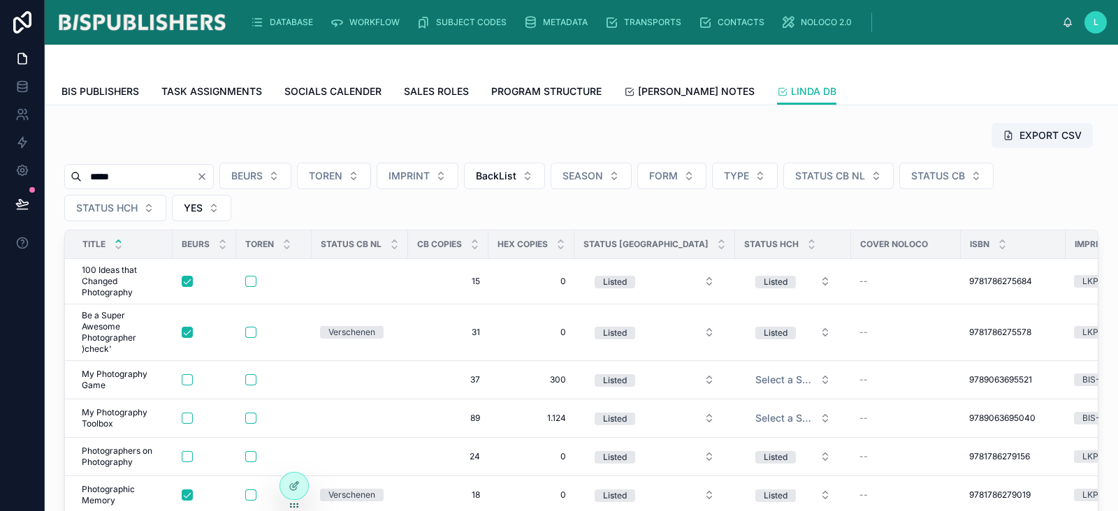
click at [176, 177] on input "*****" at bounding box center [139, 177] width 115 height 20
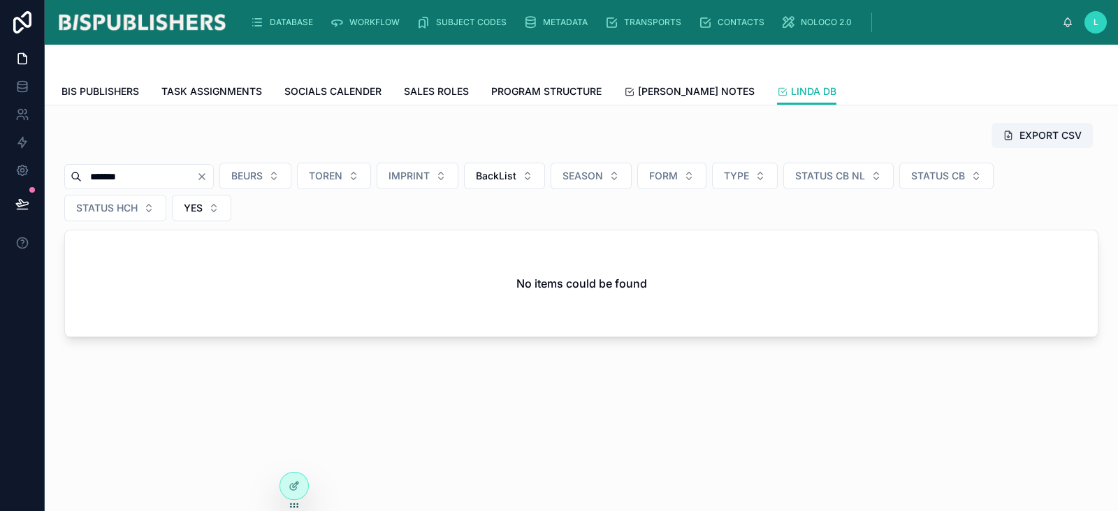
drag, startPoint x: 139, startPoint y: 176, endPoint x: 122, endPoint y: 180, distance: 17.1
click at [122, 180] on input "*******" at bounding box center [139, 177] width 115 height 20
click at [117, 175] on input "*******" at bounding box center [139, 177] width 115 height 20
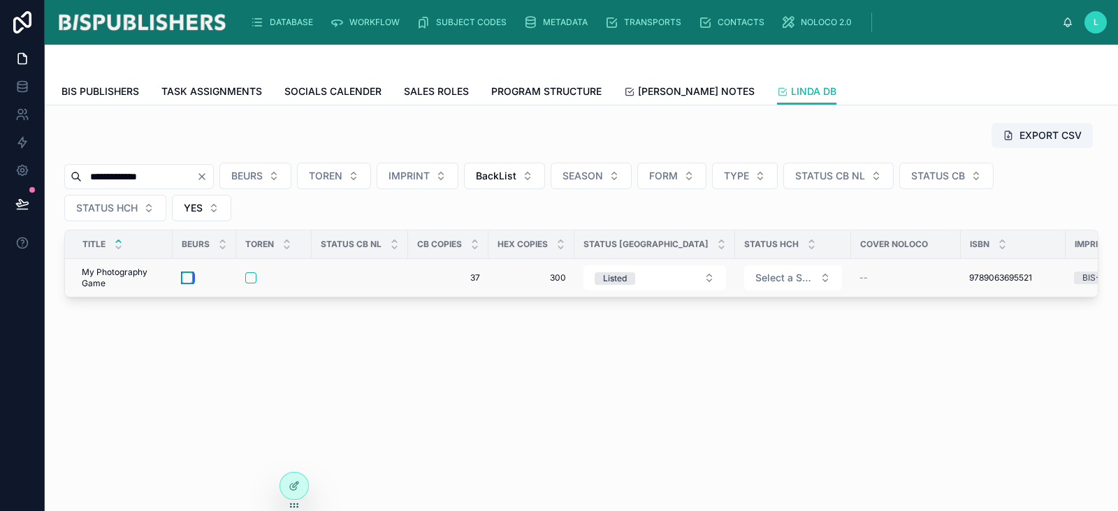
click at [191, 280] on button "button" at bounding box center [187, 278] width 11 height 11
drag, startPoint x: 176, startPoint y: 175, endPoint x: 0, endPoint y: 164, distance: 176.4
click at [0, 164] on div "**********" at bounding box center [559, 255] width 1118 height 511
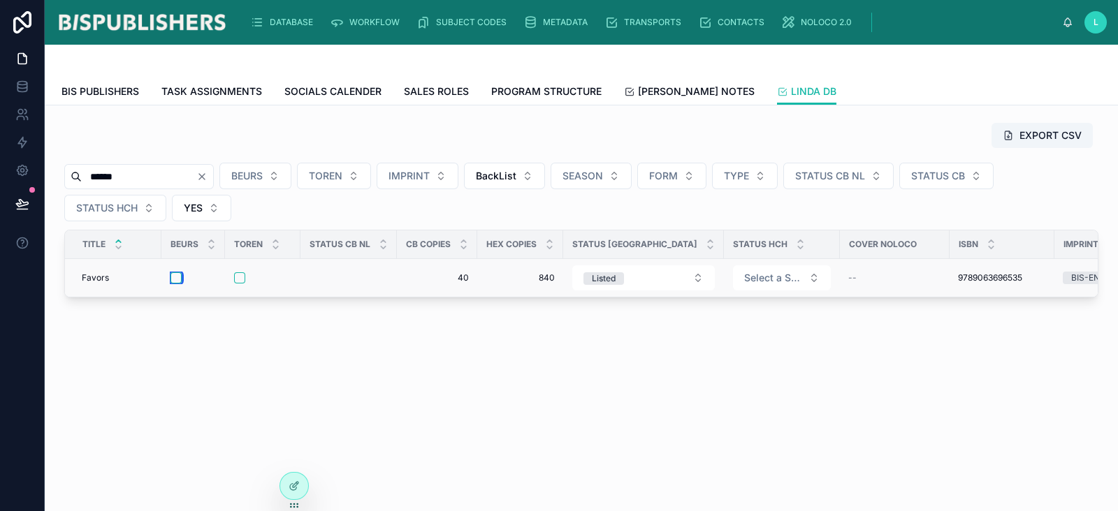
click at [173, 278] on button "button" at bounding box center [175, 278] width 11 height 11
drag, startPoint x: 154, startPoint y: 178, endPoint x: 60, endPoint y: 175, distance: 93.7
click at [61, 175] on div "EXPORT CSV ****** BEURS TOREN IMPRINT BackList SEASON FORM TYPE STATUS CB NL ST…" at bounding box center [581, 210] width 1051 height 187
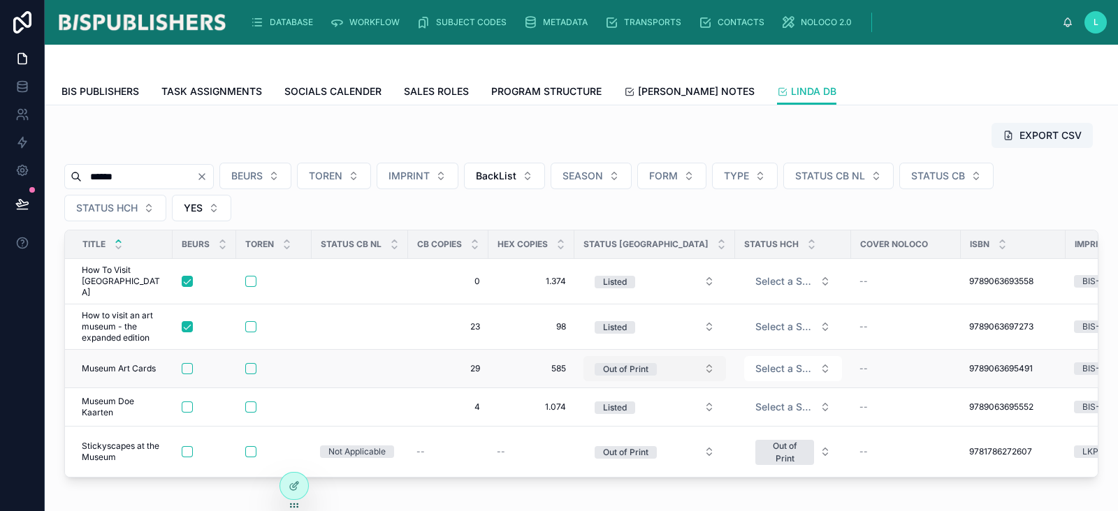
click at [684, 368] on button "Out of Print" at bounding box center [654, 368] width 143 height 25
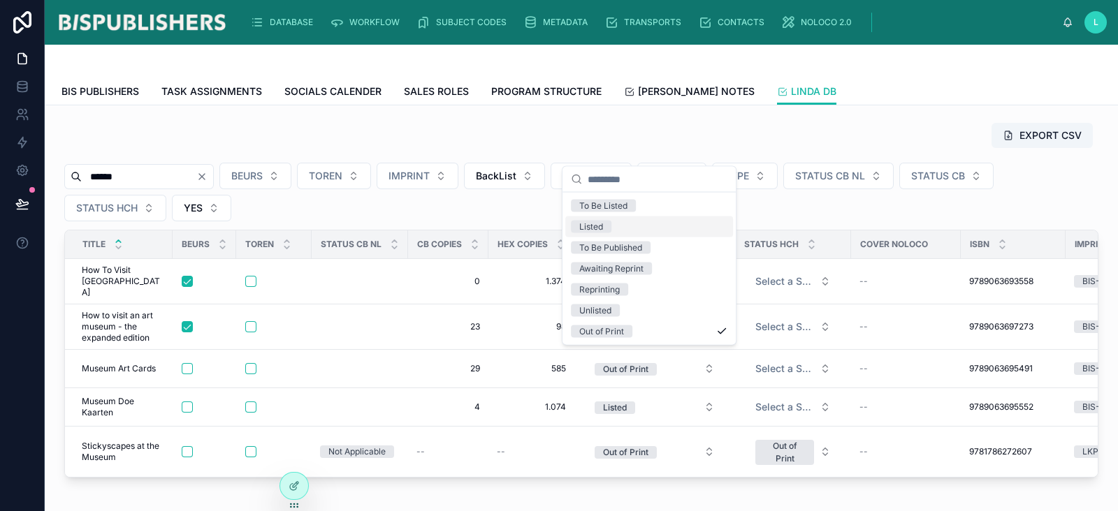
click at [656, 228] on div "Listed" at bounding box center [649, 227] width 168 height 21
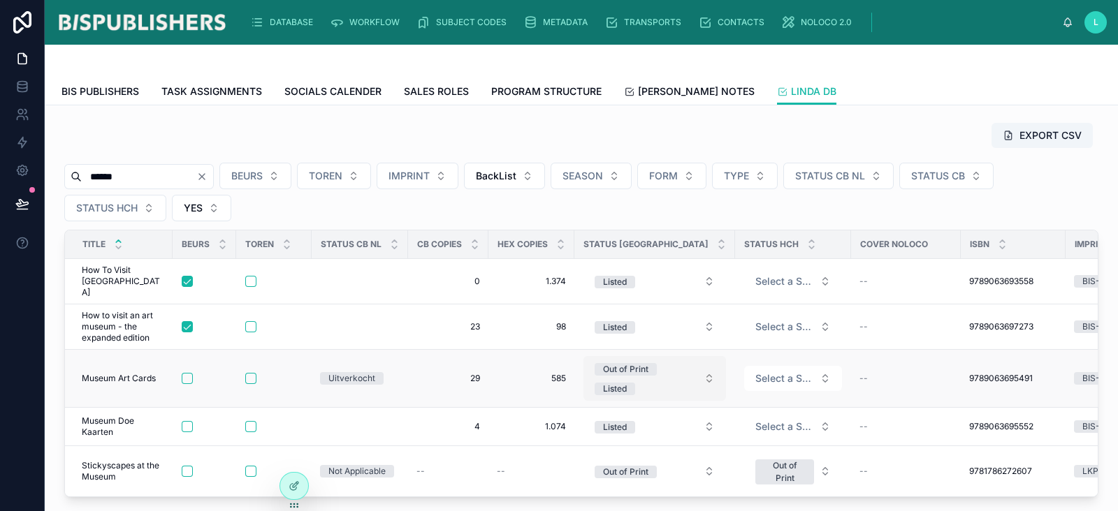
click at [702, 370] on button "Out of Print Listed" at bounding box center [654, 378] width 143 height 45
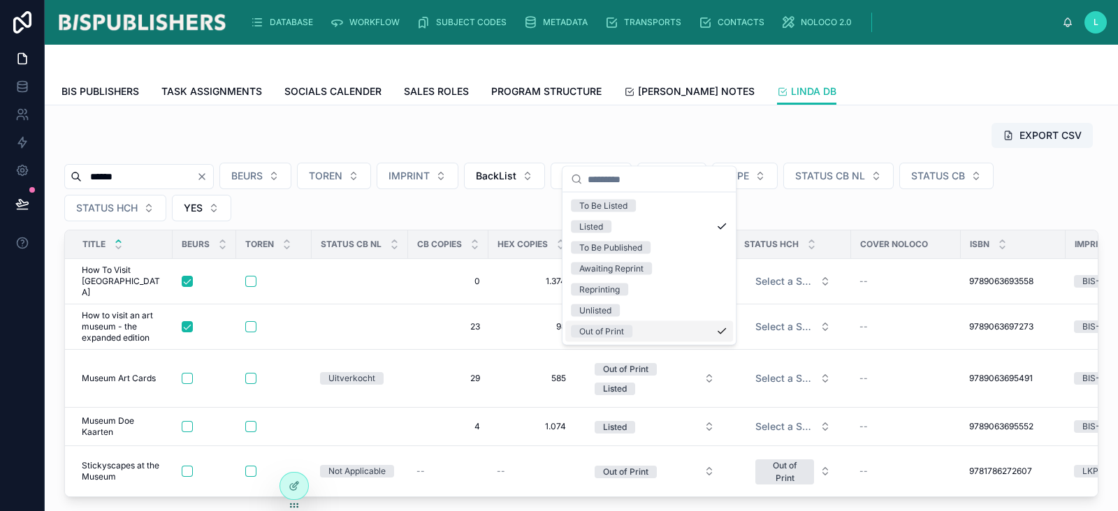
click at [724, 335] on div "Out of Print" at bounding box center [649, 331] width 168 height 21
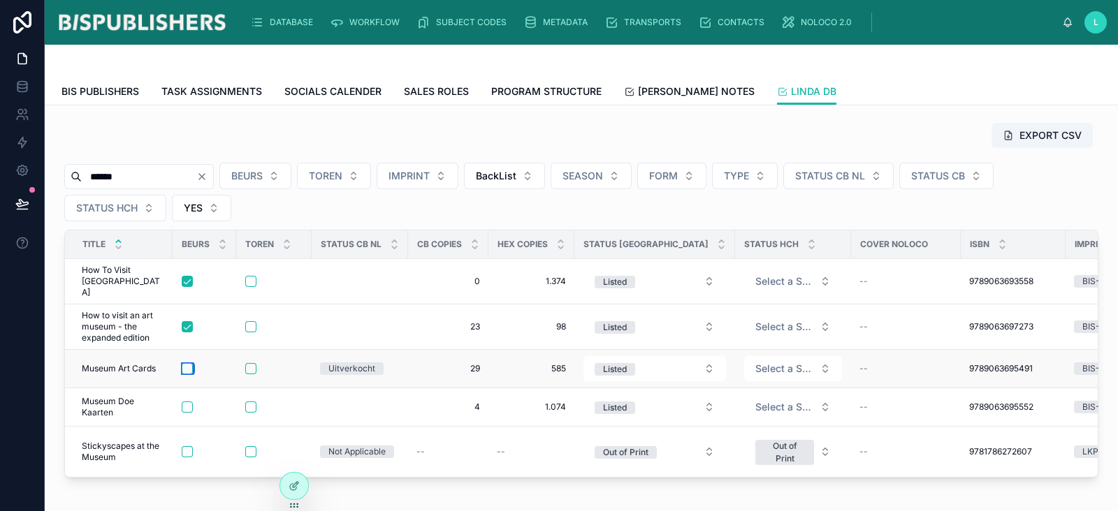
click at [187, 363] on button "button" at bounding box center [187, 368] width 11 height 11
click at [187, 402] on button "button" at bounding box center [187, 407] width 11 height 11
drag, startPoint x: 145, startPoint y: 172, endPoint x: 5, endPoint y: 170, distance: 140.5
click at [0, 166] on div "DATABASE WORKFLOW SUBJECT CODES METADATA TRANSPORTS CONTACTS NOLOCO 2.0 L Linda…" at bounding box center [559, 255] width 1118 height 511
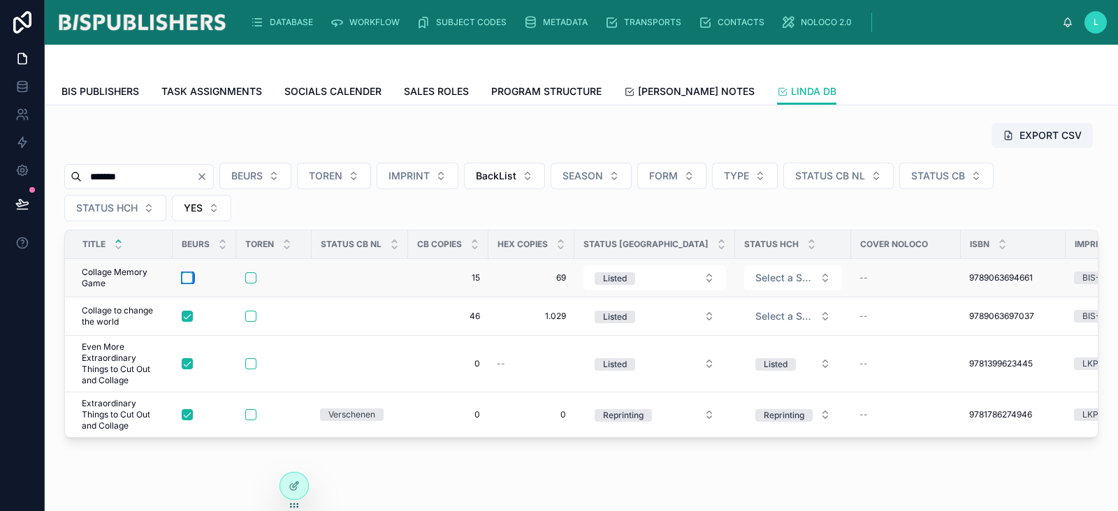
click at [186, 278] on button "button" at bounding box center [187, 278] width 11 height 11
drag, startPoint x: 135, startPoint y: 177, endPoint x: 5, endPoint y: 170, distance: 130.1
click at [5, 170] on div "Settings DATABASE WORKFLOW SUBJECT CODES METADATA TRANSPORTS CONTACTS NOLOCO 2.…" at bounding box center [559, 255] width 1118 height 511
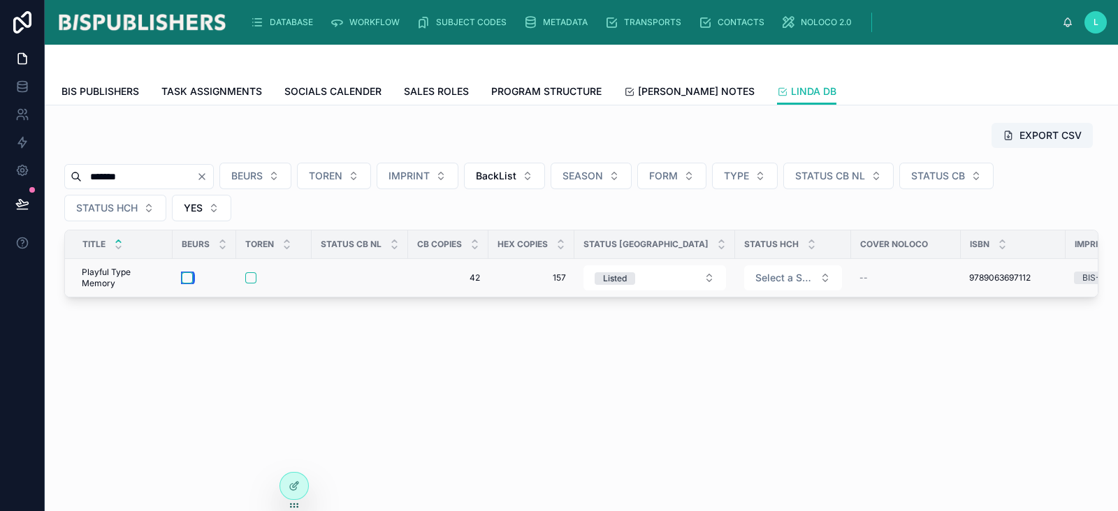
click at [187, 277] on button "button" at bounding box center [187, 278] width 11 height 11
drag, startPoint x: 625, startPoint y: 429, endPoint x: 458, endPoint y: 378, distance: 174.6
click at [455, 378] on div "EXPORT CSV ******* BEURS TOREN IMPRINT BackList SEASON FORM TYPE STATUS CB NL S…" at bounding box center [581, 249] width 1073 height 287
drag, startPoint x: 129, startPoint y: 180, endPoint x: 29, endPoint y: 176, distance: 100.0
click at [29, 176] on div "DATABASE WORKFLOW SUBJECT CODES METADATA TRANSPORTS CONTACTS NOLOCO 2.0 L Linda…" at bounding box center [559, 255] width 1118 height 511
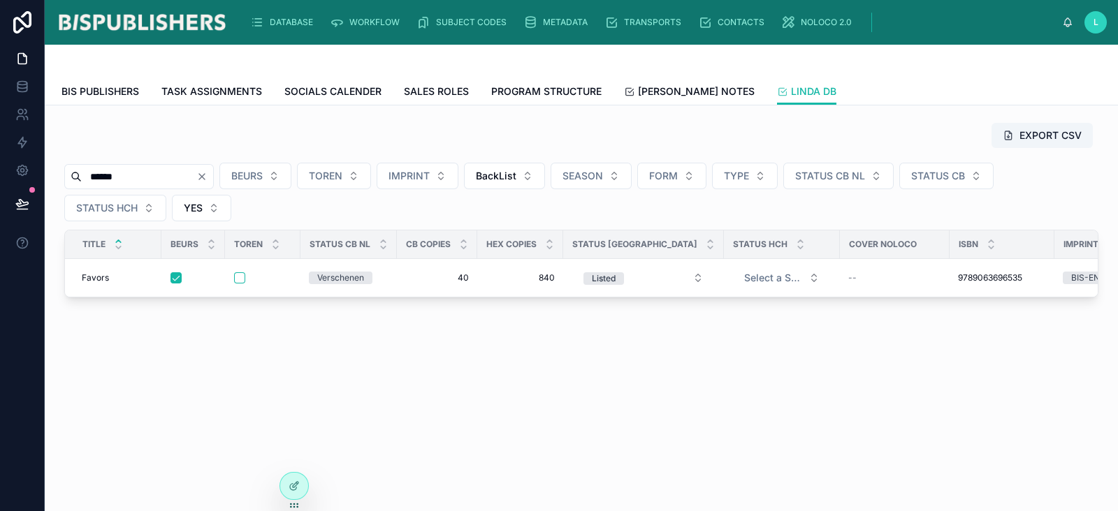
click at [439, 465] on div "LINDA DB BIS PUBLISHERS TASK ASSIGNMENTS SOCIALS CALENDER SALES ROLES PROGRAM S…" at bounding box center [581, 278] width 1073 height 467
drag, startPoint x: 150, startPoint y: 174, endPoint x: 0, endPoint y: 161, distance: 150.8
click at [0, 161] on div "DATABASE WORKFLOW SUBJECT CODES METADATA TRANSPORTS CONTACTS NOLOCO 2.0 L Linda…" at bounding box center [559, 255] width 1118 height 511
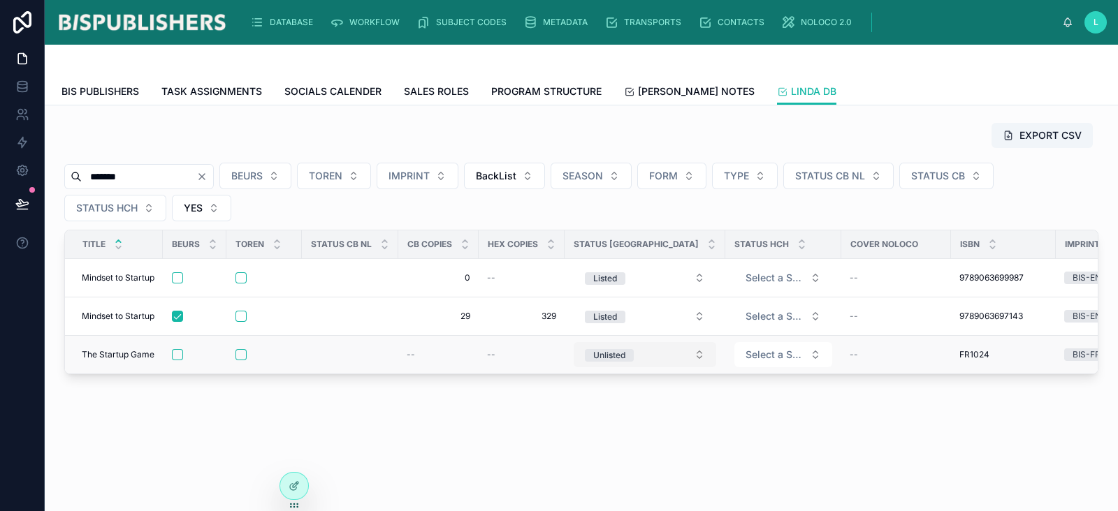
click at [657, 354] on button "Unlisted" at bounding box center [645, 354] width 143 height 25
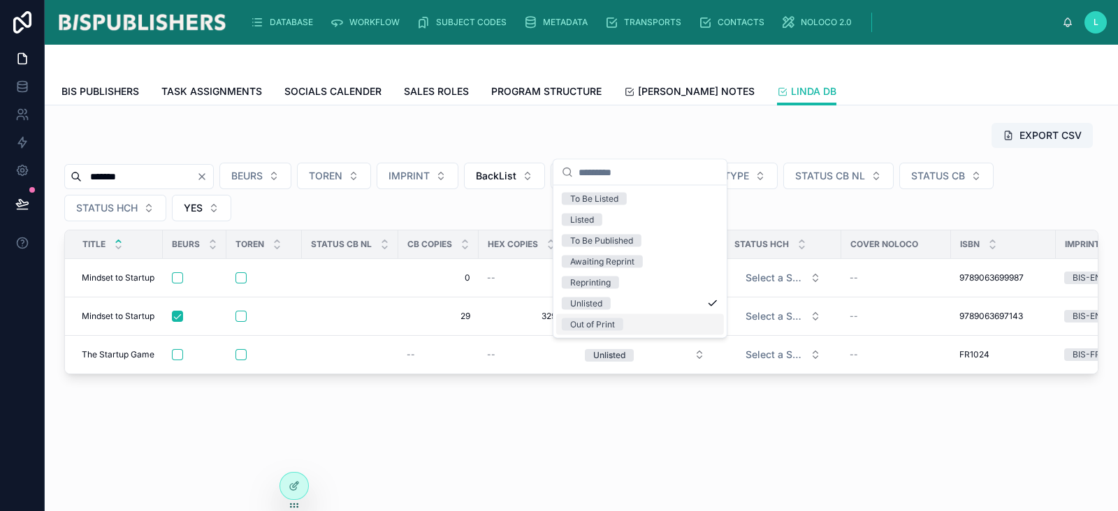
click at [655, 325] on div "Out of Print" at bounding box center [640, 324] width 168 height 21
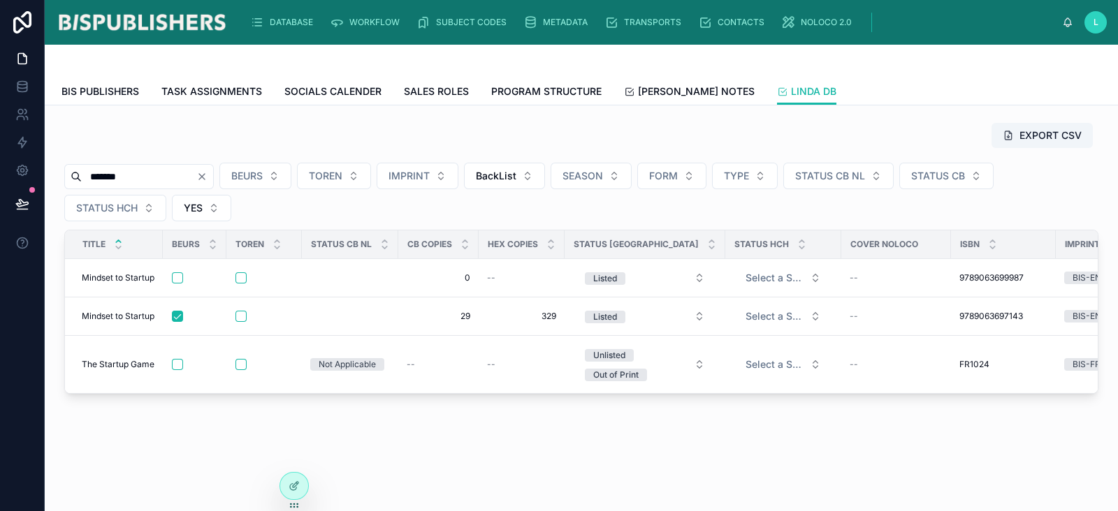
drag, startPoint x: 120, startPoint y: 177, endPoint x: 64, endPoint y: 187, distance: 57.3
click at [38, 180] on div "DATABASE WORKFLOW SUBJECT CODES METADATA TRANSPORTS CONTACTS NOLOCO 2.0 L Linda…" at bounding box center [559, 255] width 1118 height 511
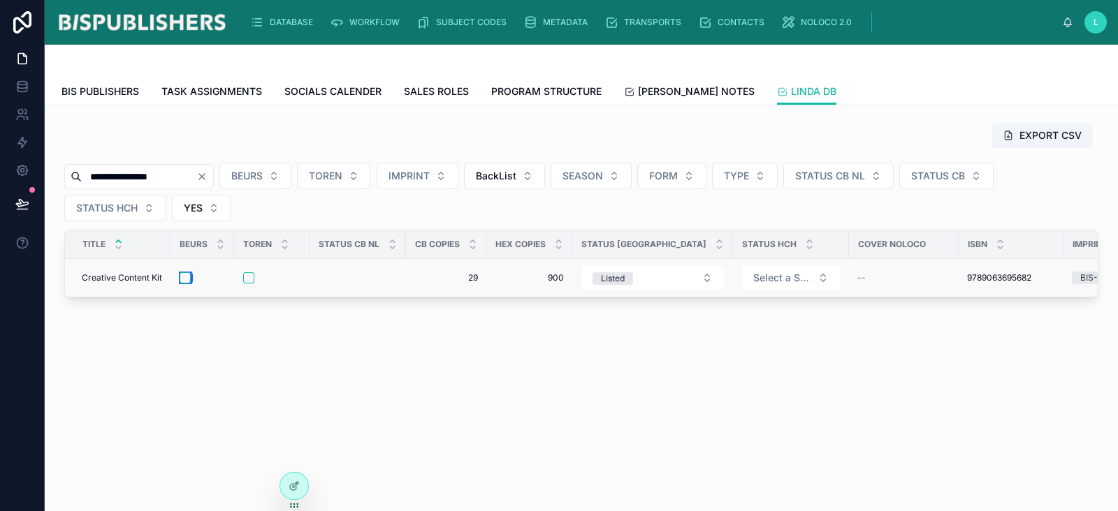
click at [185, 276] on button "button" at bounding box center [185, 278] width 11 height 11
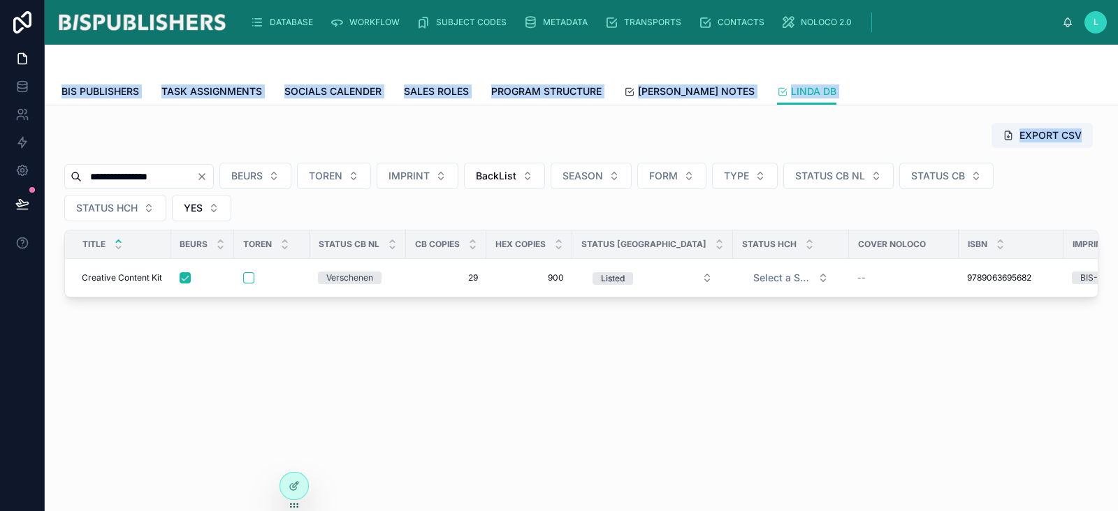
drag, startPoint x: 170, startPoint y: 185, endPoint x: 61, endPoint y: 177, distance: 109.3
click at [28, 178] on div "**********" at bounding box center [559, 255] width 1118 height 511
click at [178, 182] on input "**********" at bounding box center [139, 177] width 115 height 20
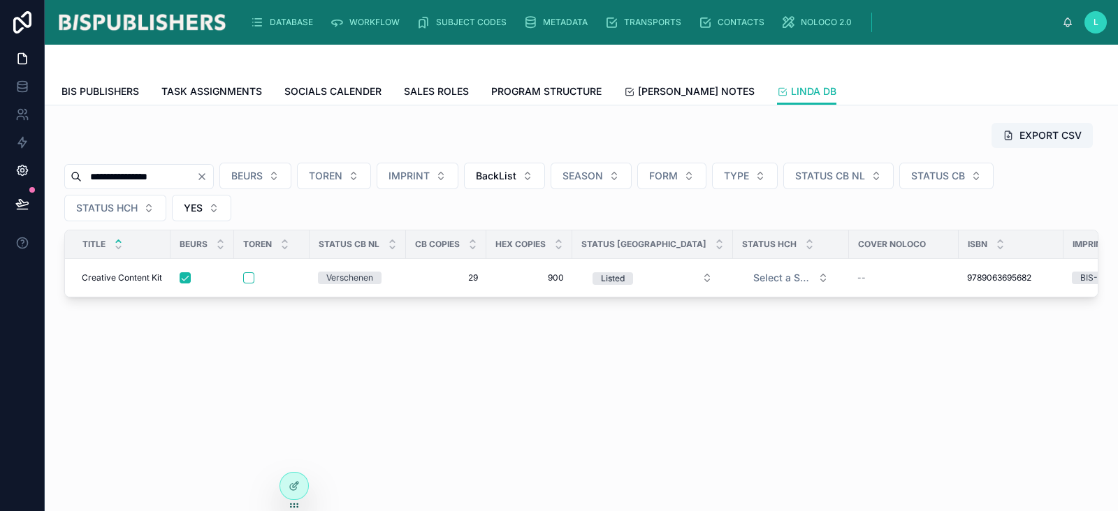
drag, startPoint x: 176, startPoint y: 180, endPoint x: 0, endPoint y: 170, distance: 176.3
click at [0, 170] on div "**********" at bounding box center [559, 255] width 1118 height 511
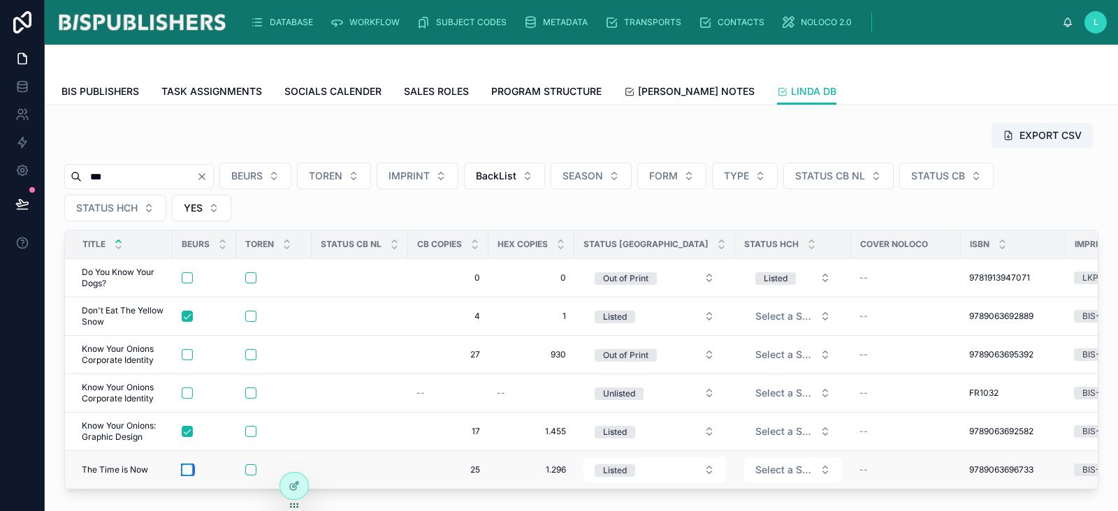
click at [185, 465] on button "button" at bounding box center [187, 470] width 11 height 11
drag, startPoint x: 117, startPoint y: 173, endPoint x: 35, endPoint y: 177, distance: 81.8
click at [34, 176] on div "DATABASE WORKFLOW SUBJECT CODES METADATA TRANSPORTS CONTACTS NOLOCO 2.0 L Linda…" at bounding box center [559, 255] width 1118 height 511
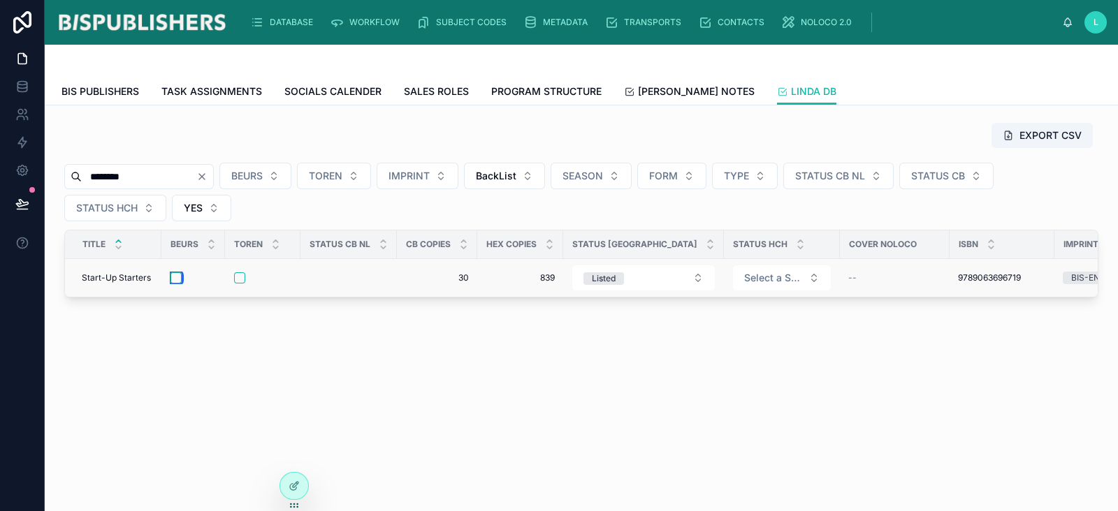
click at [180, 277] on button "button" at bounding box center [175, 278] width 11 height 11
drag, startPoint x: 143, startPoint y: 178, endPoint x: 4, endPoint y: 171, distance: 138.5
click at [4, 171] on div "DATABASE WORKFLOW SUBJECT CODES METADATA TRANSPORTS CONTACTS NOLOCO 2.0 L Linda…" at bounding box center [559, 255] width 1118 height 511
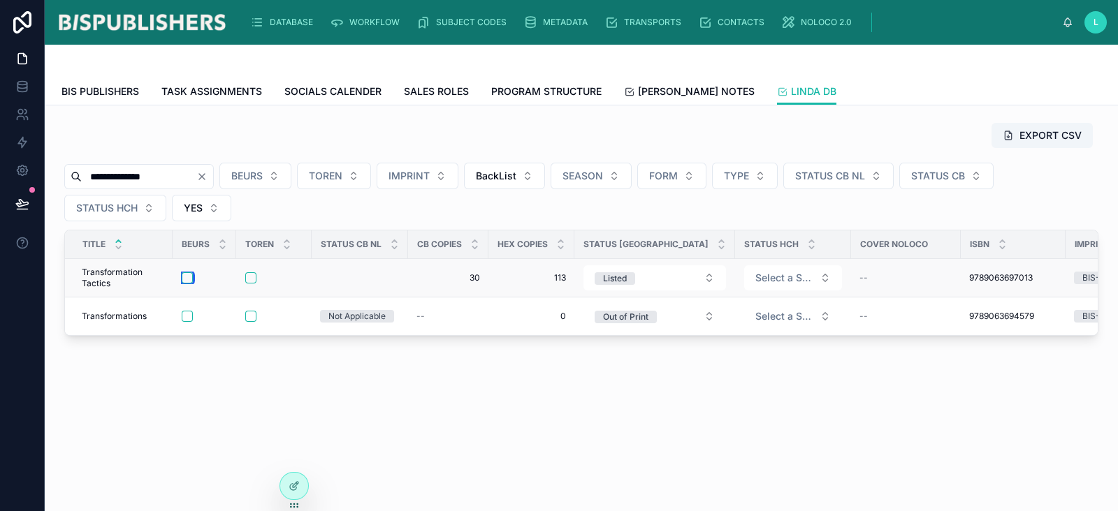
click at [189, 281] on button "button" at bounding box center [187, 278] width 11 height 11
drag, startPoint x: 98, startPoint y: 180, endPoint x: 41, endPoint y: 184, distance: 56.8
click at [41, 182] on div "**********" at bounding box center [559, 255] width 1118 height 511
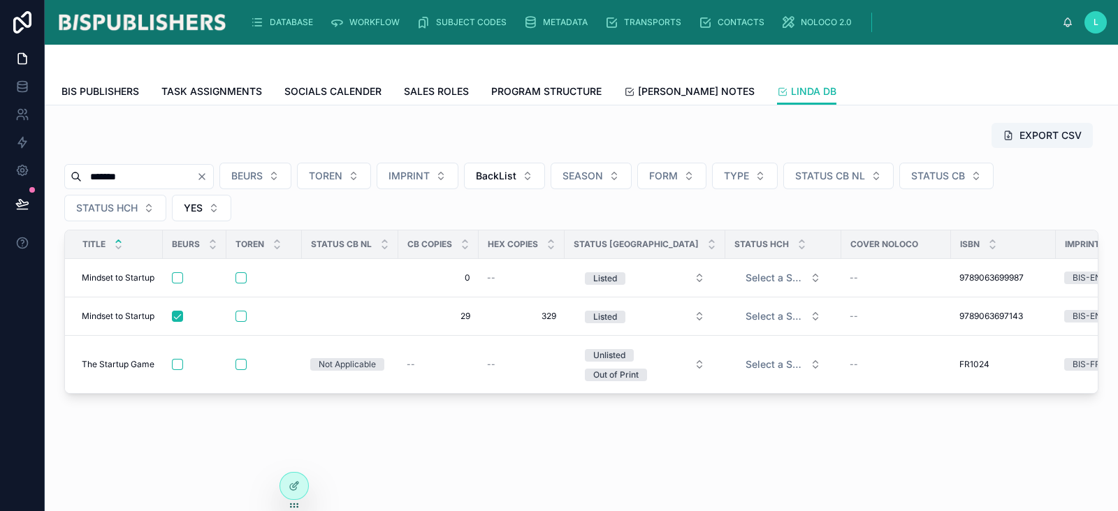
click at [112, 178] on input "*******" at bounding box center [139, 177] width 115 height 20
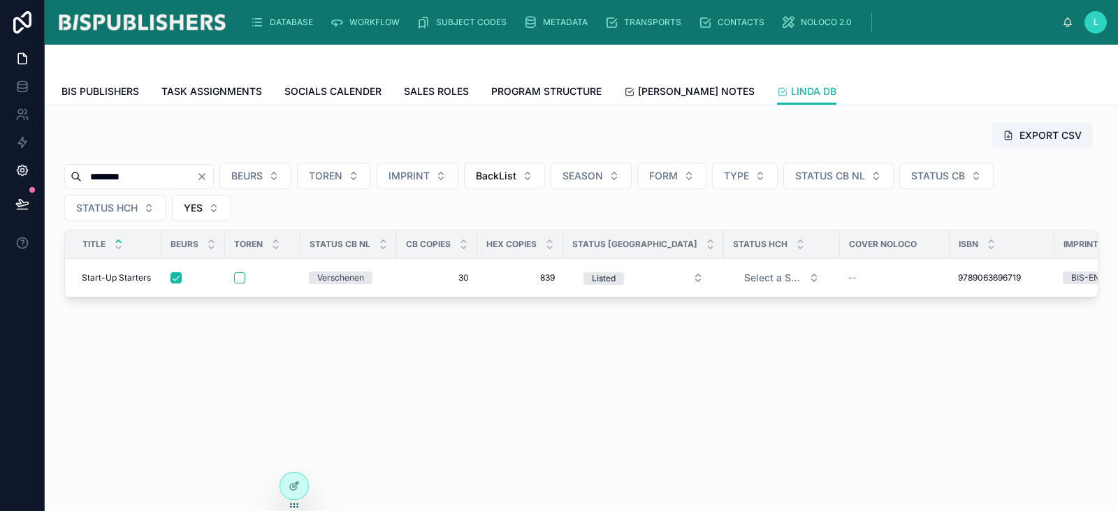
drag, startPoint x: 146, startPoint y: 180, endPoint x: 38, endPoint y: 175, distance: 108.4
click at [36, 175] on div "DATABASE WORKFLOW SUBJECT CODES METADATA TRANSPORTS CONTACTS NOLOCO 2.0 L Linda…" at bounding box center [559, 255] width 1118 height 511
type input "*****"
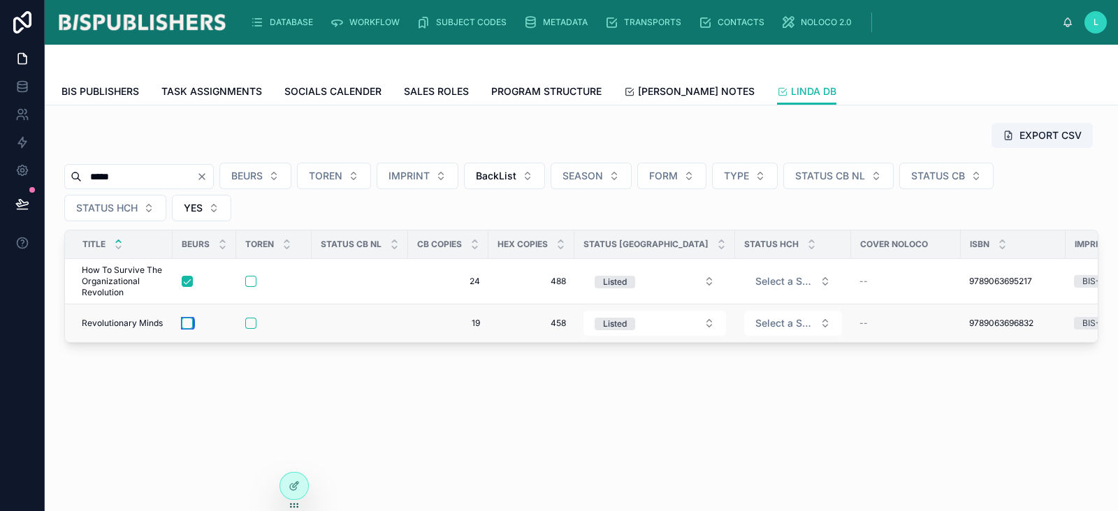
click at [191, 323] on button "button" at bounding box center [187, 323] width 11 height 11
drag, startPoint x: 128, startPoint y: 180, endPoint x: 73, endPoint y: 179, distance: 55.2
click at [73, 179] on div "*****" at bounding box center [139, 176] width 150 height 25
click at [254, 321] on button "button" at bounding box center [250, 323] width 11 height 11
drag, startPoint x: 138, startPoint y: 177, endPoint x: 59, endPoint y: 177, distance: 79.7
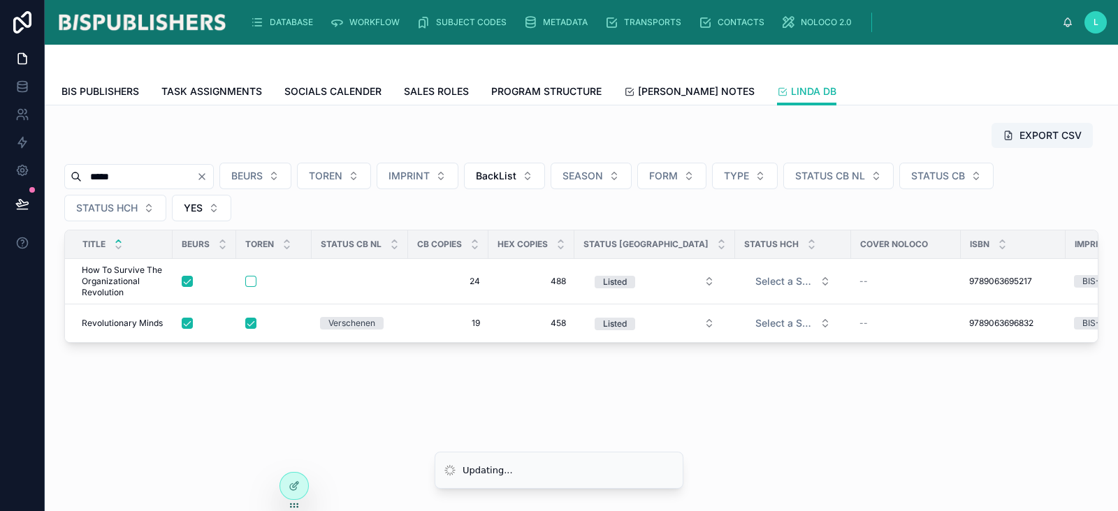
click at [59, 177] on div "EXPORT CSV ***** BEURS TOREN IMPRINT BackList SEASON FORM TYPE STATUS CB NL STA…" at bounding box center [581, 233] width 1051 height 232
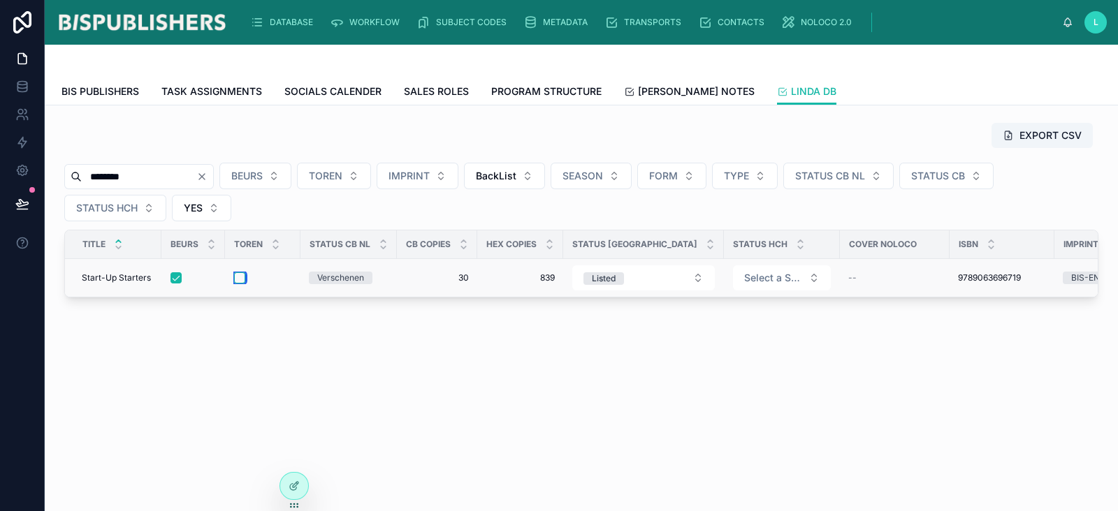
click at [241, 277] on button "button" at bounding box center [239, 278] width 11 height 11
drag, startPoint x: 53, startPoint y: 173, endPoint x: 0, endPoint y: 169, distance: 53.3
click at [0, 169] on div "DATABASE WORKFLOW SUBJECT CODES METADATA TRANSPORTS CONTACTS NOLOCO 2.0 L Linda…" at bounding box center [559, 255] width 1118 height 511
click at [241, 277] on button "button" at bounding box center [239, 278] width 11 height 11
drag, startPoint x: 137, startPoint y: 176, endPoint x: 51, endPoint y: 176, distance: 85.9
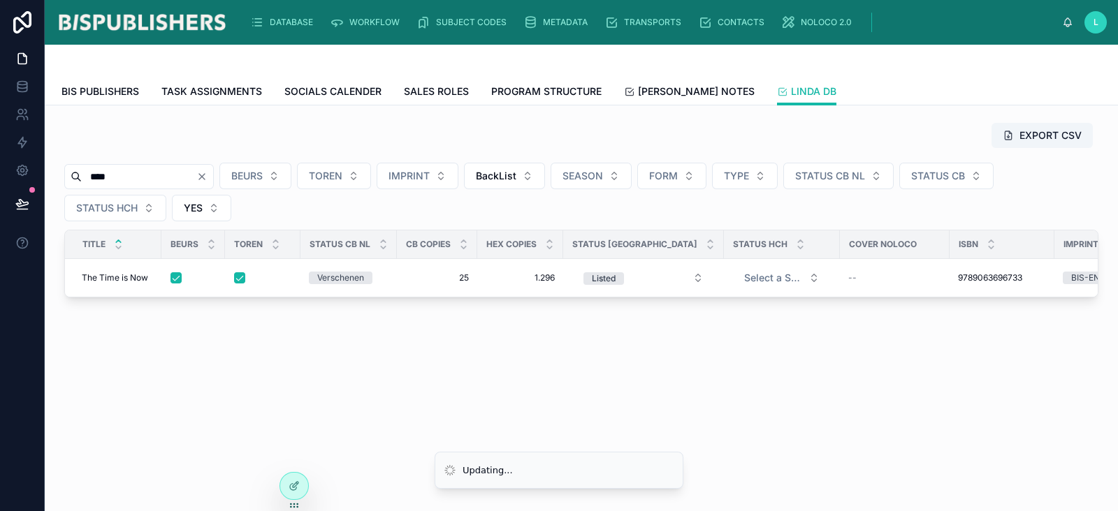
click at [51, 176] on div "EXPORT CSV **** BEURS TOREN IMPRINT BackList SEASON FORM TYPE STATUS CB NL STAT…" at bounding box center [581, 249] width 1073 height 287
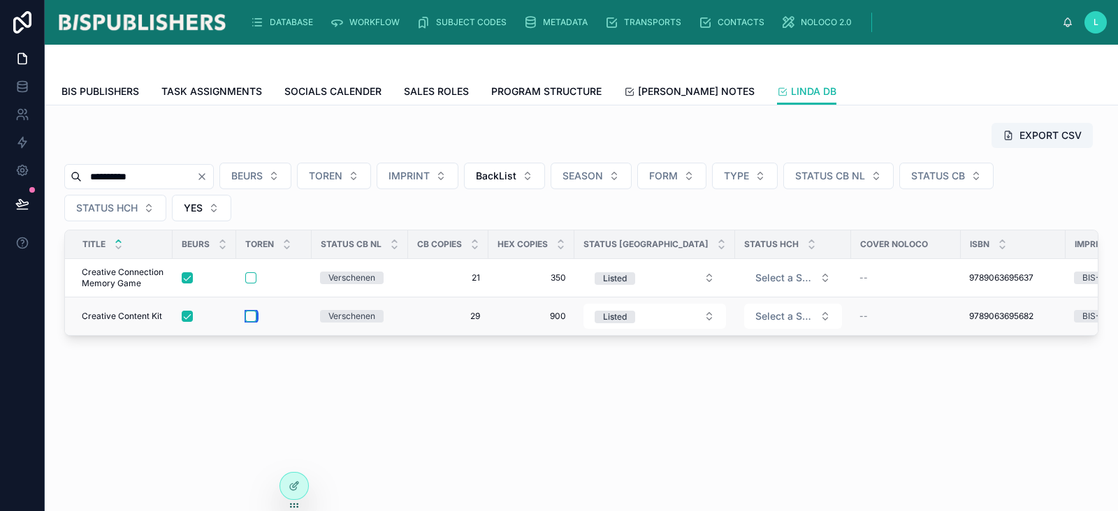
click at [252, 313] on button "button" at bounding box center [250, 316] width 11 height 11
drag, startPoint x: 150, startPoint y: 173, endPoint x: 0, endPoint y: 173, distance: 150.2
click at [0, 173] on div "**********" at bounding box center [559, 255] width 1118 height 511
click at [252, 273] on button "button" at bounding box center [250, 278] width 11 height 11
drag, startPoint x: 177, startPoint y: 177, endPoint x: 12, endPoint y: 168, distance: 165.1
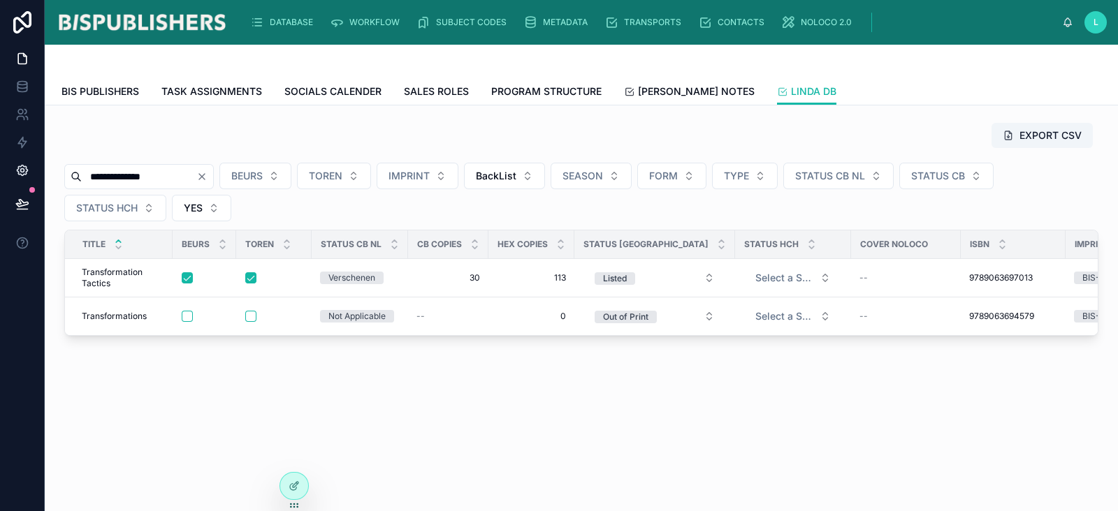
click at [0, 168] on div "**********" at bounding box center [559, 255] width 1118 height 511
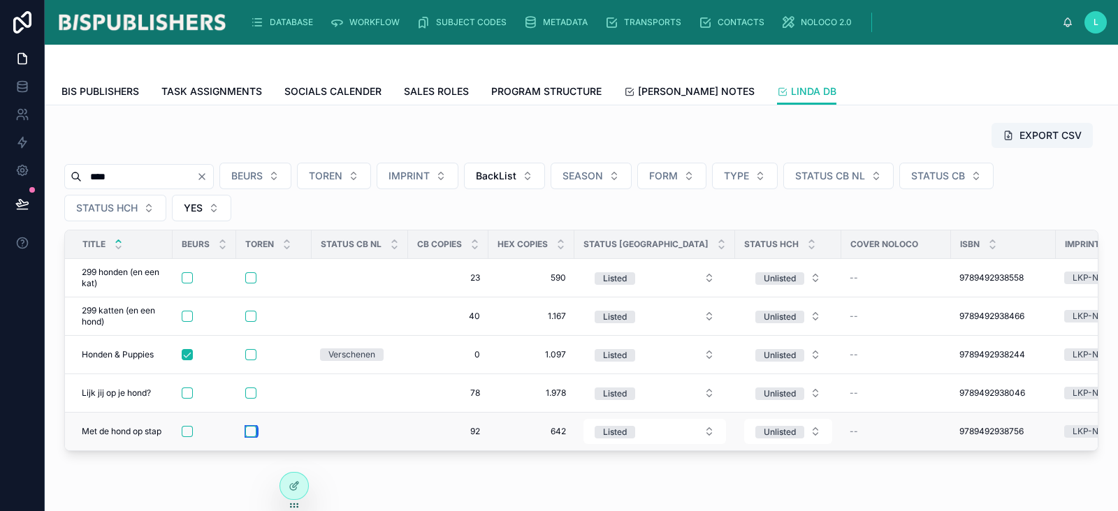
click at [254, 430] on button "button" at bounding box center [250, 431] width 11 height 11
drag, startPoint x: 122, startPoint y: 176, endPoint x: 44, endPoint y: 171, distance: 77.7
click at [45, 171] on div "EXPORT CSV **** BEURS TOREN IMPRINT BackList SEASON FORM TYPE STATUS CB NL STAT…" at bounding box center [581, 326] width 1073 height 441
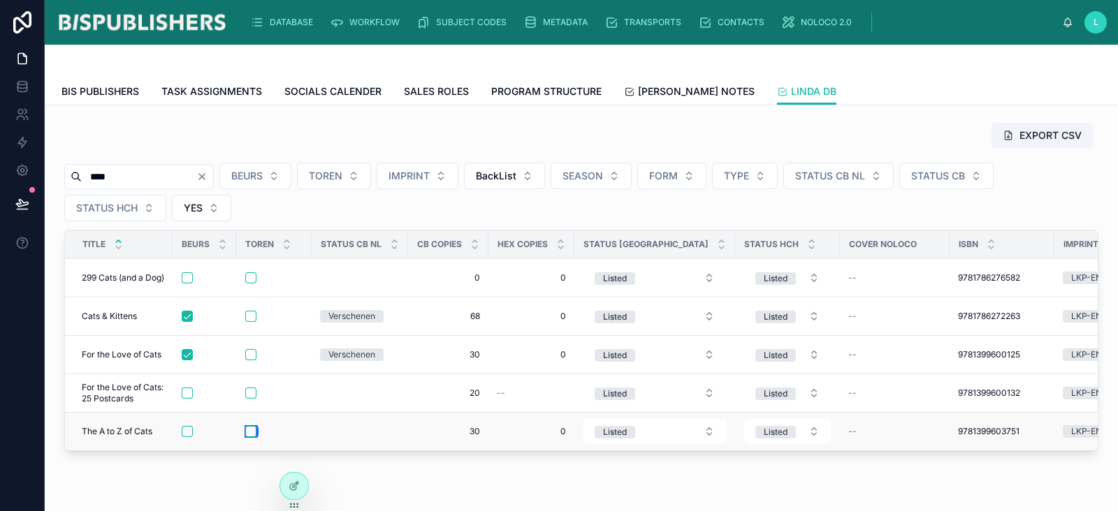
click at [254, 430] on button "button" at bounding box center [250, 431] width 11 height 11
drag, startPoint x: 136, startPoint y: 176, endPoint x: 24, endPoint y: 164, distance: 112.4
click at [24, 164] on div "DATABASE WORKFLOW SUBJECT CODES METADATA TRANSPORTS CONTACTS NOLOCO 2.0 L Linda…" at bounding box center [559, 255] width 1118 height 511
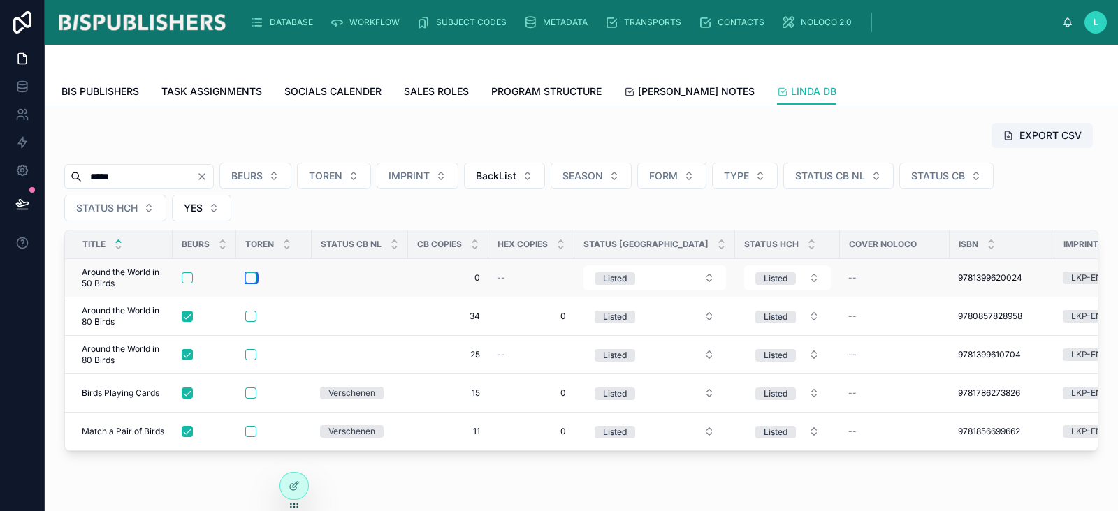
click at [249, 277] on button "button" at bounding box center [250, 278] width 11 height 11
drag, startPoint x: 133, startPoint y: 180, endPoint x: 43, endPoint y: 177, distance: 90.2
click at [43, 177] on div "DATABASE WORKFLOW SUBJECT CODES METADATA TRANSPORTS CONTACTS NOLOCO 2.0 L Linda…" at bounding box center [559, 255] width 1118 height 511
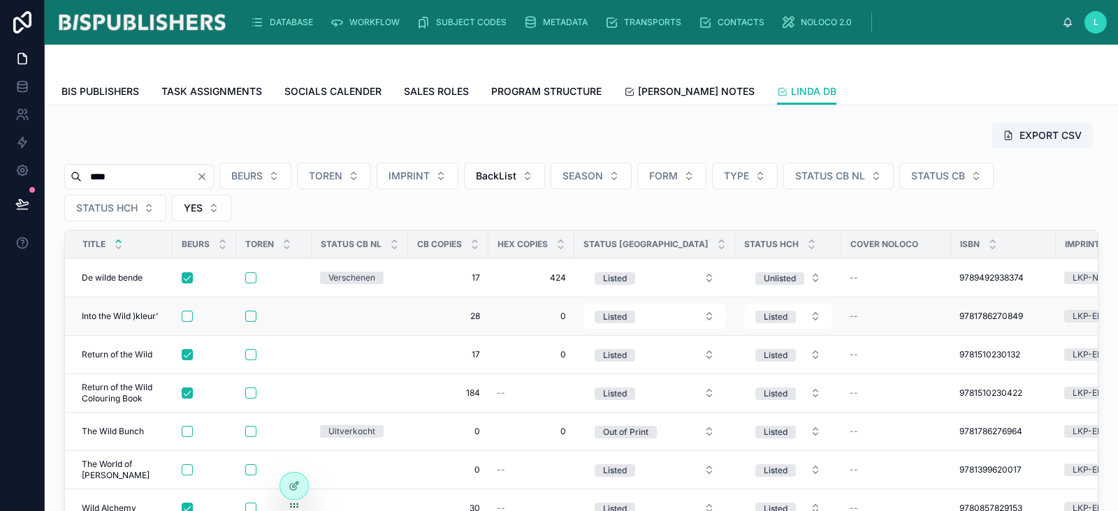
scroll to position [78, 0]
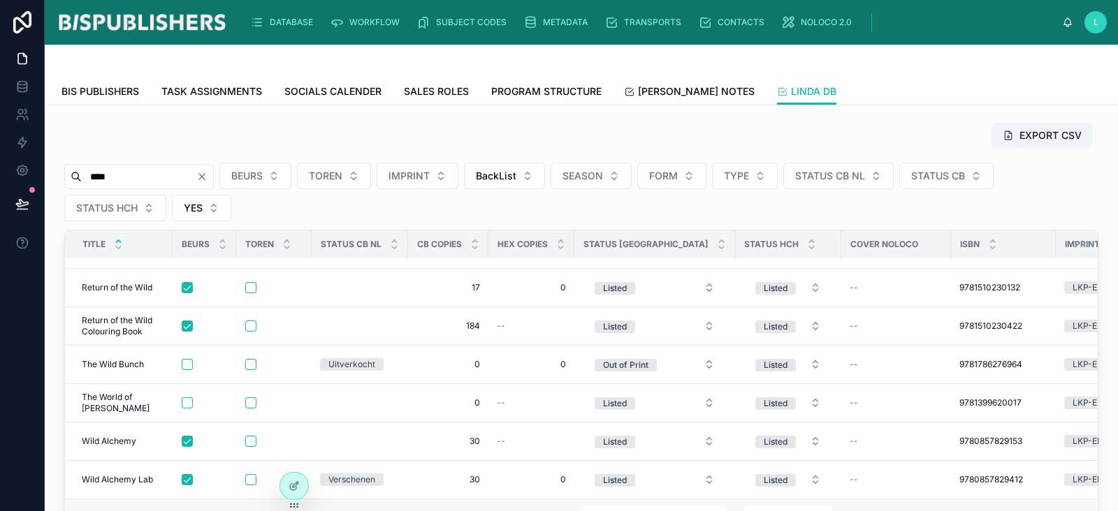
click at [247, 511] on button "button" at bounding box center [250, 518] width 11 height 11
click at [128, 173] on input "****" at bounding box center [139, 177] width 115 height 20
drag, startPoint x: 129, startPoint y: 175, endPoint x: 56, endPoint y: 177, distance: 73.4
click at [56, 177] on div "EXPORT CSV **** BEURS TOREN IMPRINT BackList SEASON FORM TYPE STATUS CB NL STAT…" at bounding box center [581, 369] width 1051 height 504
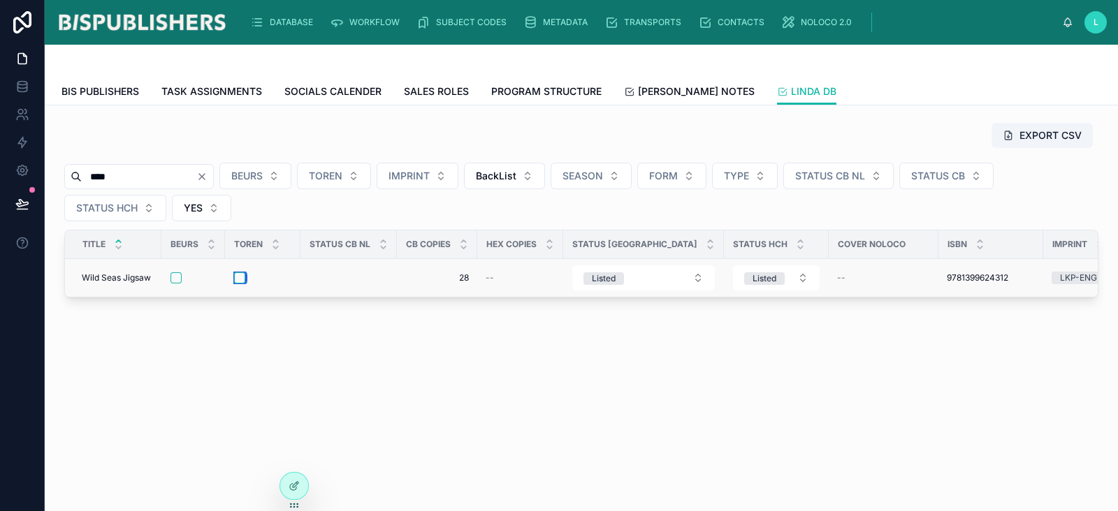
click at [242, 276] on button "button" at bounding box center [239, 278] width 11 height 11
drag, startPoint x: 115, startPoint y: 175, endPoint x: 24, endPoint y: 168, distance: 91.1
click at [31, 168] on div "DATABASE WORKFLOW SUBJECT CODES METADATA TRANSPORTS CONTACTS NOLOCO 2.0 L Linda…" at bounding box center [559, 255] width 1118 height 511
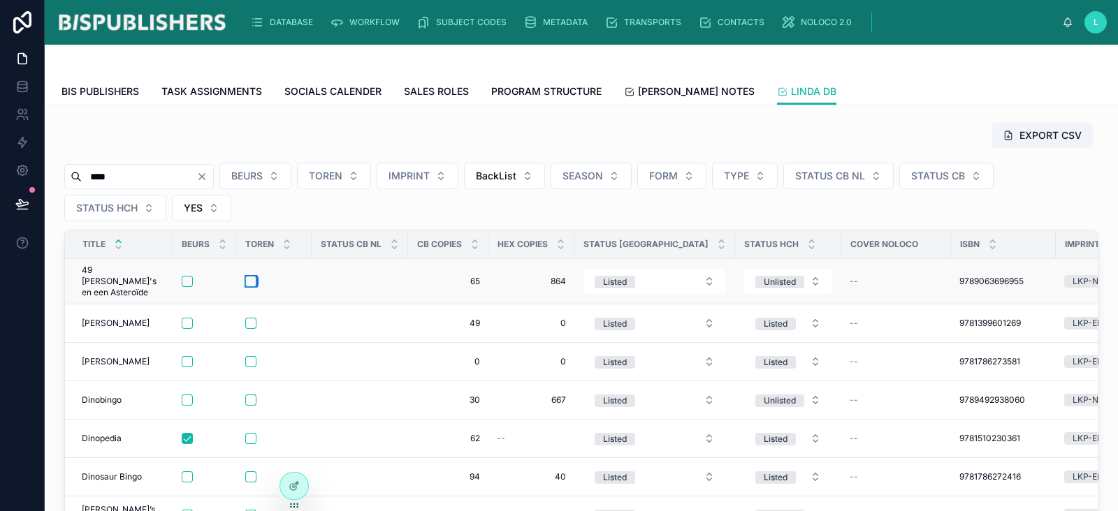
click at [254, 277] on button "button" at bounding box center [250, 281] width 11 height 11
click at [248, 318] on button "button" at bounding box center [250, 323] width 11 height 11
drag, startPoint x: 132, startPoint y: 174, endPoint x: 3, endPoint y: 173, distance: 129.3
click at [3, 173] on div "DATABASE WORKFLOW SUBJECT CODES METADATA TRANSPORTS CONTACTS NOLOCO 2.0 L Linda…" at bounding box center [559, 255] width 1118 height 511
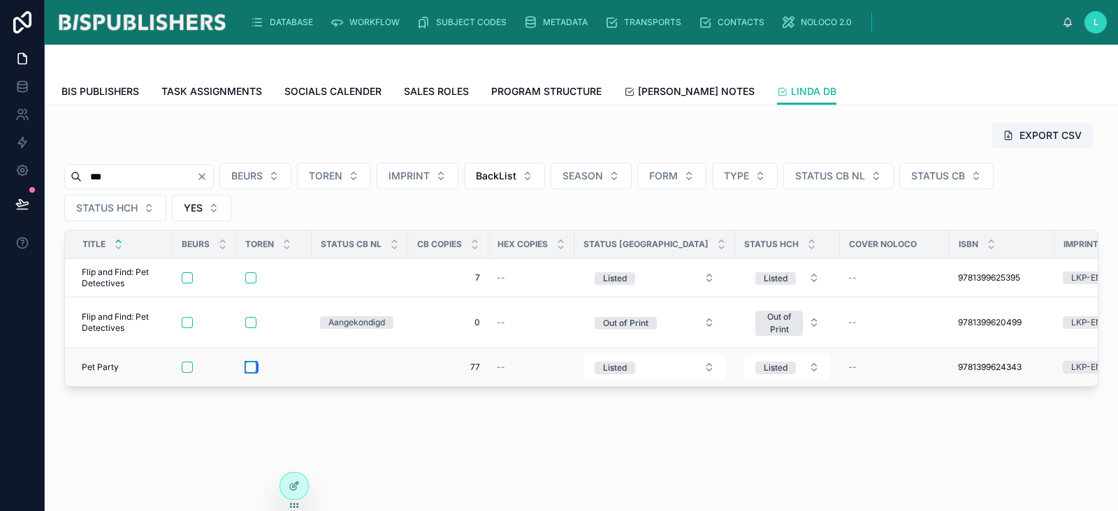
click at [254, 365] on button "button" at bounding box center [250, 367] width 11 height 11
drag, startPoint x: 126, startPoint y: 176, endPoint x: 24, endPoint y: 173, distance: 102.1
click at [24, 173] on div "DATABASE WORKFLOW SUBJECT CODES METADATA TRANSPORTS CONTACTS NOLOCO 2.0 L Linda…" at bounding box center [559, 255] width 1118 height 511
click at [125, 176] on input "***" at bounding box center [139, 177] width 115 height 20
click at [110, 178] on input "***" at bounding box center [139, 177] width 115 height 20
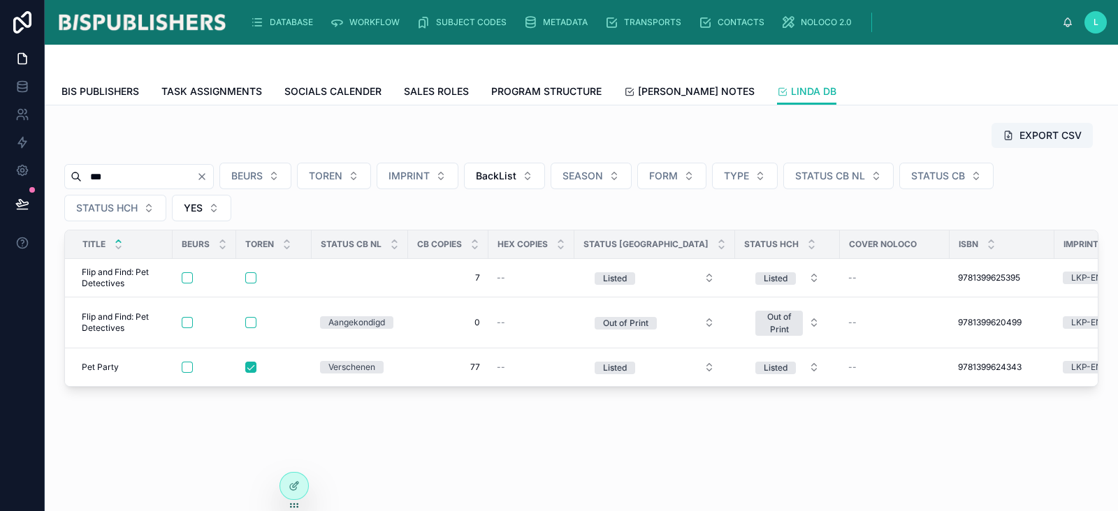
drag, startPoint x: 91, startPoint y: 175, endPoint x: 68, endPoint y: 176, distance: 23.1
click at [71, 176] on div "***" at bounding box center [139, 176] width 150 height 25
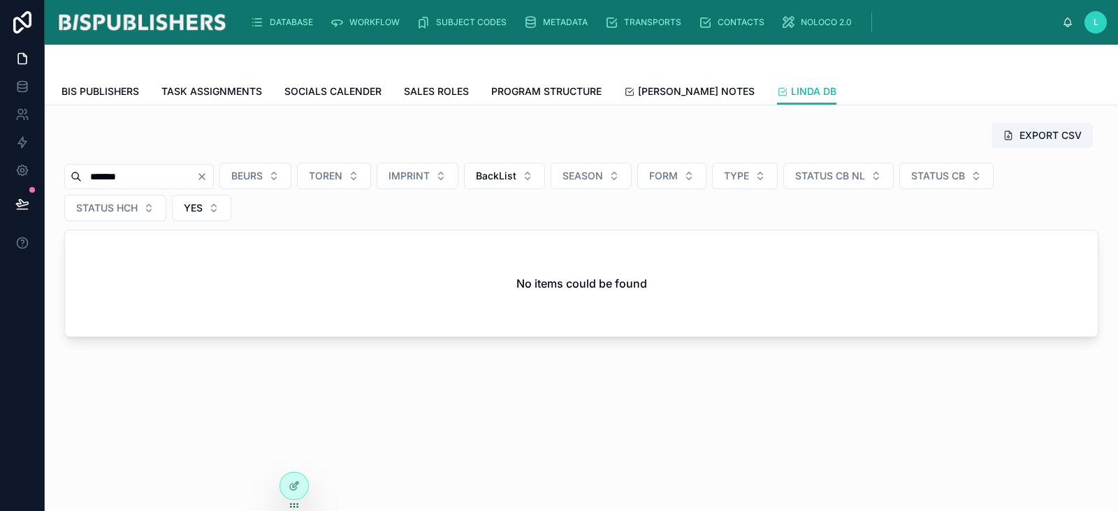
drag, startPoint x: 115, startPoint y: 179, endPoint x: 248, endPoint y: 196, distance: 133.8
click at [214, 186] on div "*******" at bounding box center [139, 176] width 150 height 25
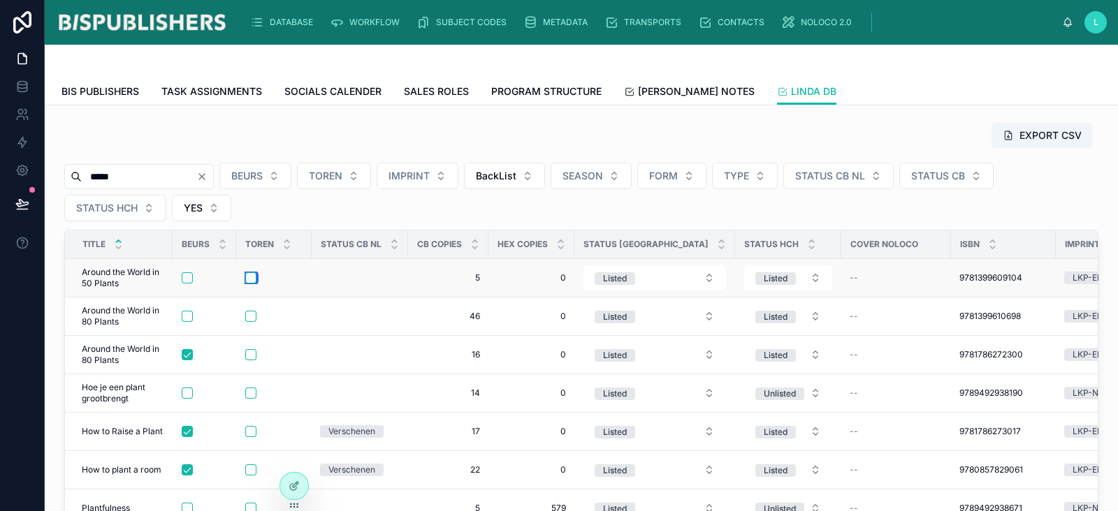
click at [249, 278] on button "button" at bounding box center [250, 278] width 11 height 11
drag, startPoint x: 129, startPoint y: 176, endPoint x: 42, endPoint y: 175, distance: 87.4
click at [41, 175] on div "DATABASE WORKFLOW SUBJECT CODES METADATA TRANSPORTS CONTACTS NOLOCO 2.0 L Linda…" at bounding box center [559, 255] width 1118 height 511
type input "****"
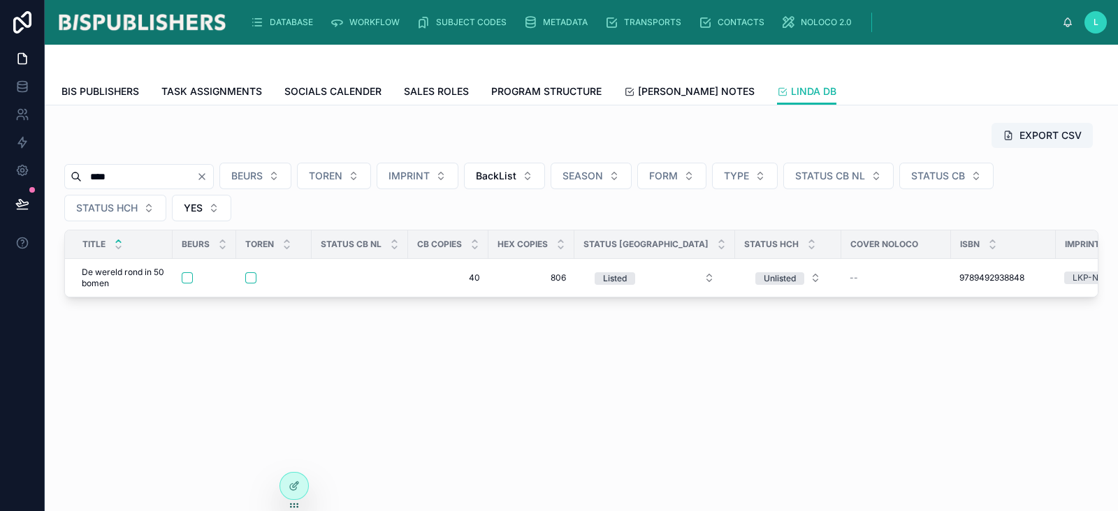
drag, startPoint x: 143, startPoint y: 173, endPoint x: 85, endPoint y: 175, distance: 58.7
click at [85, 175] on input "****" at bounding box center [139, 177] width 115 height 20
click at [219, 214] on button "YES" at bounding box center [201, 208] width 59 height 27
click at [195, 268] on div "None" at bounding box center [202, 263] width 168 height 22
click at [357, 22] on span "WORKFLOW" at bounding box center [374, 22] width 50 height 11
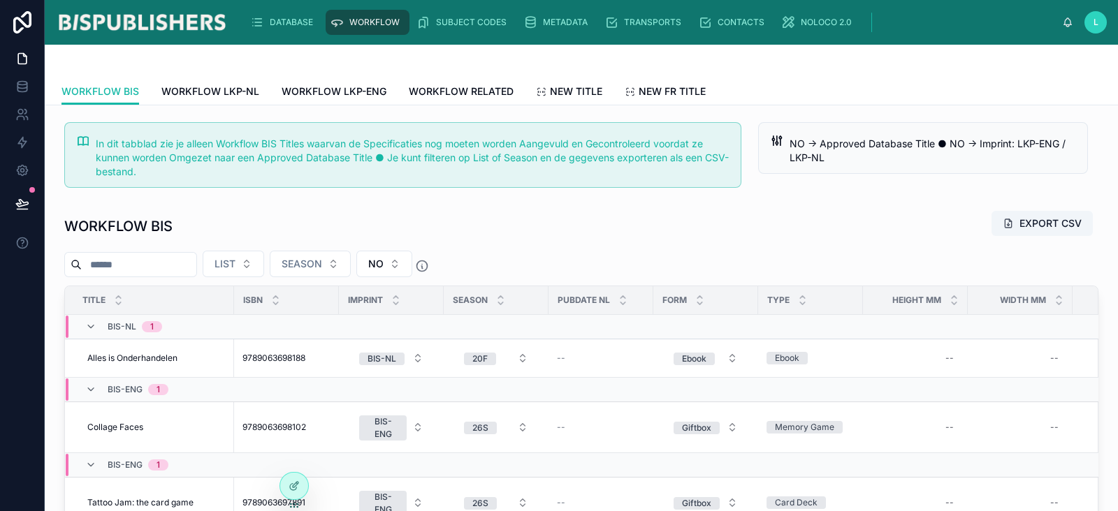
click at [184, 256] on input "text" at bounding box center [139, 265] width 115 height 20
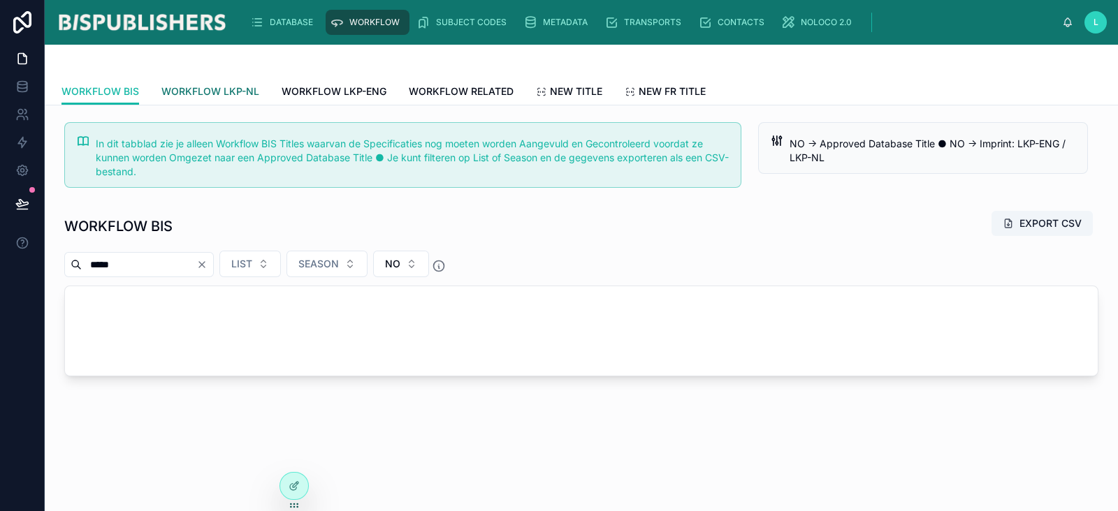
type input "*****"
click at [221, 94] on span "WORKFLOW LKP-NL" at bounding box center [210, 92] width 98 height 14
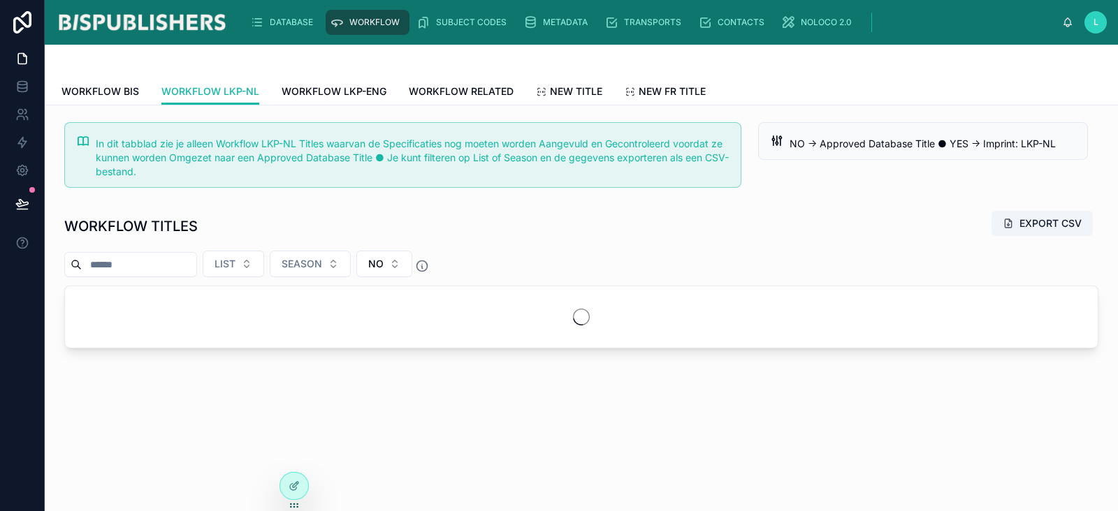
click at [154, 267] on input "text" at bounding box center [139, 265] width 115 height 20
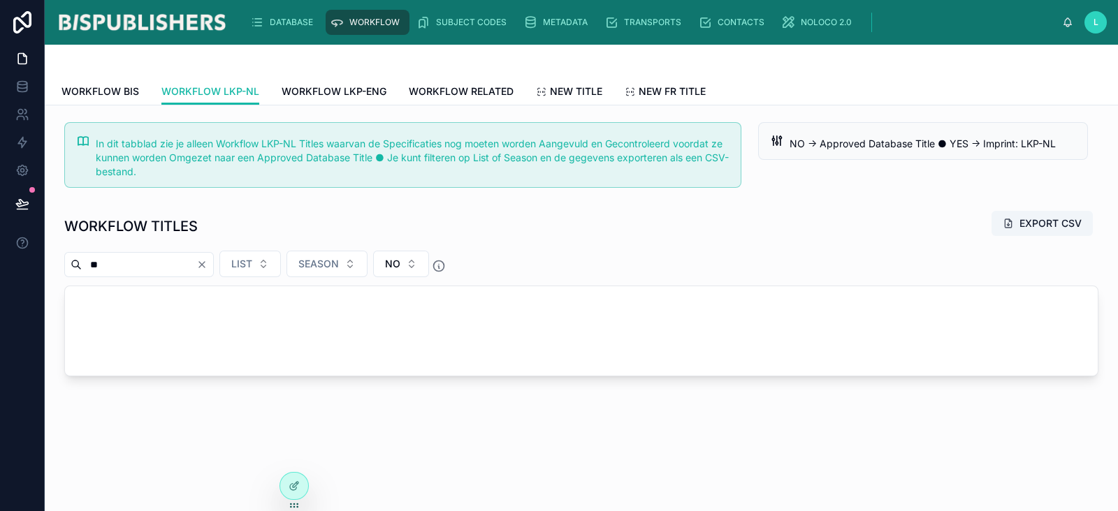
type input "*"
click at [131, 92] on span "WORKFLOW BIS" at bounding box center [100, 92] width 78 height 14
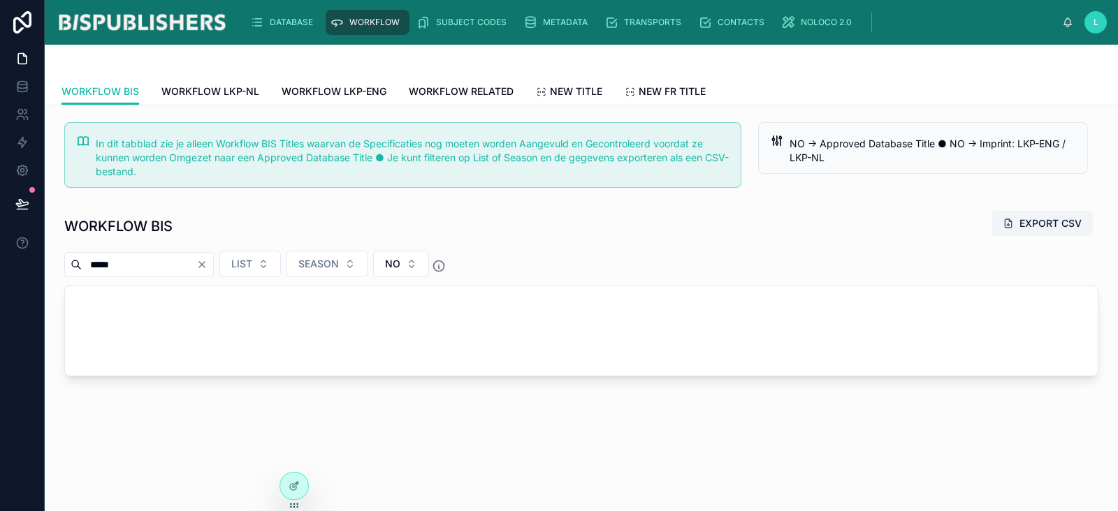
drag, startPoint x: 133, startPoint y: 264, endPoint x: 49, endPoint y: 266, distance: 83.9
click at [55, 266] on div "In dit tabblad zie je alleen Workflow BIS Titles waarvan de Specificaties nog m…" at bounding box center [581, 289] width 1073 height 366
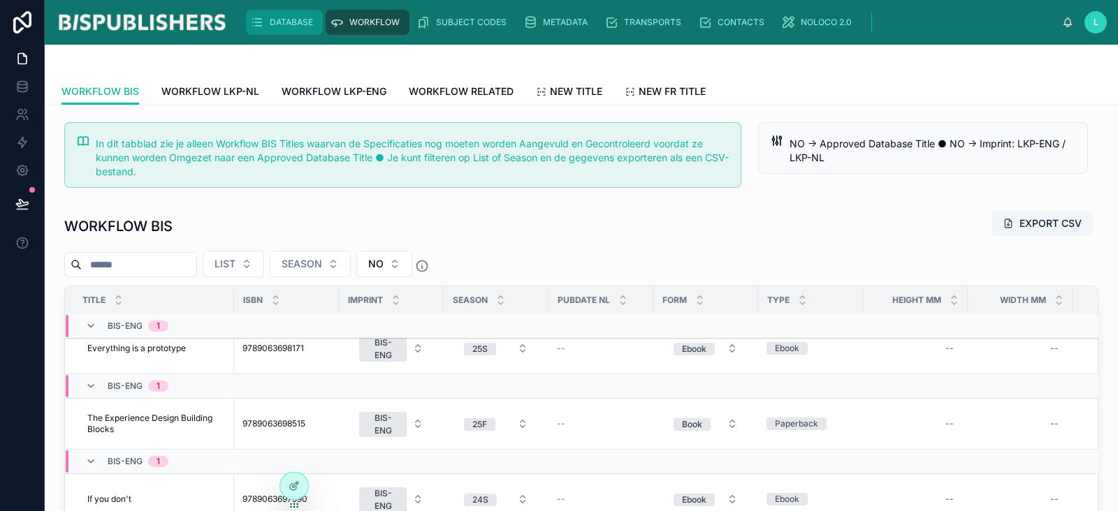
scroll to position [664, 0]
click at [290, 27] on span "DATABASE" at bounding box center [291, 22] width 43 height 11
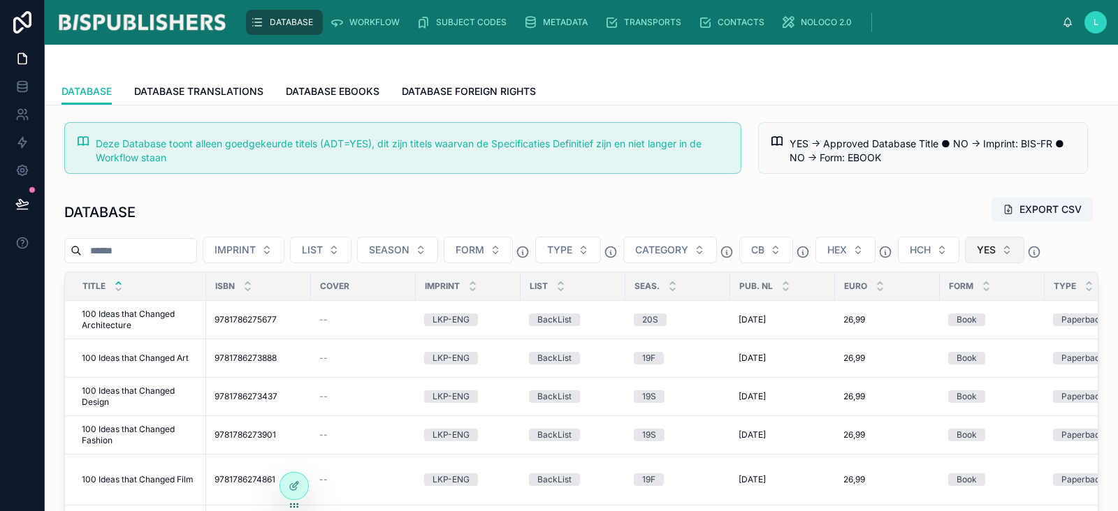
click at [1024, 257] on button "YES" at bounding box center [994, 250] width 59 height 27
click at [116, 253] on input "text" at bounding box center [139, 251] width 115 height 20
type input "*****"
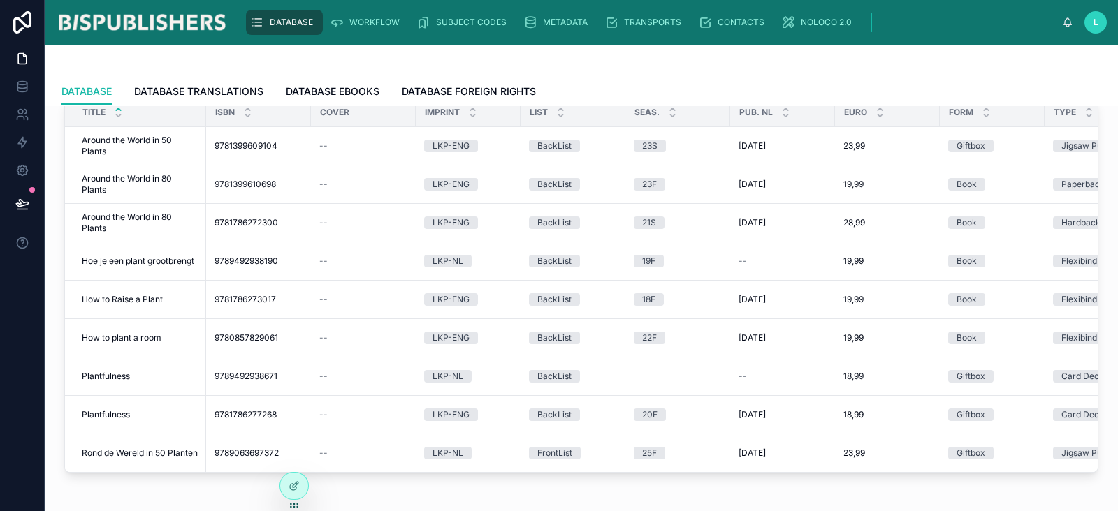
scroll to position [262, 0]
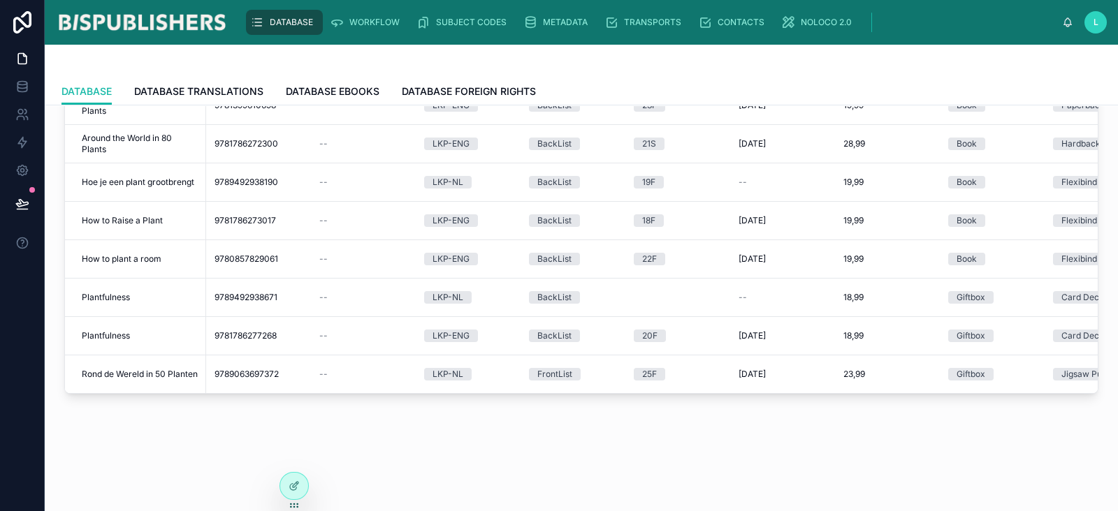
click at [186, 18] on img at bounding box center [142, 22] width 172 height 22
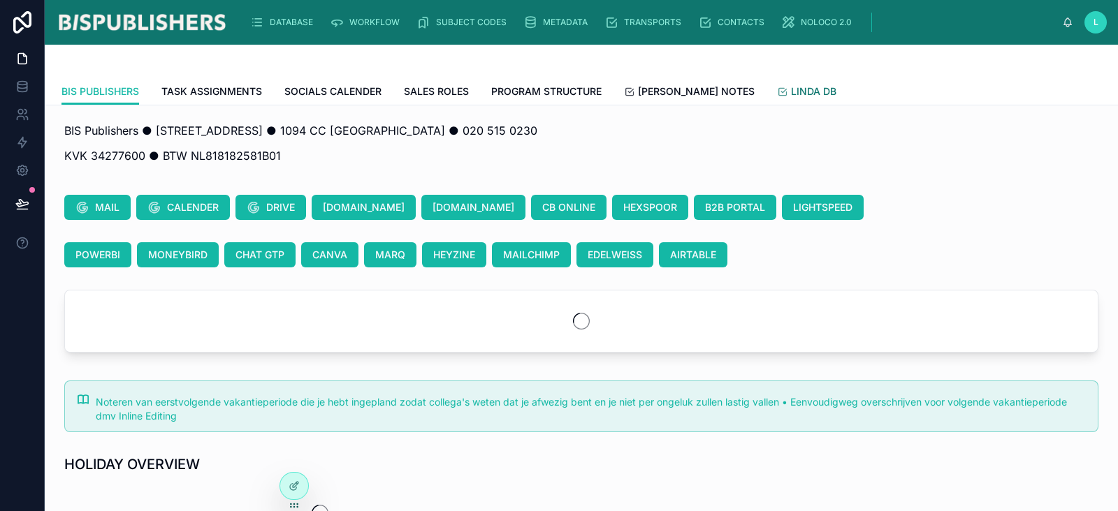
click at [791, 95] on span "LINDA DB" at bounding box center [813, 92] width 45 height 14
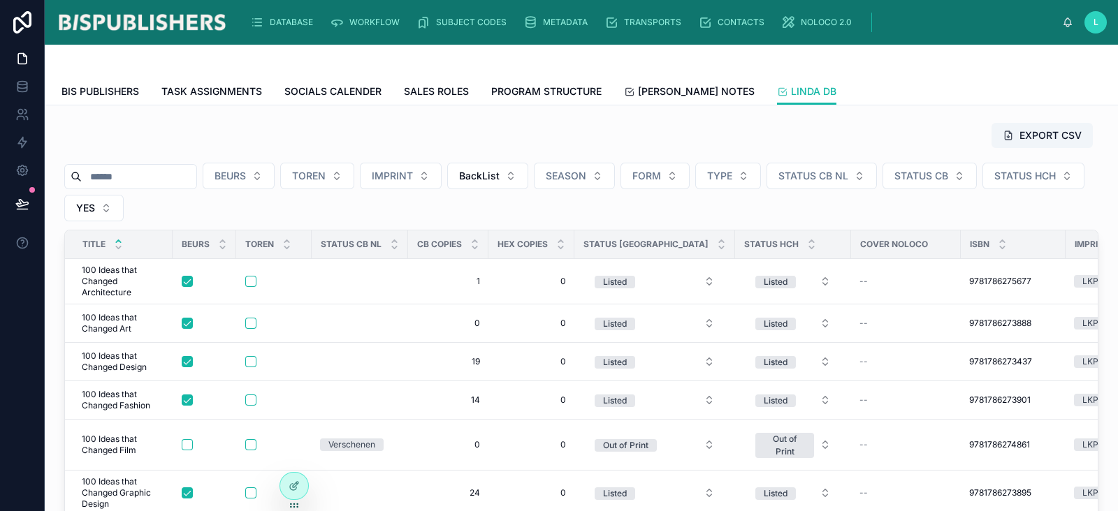
click at [140, 175] on input "text" at bounding box center [139, 177] width 115 height 20
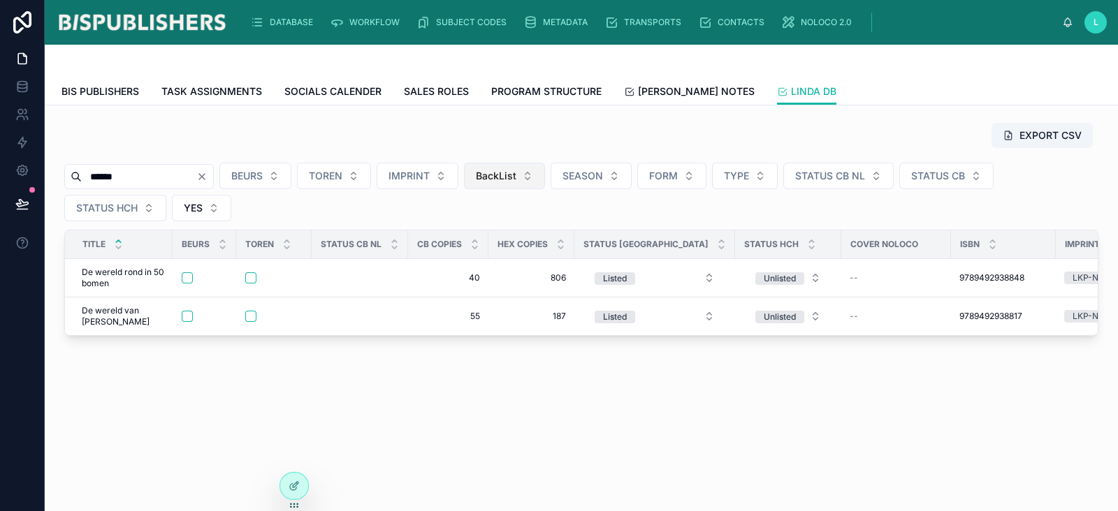
click at [545, 180] on button "BackList" at bounding box center [504, 176] width 81 height 27
click at [590, 235] on div "None" at bounding box center [534, 232] width 168 height 22
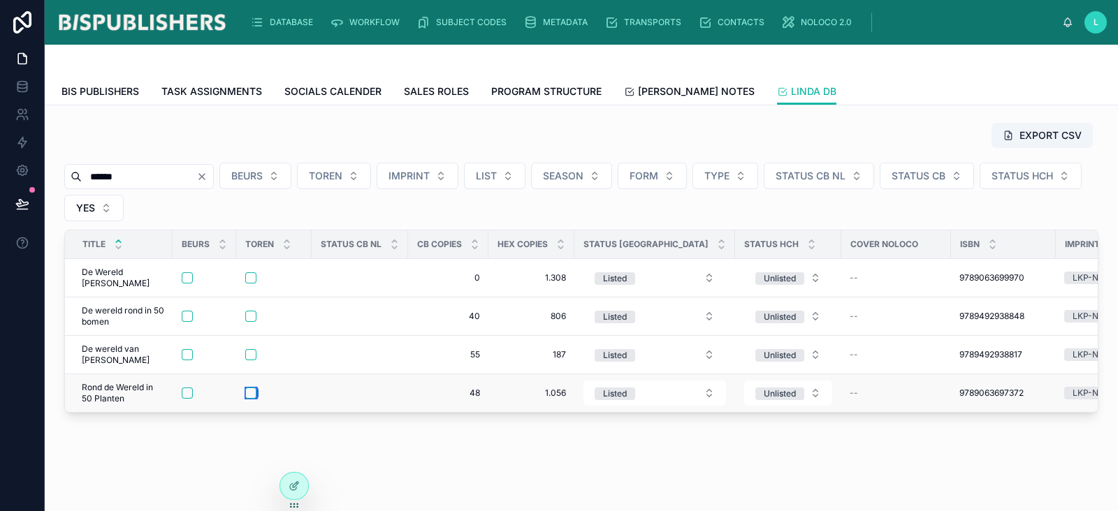
click at [252, 393] on button "button" at bounding box center [250, 393] width 11 height 11
drag, startPoint x: 140, startPoint y: 176, endPoint x: 42, endPoint y: 170, distance: 98.0
click at [35, 173] on div "Settings DATABASE WORKFLOW SUBJECT CODES METADATA TRANSPORTS CONTACTS NOLOCO 2.…" at bounding box center [559, 255] width 1118 height 511
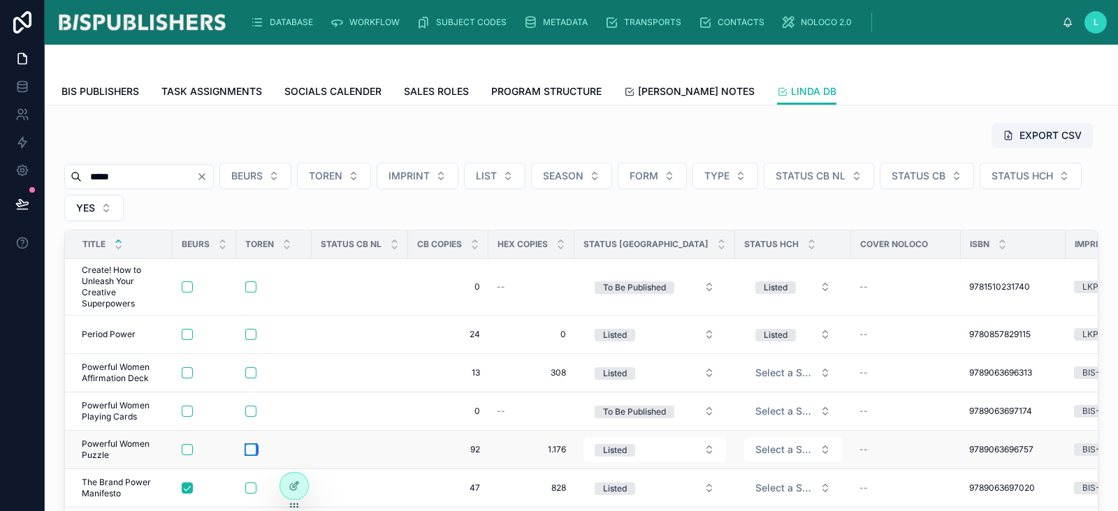
click at [249, 449] on button "button" at bounding box center [250, 449] width 11 height 11
drag, startPoint x: 122, startPoint y: 169, endPoint x: 0, endPoint y: 175, distance: 121.7
click at [0, 175] on div "DATABASE WORKFLOW SUBJECT CODES METADATA TRANSPORTS CONTACTS NOLOCO 2.0 L Linda…" at bounding box center [559, 255] width 1118 height 511
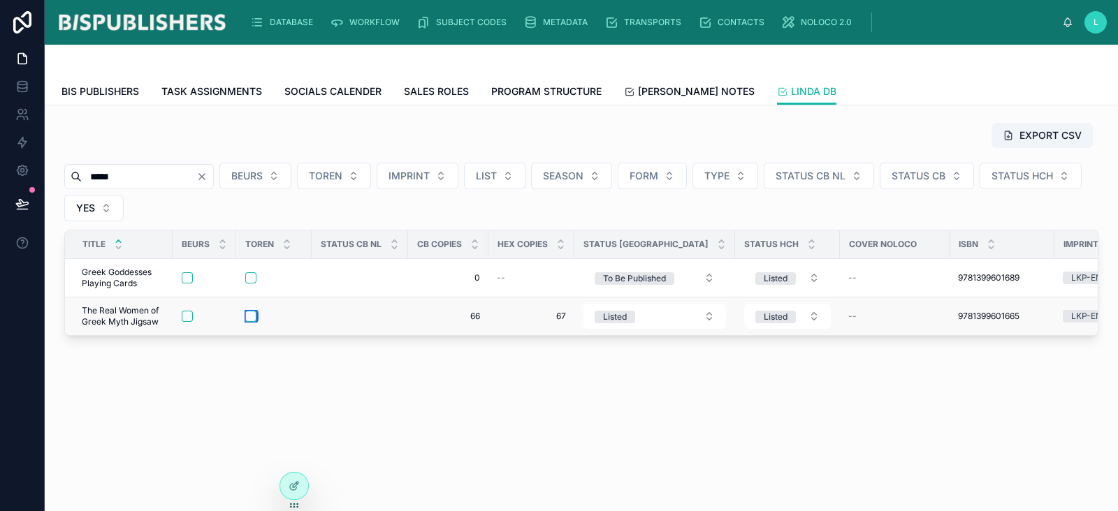
click at [250, 317] on button "button" at bounding box center [250, 316] width 11 height 11
drag, startPoint x: 129, startPoint y: 177, endPoint x: 59, endPoint y: 177, distance: 69.9
click at [56, 176] on div "EXPORT CSV ***** BEURS TOREN IMPRINT LIST SEASON FORM TYPE STATUS CB NL STATUS …" at bounding box center [581, 229] width 1051 height 225
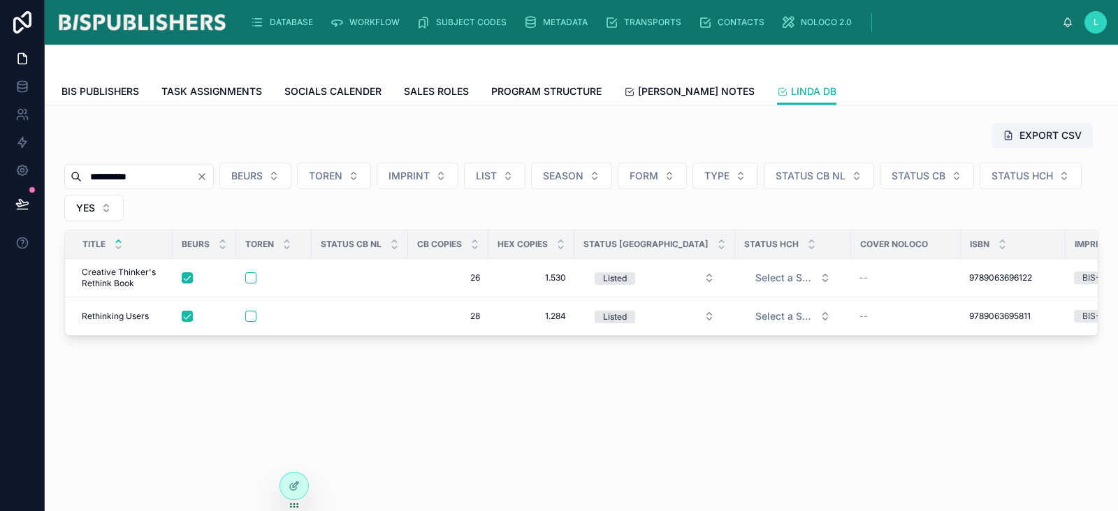
type input "**********"
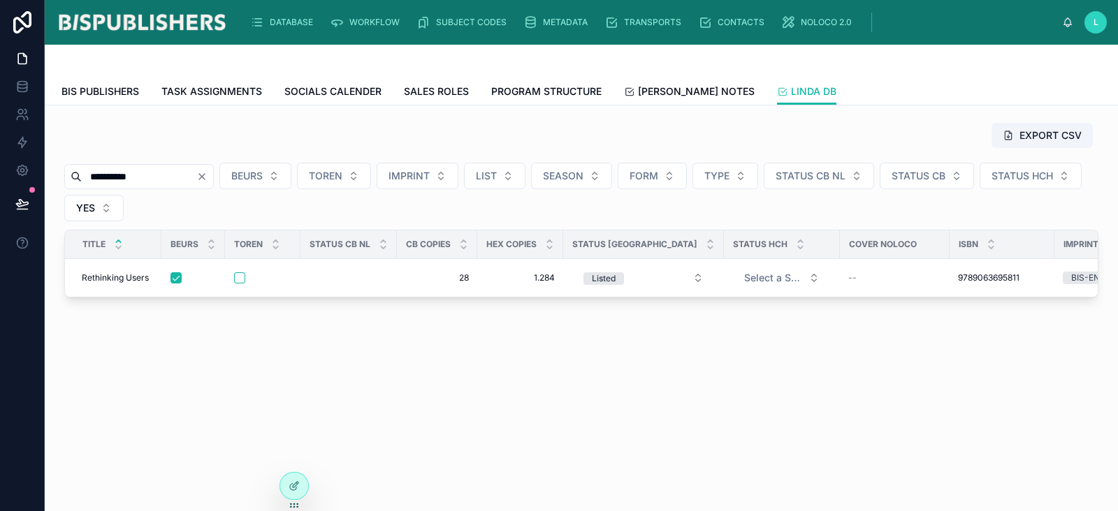
drag, startPoint x: 143, startPoint y: 172, endPoint x: 44, endPoint y: 182, distance: 99.7
click at [45, 182] on div "**********" at bounding box center [581, 249] width 1073 height 287
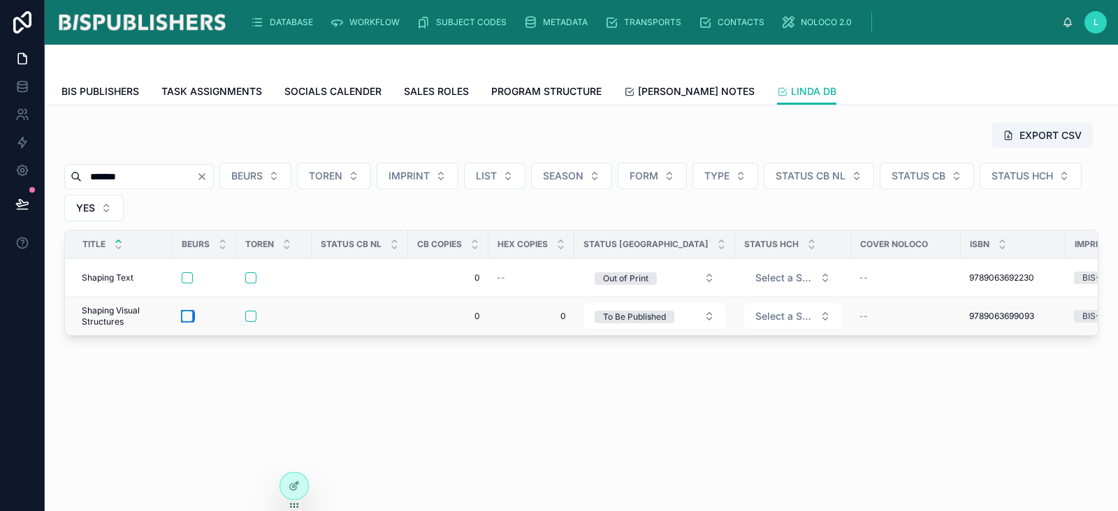
click at [189, 314] on button "button" at bounding box center [187, 316] width 11 height 11
drag, startPoint x: 100, startPoint y: 177, endPoint x: 60, endPoint y: 173, distance: 40.0
click at [68, 173] on div "*******" at bounding box center [139, 176] width 150 height 25
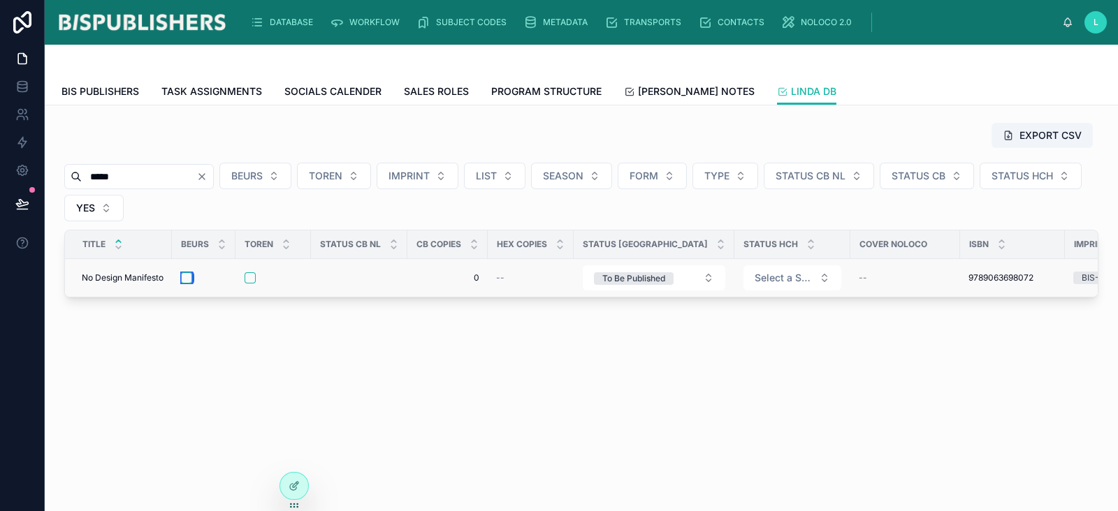
click at [189, 281] on button "button" at bounding box center [186, 278] width 11 height 11
drag, startPoint x: 138, startPoint y: 170, endPoint x: 59, endPoint y: 183, distance: 80.1
click at [59, 183] on div "EXPORT CSV ***** BEURS TOREN IMPRINT LIST SEASON FORM TYPE STATUS CB NL STATUS …" at bounding box center [581, 210] width 1051 height 187
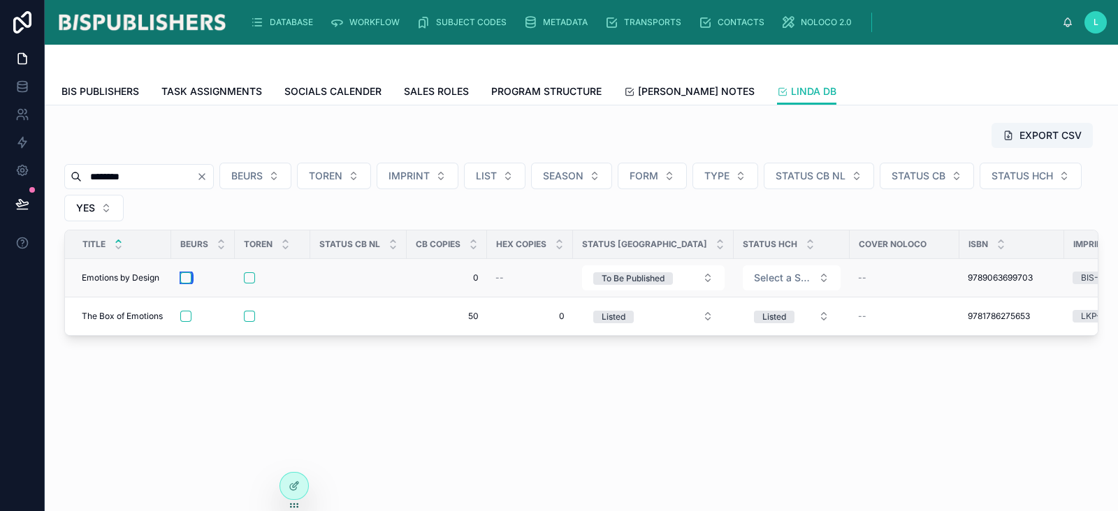
click at [186, 281] on button "button" at bounding box center [185, 278] width 11 height 11
drag, startPoint x: 155, startPoint y: 183, endPoint x: 17, endPoint y: 177, distance: 137.8
click at [17, 177] on div "DATABASE WORKFLOW SUBJECT CODES METADATA TRANSPORTS CONTACTS NOLOCO 2.0 L Linda…" at bounding box center [559, 255] width 1118 height 511
click at [188, 277] on button "button" at bounding box center [187, 278] width 11 height 11
drag, startPoint x: 149, startPoint y: 177, endPoint x: 1, endPoint y: 180, distance: 147.5
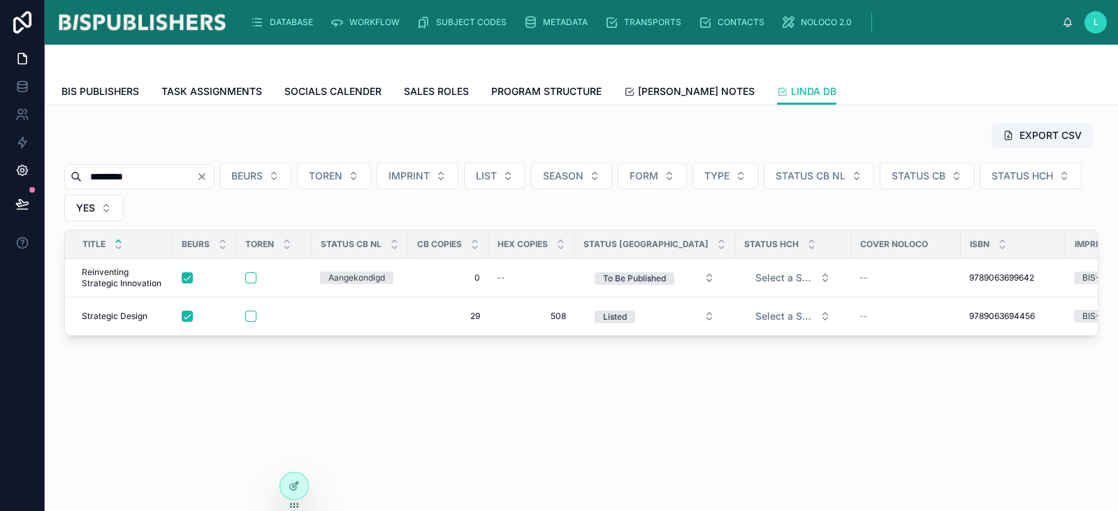
click at [0, 180] on div "DATABASE WORKFLOW SUBJECT CODES METADATA TRANSPORTS CONTACTS NOLOCO 2.0 L Linda…" at bounding box center [559, 255] width 1118 height 511
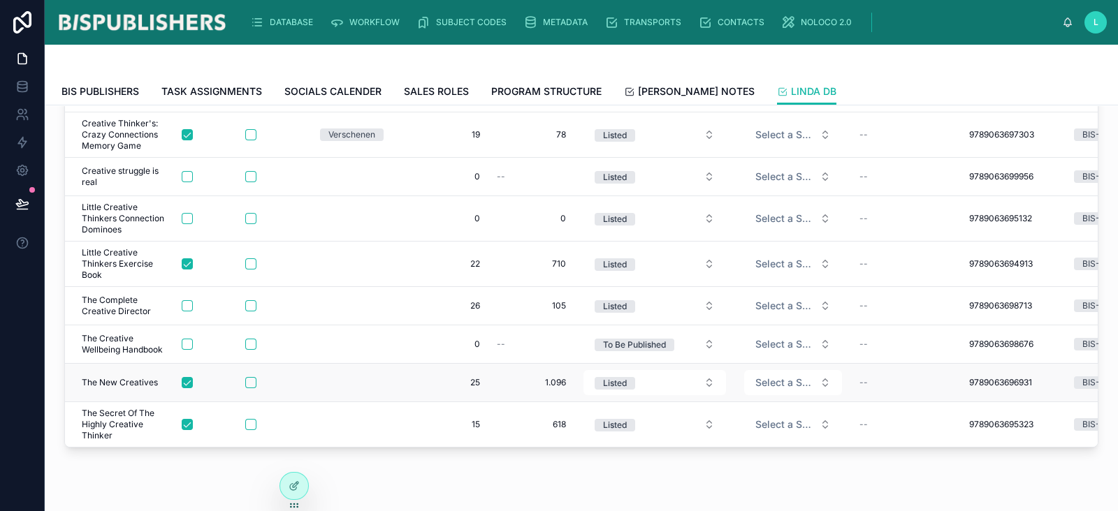
scroll to position [174, 0]
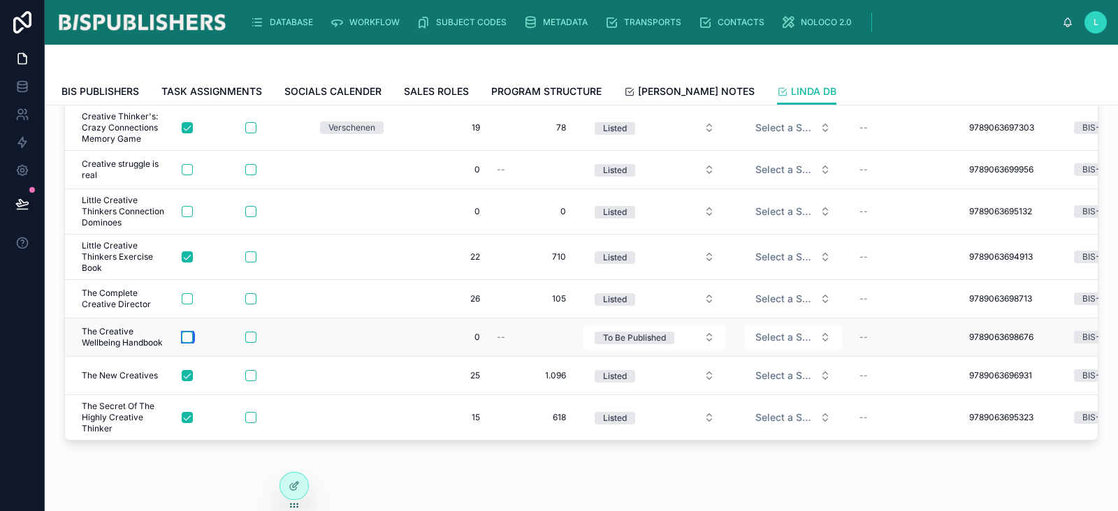
click at [189, 332] on button "button" at bounding box center [187, 337] width 11 height 11
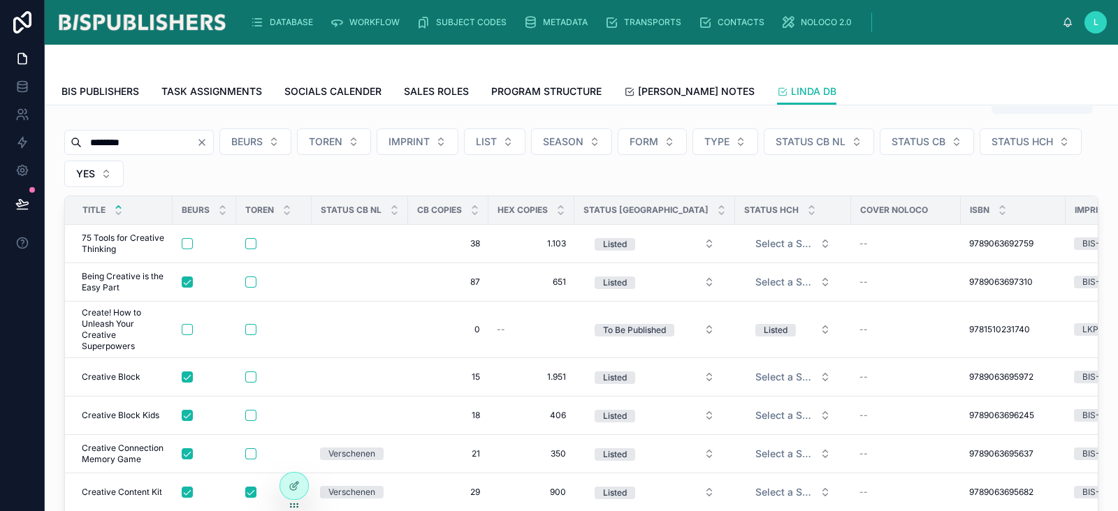
scroll to position [0, 0]
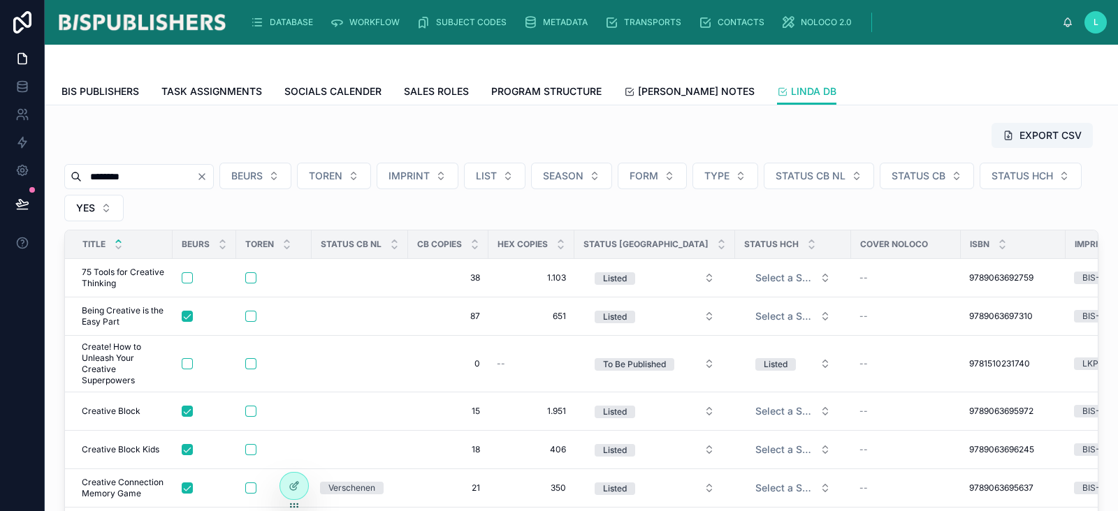
drag, startPoint x: 157, startPoint y: 174, endPoint x: 73, endPoint y: 176, distance: 83.9
click at [75, 176] on div "********" at bounding box center [139, 176] width 150 height 25
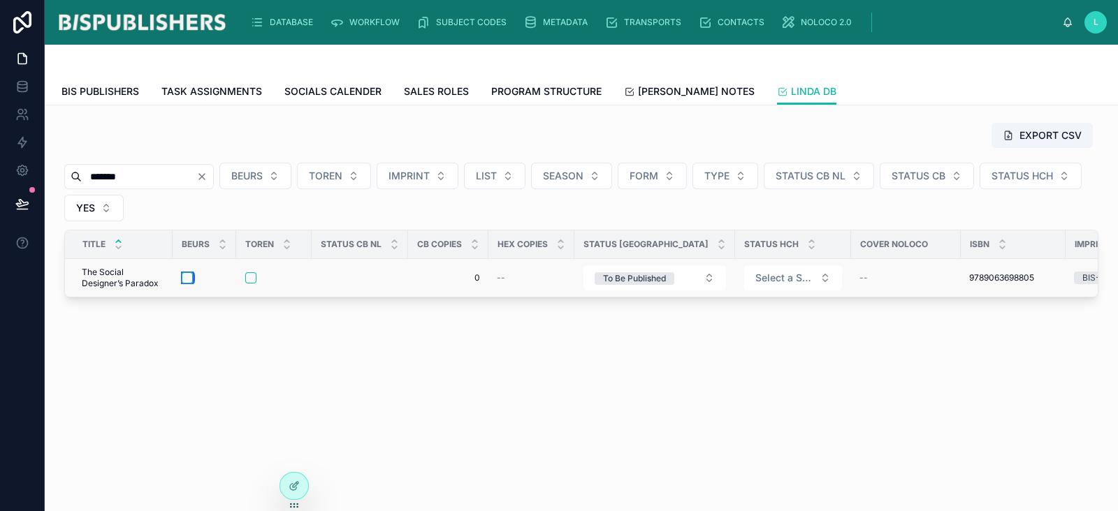
click at [191, 280] on button "button" at bounding box center [187, 278] width 11 height 11
drag, startPoint x: 140, startPoint y: 177, endPoint x: 13, endPoint y: 189, distance: 127.7
click at [0, 188] on div "DATABASE WORKFLOW SUBJECT CODES METADATA TRANSPORTS CONTACTS NOLOCO 2.0 L Linda…" at bounding box center [559, 255] width 1118 height 511
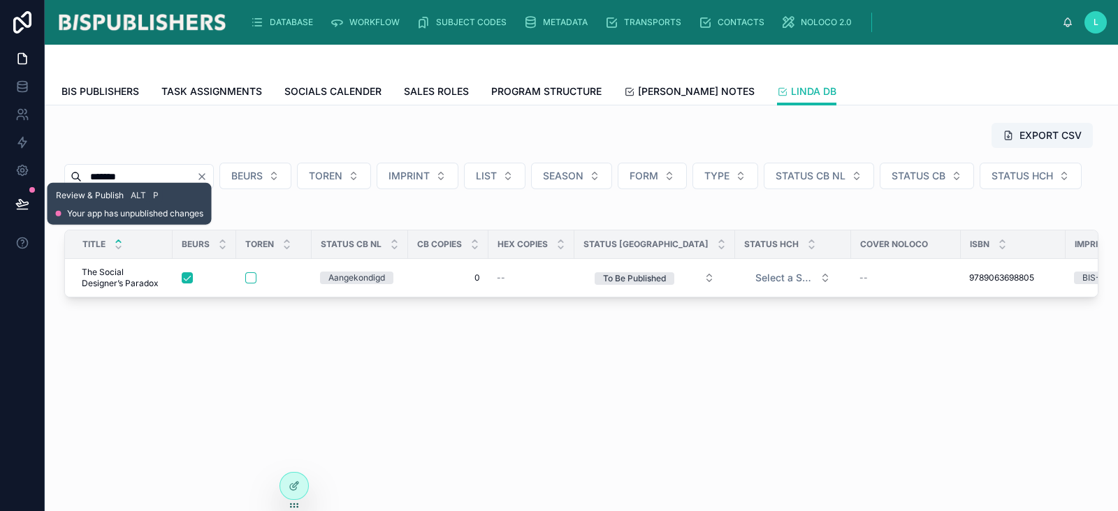
type input "*******"
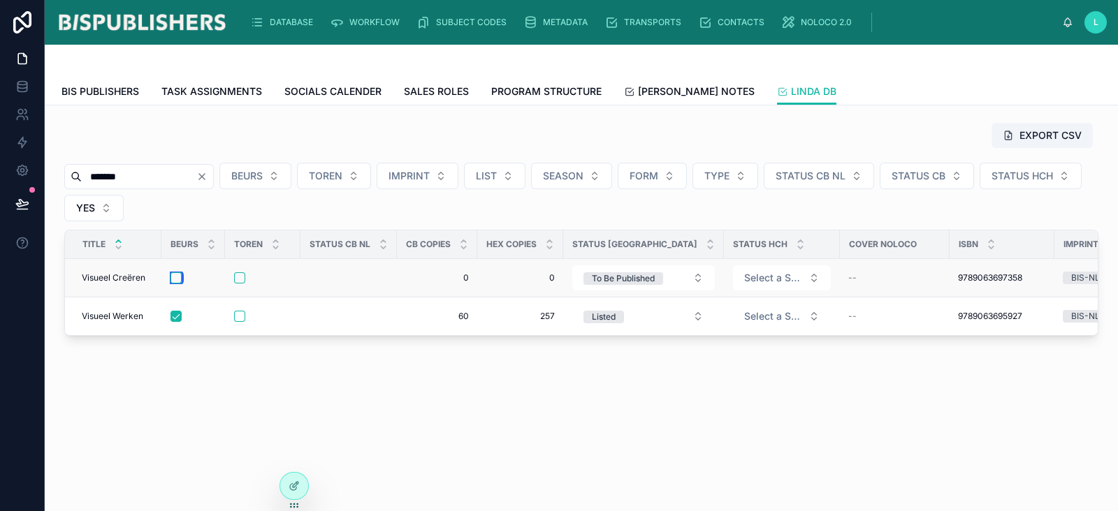
click at [173, 275] on button "button" at bounding box center [175, 278] width 11 height 11
drag, startPoint x: 136, startPoint y: 176, endPoint x: 0, endPoint y: 183, distance: 136.4
click at [0, 183] on div "Settings DATABASE WORKFLOW SUBJECT CODES METADATA TRANSPORTS CONTACTS NOLOCO 2.…" at bounding box center [559, 255] width 1118 height 511
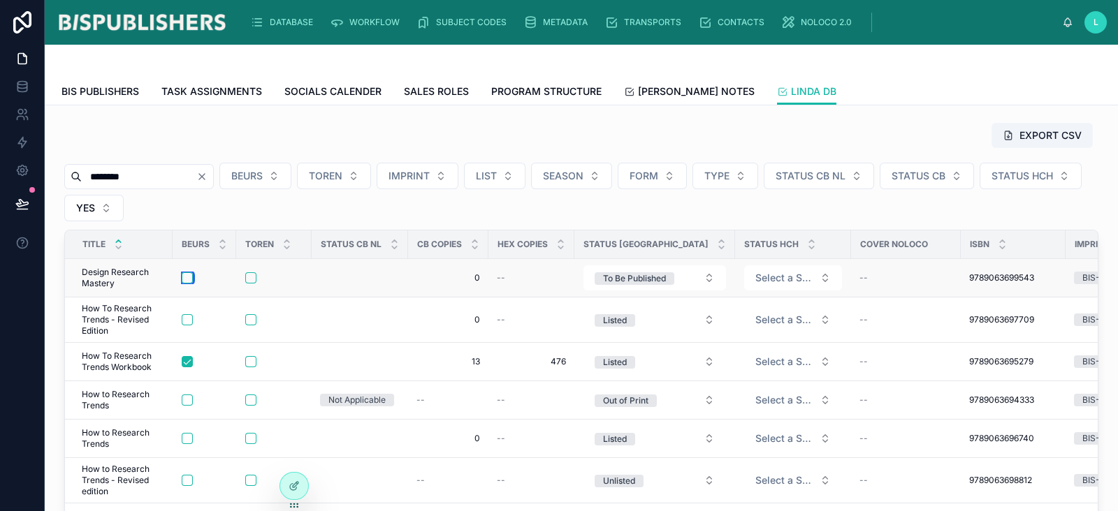
click at [191, 278] on button "button" at bounding box center [187, 278] width 11 height 11
drag, startPoint x: 143, startPoint y: 178, endPoint x: 15, endPoint y: 176, distance: 128.6
click at [13, 173] on div "DATABASE WORKFLOW SUBJECT CODES METADATA TRANSPORTS CONTACTS NOLOCO 2.0 L Linda…" at bounding box center [559, 255] width 1118 height 511
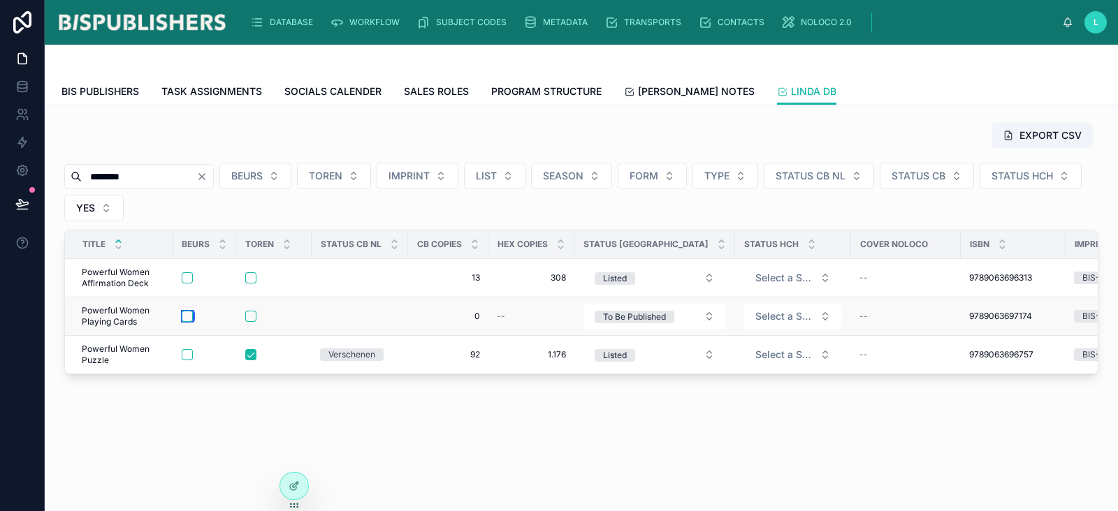
click at [188, 316] on button "button" at bounding box center [187, 316] width 11 height 11
click at [250, 316] on button "button" at bounding box center [250, 316] width 11 height 11
drag, startPoint x: 157, startPoint y: 180, endPoint x: 69, endPoint y: 180, distance: 87.3
click at [69, 180] on div "********" at bounding box center [139, 176] width 150 height 25
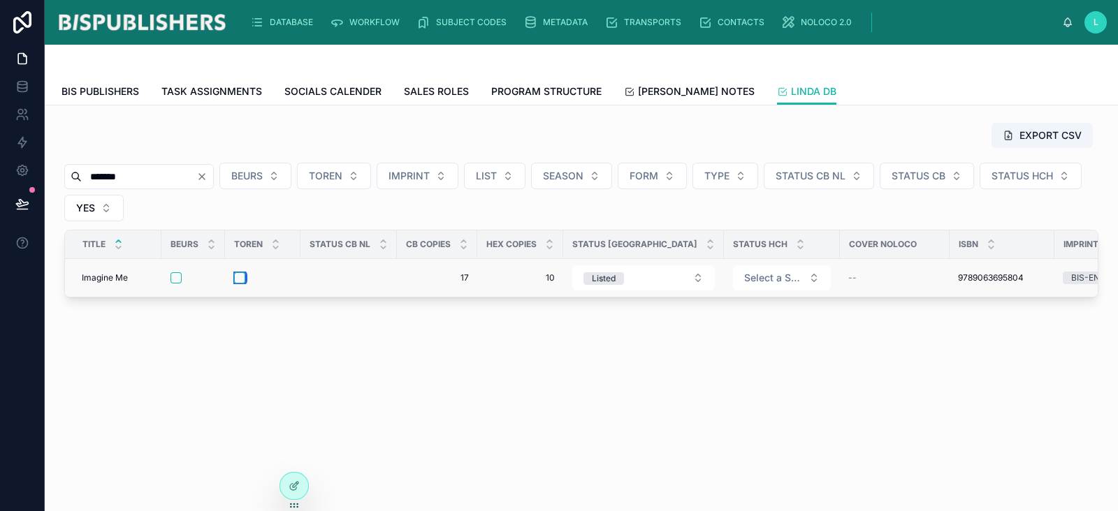
click at [239, 277] on button "button" at bounding box center [239, 278] width 11 height 11
drag, startPoint x: 139, startPoint y: 177, endPoint x: 17, endPoint y: 173, distance: 121.7
click at [17, 173] on div "Settings DATABASE WORKFLOW SUBJECT CODES METADATA TRANSPORTS CONTACTS NOLOCO 2.…" at bounding box center [559, 255] width 1118 height 511
click at [238, 279] on button "button" at bounding box center [239, 278] width 11 height 11
drag, startPoint x: 115, startPoint y: 179, endPoint x: 80, endPoint y: 184, distance: 35.4
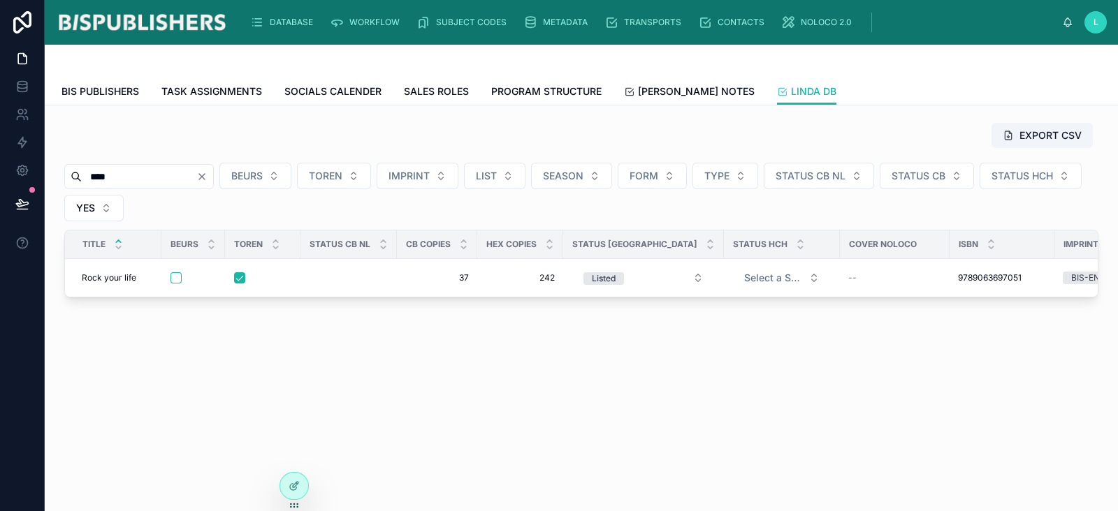
click at [82, 184] on input "****" at bounding box center [139, 177] width 115 height 20
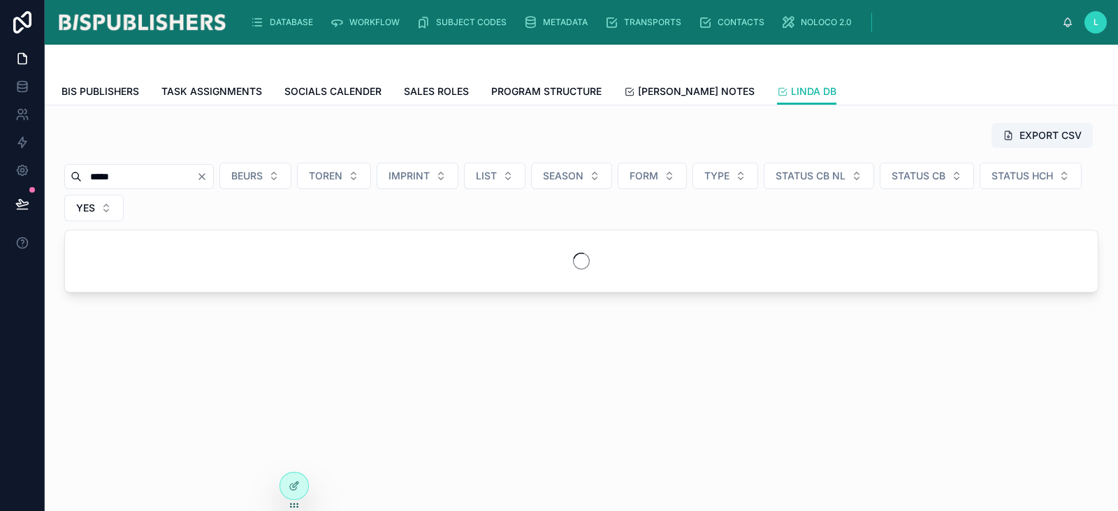
click at [88, 178] on input "*****" at bounding box center [139, 177] width 115 height 20
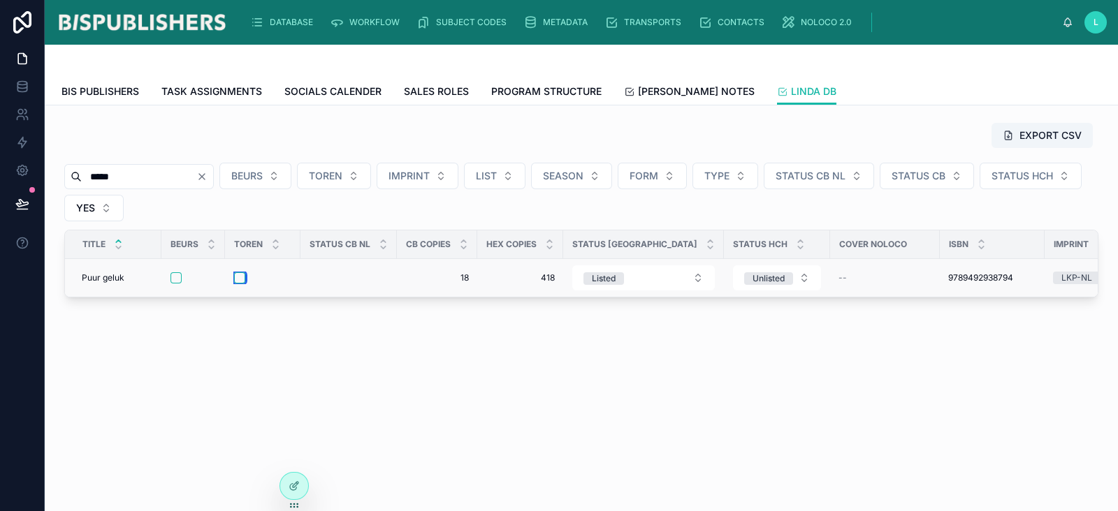
click at [239, 276] on button "button" at bounding box center [239, 278] width 11 height 11
drag, startPoint x: 126, startPoint y: 178, endPoint x: 64, endPoint y: 180, distance: 62.2
click at [64, 180] on div "*****" at bounding box center [139, 176] width 150 height 25
click at [175, 279] on button "button" at bounding box center [175, 278] width 11 height 11
drag, startPoint x: 119, startPoint y: 177, endPoint x: 67, endPoint y: 180, distance: 51.8
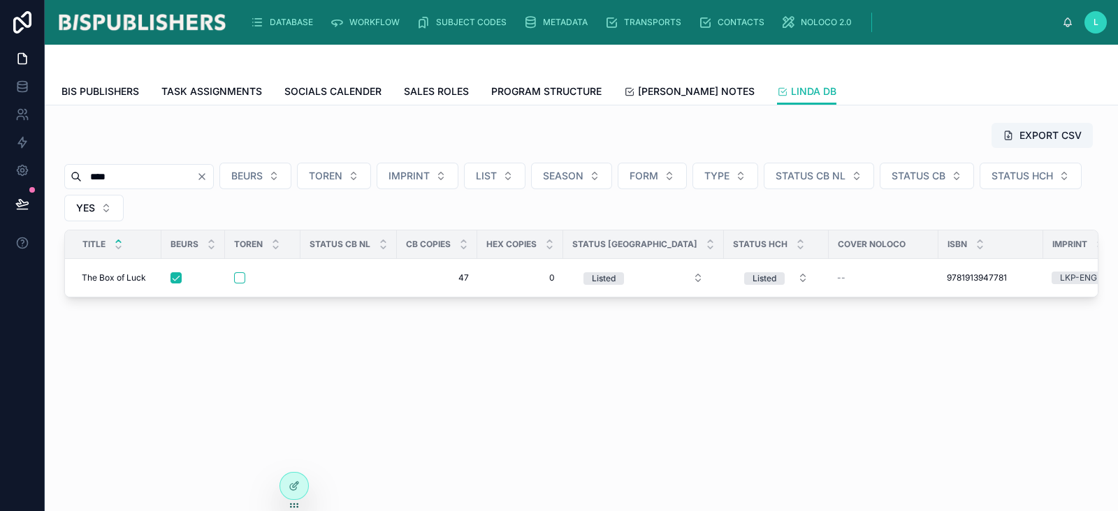
click at [67, 180] on div "****" at bounding box center [139, 176] width 150 height 25
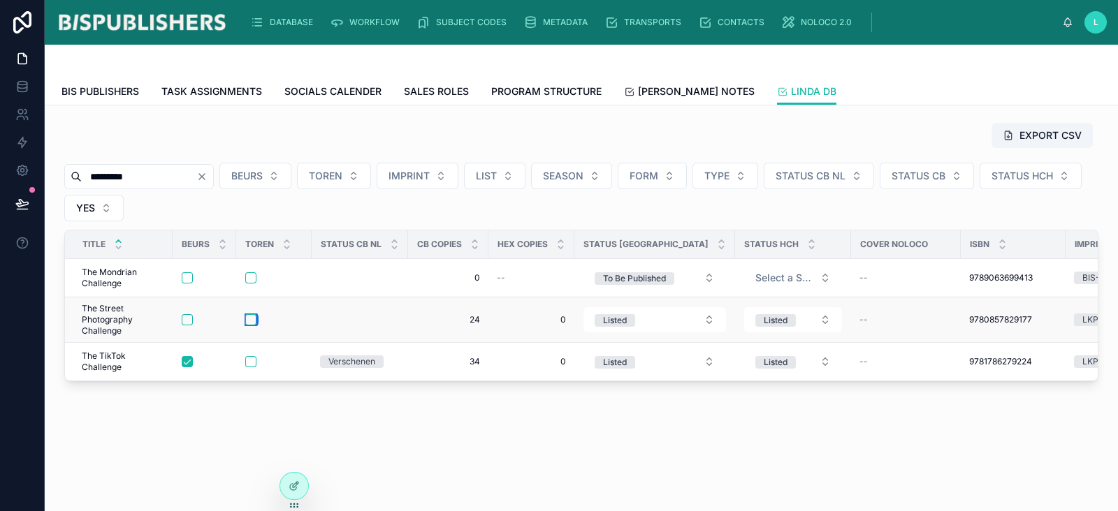
click at [253, 317] on button "button" at bounding box center [250, 319] width 11 height 11
drag, startPoint x: 150, startPoint y: 182, endPoint x: 45, endPoint y: 183, distance: 104.1
click at [45, 183] on div "EXPORT CSV ********* BEURS TOREN IMPRINT LIST SEASON FORM TYPE STATUS CB NL STA…" at bounding box center [581, 291] width 1073 height 371
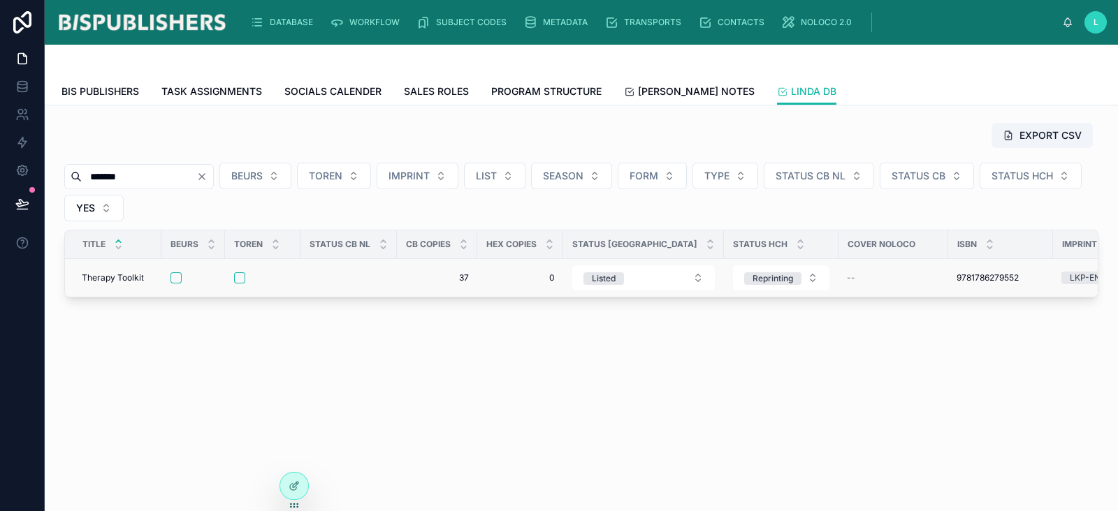
type input "*******"
click at [242, 279] on button "button" at bounding box center [239, 278] width 11 height 11
drag, startPoint x: 147, startPoint y: 173, endPoint x: 45, endPoint y: 164, distance: 103.1
click at [45, 164] on div "EXPORT CSV ******* BEURS TOREN IMPRINT LIST SEASON FORM TYPE STATUS CB NL STATU…" at bounding box center [581, 249] width 1073 height 287
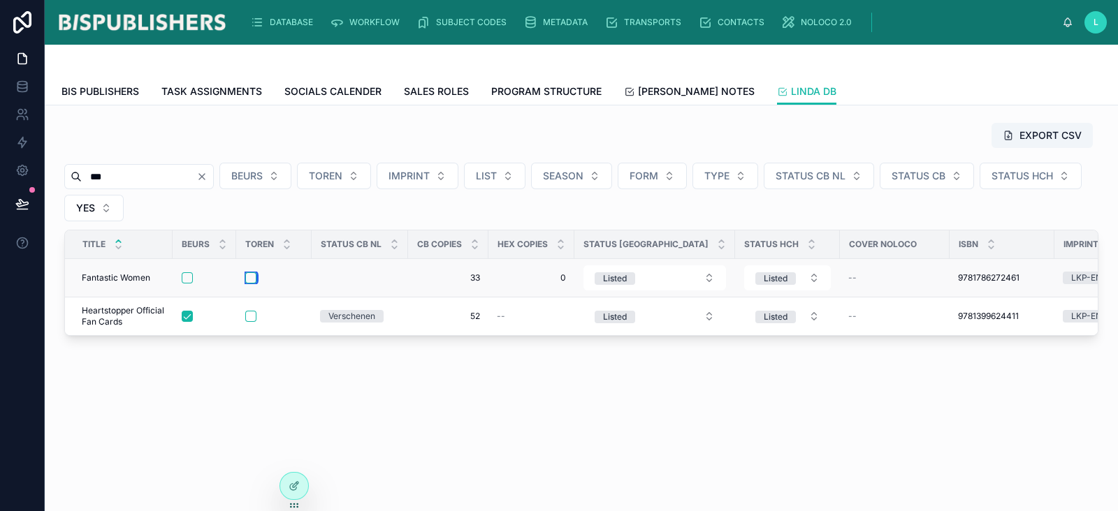
click at [251, 276] on button "button" at bounding box center [250, 278] width 11 height 11
click at [82, 181] on input "***" at bounding box center [139, 177] width 115 height 20
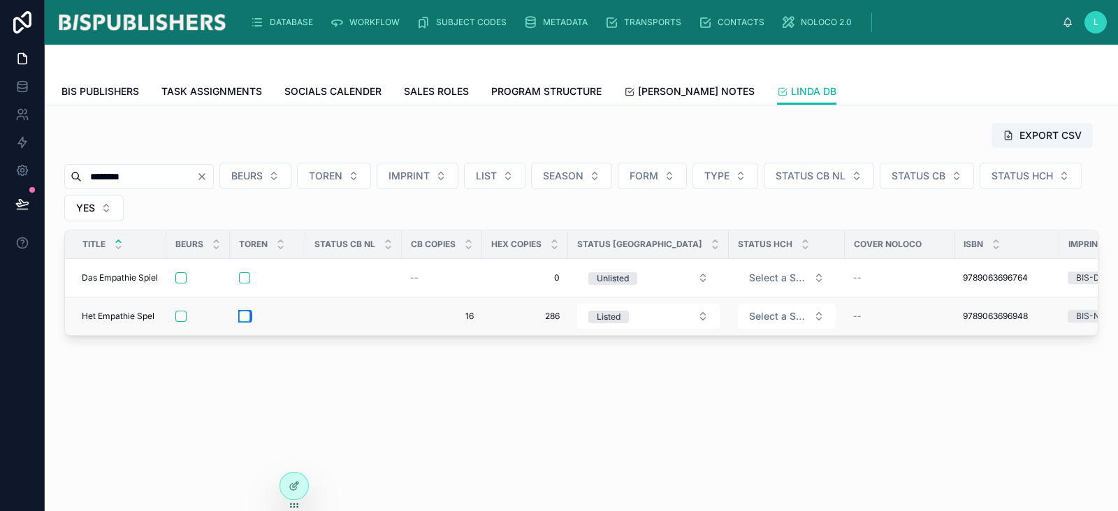
click at [245, 314] on button "button" at bounding box center [244, 316] width 11 height 11
drag, startPoint x: 142, startPoint y: 179, endPoint x: 71, endPoint y: 184, distance: 71.4
click at [70, 178] on div "********" at bounding box center [139, 176] width 150 height 25
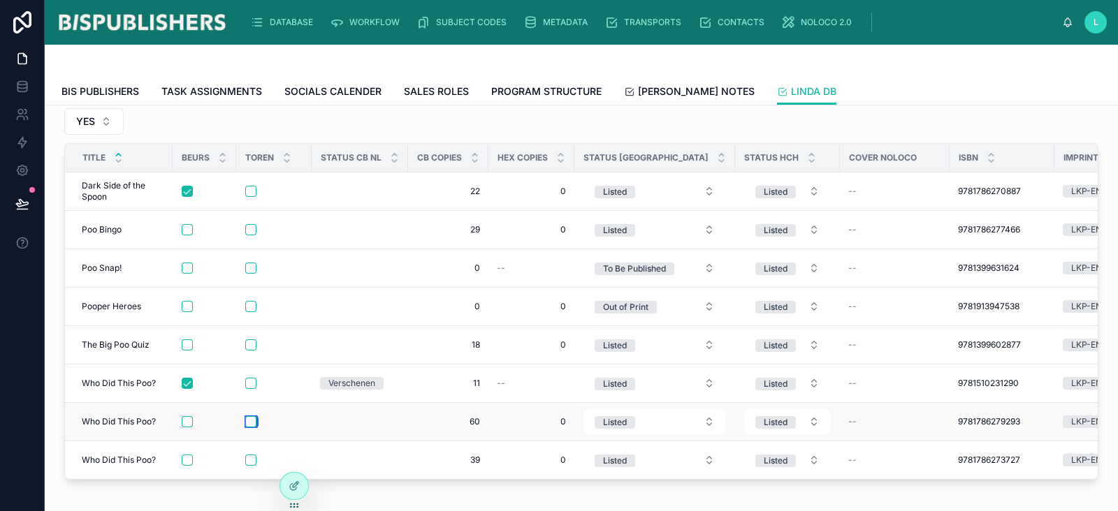
click at [248, 419] on button "button" at bounding box center [250, 421] width 11 height 11
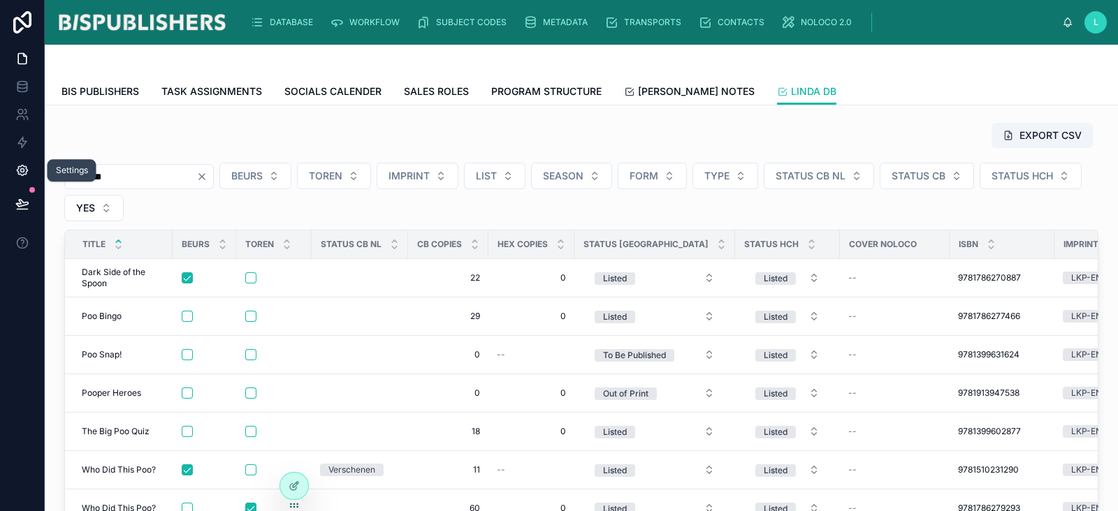
drag, startPoint x: 105, startPoint y: 177, endPoint x: 3, endPoint y: 180, distance: 102.0
click at [3, 180] on div "Settings DATABASE WORKFLOW SUBJECT CODES METADATA TRANSPORTS CONTACTS NOLOCO 2.…" at bounding box center [559, 255] width 1118 height 511
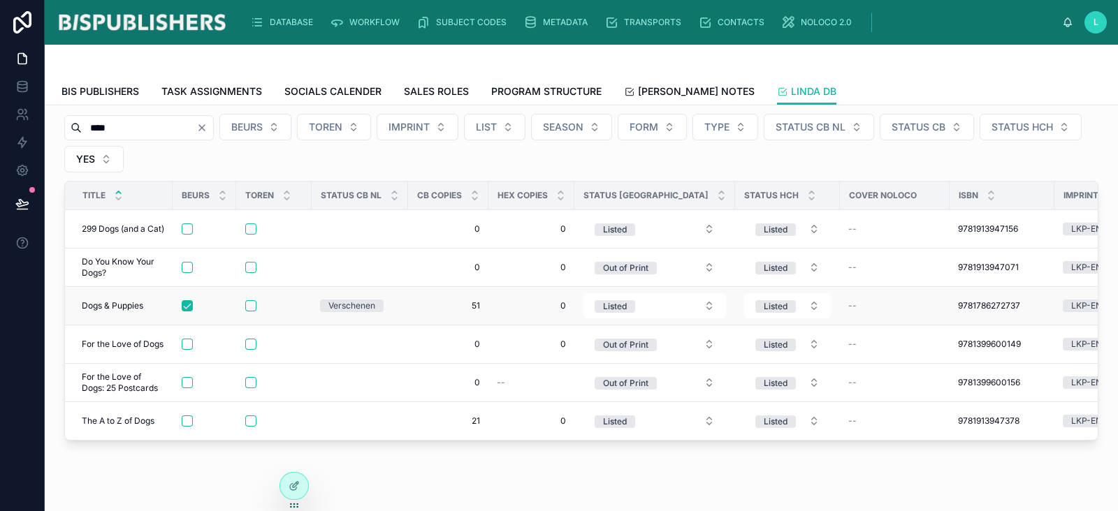
scroll to position [87, 0]
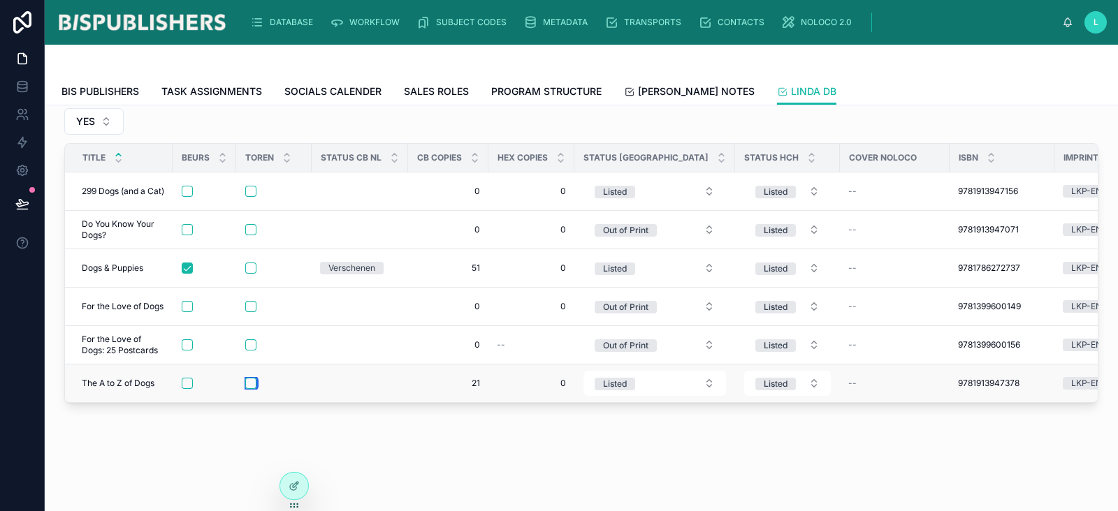
click at [251, 379] on button "button" at bounding box center [250, 383] width 11 height 11
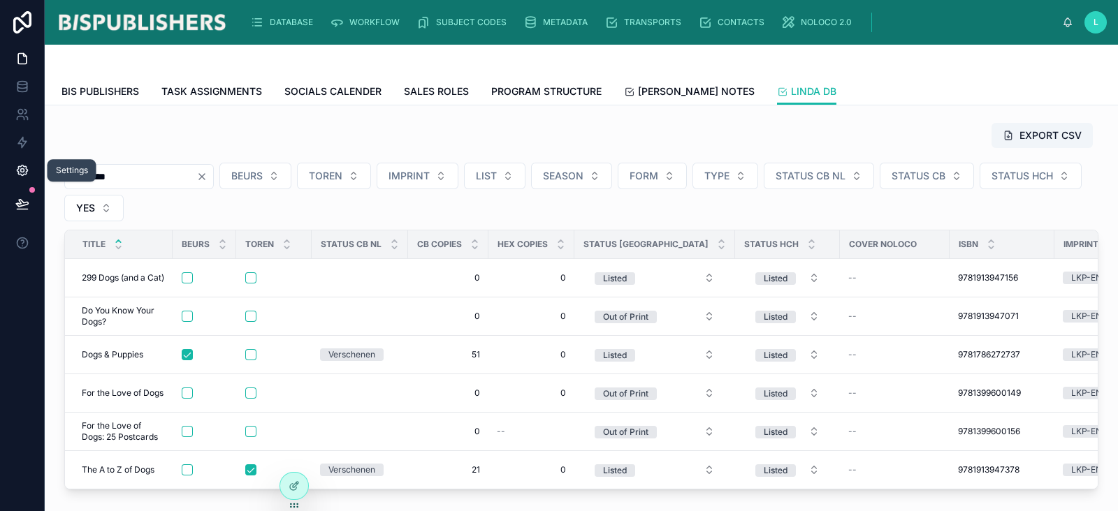
drag, startPoint x: 135, startPoint y: 168, endPoint x: 29, endPoint y: 171, distance: 106.2
click at [29, 171] on div "Settings DATABASE WORKFLOW SUBJECT CODES METADATA TRANSPORTS CONTACTS NOLOCO 2.…" at bounding box center [559, 255] width 1118 height 511
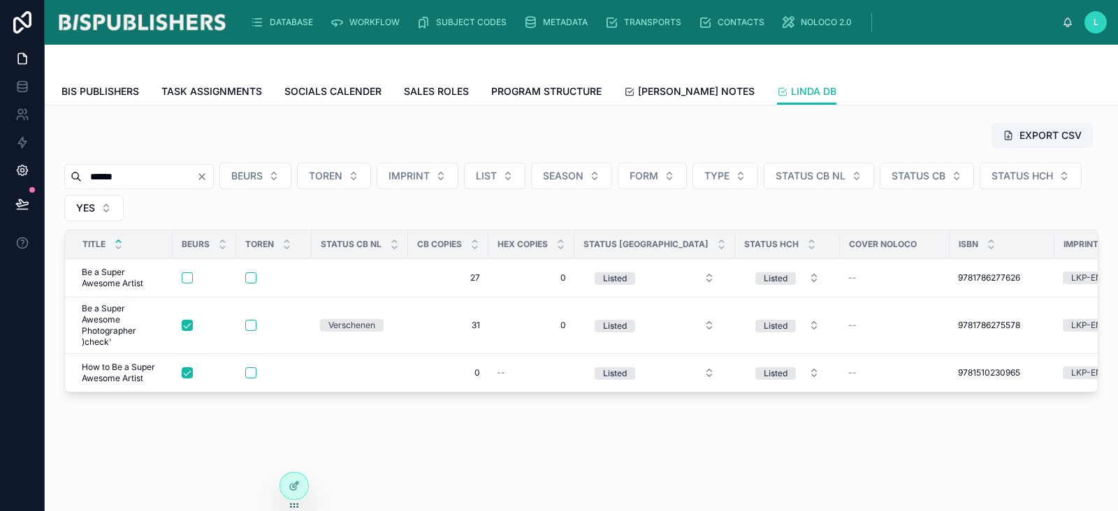
drag, startPoint x: 138, startPoint y: 173, endPoint x: 28, endPoint y: 179, distance: 109.9
click at [25, 177] on div "DATABASE WORKFLOW SUBJECT CODES METADATA TRANSPORTS CONTACTS NOLOCO 2.0 L [PERS…" at bounding box center [559, 255] width 1118 height 511
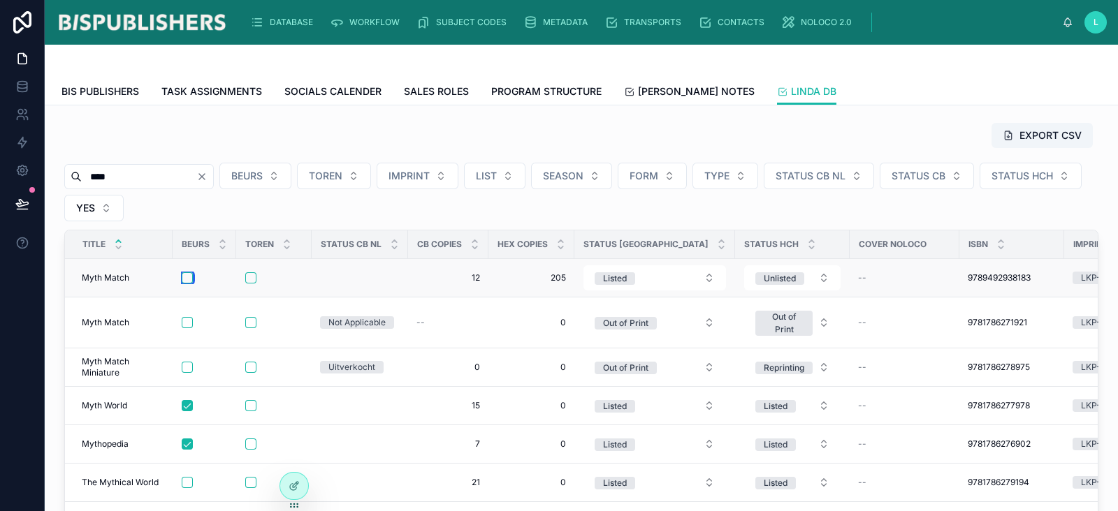
click at [187, 275] on button "button" at bounding box center [187, 278] width 11 height 11
drag, startPoint x: 136, startPoint y: 180, endPoint x: 54, endPoint y: 177, distance: 82.5
click at [54, 177] on div "EXPORT CSV **** BEURS TOREN IMPRINT LIST SEASON FORM TYPE STATUS CB NL STATUS C…" at bounding box center [581, 390] width 1073 height 569
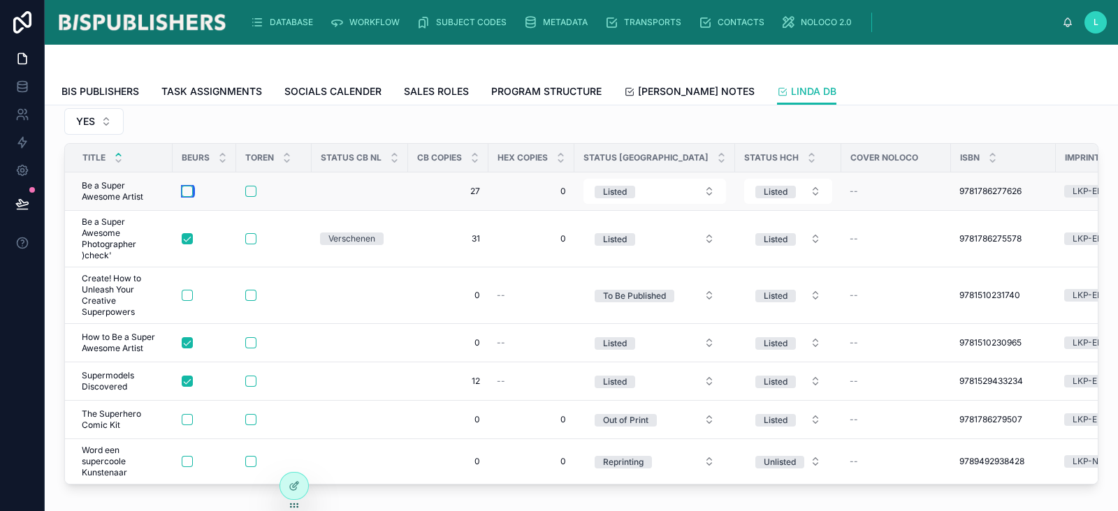
click at [191, 187] on button "button" at bounding box center [187, 191] width 11 height 11
click at [185, 459] on button "button" at bounding box center [187, 461] width 11 height 11
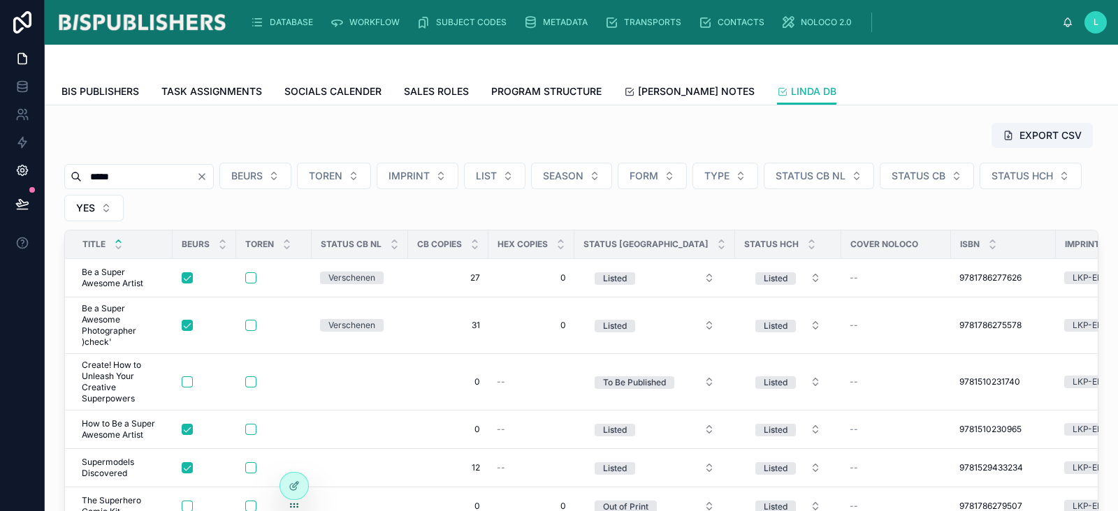
drag, startPoint x: 140, startPoint y: 175, endPoint x: 0, endPoint y: 180, distance: 139.8
click at [0, 176] on div "DATABASE WORKFLOW SUBJECT CODES METADATA TRANSPORTS CONTACTS NOLOCO 2.0 L [PERS…" at bounding box center [559, 255] width 1118 height 511
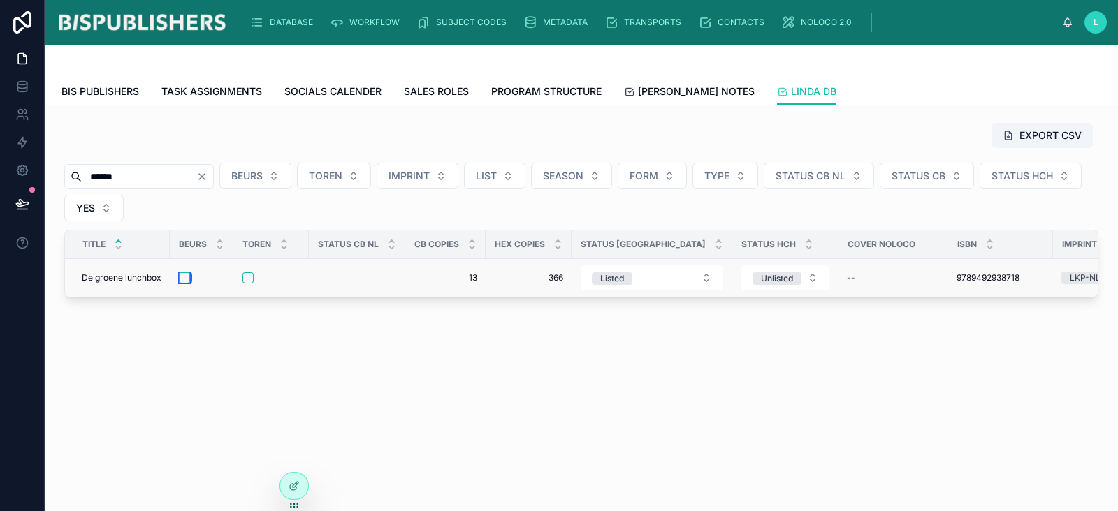
click at [184, 275] on button "button" at bounding box center [184, 278] width 11 height 11
drag, startPoint x: 132, startPoint y: 175, endPoint x: 6, endPoint y: 182, distance: 126.7
click at [1, 176] on div "DATABASE WORKFLOW SUBJECT CODES METADATA TRANSPORTS CONTACTS NOLOCO 2.0 L [PERS…" at bounding box center [559, 255] width 1118 height 511
click at [174, 274] on button "button" at bounding box center [175, 278] width 11 height 11
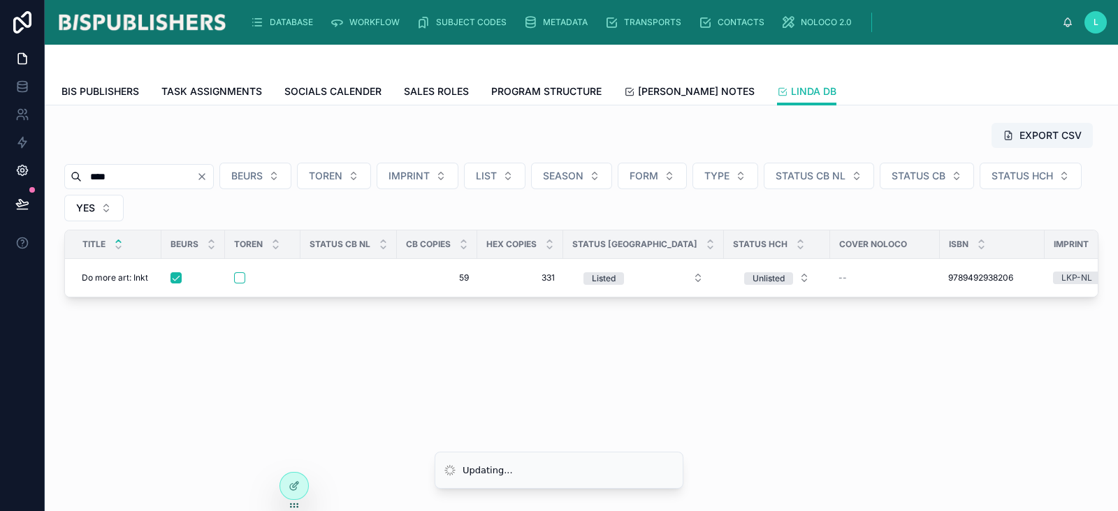
drag, startPoint x: 140, startPoint y: 175, endPoint x: 17, endPoint y: 173, distance: 122.3
click at [17, 173] on div "DATABASE WORKFLOW SUBJECT CODES METADATA TRANSPORTS CONTACTS NOLOCO 2.0 L [PERS…" at bounding box center [559, 255] width 1118 height 511
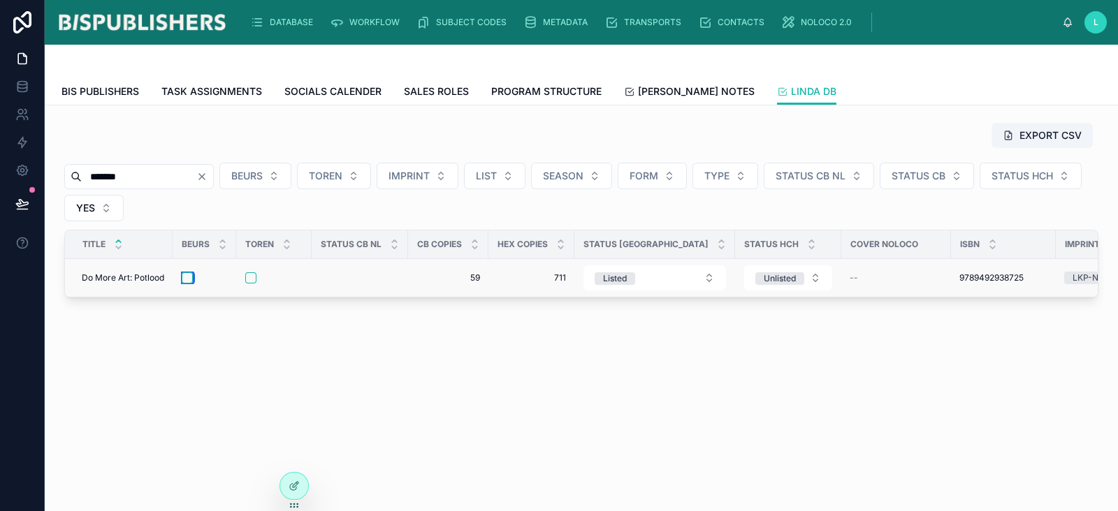
click at [188, 279] on button "button" at bounding box center [187, 278] width 11 height 11
drag, startPoint x: 132, startPoint y: 181, endPoint x: 68, endPoint y: 180, distance: 63.6
click at [68, 180] on div "*******" at bounding box center [139, 176] width 150 height 25
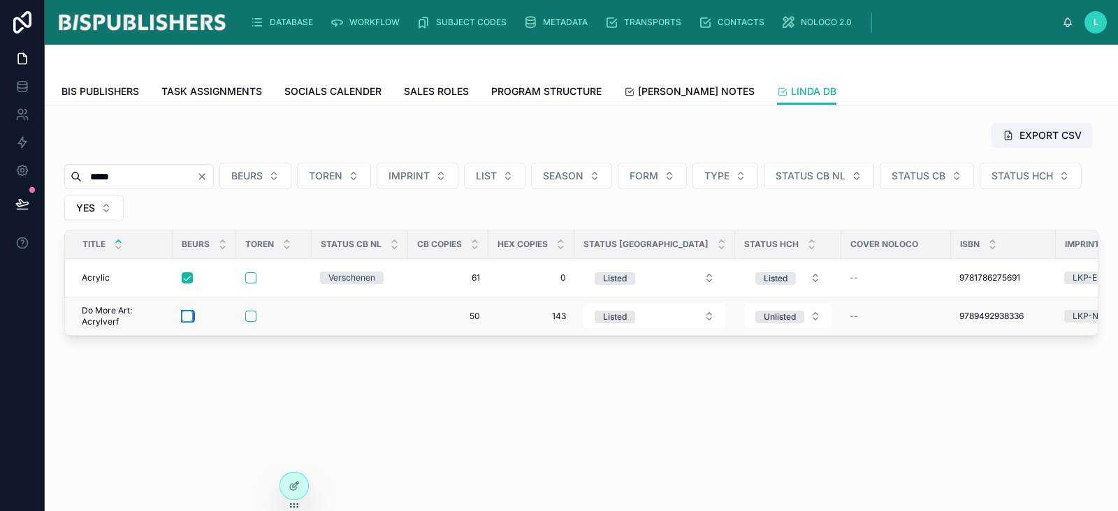
click at [187, 317] on button "button" at bounding box center [187, 316] width 11 height 11
drag, startPoint x: 117, startPoint y: 173, endPoint x: 56, endPoint y: 179, distance: 61.1
click at [52, 176] on div "EXPORT CSV ***** BEURS TOREN IMPRINT LIST SEASON FORM TYPE STATUS CB NL STATUS …" at bounding box center [581, 269] width 1073 height 326
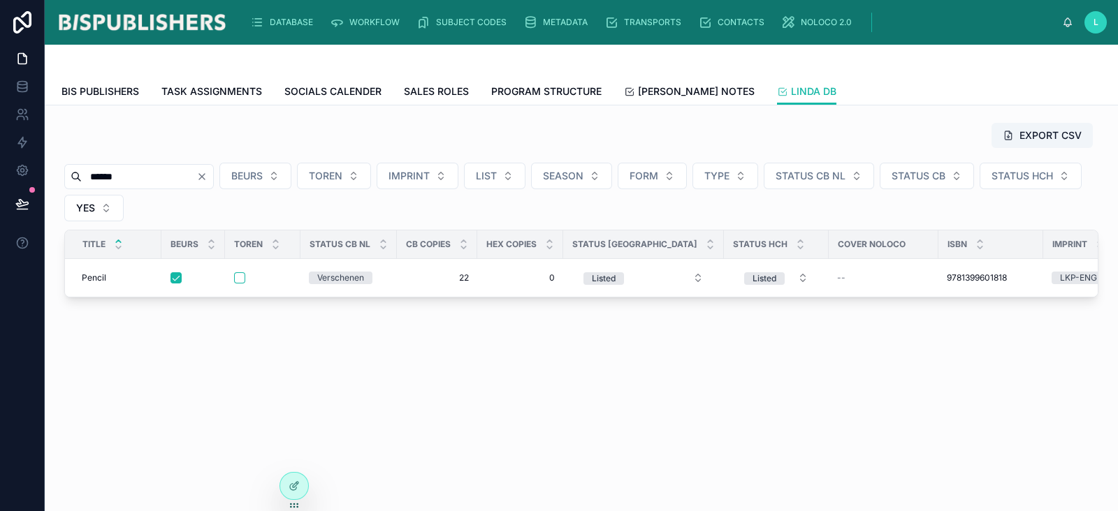
drag, startPoint x: 136, startPoint y: 180, endPoint x: 61, endPoint y: 181, distance: 75.5
click at [61, 181] on div "EXPORT CSV ****** BEURS TOREN IMPRINT LIST SEASON FORM TYPE STATUS CB NL STATUS…" at bounding box center [581, 210] width 1051 height 187
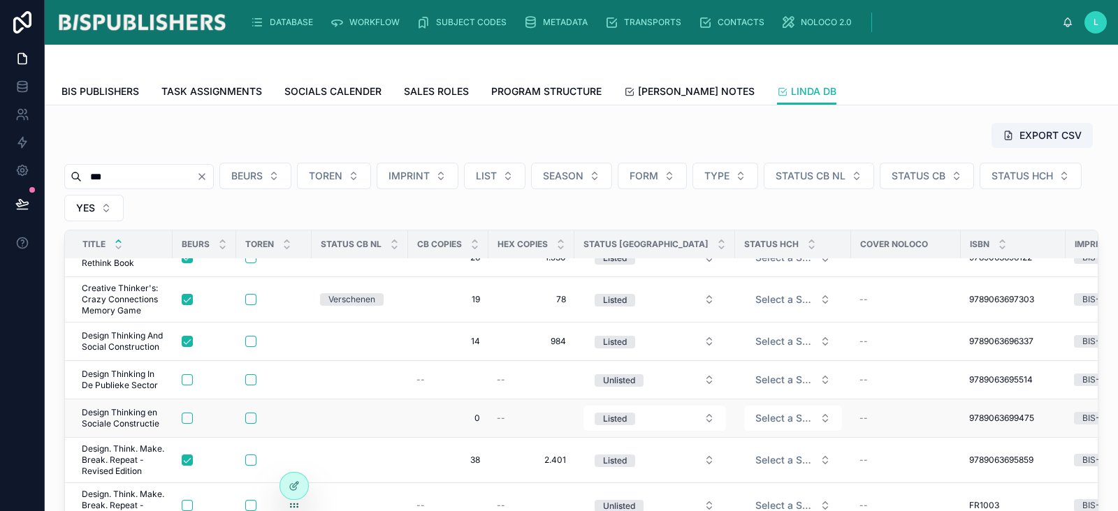
scroll to position [349, 0]
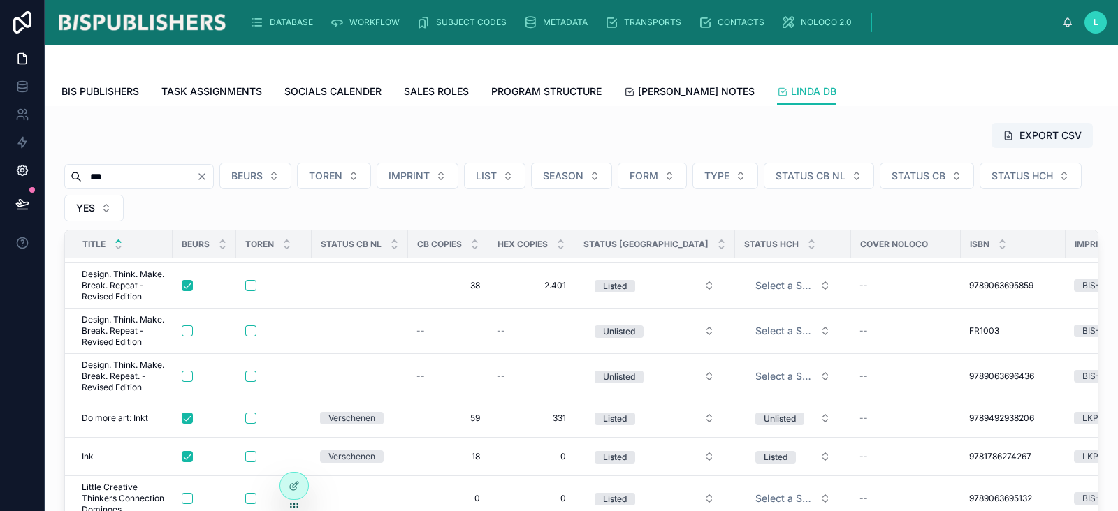
drag, startPoint x: 129, startPoint y: 176, endPoint x: 31, endPoint y: 178, distance: 97.8
click at [27, 177] on div "DATABASE WORKFLOW SUBJECT CODES METADATA TRANSPORTS CONTACTS NOLOCO 2.0 L [PERS…" at bounding box center [559, 255] width 1118 height 511
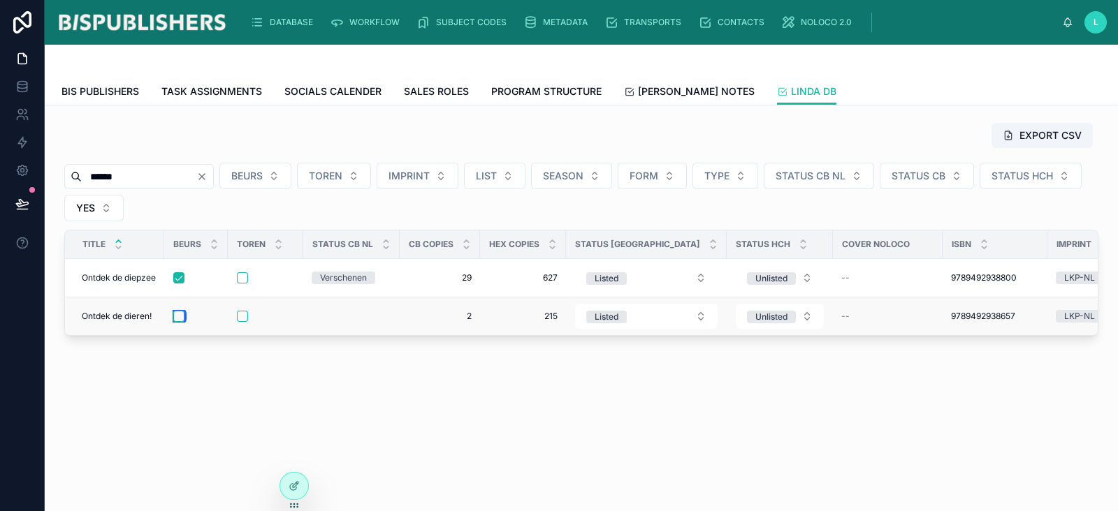
click at [175, 316] on button "button" at bounding box center [178, 316] width 11 height 11
drag, startPoint x: 115, startPoint y: 175, endPoint x: 57, endPoint y: 175, distance: 58.0
click at [49, 175] on div "EXPORT CSV ****** BEURS TOREN IMPRINT LIST SEASON FORM TYPE STATUS CB NL STATUS…" at bounding box center [581, 269] width 1073 height 326
type input "******"
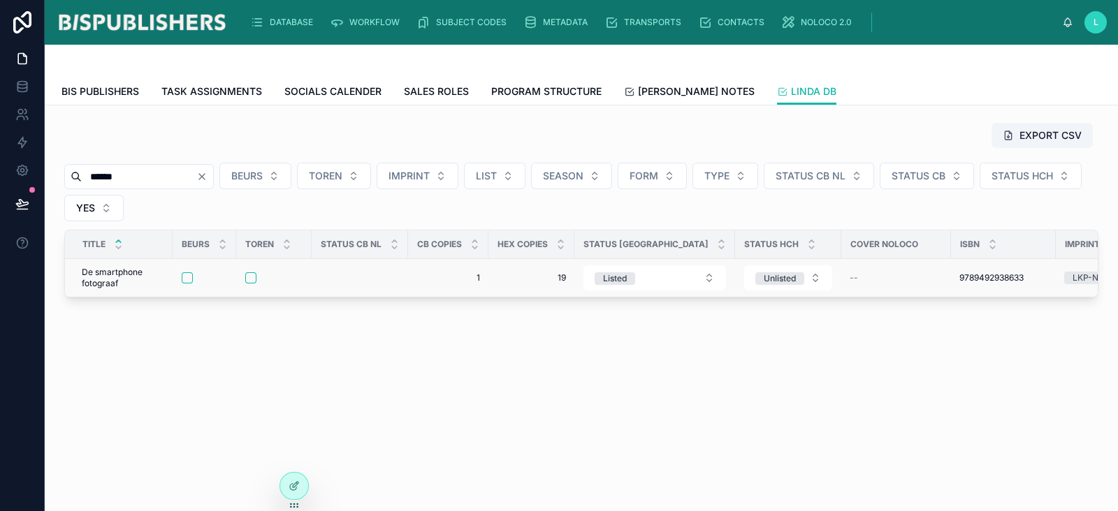
click at [187, 282] on form at bounding box center [204, 278] width 47 height 13
click at [192, 277] on button "button" at bounding box center [187, 278] width 11 height 11
drag, startPoint x: 145, startPoint y: 181, endPoint x: 63, endPoint y: 177, distance: 82.6
click at [63, 173] on div "EXPORT CSV ****** BEURS TOREN IMPRINT LIST SEASON FORM TYPE STATUS CB NL STATUS…" at bounding box center [581, 210] width 1051 height 187
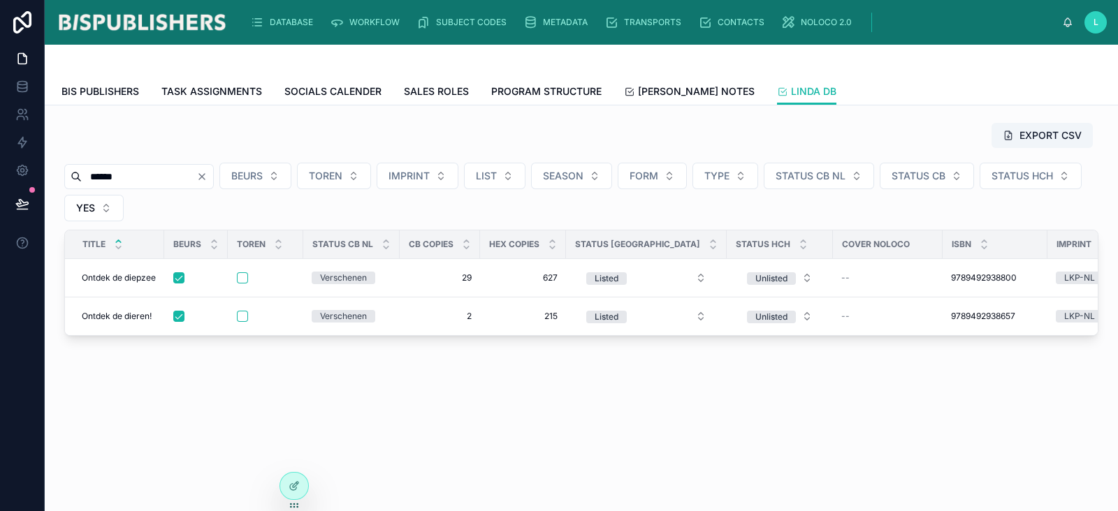
drag, startPoint x: 136, startPoint y: 179, endPoint x: 63, endPoint y: 182, distance: 72.7
click at [66, 182] on div "******" at bounding box center [139, 176] width 150 height 25
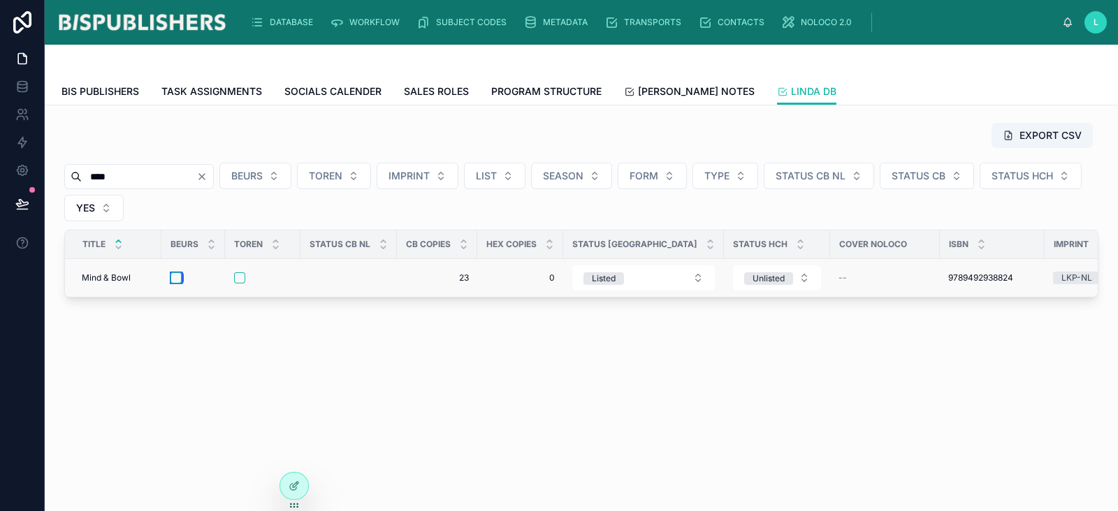
click at [177, 277] on button "button" at bounding box center [175, 278] width 11 height 11
drag, startPoint x: 126, startPoint y: 181, endPoint x: 52, endPoint y: 173, distance: 73.8
click at [52, 173] on div "EXPORT CSV **** BEURS TOREN IMPRINT LIST SEASON FORM TYPE STATUS CB NL STATUS C…" at bounding box center [581, 249] width 1073 height 287
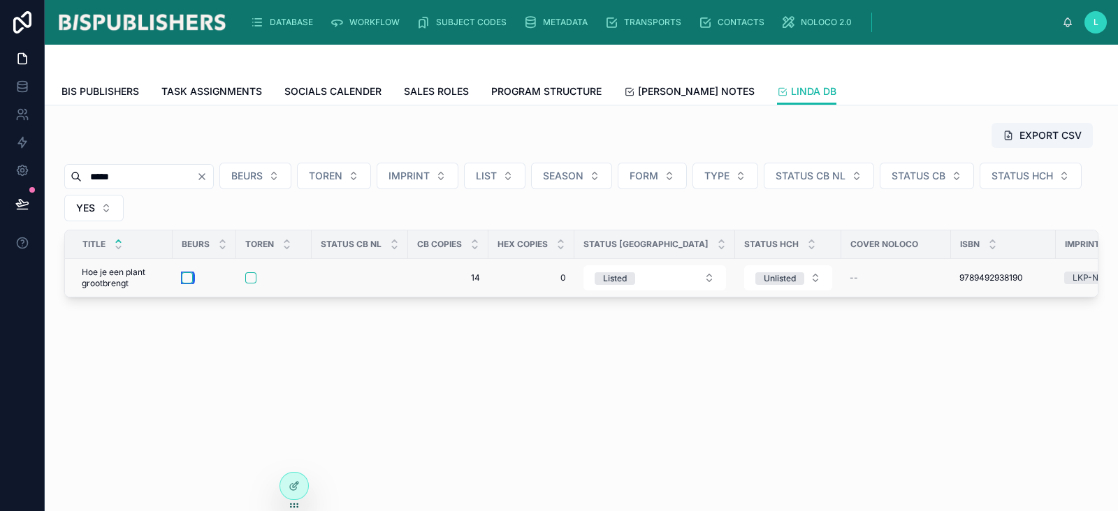
click at [186, 275] on button "button" at bounding box center [187, 278] width 11 height 11
drag, startPoint x: 125, startPoint y: 176, endPoint x: 31, endPoint y: 180, distance: 93.7
click at [31, 178] on div "DATABASE WORKFLOW SUBJECT CODES METADATA TRANSPORTS CONTACTS NOLOCO 2.0 L [PERS…" at bounding box center [559, 255] width 1118 height 511
click at [189, 275] on button "button" at bounding box center [187, 278] width 11 height 11
drag, startPoint x: 77, startPoint y: 177, endPoint x: 52, endPoint y: 178, distance: 25.2
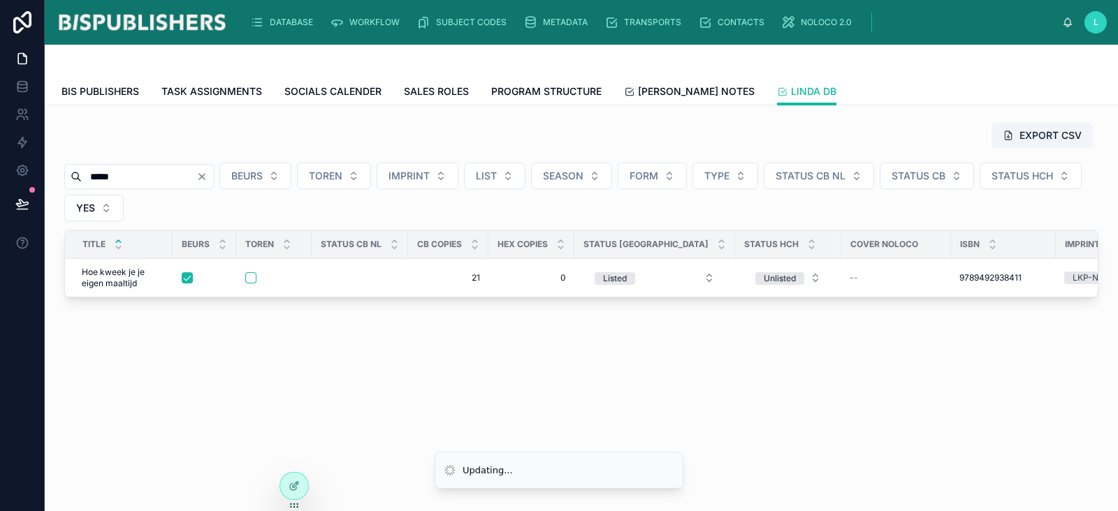
click at [57, 177] on div "EXPORT CSV ***** BEURS TOREN IMPRINT LIST SEASON FORM TYPE STATUS CB NL STATUS …" at bounding box center [581, 210] width 1051 height 187
click at [189, 281] on button "button" at bounding box center [187, 278] width 11 height 11
drag, startPoint x: 188, startPoint y: 176, endPoint x: 65, endPoint y: 179, distance: 123.0
click at [89, 177] on input "*********" at bounding box center [139, 177] width 115 height 20
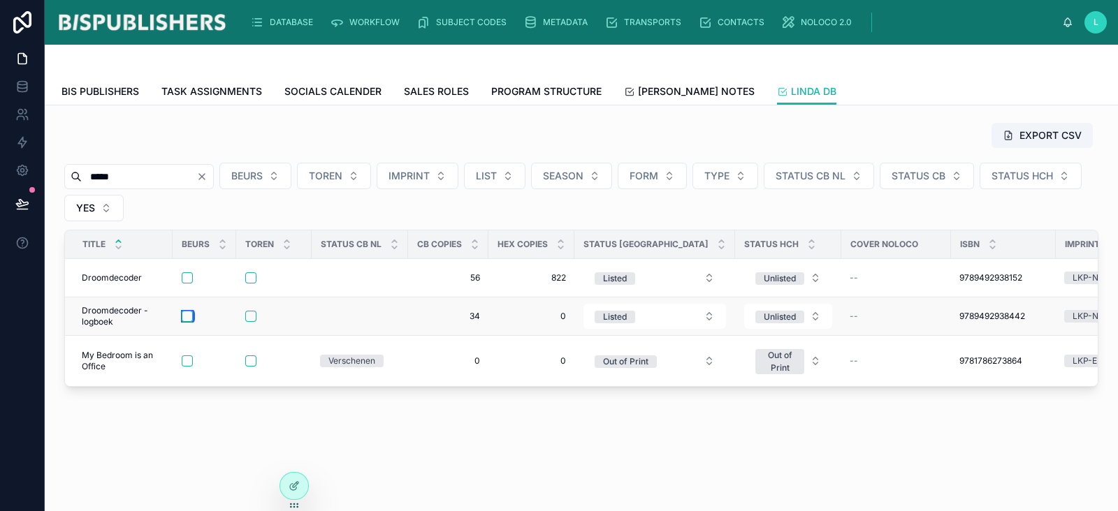
click at [189, 314] on button "button" at bounding box center [187, 316] width 11 height 11
drag, startPoint x: 136, startPoint y: 175, endPoint x: 45, endPoint y: 171, distance: 91.6
click at [52, 169] on div "EXPORT CSV ***** BEURS TOREN IMPRINT LIST SEASON FORM TYPE STATUS CB NL STATUS …" at bounding box center [581, 294] width 1073 height 377
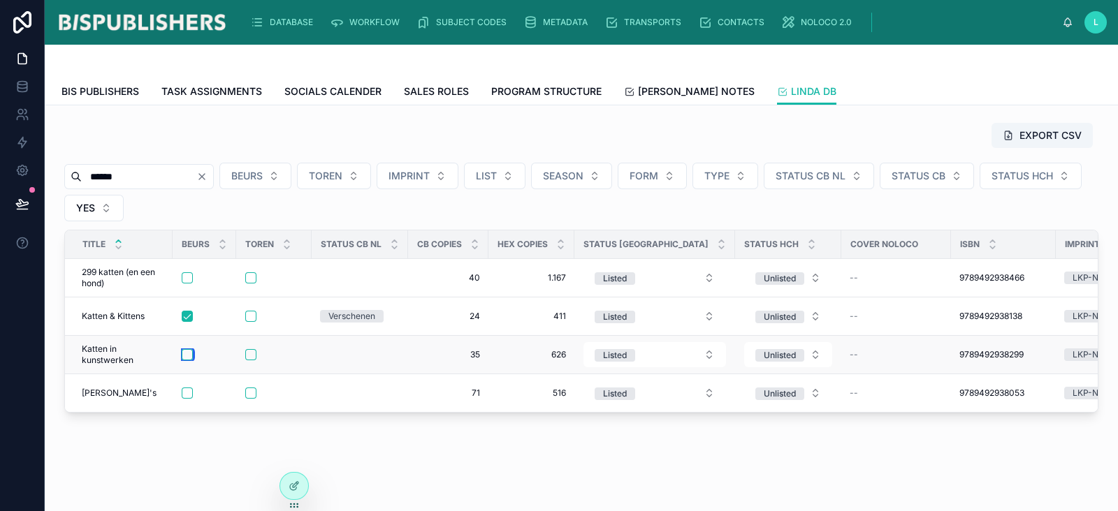
click at [187, 354] on button "button" at bounding box center [187, 354] width 11 height 11
drag, startPoint x: 150, startPoint y: 170, endPoint x: 3, endPoint y: 190, distance: 148.1
click at [0, 189] on div "DATABASE WORKFLOW SUBJECT CODES METADATA TRANSPORTS CONTACTS NOLOCO 2.0 L [PERS…" at bounding box center [559, 255] width 1118 height 511
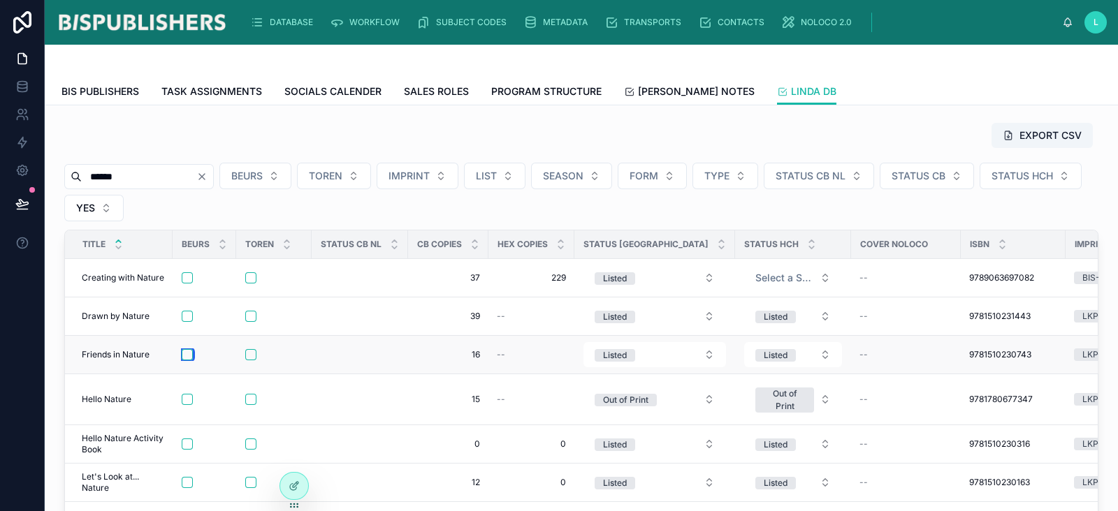
click at [187, 354] on button "button" at bounding box center [187, 354] width 11 height 11
drag, startPoint x: 140, startPoint y: 173, endPoint x: 0, endPoint y: 192, distance: 141.8
click at [0, 192] on div "DATABASE WORKFLOW SUBJECT CODES METADATA TRANSPORTS CONTACTS NOLOCO 2.0 L [PERS…" at bounding box center [559, 255] width 1118 height 511
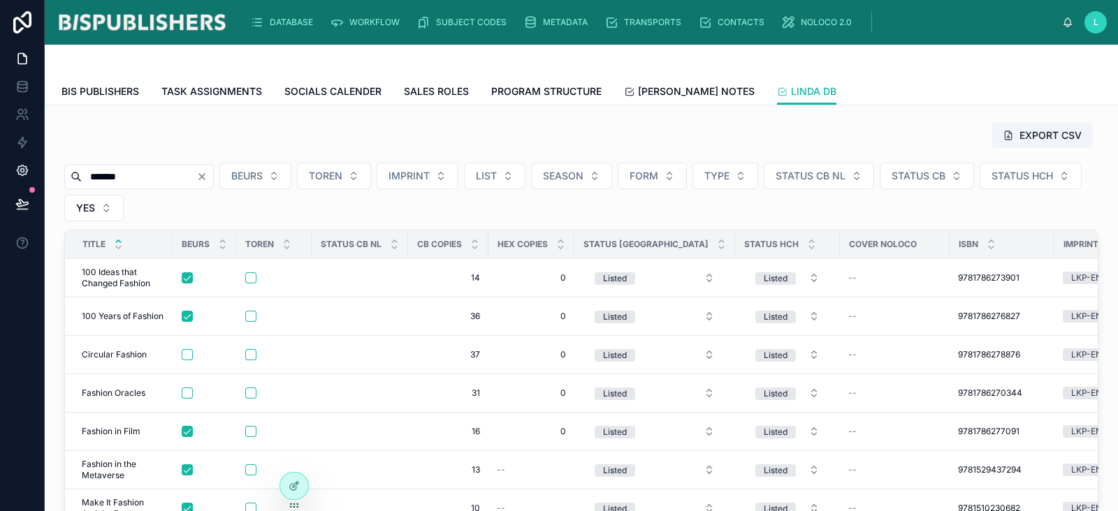
drag, startPoint x: 131, startPoint y: 173, endPoint x: 3, endPoint y: 182, distance: 128.8
click at [0, 178] on div "DATABASE WORKFLOW SUBJECT CODES METADATA TRANSPORTS CONTACTS NOLOCO 2.0 L [PERS…" at bounding box center [559, 255] width 1118 height 511
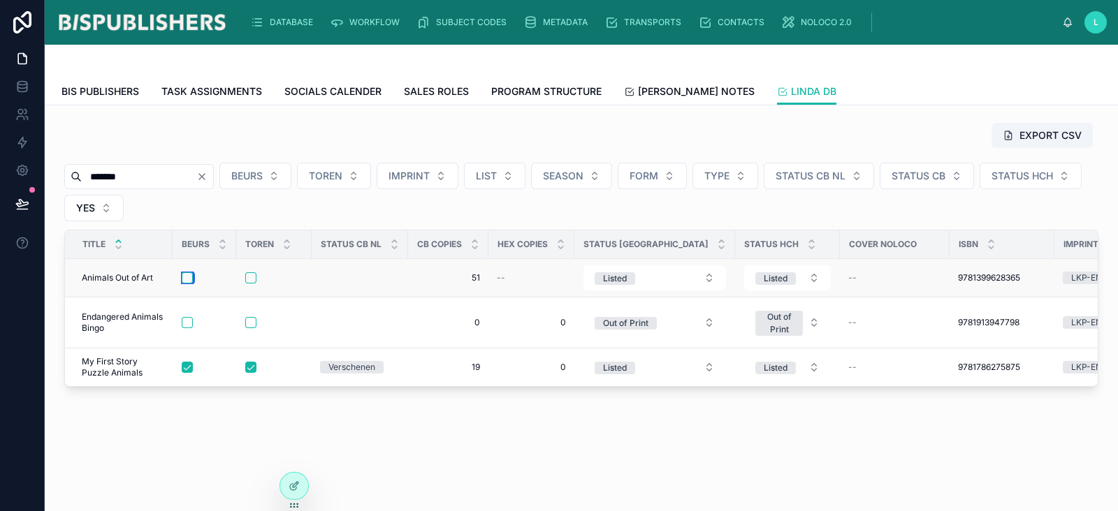
click at [189, 278] on button "button" at bounding box center [187, 278] width 11 height 11
click at [252, 277] on button "button" at bounding box center [250, 278] width 11 height 11
drag, startPoint x: 144, startPoint y: 180, endPoint x: 0, endPoint y: 179, distance: 143.9
click at [0, 179] on div "Settings DATABASE WORKFLOW SUBJECT CODES METADATA TRANSPORTS CONTACTS NOLOCO 2.…" at bounding box center [559, 255] width 1118 height 511
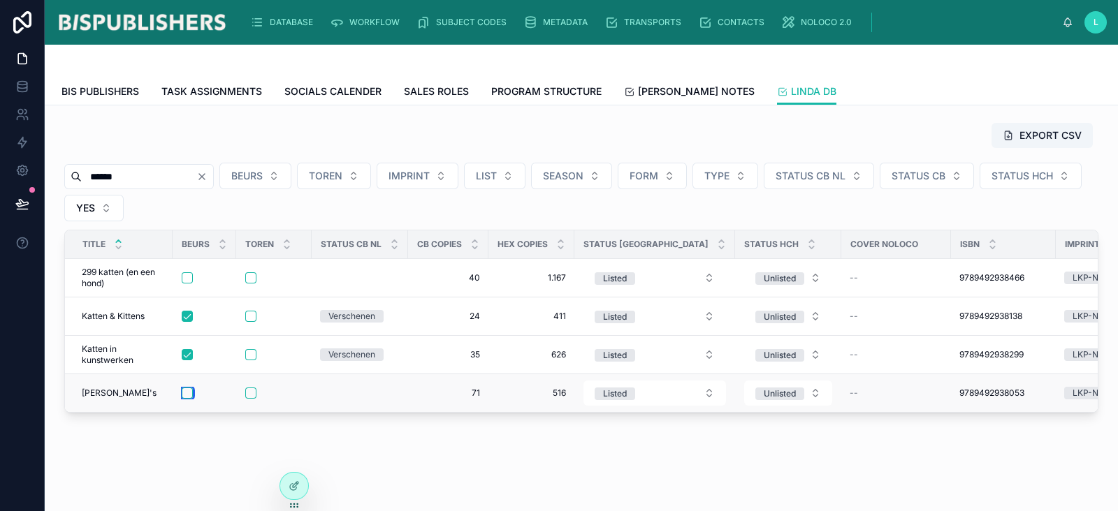
click at [190, 391] on button "button" at bounding box center [187, 393] width 11 height 11
click at [255, 389] on button "button" at bounding box center [250, 393] width 11 height 11
drag, startPoint x: 136, startPoint y: 174, endPoint x: 36, endPoint y: 173, distance: 100.6
click at [31, 170] on div "DATABASE WORKFLOW SUBJECT CODES METADATA TRANSPORTS CONTACTS NOLOCO 2.0 L [PERS…" at bounding box center [559, 255] width 1118 height 511
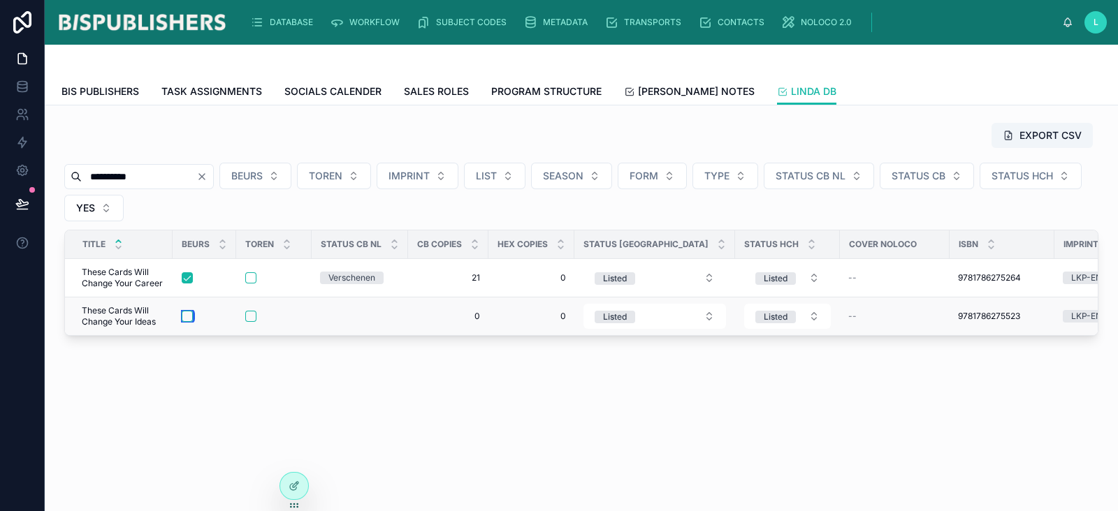
click at [187, 317] on button "button" at bounding box center [187, 316] width 11 height 11
drag, startPoint x: 157, startPoint y: 176, endPoint x: 0, endPoint y: 178, distance: 157.2
click at [0, 177] on div "**********" at bounding box center [559, 255] width 1118 height 511
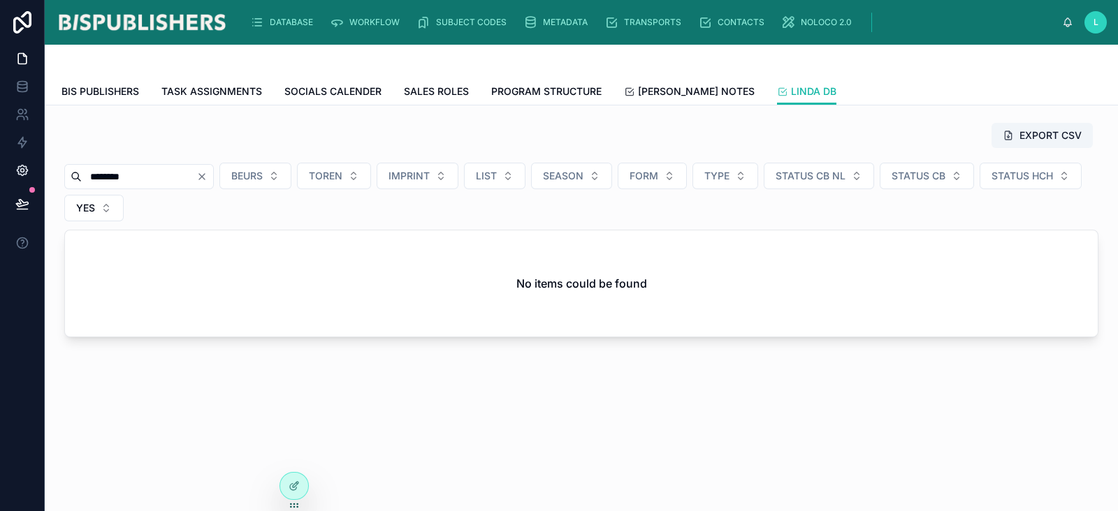
drag, startPoint x: 115, startPoint y: 176, endPoint x: 36, endPoint y: 176, distance: 79.7
click at [36, 176] on div "DATABASE WORKFLOW SUBJECT CODES METADATA TRANSPORTS CONTACTS NOLOCO 2.0 L [PERS…" at bounding box center [559, 255] width 1118 height 511
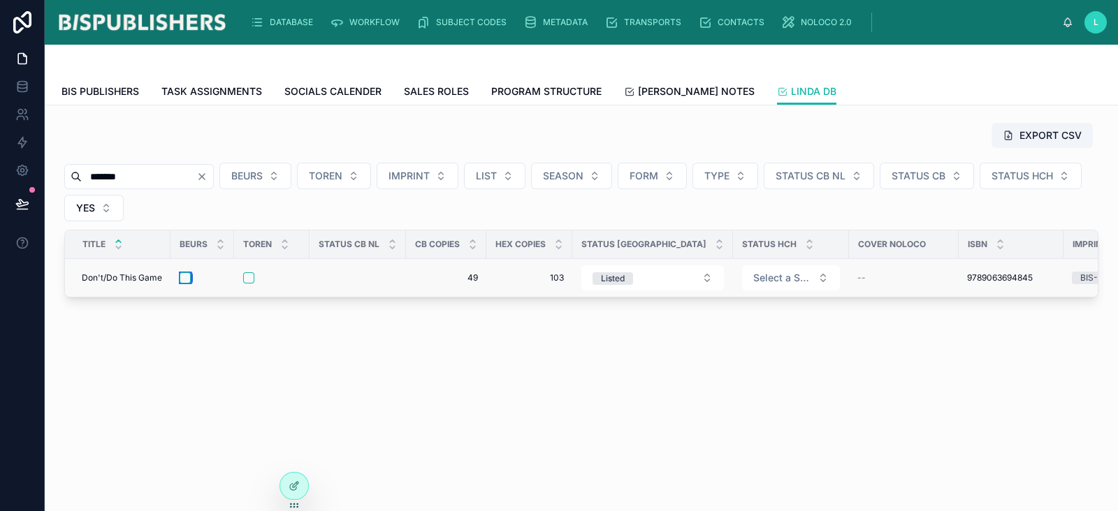
click at [189, 277] on button "button" at bounding box center [185, 278] width 11 height 11
click at [252, 273] on button "button" at bounding box center [248, 278] width 11 height 11
drag, startPoint x: 162, startPoint y: 176, endPoint x: 0, endPoint y: 187, distance: 162.4
click at [0, 187] on div "DATABASE WORKFLOW SUBJECT CODES METADATA TRANSPORTS CONTACTS NOLOCO 2.0 L [PERS…" at bounding box center [559, 255] width 1118 height 511
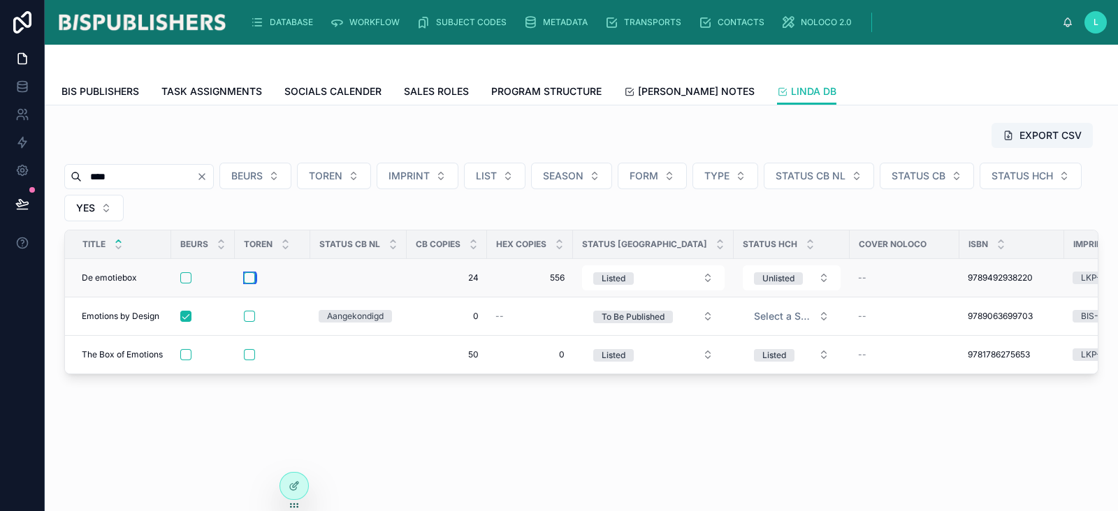
click at [252, 275] on button "button" at bounding box center [249, 278] width 11 height 11
click at [185, 277] on button "button" at bounding box center [185, 278] width 11 height 11
click at [186, 354] on button "button" at bounding box center [185, 354] width 11 height 11
drag, startPoint x: 116, startPoint y: 176, endPoint x: 29, endPoint y: 179, distance: 86.7
click at [27, 178] on div "DATABASE WORKFLOW SUBJECT CODES METADATA TRANSPORTS CONTACTS NOLOCO 2.0 L [PERS…" at bounding box center [559, 255] width 1118 height 511
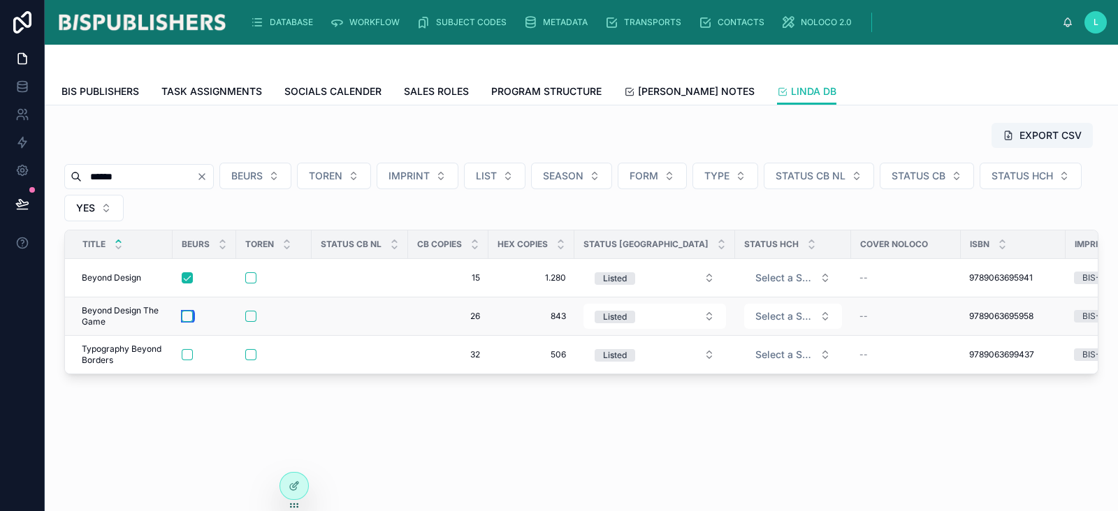
click at [186, 319] on button "button" at bounding box center [187, 316] width 11 height 11
drag, startPoint x: 130, startPoint y: 173, endPoint x: 0, endPoint y: 170, distance: 130.0
click at [0, 170] on div "DATABASE WORKFLOW SUBJECT CODES METADATA TRANSPORTS CONTACTS NOLOCO 2.0 L [PERS…" at bounding box center [559, 255] width 1118 height 511
type input "*******"
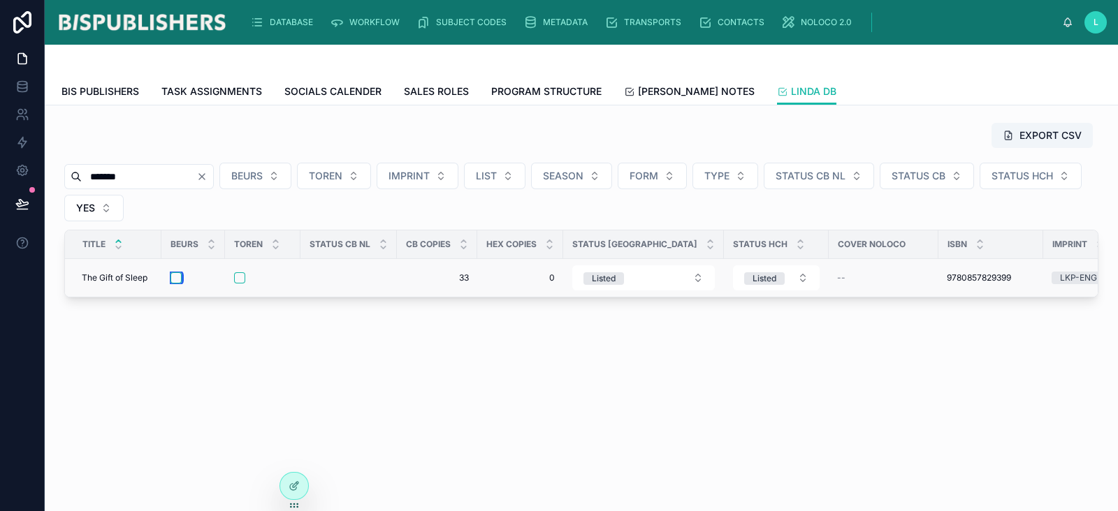
click at [178, 281] on button "button" at bounding box center [175, 278] width 11 height 11
click at [208, 178] on icon "Clear" at bounding box center [201, 176] width 11 height 11
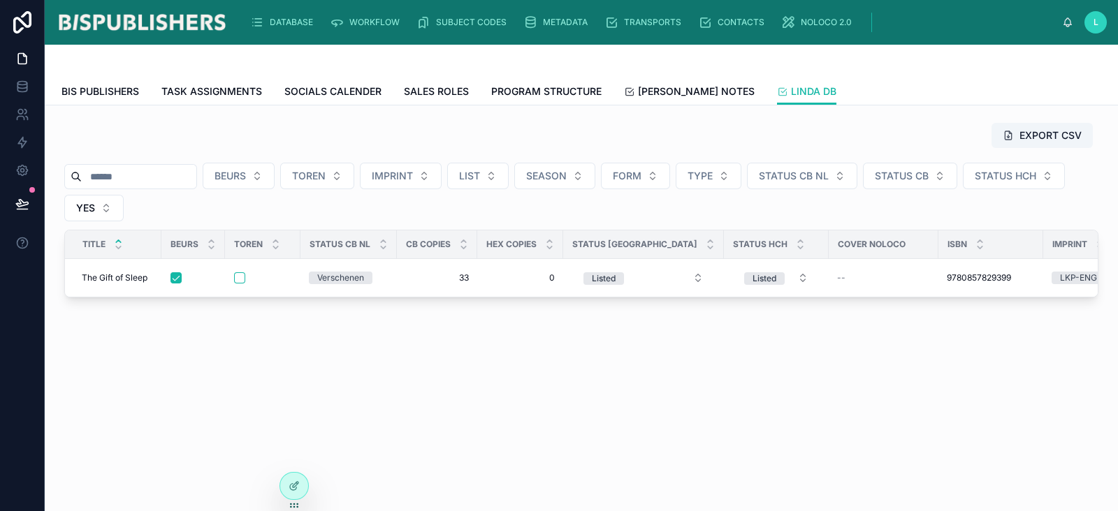
click at [133, 183] on input "text" at bounding box center [139, 177] width 115 height 20
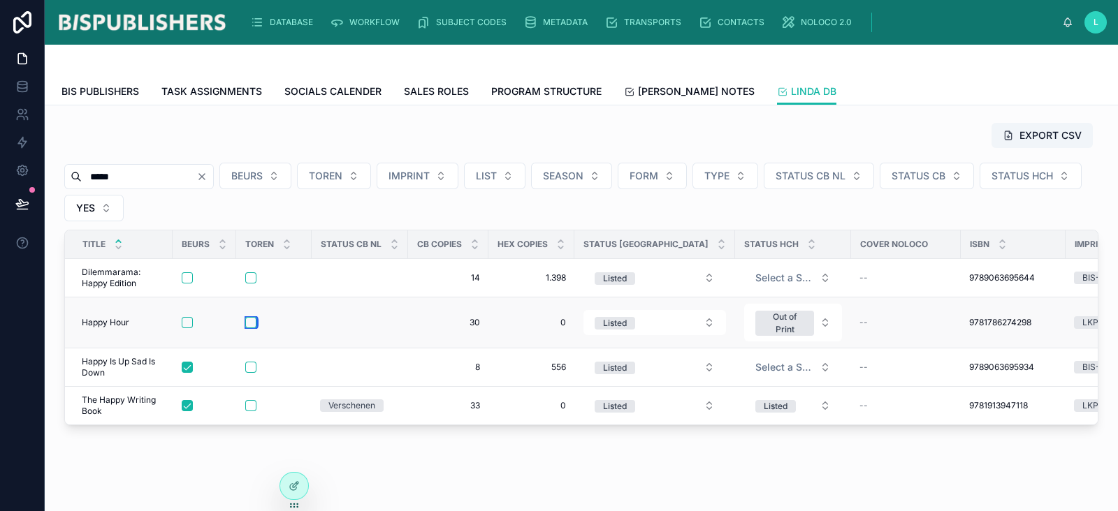
click at [252, 324] on button "button" at bounding box center [250, 322] width 11 height 11
click at [190, 321] on button "button" at bounding box center [187, 322] width 11 height 11
drag, startPoint x: 142, startPoint y: 177, endPoint x: 59, endPoint y: 175, distance: 82.5
click at [47, 165] on div "EXPORT CSV ***** BEURS TOREN IMPRINT LIST SEASON FORM TYPE STATUS CB NL STATUS …" at bounding box center [581, 313] width 1073 height 415
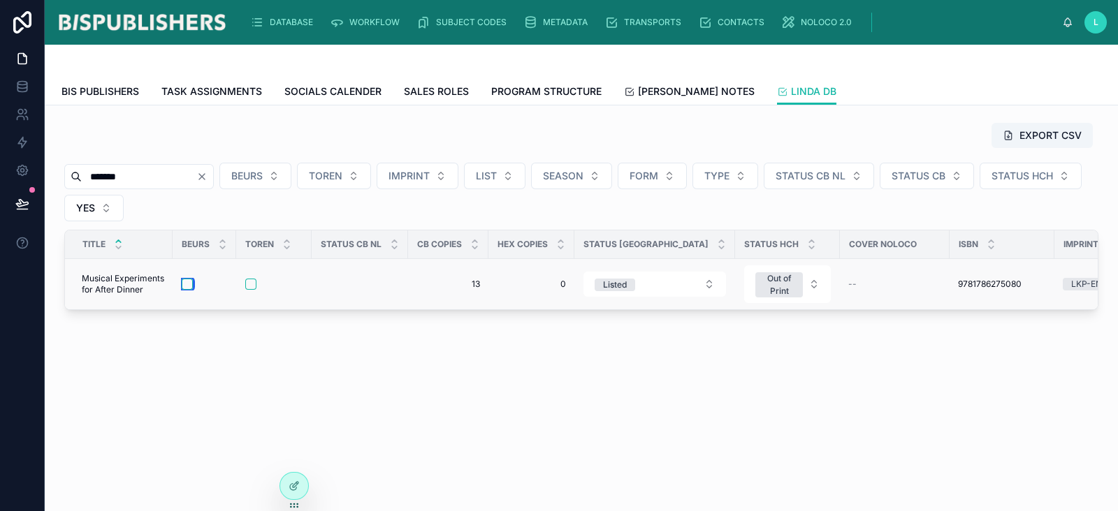
click at [189, 282] on button "button" at bounding box center [187, 284] width 11 height 11
drag, startPoint x: 157, startPoint y: 175, endPoint x: 82, endPoint y: 215, distance: 84.1
click at [85, 211] on div "******* BEURS TOREN IMPRINT LIST SEASON FORM TYPE STATUS CB NL STATUS CB STATUS…" at bounding box center [581, 192] width 1034 height 59
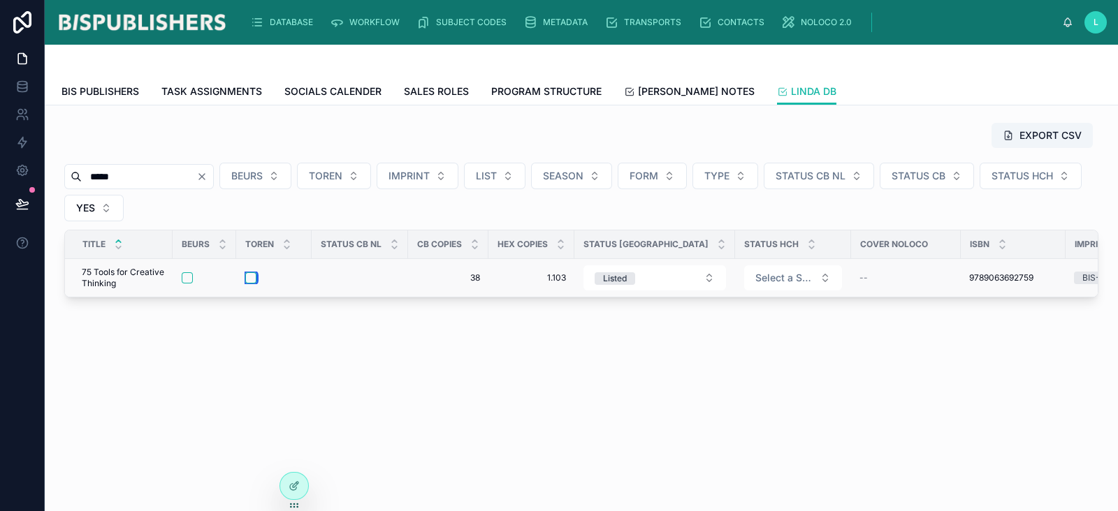
click at [248, 281] on button "button" at bounding box center [250, 278] width 11 height 11
drag, startPoint x: 143, startPoint y: 173, endPoint x: 61, endPoint y: 233, distance: 101.5
click at [62, 232] on div "EXPORT CSV ***** BEURS TOREN IMPRINT LIST SEASON FORM TYPE STATUS CB NL STATUS …" at bounding box center [581, 210] width 1051 height 187
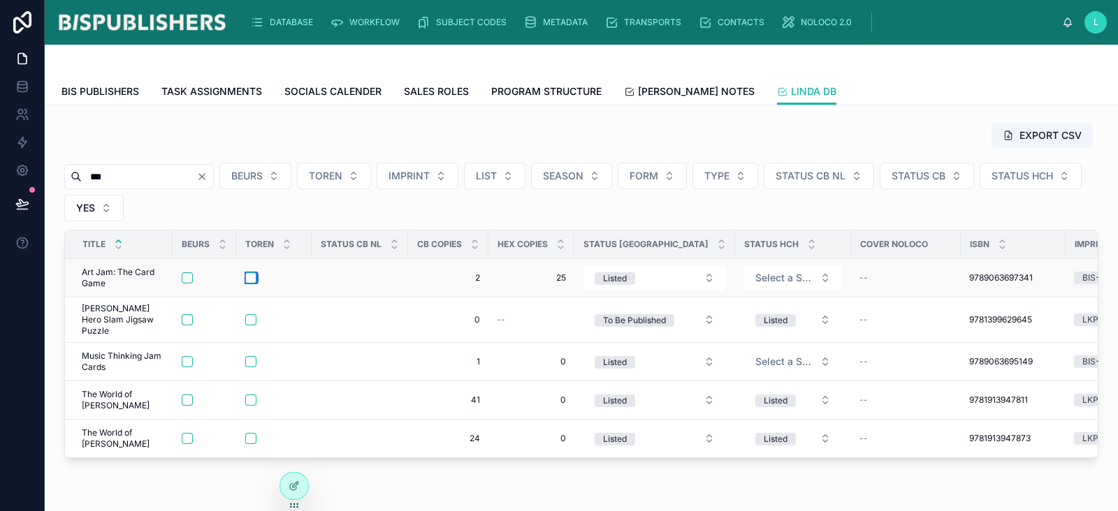
click at [250, 275] on button "button" at bounding box center [250, 278] width 11 height 11
drag, startPoint x: 150, startPoint y: 175, endPoint x: 66, endPoint y: 194, distance: 85.9
click at [66, 197] on div "*** BEURS TOREN IMPRINT LIST SEASON FORM TYPE STATUS CB NL STATUS CB STATUS HCH…" at bounding box center [581, 192] width 1034 height 59
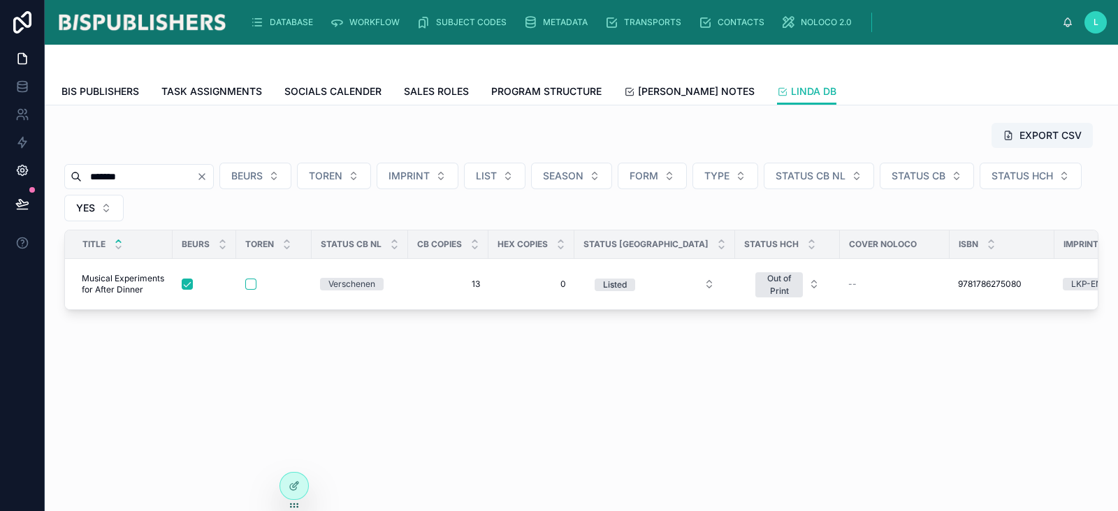
drag, startPoint x: 144, startPoint y: 173, endPoint x: 17, endPoint y: 175, distance: 126.5
click at [18, 172] on div "DATABASE WORKFLOW SUBJECT CODES METADATA TRANSPORTS CONTACTS NOLOCO 2.0 L [PERS…" at bounding box center [559, 255] width 1118 height 511
type input "****"
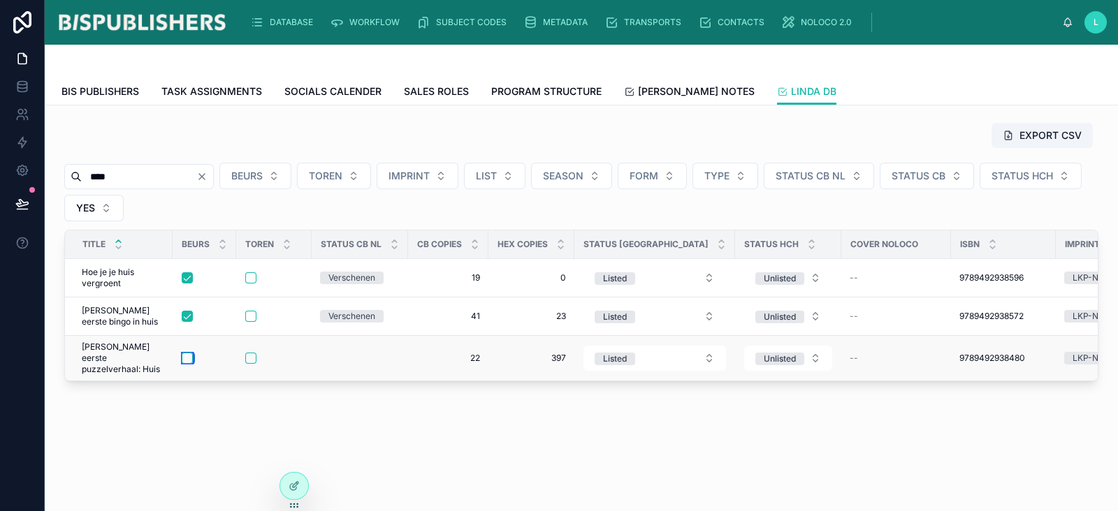
click at [186, 355] on button "button" at bounding box center [187, 358] width 11 height 11
